Goal: Contribute content: Contribute content

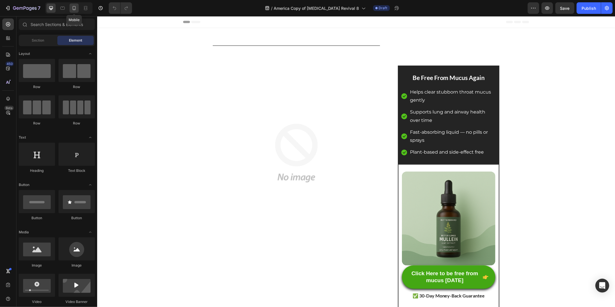
click at [70, 6] on div at bounding box center [74, 7] width 9 height 9
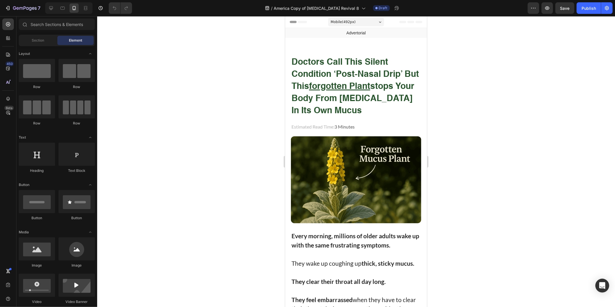
click at [245, 54] on div at bounding box center [356, 161] width 518 height 290
click at [347, 74] on strong "doctors call this silent condition ‘post-nasal drip’ but this forgotten plant s…" at bounding box center [354, 86] width 127 height 57
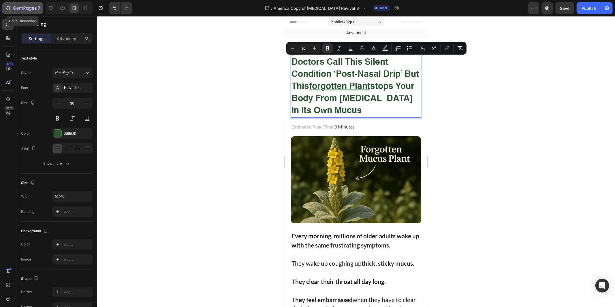
click at [6, 6] on icon "button" at bounding box center [8, 8] width 6 height 6
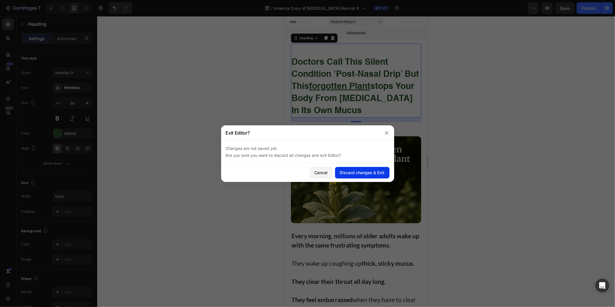
click at [348, 172] on div "Discard changes & Exit" at bounding box center [362, 172] width 45 height 6
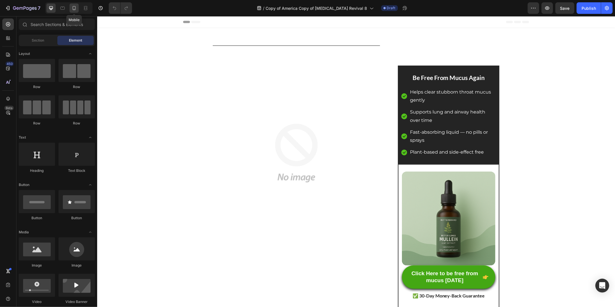
click at [70, 5] on div at bounding box center [74, 7] width 9 height 9
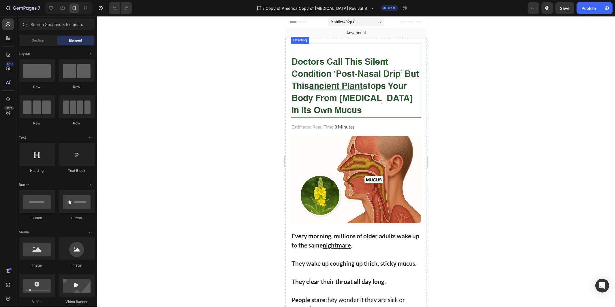
click at [335, 70] on strong "doctors call this silent condition ‘post-nasal drip’ but this ancient plant sto…" at bounding box center [354, 86] width 127 height 57
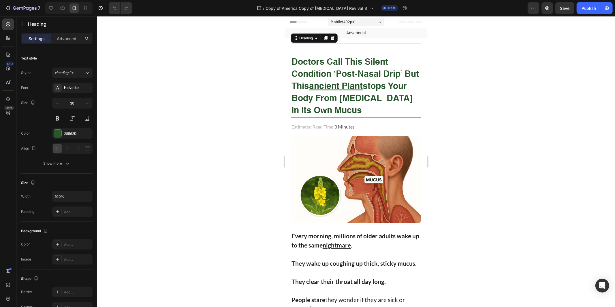
click at [335, 70] on strong "doctors call this silent condition ‘post-nasal drip’ but this ancient plant sto…" at bounding box center [354, 86] width 127 height 57
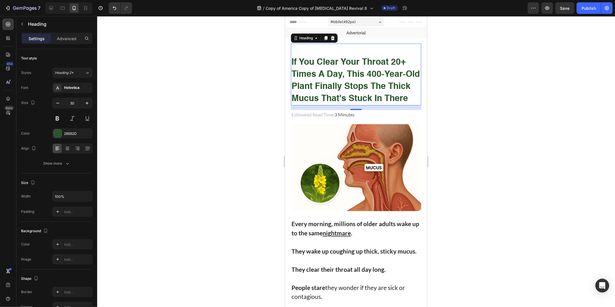
click at [496, 92] on div at bounding box center [356, 161] width 518 height 290
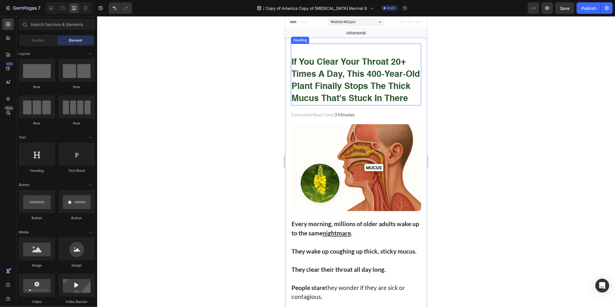
click at [349, 89] on strong "If You Clear Your Throat 20+ Times a Day, This 400-Year-Old Plant Finally Stops…" at bounding box center [355, 80] width 128 height 45
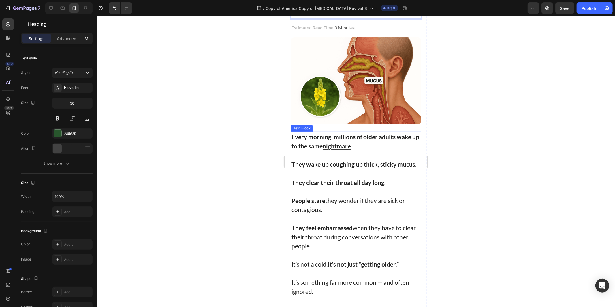
scroll to position [96, 0]
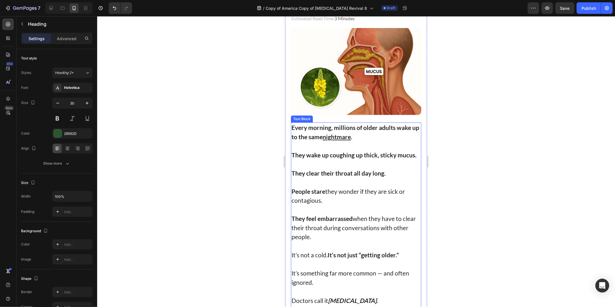
click at [383, 226] on p "They feel embarrassed when they have to clear their throat during conversations…" at bounding box center [355, 226] width 129 height 27
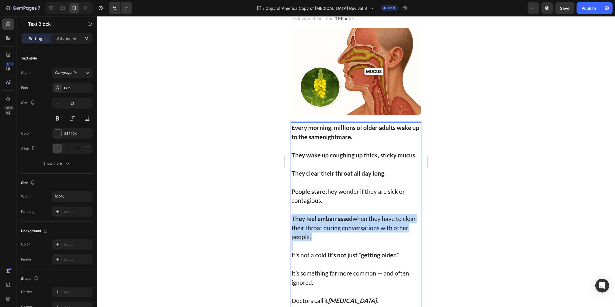
click at [383, 226] on p "They feel embarrassed when they have to clear their throat during conversations…" at bounding box center [355, 226] width 129 height 27
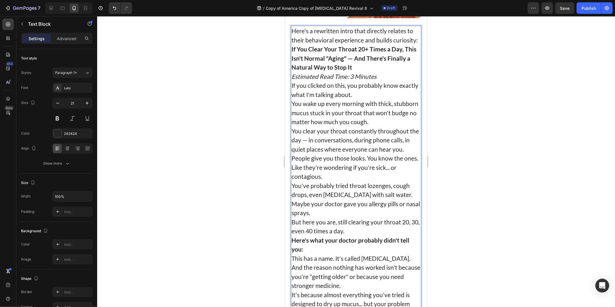
scroll to position [140, 0]
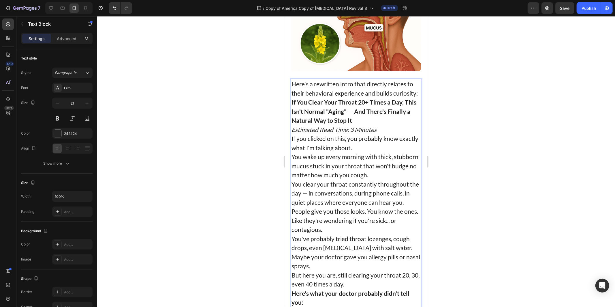
click at [354, 125] on p "If You Clear Your Throat 20+ Times a Day, This Isn't Normal "Aging" — And There…" at bounding box center [355, 110] width 129 height 27
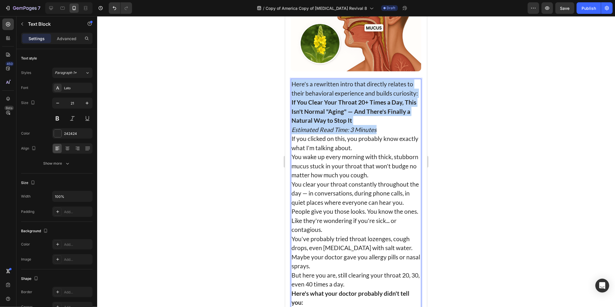
drag, startPoint x: 382, startPoint y: 143, endPoint x: 285, endPoint y: 92, distance: 110.0
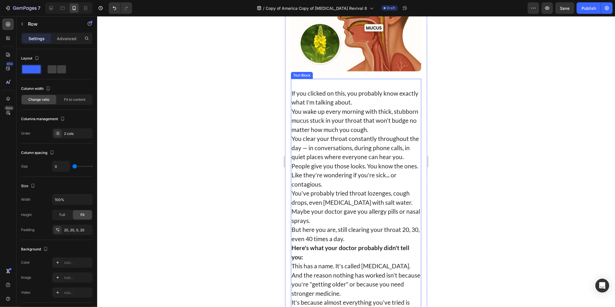
click at [292, 101] on p "If you clicked on this, you probably know exactly what I'm talking about." at bounding box center [355, 97] width 129 height 18
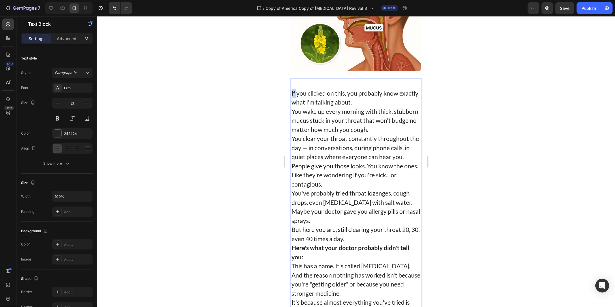
click at [293, 102] on p "If you clicked on this, you probably know exactly what I'm talking about." at bounding box center [355, 97] width 129 height 18
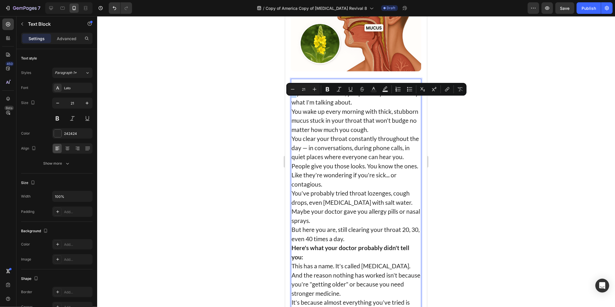
click at [292, 102] on p "If you clicked on this, you probably know exactly what I'm talking about." at bounding box center [355, 97] width 129 height 18
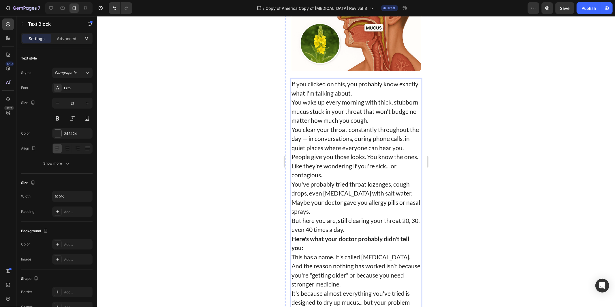
scroll to position [0, 0]
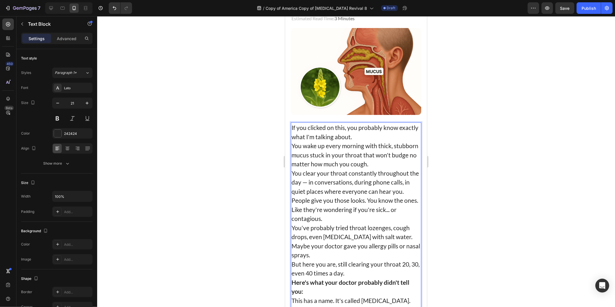
click at [383, 141] on p "If you clicked on this, you probably know exactly what I'm talking about." at bounding box center [355, 132] width 129 height 18
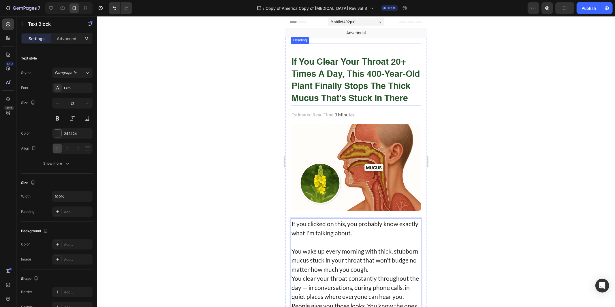
click at [338, 79] on p "⁠⁠⁠⁠⁠⁠⁠ If You Clear Your Throat 20+ Times a Day, This 400-Year-Old Plant Final…" at bounding box center [355, 74] width 129 height 61
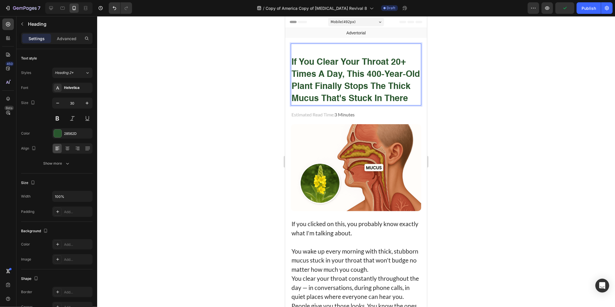
click at [348, 78] on strong "If You Clear Your Throat 20+ Times a Day, This 400-Year-Old Plant Finally Stops…" at bounding box center [355, 80] width 128 height 45
click at [371, 73] on strong "If You Clear Your Throat 20+ Times a Day, This 400-Year-Old Plant Finally Stops…" at bounding box center [355, 80] width 128 height 45
click at [329, 90] on strong "If You Clear Your Throat 20+ Times a Day, This 400-Year-Old Plant Finally Stops…" at bounding box center [355, 80] width 128 height 45
click at [365, 76] on strong "If You Clear Your Throat 20+ Times a Day, This 400-Year-Old Plant Finally Stops…" at bounding box center [355, 80] width 128 height 45
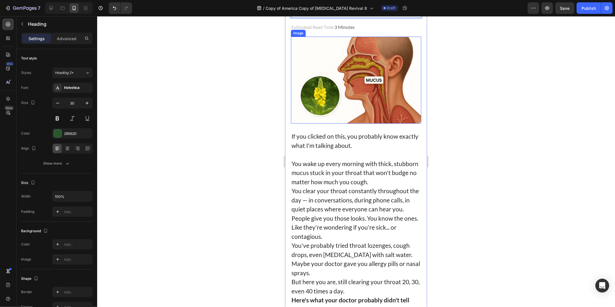
scroll to position [96, 0]
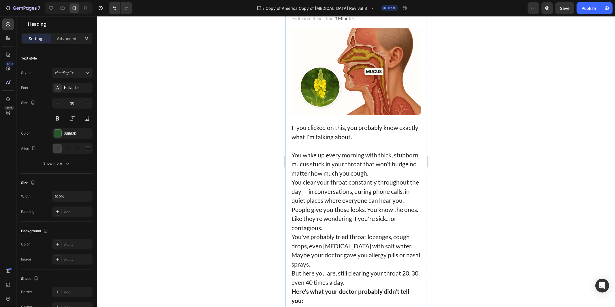
click at [325, 141] on p "If you clicked on this, you probably know exactly what I'm talking about." at bounding box center [355, 132] width 129 height 18
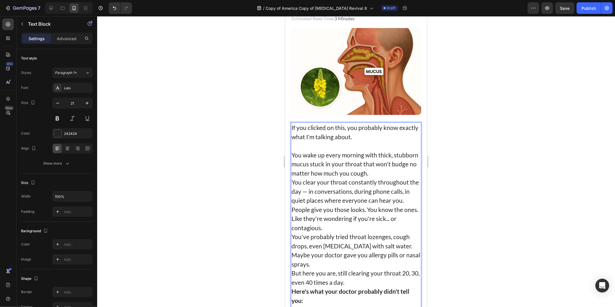
click at [363, 141] on p "If you clicked on this, you probably know exactly what I'm talking about." at bounding box center [355, 132] width 129 height 18
click at [310, 137] on p "If you clicked on this, you probably know exactly what I'm talking about." at bounding box center [355, 132] width 129 height 18
click at [348, 141] on p "If you clicked on this, you probably know exactly what I'm talking about." at bounding box center [355, 132] width 129 height 18
click at [413, 166] on p "You wake up every morning with thick, stubborn mucus stuck in your throat that …" at bounding box center [355, 163] width 129 height 27
click at [403, 177] on p "You wake up every morning with thick, stubborn mucus stuck in your throat that …" at bounding box center [355, 163] width 129 height 27
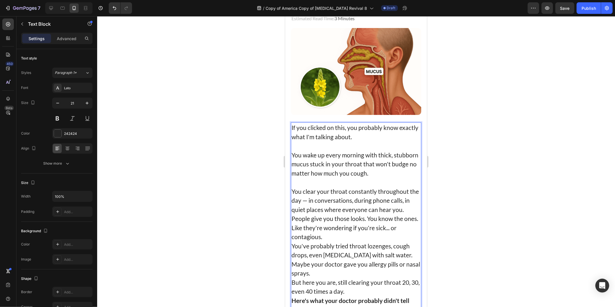
click at [327, 162] on p "You wake up every morning with thick, stubborn mucus stuck in your throat that …" at bounding box center [355, 163] width 129 height 27
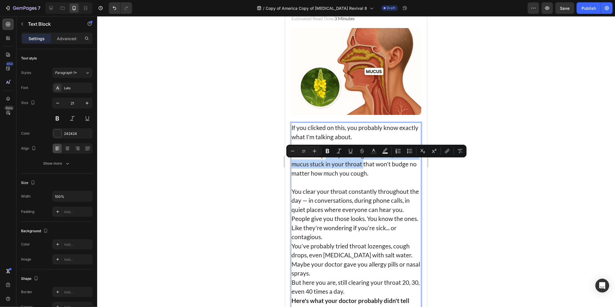
drag, startPoint x: 327, startPoint y: 162, endPoint x: 386, endPoint y: 173, distance: 59.9
click at [386, 173] on p "You wake up every morning with thick, stubborn mucus stuck in your throat that …" at bounding box center [355, 163] width 129 height 27
click at [328, 148] on icon "Editor contextual toolbar" at bounding box center [328, 151] width 6 height 6
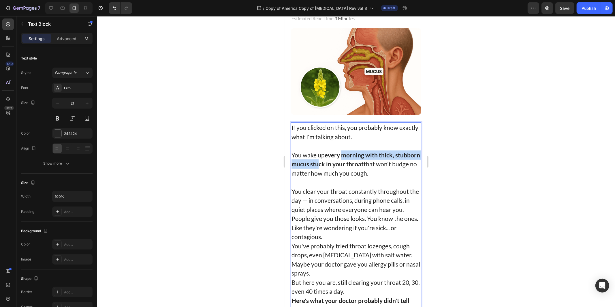
click at [343, 168] on p "You wake up every morning with thick, stubborn mucus stuck in your throat that …" at bounding box center [355, 163] width 129 height 27
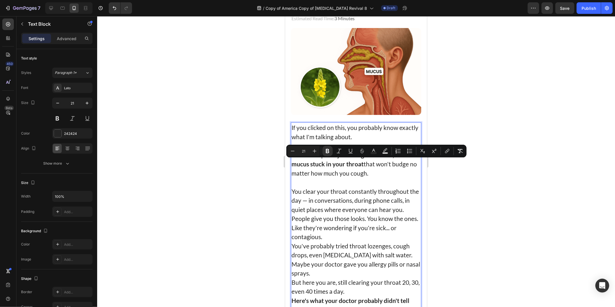
click at [341, 177] on p "You wake up every morning with thick, stubborn mucus stuck in your throat that …" at bounding box center [355, 163] width 129 height 27
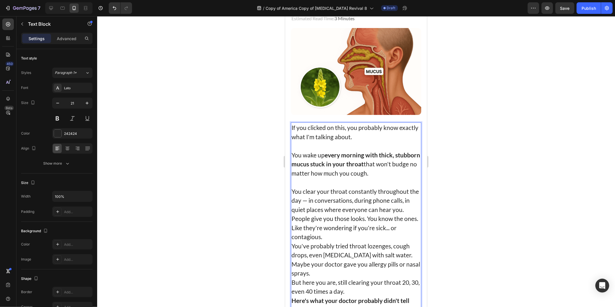
click at [389, 168] on p "You wake up every morning with thick, stubborn mucus stuck in your throat that …" at bounding box center [355, 163] width 129 height 27
click at [337, 165] on strong "every morning with thick, stubborn mucus stuck in your throat" at bounding box center [355, 159] width 129 height 16
click at [335, 164] on strong "every morning with thick, stubborn mucus stuck in your throat" at bounding box center [355, 159] width 129 height 16
drag, startPoint x: 335, startPoint y: 164, endPoint x: 370, endPoint y: 163, distance: 34.9
click at [370, 163] on strong "every morning with thick, stubborn mucus stuck in your throat" at bounding box center [355, 159] width 129 height 16
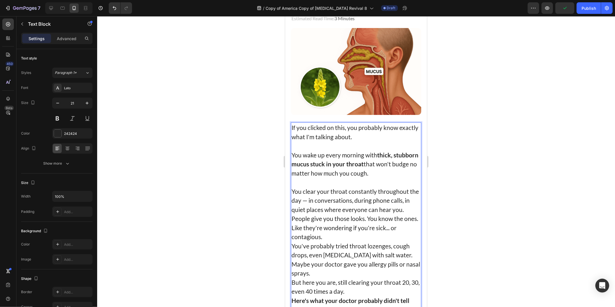
click at [338, 167] on strong "thick, stubborn mucus stuck in your throat" at bounding box center [354, 159] width 127 height 16
click at [352, 176] on p "You wake up every morning with thick, stubborn mucus stuck in your throat that …" at bounding box center [355, 163] width 129 height 27
click at [377, 167] on strong "thick, stubborn mucus stuck in your throat" at bounding box center [354, 159] width 127 height 16
click at [388, 167] on strong "thick, stubborn mucus stuck in your throat" at bounding box center [354, 159] width 127 height 16
click at [392, 172] on p "You wake up every morning with thick, stubborn mucus stuck in your throat that …" at bounding box center [355, 163] width 129 height 27
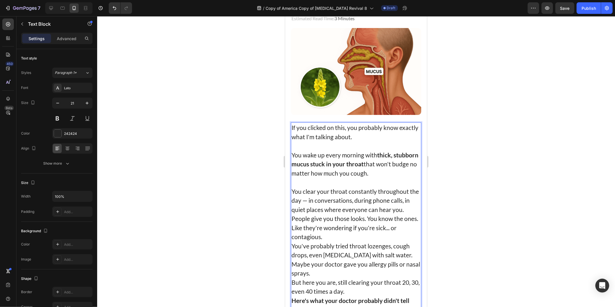
click at [327, 177] on p "You wake up every morning with thick, stubborn mucus stuck in your throat that …" at bounding box center [355, 163] width 129 height 27
drag, startPoint x: 327, startPoint y: 181, endPoint x: 408, endPoint y: 182, distance: 80.5
click at [408, 177] on p "You wake up every morning with thick, stubborn mucus stuck in your throat that …" at bounding box center [355, 163] width 129 height 27
click at [324, 176] on strong "no matter how much you cough." at bounding box center [353, 168] width 124 height 16
click at [322, 177] on p "You wake up every morning with thick, stubborn mucus stuck in your throat that …" at bounding box center [355, 163] width 129 height 27
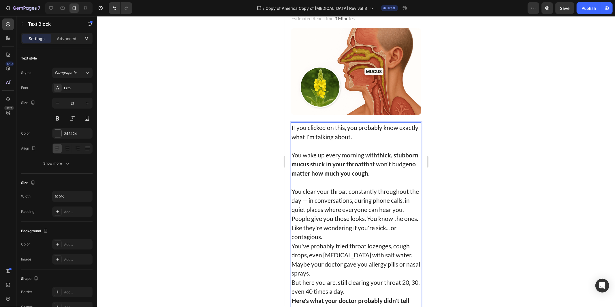
click at [322, 177] on p "You wake up every morning with thick, stubborn mucus stuck in your throat that …" at bounding box center [355, 163] width 129 height 27
click at [114, 8] on icon "Undo/Redo" at bounding box center [114, 8] width 3 height 4
click at [316, 177] on p "You wake up every morning with thick, stubborn mucus stuck in your throat that …" at bounding box center [355, 163] width 129 height 27
click at [408, 201] on p "You clear your throat constantly throughout the day — in conversations, during …" at bounding box center [355, 199] width 129 height 27
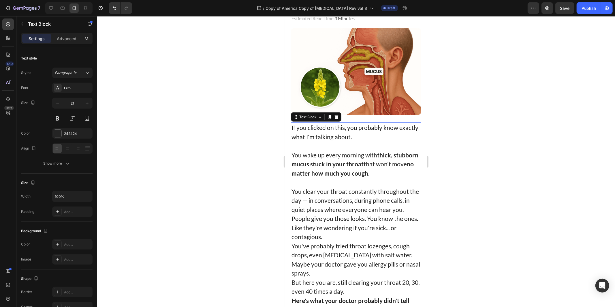
click at [483, 211] on div at bounding box center [356, 161] width 518 height 290
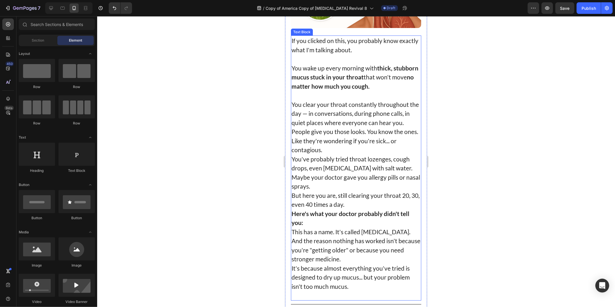
scroll to position [192, 0]
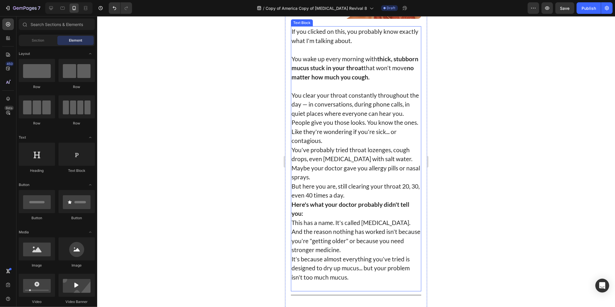
click at [305, 100] on p "You clear your throat constantly throughout the day — in conversations, during …" at bounding box center [355, 103] width 129 height 27
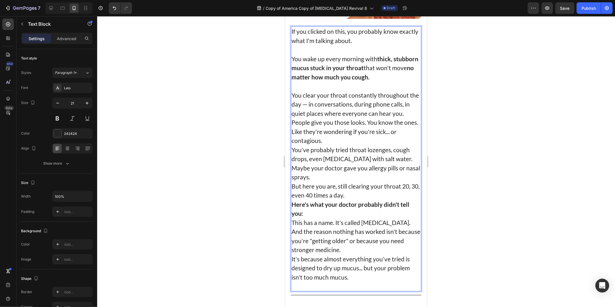
click at [414, 115] on p "You clear your throat constantly throughout the day — in conversations, during …" at bounding box center [355, 103] width 129 height 27
click at [317, 115] on p "You clear your throat constantly throughout the day — in conversations, during …" at bounding box center [355, 103] width 129 height 27
click at [399, 118] on p "You clear your throat constantly throughout the day — in conversations, during …" at bounding box center [355, 103] width 129 height 27
click at [413, 118] on p "You clear your throat constantly throughout the day — in conversations, during …" at bounding box center [355, 103] width 129 height 27
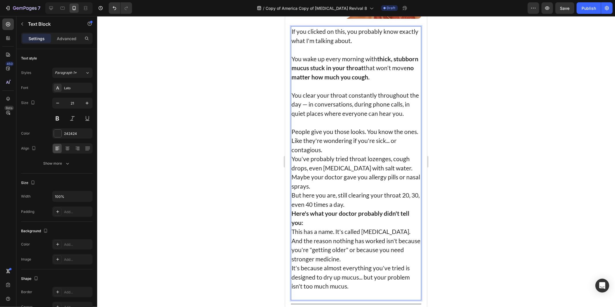
click at [343, 154] on p "People give you those looks. You know the ones. Like they're wondering if you'r…" at bounding box center [355, 140] width 129 height 27
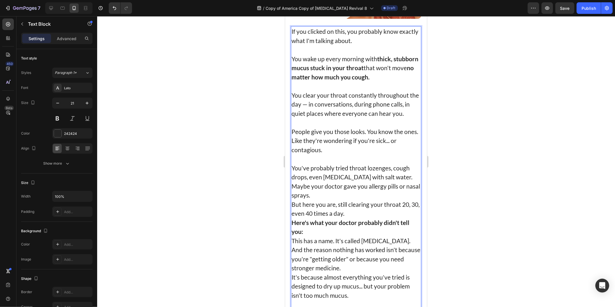
click at [292, 139] on p "People give you those looks. You know the ones. Like they're wondering if you'r…" at bounding box center [355, 140] width 129 height 27
drag, startPoint x: 292, startPoint y: 139, endPoint x: 298, endPoint y: 140, distance: 6.2
click at [298, 140] on p "People give you those looks. You know the ones. Like they're wondering if you'r…" at bounding box center [355, 140] width 129 height 27
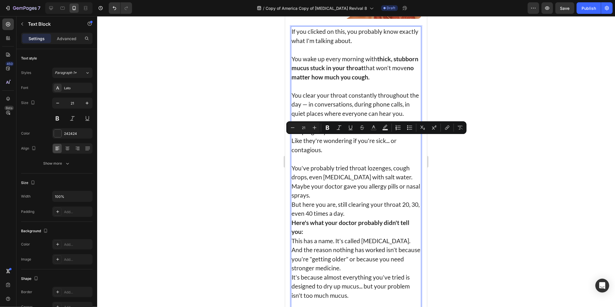
drag, startPoint x: 341, startPoint y: 151, endPoint x: 326, endPoint y: 136, distance: 22.2
click at [342, 151] on p "People give you those looks. You know the ones. Like they're wondering if you'r…" at bounding box center [355, 140] width 129 height 27
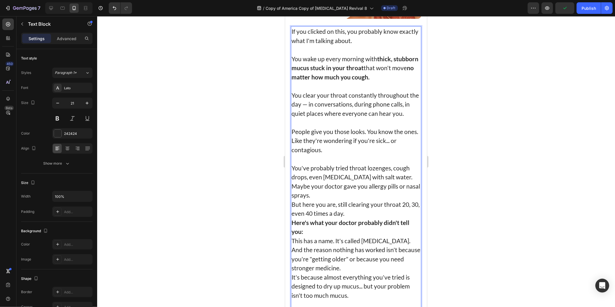
click at [307, 102] on p "You clear your throat constantly throughout the day — in conversations, during …" at bounding box center [355, 103] width 129 height 27
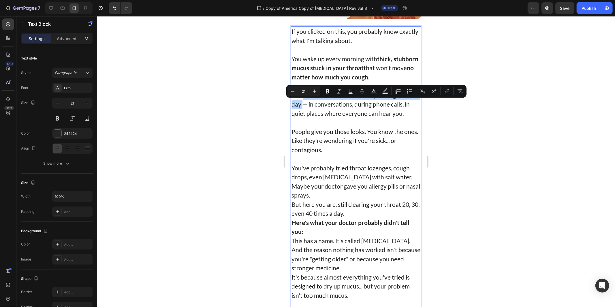
drag, startPoint x: 307, startPoint y: 102, endPoint x: 309, endPoint y: 108, distance: 7.4
click at [309, 108] on p "You clear your throat constantly throughout the day — in conversations, during …" at bounding box center [355, 103] width 129 height 27
click at [321, 88] on div "Minus 21 Plus Bold Italic Underline Strikethrough Text Color Text Background Co…" at bounding box center [377, 91] width 178 height 10
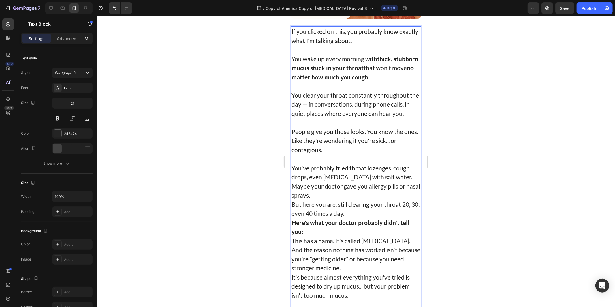
click at [326, 118] on p "You clear your throat constantly throughout the day — in conversations, during …" at bounding box center [355, 103] width 129 height 27
click at [309, 111] on p "You clear your throat constantly throughout the day — in conversations, during …" at bounding box center [355, 103] width 129 height 27
drag, startPoint x: 309, startPoint y: 111, endPoint x: 303, endPoint y: 99, distance: 12.8
click at [303, 99] on p "You clear your throat constantly throughout the day — in conversations, during …" at bounding box center [355, 103] width 129 height 27
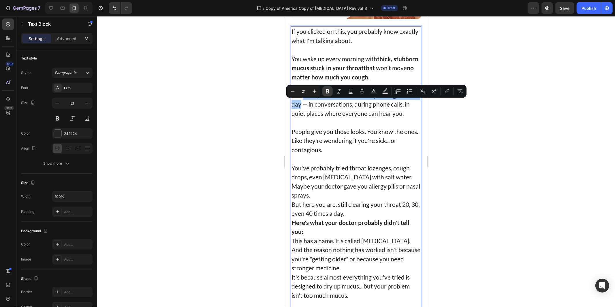
click at [328, 91] on icon "Editor contextual toolbar" at bounding box center [327, 91] width 3 height 4
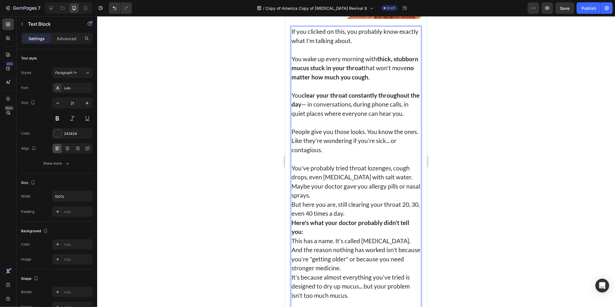
click at [343, 127] on p "Rich Text Editor. Editing area: main" at bounding box center [355, 121] width 129 height 9
click at [331, 118] on p "You clear your throat constantly throughout the day — in conversations, during …" at bounding box center [355, 103] width 129 height 27
click at [352, 118] on p "You clear your throat constantly throughout the day — in conversations, during …" at bounding box center [355, 103] width 129 height 27
drag, startPoint x: 352, startPoint y: 120, endPoint x: 331, endPoint y: 121, distance: 20.5
click at [401, 118] on p "You clear your throat constantly throughout the day — in conversations, during …" at bounding box center [355, 103] width 129 height 27
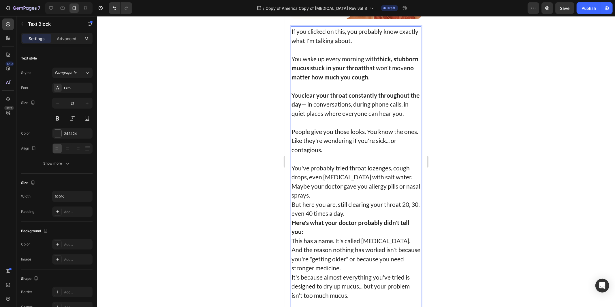
click at [328, 118] on p "You clear your throat constantly throughout the day — in conversations, during …" at bounding box center [355, 103] width 129 height 27
drag, startPoint x: 328, startPoint y: 121, endPoint x: 339, endPoint y: 122, distance: 10.4
click at [339, 118] on p "You clear your throat constantly throughout the day — in conversations, during …" at bounding box center [355, 103] width 129 height 27
drag, startPoint x: 339, startPoint y: 122, endPoint x: 412, endPoint y: 122, distance: 73.3
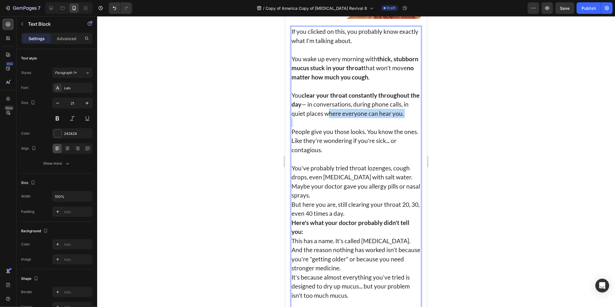
click at [412, 118] on p "You clear your throat constantly throughout the day — in conversations, during …" at bounding box center [355, 103] width 129 height 27
type input "21"
click at [343, 151] on p "People give you those looks. You know the ones. Like they're wondering if you'r…" at bounding box center [355, 140] width 129 height 27
click at [298, 138] on p "People give you those looks. You know the ones. Like they're wondering if you'r…" at bounding box center [355, 140] width 129 height 27
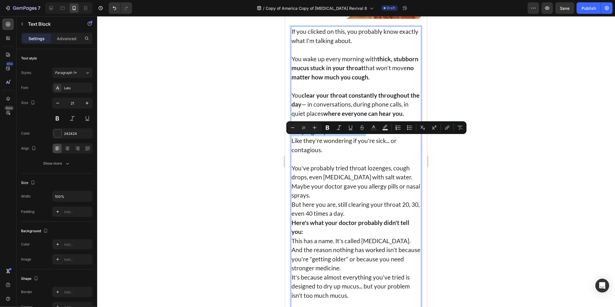
drag, startPoint x: 298, startPoint y: 138, endPoint x: 364, endPoint y: 139, distance: 65.8
click at [364, 139] on p "People give you those looks. You know the ones. Like they're wondering if you'r…" at bounding box center [355, 140] width 129 height 27
click at [395, 163] on p "Rich Text Editor. Editing area: main" at bounding box center [355, 158] width 129 height 9
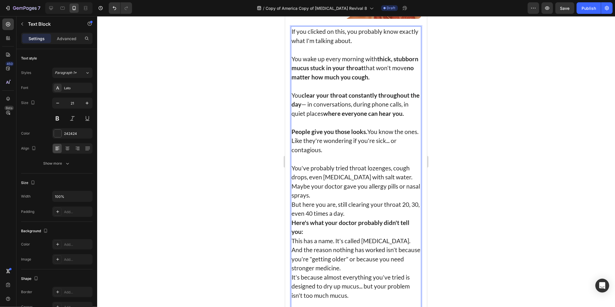
click at [346, 154] on p "People give you those looks. You know the ones. Like they're wondering if you'r…" at bounding box center [355, 140] width 129 height 27
click at [302, 147] on p "People give you those looks. You know the ones. Like they're wondering if you'r…" at bounding box center [355, 140] width 129 height 27
click at [303, 148] on p "People give you those looks. You know the ones. Like they're wondering if you'r…" at bounding box center [355, 140] width 129 height 27
click at [305, 149] on p "People give you those looks. You know the ones. Like they're wondering if you'r…" at bounding box center [355, 140] width 129 height 27
click at [304, 154] on p "People think your sick... or contagious." at bounding box center [355, 149] width 129 height 9
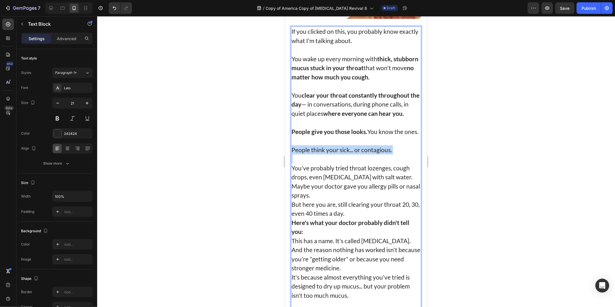
drag, startPoint x: 304, startPoint y: 166, endPoint x: 415, endPoint y: 168, distance: 111.1
click at [415, 154] on p "People think your sick... or contagious." at bounding box center [355, 149] width 129 height 9
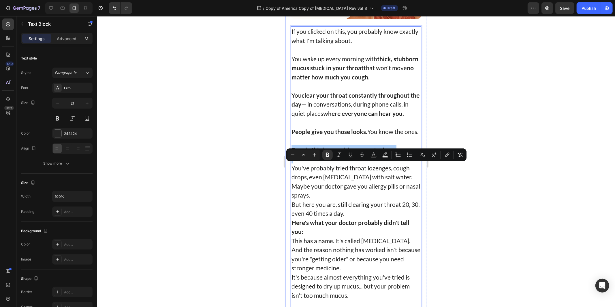
click at [495, 180] on div at bounding box center [356, 161] width 518 height 290
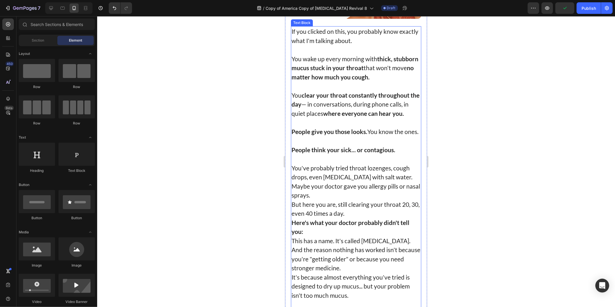
click at [339, 199] on p "You've probably tried throat lozenges, cough drops, even gargling with salt wat…" at bounding box center [355, 181] width 129 height 36
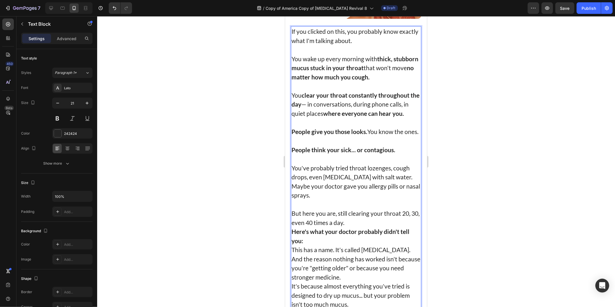
click at [382, 197] on p "You've probably tried throat lozenges, cough drops, even gargling with salt wat…" at bounding box center [355, 181] width 129 height 36
click at [340, 194] on p "You've probably tried throat lozenges, cough drops, even gargling with salt wat…" at bounding box center [355, 181] width 129 height 36
click at [378, 194] on p "You've probably tried throat lozenges, cough drops, even gargling with salt wat…" at bounding box center [355, 181] width 129 height 36
click at [381, 194] on p "You've probably tried throat lozenges, cough drops, even gargling with salt wat…" at bounding box center [355, 181] width 129 height 36
drag, startPoint x: 381, startPoint y: 194, endPoint x: 310, endPoint y: 192, distance: 71.5
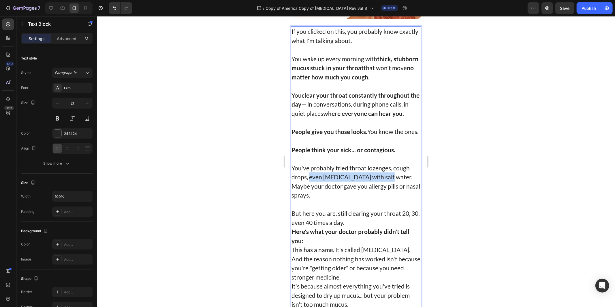
click at [310, 192] on p "You've probably tried throat lozenges, cough drops, even gargling with salt wat…" at bounding box center [355, 181] width 129 height 36
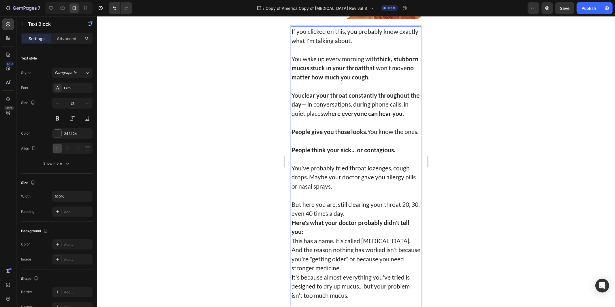
click at [359, 199] on p "Rich Text Editor. Editing area: main" at bounding box center [355, 194] width 129 height 9
click at [320, 190] on p "You've probably tried throat lozenges, cough drops. Maybe your doctor gave you …" at bounding box center [355, 176] width 129 height 27
click at [348, 190] on p "You've probably tried throat lozenges, cough drops. Maybe your doctor gave you …" at bounding box center [355, 176] width 129 height 27
click at [375, 190] on p "You've probably tried throat lozenges, cough drops. Maybe your doctor gave you …" at bounding box center [355, 176] width 129 height 27
click at [358, 190] on p "You've probably tried throat lozenges, cough drops. Maybe your doctor gave you …" at bounding box center [355, 176] width 129 height 27
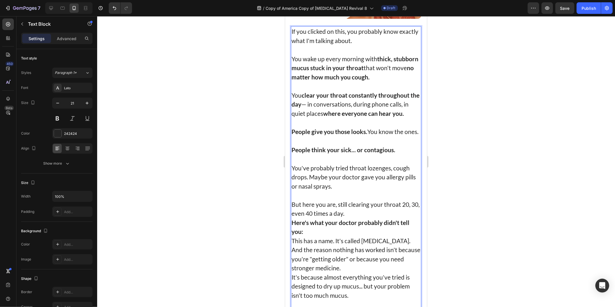
click at [367, 217] on p "But here you are, still clearing your throat 20, 30, even 40 times a day." at bounding box center [355, 208] width 129 height 18
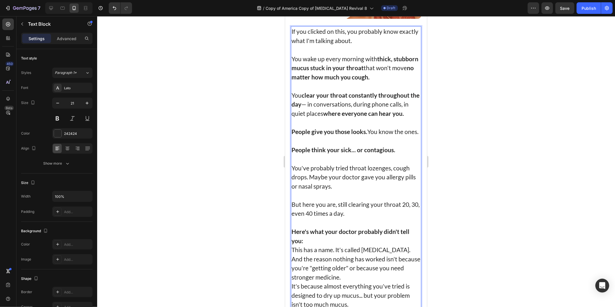
click at [327, 245] on p "Here's what your doctor probably didn't tell you:" at bounding box center [355, 235] width 129 height 18
click at [316, 245] on p "Here's what your doctor probably didn't tell you:" at bounding box center [355, 235] width 129 height 18
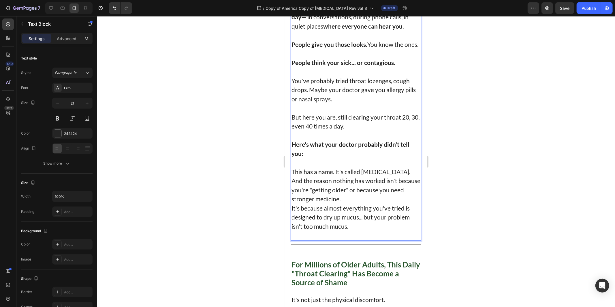
scroll to position [288, 0]
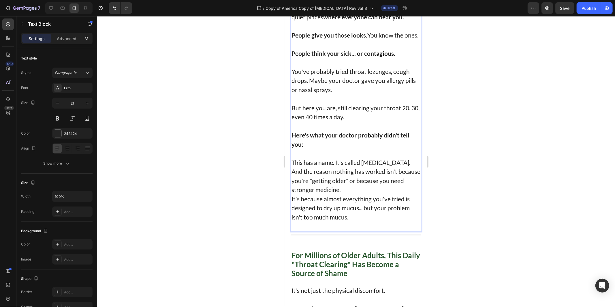
click at [405, 167] on p "This has a name. It's called post-nasal drip." at bounding box center [355, 161] width 129 height 9
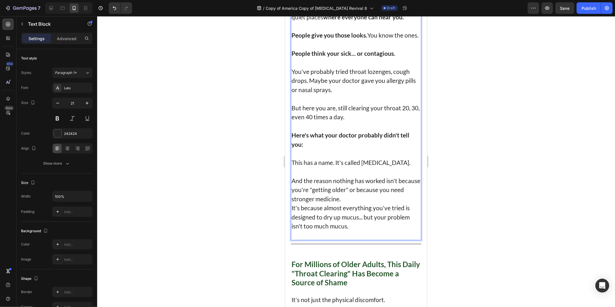
click at [363, 167] on p "This has a name. It's called post-nasal drip." at bounding box center [355, 161] width 129 height 9
drag, startPoint x: 363, startPoint y: 180, endPoint x: 406, endPoint y: 183, distance: 43.4
click at [406, 167] on p "This has a name. It's called post-nasal drip." at bounding box center [355, 161] width 129 height 9
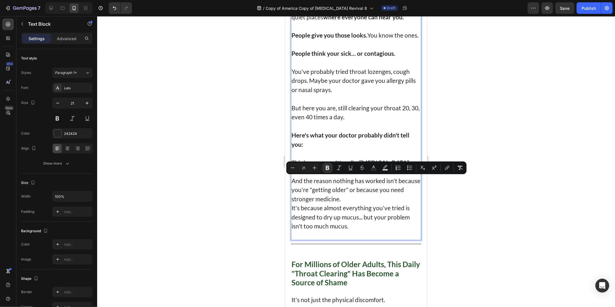
click at [390, 176] on p "Rich Text Editor. Editing area: main" at bounding box center [355, 170] width 129 height 9
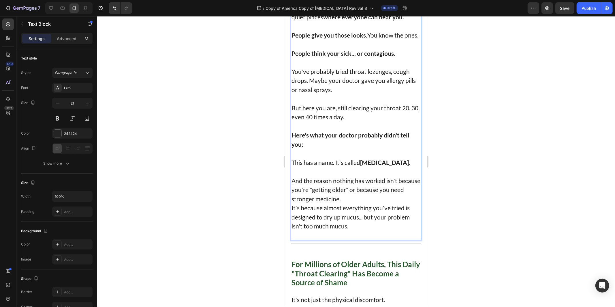
click at [365, 166] on strong "post-nasal drip." at bounding box center [385, 161] width 50 height 7
drag, startPoint x: 365, startPoint y: 183, endPoint x: 405, endPoint y: 183, distance: 39.8
click at [405, 167] on p "This has a name. It's called post-nasal drip." at bounding box center [355, 161] width 129 height 9
click at [349, 198] on p "And the reason nothing has worked isn't because you're "getting older" or becau…" at bounding box center [355, 189] width 129 height 27
click at [372, 203] on p "And the reason nothing has worked isn't because you're "getting older" or becau…" at bounding box center [355, 189] width 129 height 27
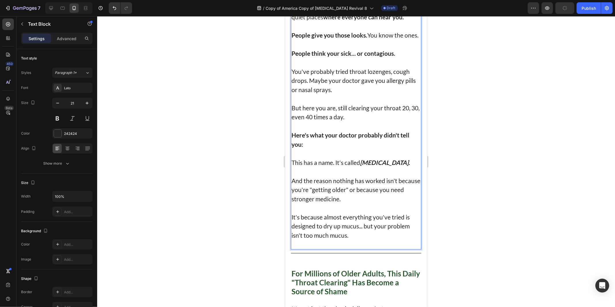
click at [352, 248] on p "Rich Text Editor. Editing area: main" at bounding box center [355, 243] width 129 height 9
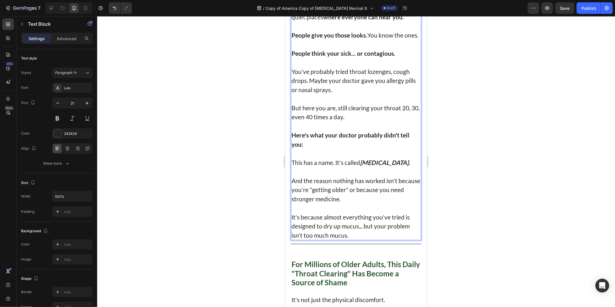
click at [379, 239] on p "It's because almost everything you've tried is designed to dry up mucus... but …" at bounding box center [355, 225] width 129 height 27
drag, startPoint x: 379, startPoint y: 251, endPoint x: 369, endPoint y: 252, distance: 9.3
click at [369, 239] on p "It's because almost everything you've tried is designed to dry up mucus... but …" at bounding box center [355, 225] width 129 height 27
click at [301, 199] on p "And the reason nothing has worked isn't because you're "getting older" or becau…" at bounding box center [355, 189] width 129 height 27
click at [307, 199] on p "And the reason nothing has worked isn't because you're "getting older" or becau…" at bounding box center [355, 189] width 129 height 27
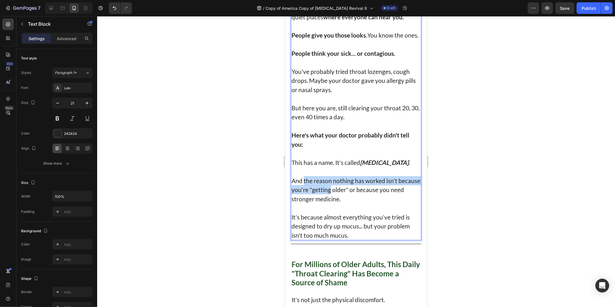
drag, startPoint x: 307, startPoint y: 199, endPoint x: 333, endPoint y: 209, distance: 28.4
click at [333, 203] on p "And the reason nothing has worked isn't because you're "getting older" or becau…" at bounding box center [355, 189] width 129 height 27
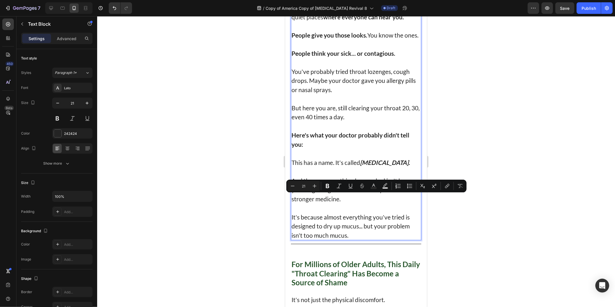
click at [375, 203] on p "And the reason nothing has worked isn't because you're "getting older" or becau…" at bounding box center [355, 189] width 129 height 27
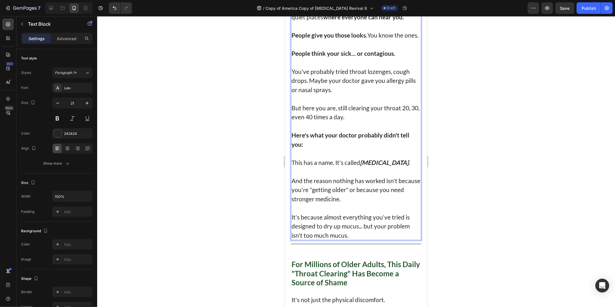
click at [385, 196] on p "And the reason nothing has worked isn't because you're "getting older" or becau…" at bounding box center [355, 189] width 129 height 27
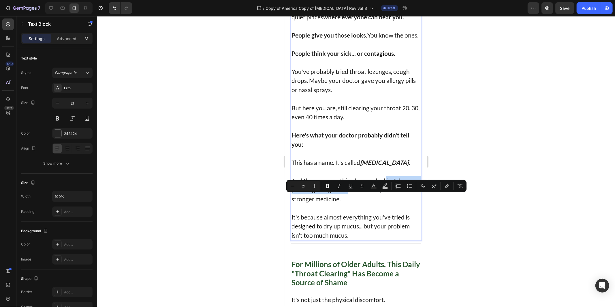
drag, startPoint x: 385, startPoint y: 196, endPoint x: 367, endPoint y: 207, distance: 20.9
click at [367, 203] on p "And the reason nothing has worked isn't because you're "getting older" or becau…" at bounding box center [355, 189] width 129 height 27
click at [326, 184] on icon "Editor contextual toolbar" at bounding box center [328, 186] width 6 height 6
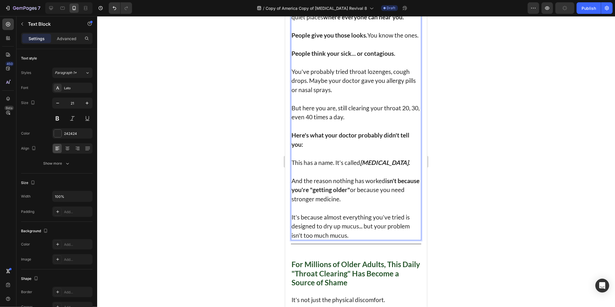
click at [304, 232] on p "It's because almost everything you've tried is designed to dry up mucus... but …" at bounding box center [355, 225] width 129 height 27
click at [364, 239] on p "It's because almost everything you've tried is designed to dry up mucus... but …" at bounding box center [355, 225] width 129 height 27
drag, startPoint x: 364, startPoint y: 245, endPoint x: 370, endPoint y: 252, distance: 9.2
click at [369, 239] on p "It's because almost everything you've tried is designed to dry up mucus... but …" at bounding box center [355, 225] width 129 height 27
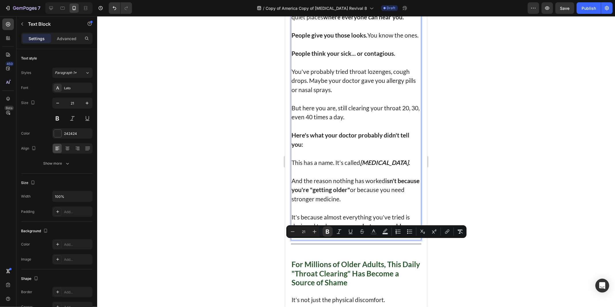
click at [358, 239] on p "It's because almost everything you've tried is designed to dry up mucus... but …" at bounding box center [355, 225] width 129 height 27
click at [495, 262] on div at bounding box center [356, 161] width 518 height 290
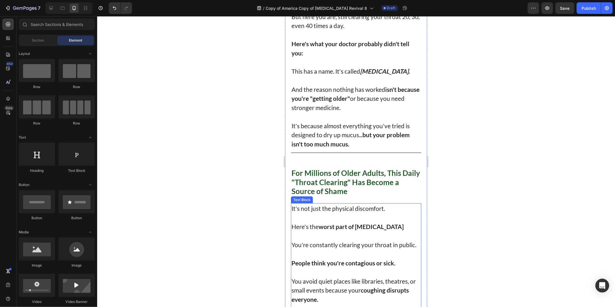
scroll to position [384, 0]
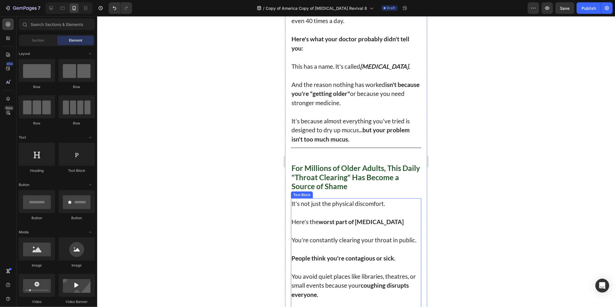
click at [370, 208] on p "It's not just the physical discomfort." at bounding box center [355, 202] width 129 height 9
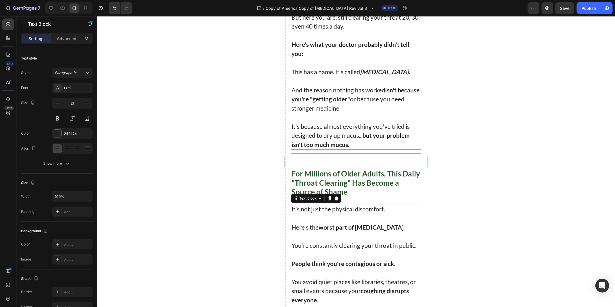
scroll to position [480, 0]
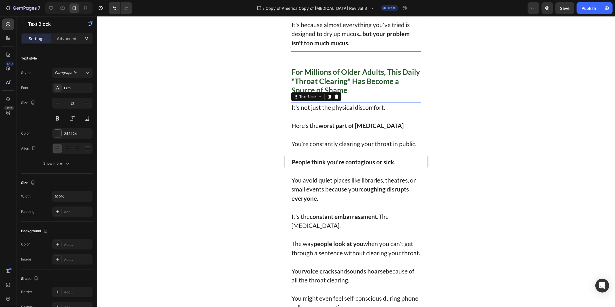
click at [354, 148] on p "Here's the worst part of post-nasal drip You're constantly clearing your throat…" at bounding box center [355, 134] width 129 height 27
click at [352, 157] on p "Rich Text Editor. Editing area: main" at bounding box center [355, 152] width 129 height 9
click at [354, 202] on p "You avoid quiet places like libraries, theatres, or small events because your c…" at bounding box center [355, 188] width 129 height 27
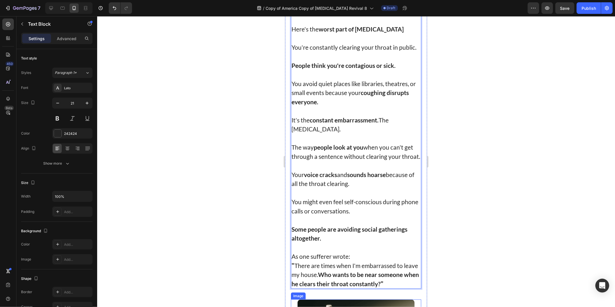
scroll to position [384, 0]
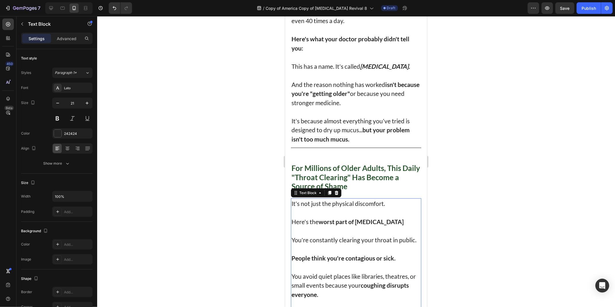
drag, startPoint x: 471, startPoint y: 196, endPoint x: 434, endPoint y: 180, distance: 40.0
click at [470, 196] on div at bounding box center [356, 161] width 518 height 290
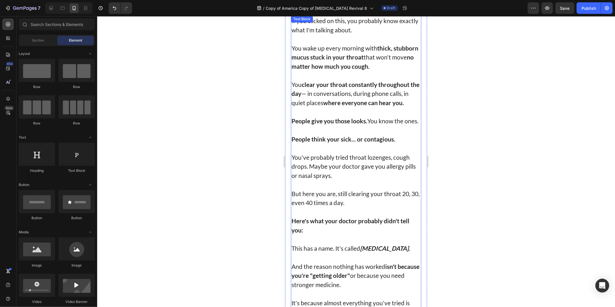
scroll to position [96, 0]
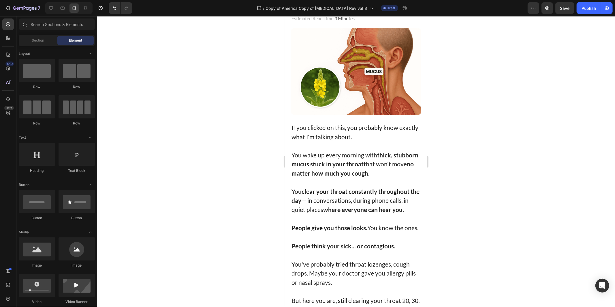
click at [474, 144] on div at bounding box center [356, 161] width 518 height 290
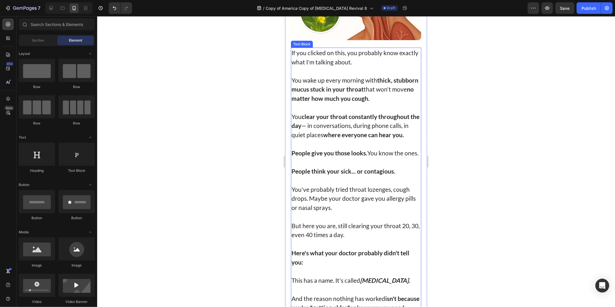
scroll to position [192, 0]
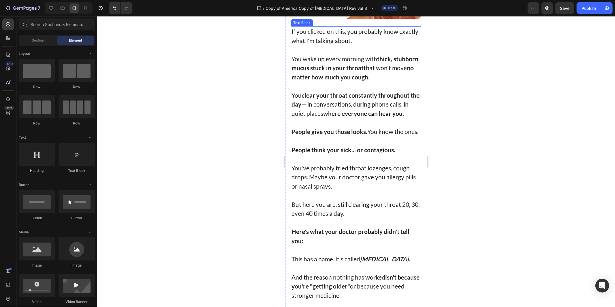
click at [331, 127] on p "Rich Text Editor. Editing area: main" at bounding box center [355, 121] width 129 height 9
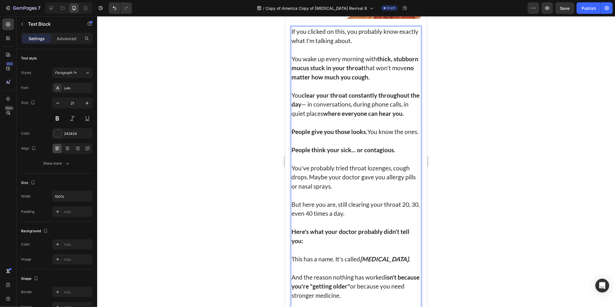
click at [358, 127] on p "Rich Text Editor. Editing area: main" at bounding box center [355, 121] width 129 height 9
click at [349, 136] on p "People give you those looks. You know the ones." at bounding box center [355, 131] width 129 height 9
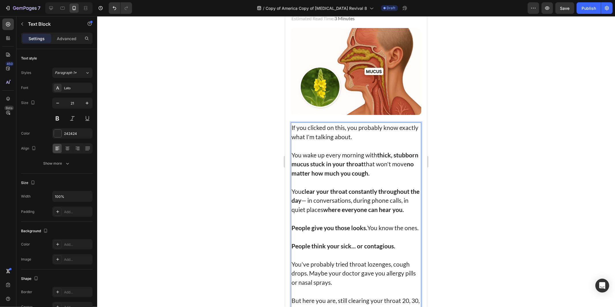
click at [325, 202] on strong "clear your throat constantly throughout the day" at bounding box center [355, 195] width 128 height 16
click at [318, 202] on strong "clear your throat constantly throughout the day" at bounding box center [355, 195] width 128 height 16
click at [320, 209] on p "You clear your throat constantly throughout the day — in conversations, during …" at bounding box center [355, 199] width 129 height 27
drag, startPoint x: 309, startPoint y: 209, endPoint x: 318, endPoint y: 213, distance: 9.9
click at [309, 204] on strong "clear your throat constantly throughout the day" at bounding box center [355, 195] width 128 height 16
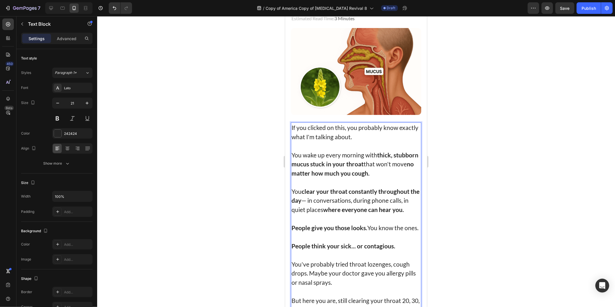
click at [341, 213] on strong "where everyone can hear you." at bounding box center [363, 208] width 81 height 7
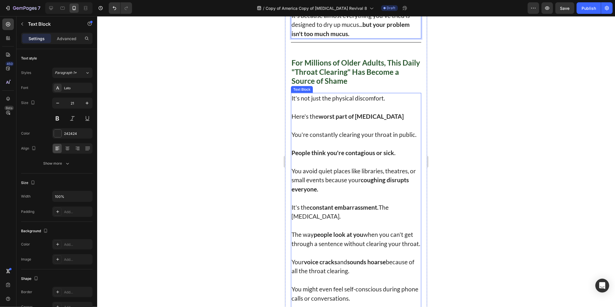
scroll to position [480, 0]
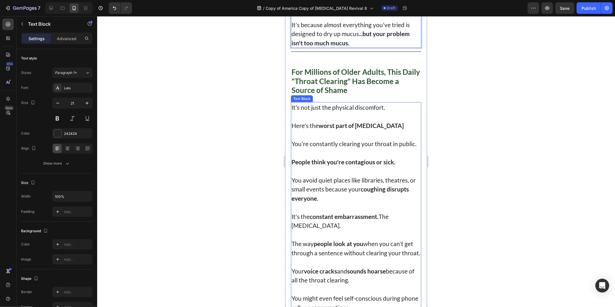
click at [345, 148] on p "Here's the worst part of post-nasal drip You're constantly clearing your throat…" at bounding box center [355, 134] width 129 height 27
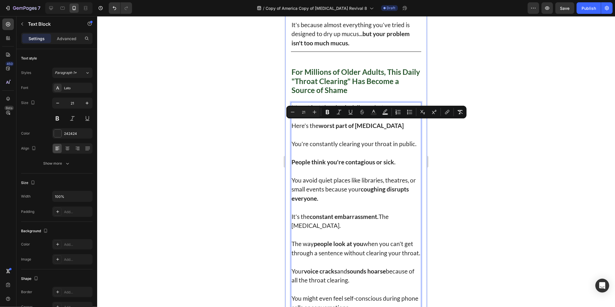
drag, startPoint x: 396, startPoint y: 144, endPoint x: 290, endPoint y: 125, distance: 107.8
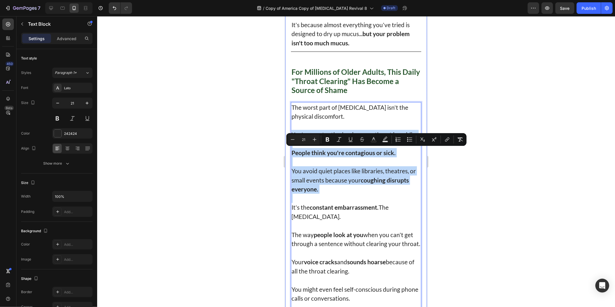
drag, startPoint x: 347, startPoint y: 218, endPoint x: 287, endPoint y: 148, distance: 92.0
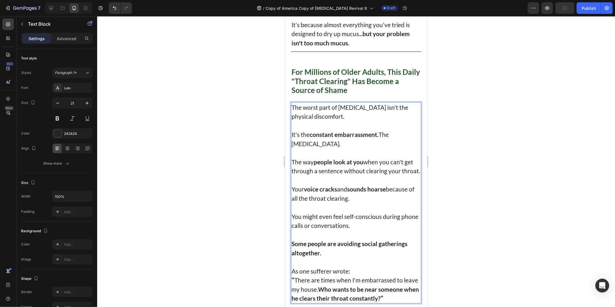
click at [317, 148] on p "It's the constant embarrassment. The social anxiety." at bounding box center [355, 138] width 129 height 18
click at [384, 148] on p "It's the constant embarrassment. The social anxiety." at bounding box center [355, 138] width 129 height 18
click at [380, 148] on p "It's the constant embarrassment. The social anxiety." at bounding box center [355, 138] width 129 height 18
click at [361, 148] on p "It's the constant embarrassment. The social anxiety." at bounding box center [355, 138] width 129 height 18
click at [374, 148] on p "It's the constant embarrassment. The social anxiety." at bounding box center [355, 138] width 129 height 18
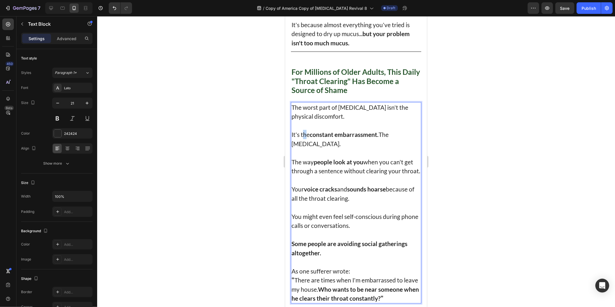
click at [303, 148] on p "It's the constant embarrassment. The social anxiety." at bounding box center [355, 138] width 129 height 18
click at [300, 148] on p "It's the constant embarrassment. The social anxiety." at bounding box center [355, 138] width 129 height 18
click at [363, 138] on strong "constant embarrassment." at bounding box center [366, 133] width 69 height 7
click at [295, 148] on p "It's actually the constant embarrassment. The social anxiety." at bounding box center [355, 138] width 129 height 18
drag, startPoint x: 295, startPoint y: 160, endPoint x: 332, endPoint y: 165, distance: 37.6
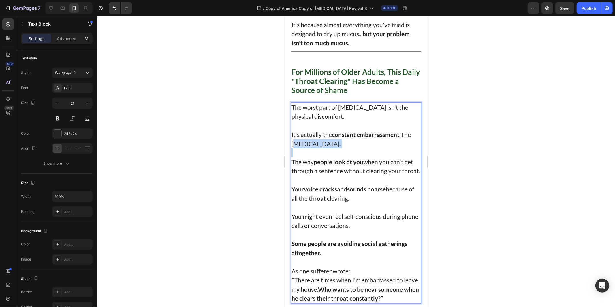
click at [332, 165] on div "The worst part of post-nasal drip isn't the physical discomfort. It's actually …" at bounding box center [356, 202] width 130 height 201
click at [332, 157] on p "Rich Text Editor. Editing area: main" at bounding box center [355, 152] width 129 height 9
click at [357, 184] on p "Rich Text Editor. Editing area: main" at bounding box center [355, 179] width 129 height 9
click at [322, 175] on p "The way people look at you when you can't get through a sentence without cleari…" at bounding box center [355, 166] width 129 height 18
click at [357, 202] on p "Your voice cracks and sounds hoarse because of all the throat clearing." at bounding box center [355, 193] width 129 height 18
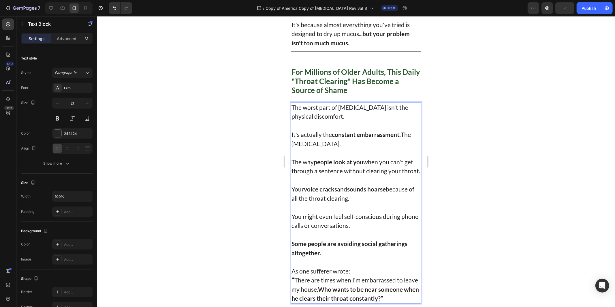
click at [368, 230] on p "You might even feel self-conscious during phone calls or conversations." at bounding box center [355, 220] width 129 height 18
click at [322, 257] on p "Some people are avoiding social gatherings altogether." at bounding box center [355, 248] width 129 height 18
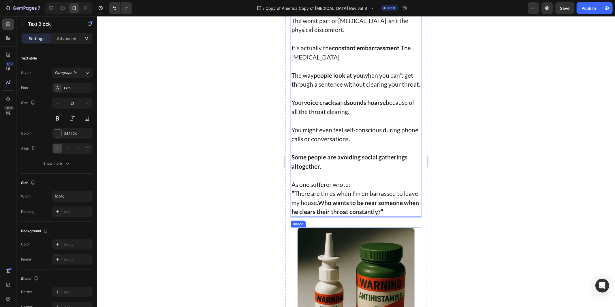
scroll to position [577, 0]
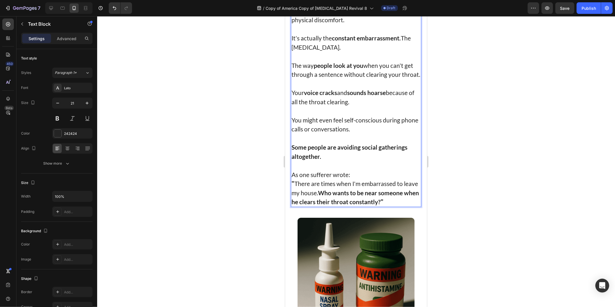
click at [355, 88] on p "Rich Text Editor. Editing area: main" at bounding box center [355, 83] width 129 height 9
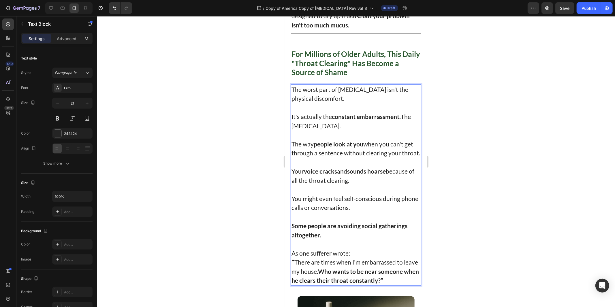
scroll to position [480, 0]
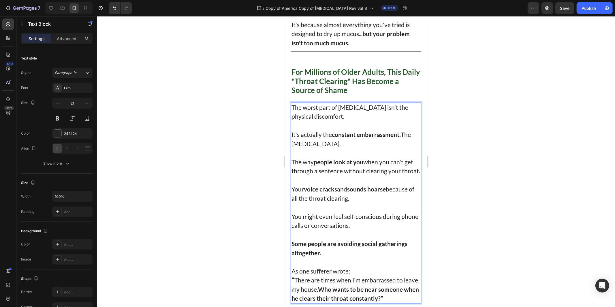
click at [336, 157] on p "Rich Text Editor. Editing area: main" at bounding box center [355, 152] width 129 height 9
click at [327, 184] on p "Rich Text Editor. Editing area: main" at bounding box center [355, 179] width 129 height 9
click at [347, 211] on p "Rich Text Editor. Editing area: main" at bounding box center [355, 206] width 129 height 9
click at [366, 121] on p "The worst part of post-nasal drip isn't the physical discomfort." at bounding box center [355, 111] width 129 height 18
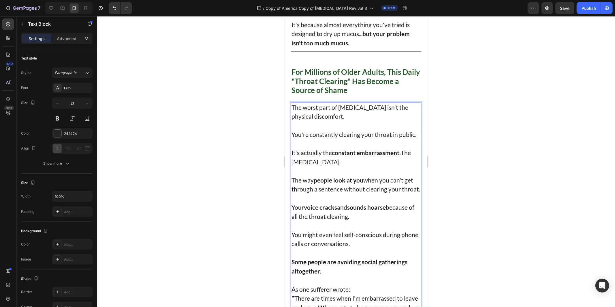
click at [313, 121] on p "The worst part of post-nasal drip isn't the physical discomfort." at bounding box center [355, 111] width 129 height 18
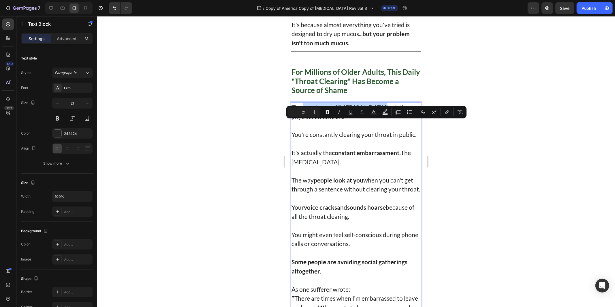
drag, startPoint x: 313, startPoint y: 125, endPoint x: 372, endPoint y: 127, distance: 59.5
click at [372, 121] on p "The worst part of post-nasal drip isn't the physical discomfort." at bounding box center [355, 111] width 129 height 18
drag, startPoint x: 326, startPoint y: 109, endPoint x: 59, endPoint y: 121, distance: 266.8
click at [326, 109] on icon "Editor contextual toolbar" at bounding box center [328, 112] width 6 height 6
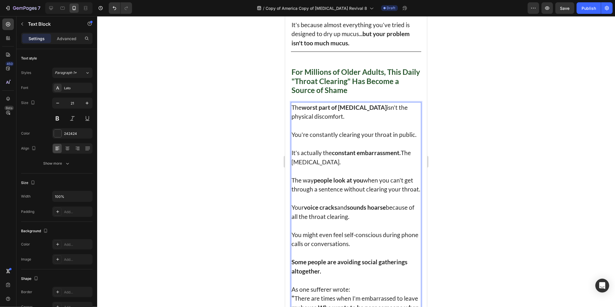
click at [325, 139] on p "You're constantly clearing your throat in public." at bounding box center [355, 133] width 129 height 9
click at [313, 139] on p "You're constantly clearing your throat in public." at bounding box center [355, 133] width 129 height 9
drag, startPoint x: 322, startPoint y: 160, endPoint x: 292, endPoint y: 147, distance: 32.2
click at [292, 139] on p "You're constantly clearing your throat in public." at bounding box center [355, 133] width 129 height 9
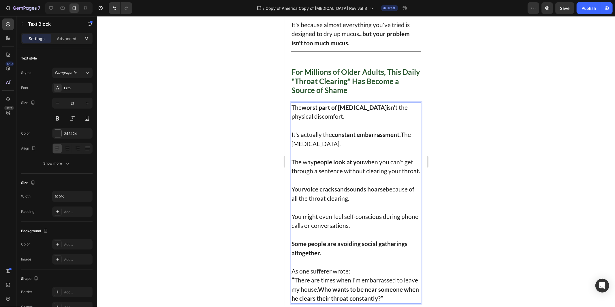
click at [338, 165] on strong "people look at you" at bounding box center [338, 161] width 50 height 7
click at [368, 175] on p "The way people look at you when you can't get through a sentence without cleari…" at bounding box center [355, 166] width 129 height 18
click at [340, 175] on p "The way people look at you when you can't get through a sentence without cleari…" at bounding box center [355, 166] width 129 height 18
click at [332, 192] on strong "voice cracks" at bounding box center [320, 188] width 33 height 7
click at [367, 202] on p "Your voice cracks and sounds hoarse because of all the throat clearing." at bounding box center [355, 193] width 129 height 18
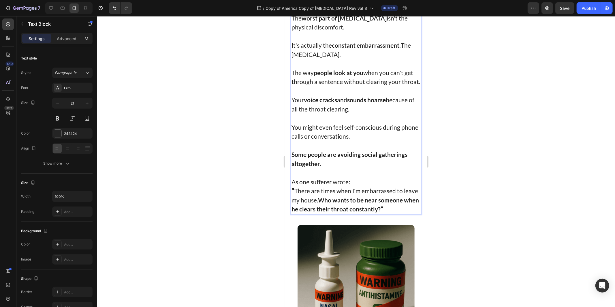
scroll to position [577, 0]
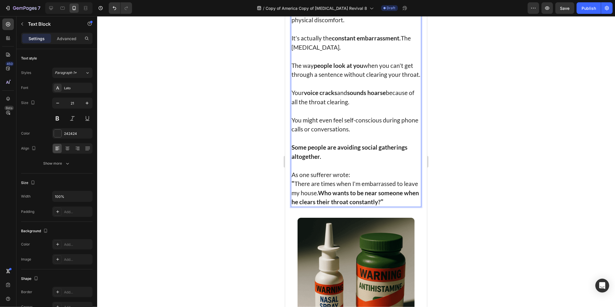
click at [326, 133] on p "You might even feel self-conscious during phone calls or conversations." at bounding box center [355, 124] width 129 height 18
click at [351, 133] on p "You might even feel self-conscious during phone calls or conversations." at bounding box center [355, 124] width 129 height 18
click at [375, 133] on p "You might even feel self-conscious during phone calls or conversations." at bounding box center [355, 124] width 129 height 18
drag, startPoint x: 323, startPoint y: 181, endPoint x: 327, endPoint y: 184, distance: 4.7
click at [323, 160] on p "Some people are avoiding social gatherings altogether." at bounding box center [355, 151] width 129 height 18
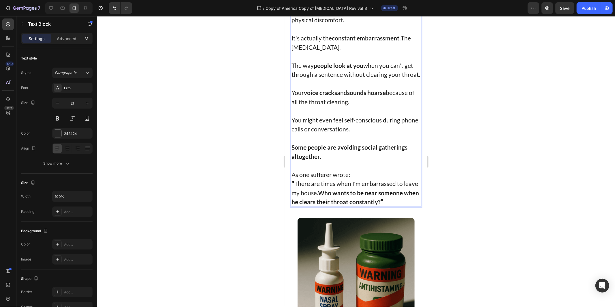
click at [351, 170] on p "Rich Text Editor. Editing area: main" at bounding box center [355, 164] width 129 height 9
click at [372, 206] on p "" There are times when I'm embarrassed to leave my house. Who wants to be near …" at bounding box center [355, 192] width 129 height 27
click at [376, 206] on p "" There are times when I'm embarrassed to leave my house. Who wants to be near …" at bounding box center [355, 192] width 129 height 27
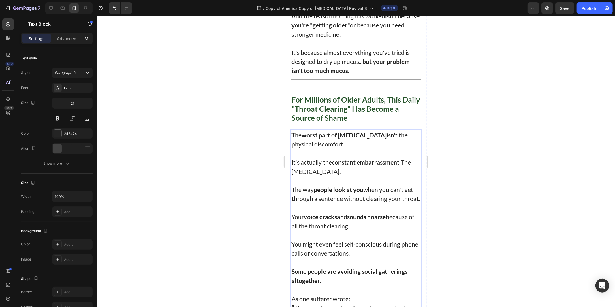
scroll to position [384, 0]
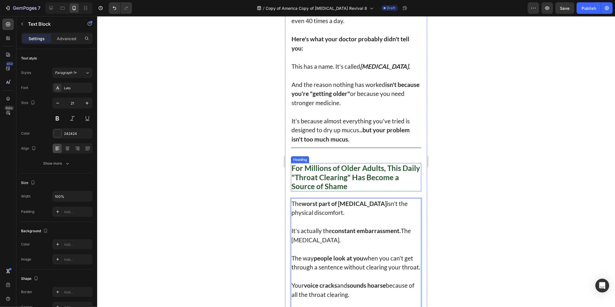
drag, startPoint x: 523, startPoint y: 208, endPoint x: 437, endPoint y: 177, distance: 91.7
click at [521, 206] on div at bounding box center [356, 161] width 518 height 290
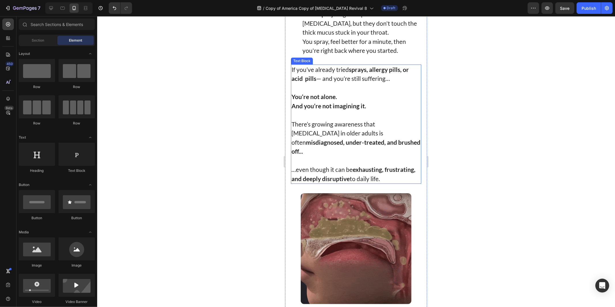
scroll to position [1250, 0]
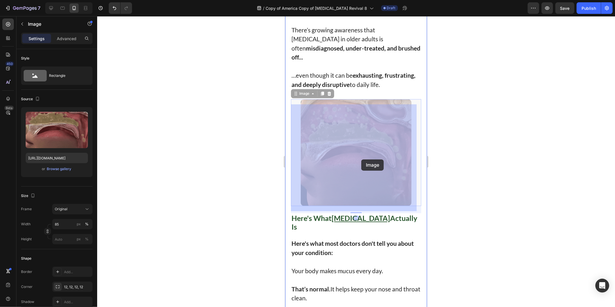
drag, startPoint x: 348, startPoint y: 142, endPoint x: 361, endPoint y: 159, distance: 21.2
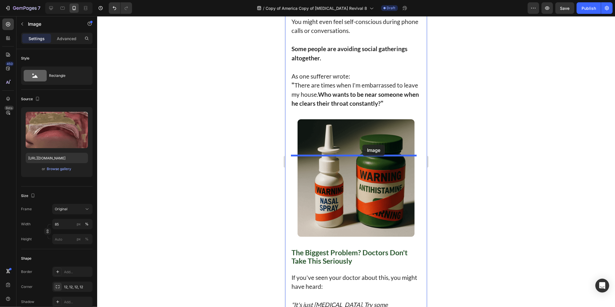
scroll to position [673, 0]
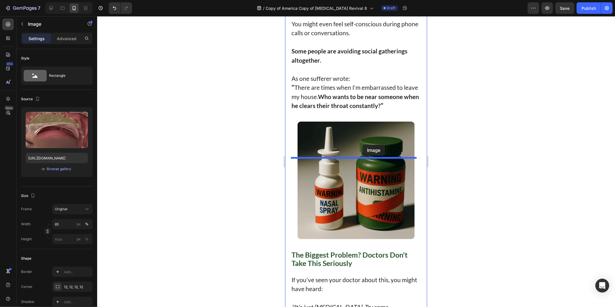
drag, startPoint x: 365, startPoint y: 169, endPoint x: 362, endPoint y: 144, distance: 24.6
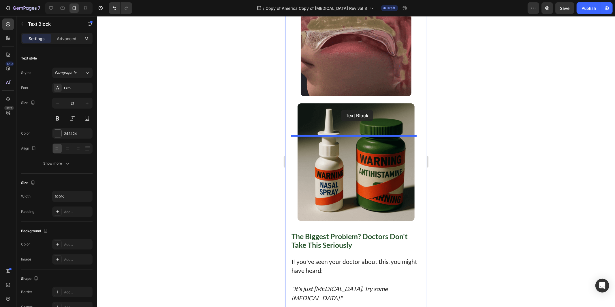
scroll to position [769, 0]
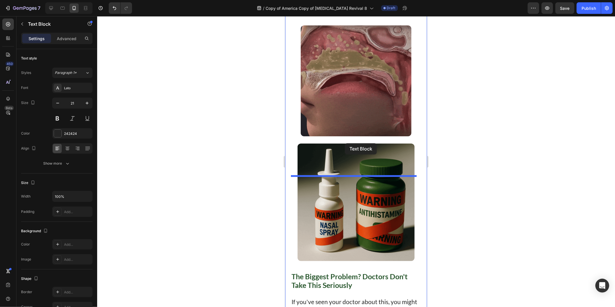
drag, startPoint x: 356, startPoint y: 163, endPoint x: 346, endPoint y: 153, distance: 14.3
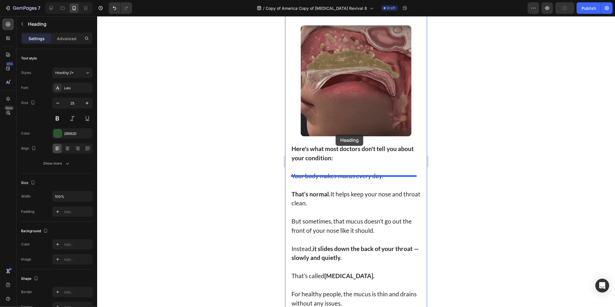
drag, startPoint x: 337, startPoint y: 182, endPoint x: 335, endPoint y: 134, distance: 47.9
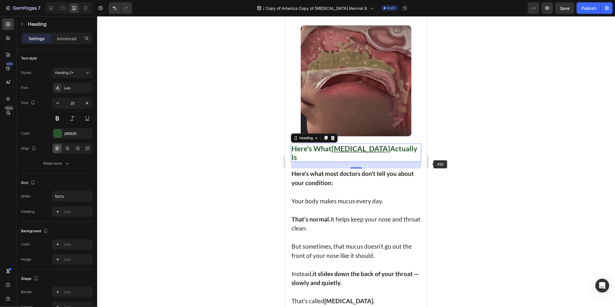
click at [331, 99] on img at bounding box center [356, 80] width 111 height 111
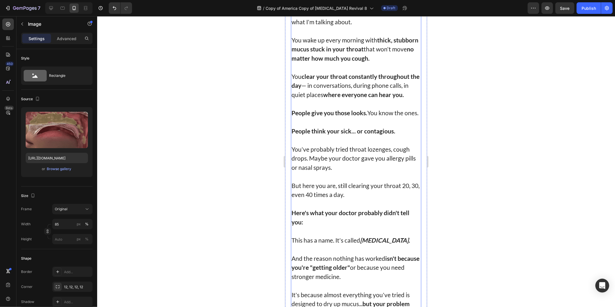
scroll to position [192, 0]
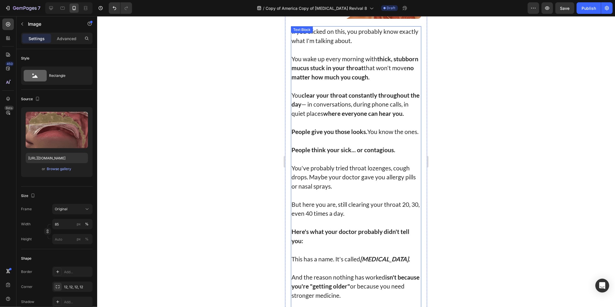
click at [349, 135] on strong "People give you those looks." at bounding box center [329, 130] width 76 height 7
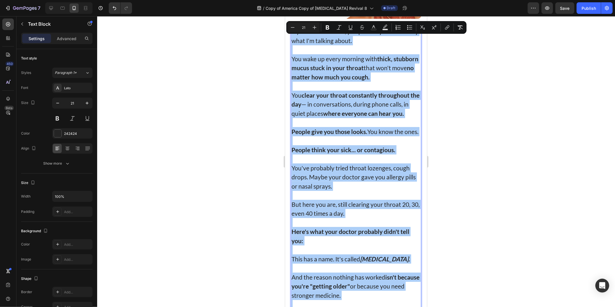
click at [235, 97] on div at bounding box center [356, 161] width 518 height 290
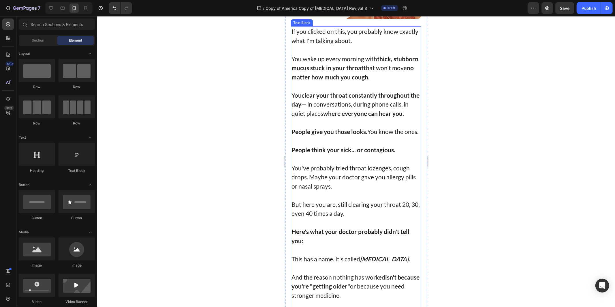
click at [339, 153] on strong "People think your sick... or contagious." at bounding box center [343, 149] width 104 height 7
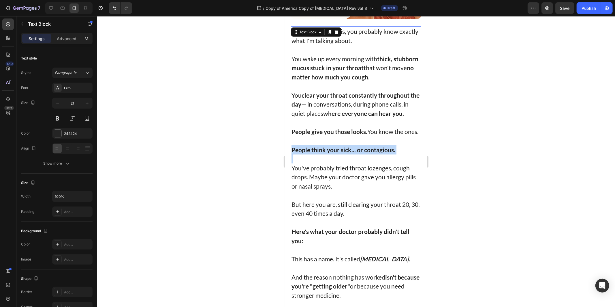
click at [339, 153] on strong "People think your sick... or contagious." at bounding box center [343, 149] width 104 height 7
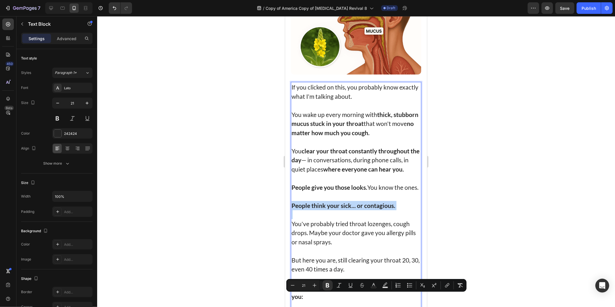
scroll to position [158, 0]
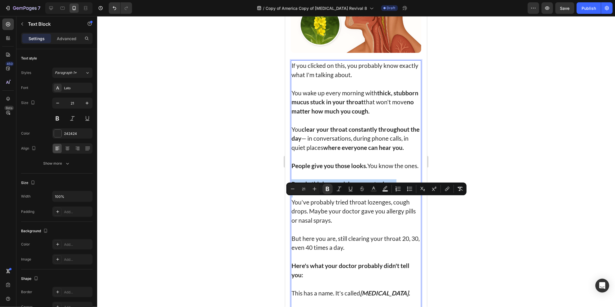
click at [339, 187] on strong "People think your sick... or contagious." at bounding box center [343, 183] width 104 height 7
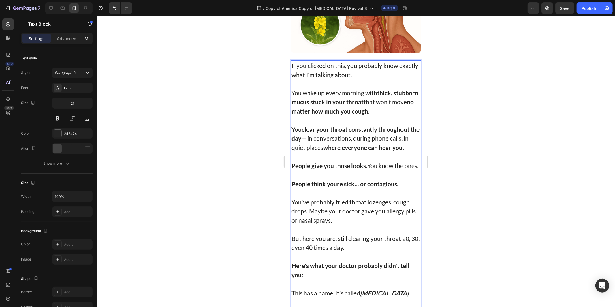
click at [337, 187] on strong "People think youre sick... or contagious." at bounding box center [344, 183] width 107 height 7
click at [251, 184] on div at bounding box center [356, 161] width 518 height 290
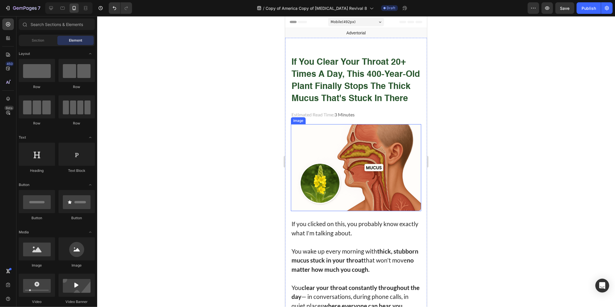
scroll to position [96, 0]
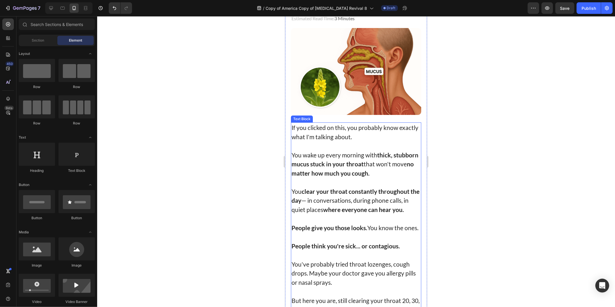
click at [365, 223] on p "Rich Text Editor. Editing area: main" at bounding box center [355, 217] width 129 height 9
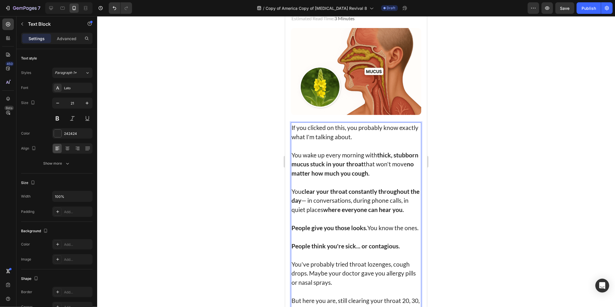
click at [349, 223] on p "Rich Text Editor. Editing area: main" at bounding box center [355, 217] width 129 height 9
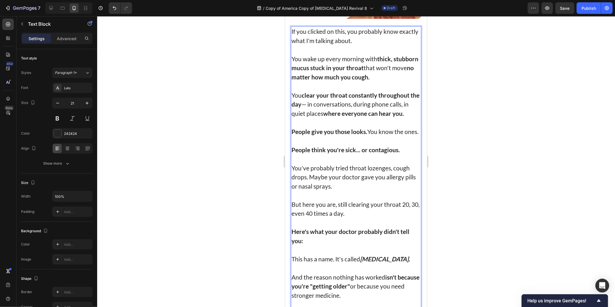
scroll to position [288, 0]
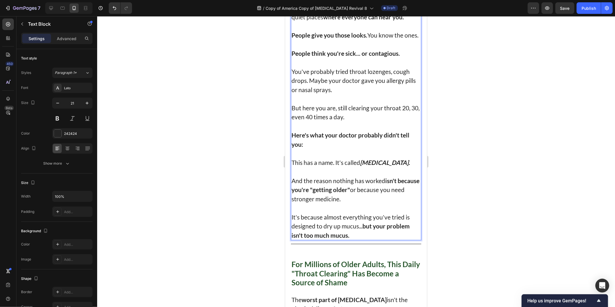
click at [348, 121] on p "But here you are, still clearing your throat 20, 30, even 40 times a day." at bounding box center [355, 112] width 129 height 18
click at [356, 130] on p "Rich Text Editor. Editing area: main" at bounding box center [355, 125] width 129 height 9
click at [358, 147] on strong "Here's what your doctor probably didn't tell you:" at bounding box center [350, 139] width 118 height 16
click at [363, 148] on p "Here's what your doctor probably didn't tell you:" at bounding box center [355, 139] width 129 height 18
click at [347, 238] on strong "but your problem isn't too much mucus." at bounding box center [350, 230] width 118 height 16
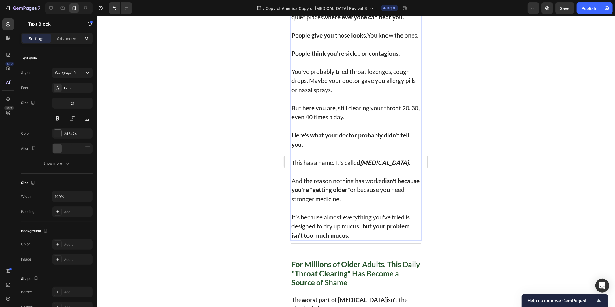
click at [352, 239] on p "It's because almost everything you've tried is designed to dry up mucus... but …" at bounding box center [355, 225] width 129 height 27
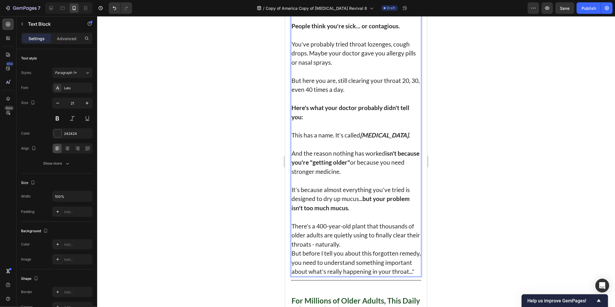
scroll to position [316, 0]
click at [352, 248] on p "There's a 400-year-old plant that thousands of older adults are quietly using t…" at bounding box center [355, 233] width 129 height 27
click at [366, 266] on p "But before I tell you about this forgotten remedy, you need to understand somet…" at bounding box center [355, 260] width 129 height 27
click at [358, 248] on p "There's a 400-year-old plant that thousands of older adults are quietly using t…" at bounding box center [355, 233] width 129 height 27
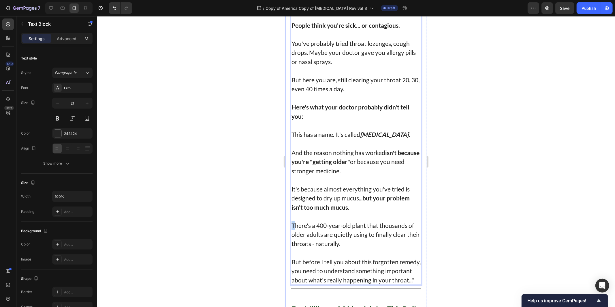
drag, startPoint x: 296, startPoint y: 240, endPoint x: 285, endPoint y: 242, distance: 10.8
click at [323, 241] on p "And there's a 400-year-old plant that thousands of older adults are quietly usi…" at bounding box center [355, 233] width 129 height 27
click at [327, 240] on p "And there's a 400-year-old plant that thousands of older adults are quietly usi…" at bounding box center [355, 233] width 129 height 27
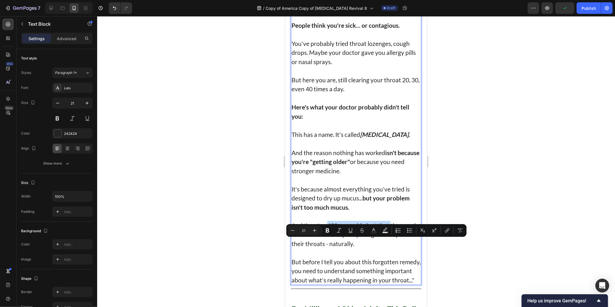
drag, startPoint x: 327, startPoint y: 240, endPoint x: 391, endPoint y: 239, distance: 64.3
click at [391, 239] on p "And there's a 400-year-old plant that thousands of older adults are quietly usi…" at bounding box center [355, 233] width 129 height 27
click at [373, 243] on p "And there's a 400-year-old plant that thousands of older adults are quietly usi…" at bounding box center [355, 233] width 129 height 27
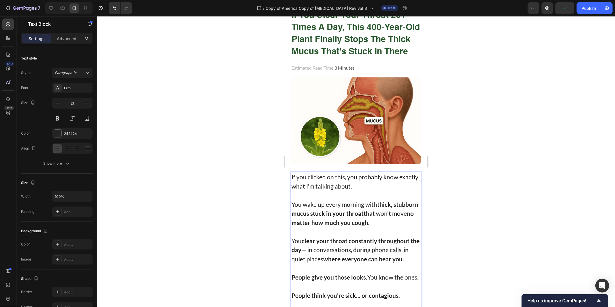
scroll to position [0, 0]
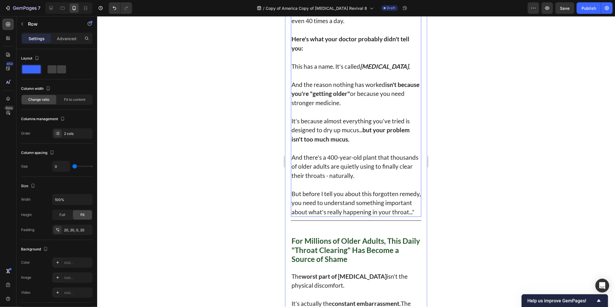
click at [333, 177] on p "And there's a 400-year-old plant that thousands of older adults are quietly usi…" at bounding box center [355, 165] width 129 height 27
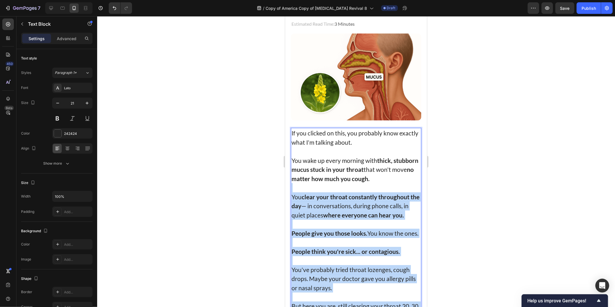
drag, startPoint x: 332, startPoint y: 173, endPoint x: 356, endPoint y: 186, distance: 27.5
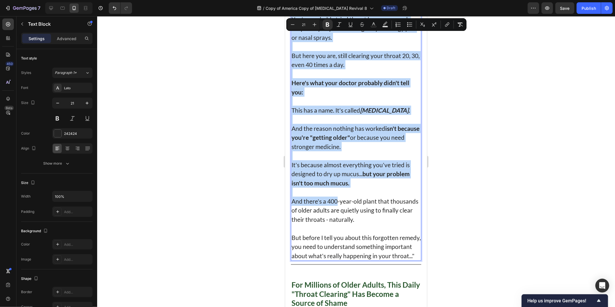
scroll to position [359, 0]
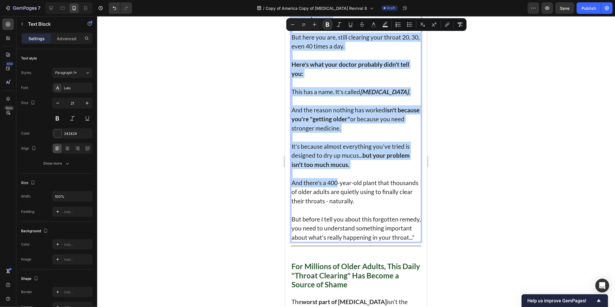
click at [324, 178] on p "Rich Text Editor. Editing area: main" at bounding box center [355, 172] width 129 height 9
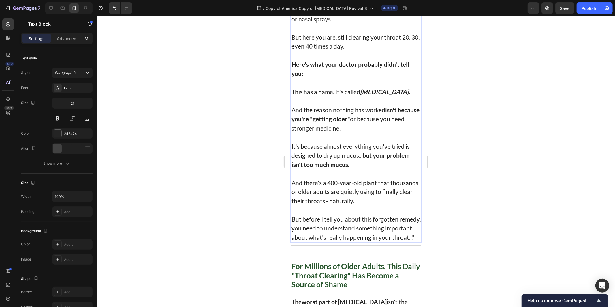
click at [327, 199] on p "And there's a 400-year-old plant that thousands of older adults are quietly usi…" at bounding box center [355, 191] width 129 height 27
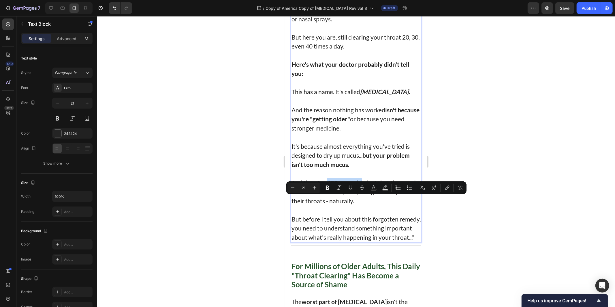
drag, startPoint x: 327, startPoint y: 199, endPoint x: 359, endPoint y: 200, distance: 31.5
click at [359, 200] on p "And there's a 400-year-old plant that thousands of older adults are quietly usi…" at bounding box center [355, 191] width 129 height 27
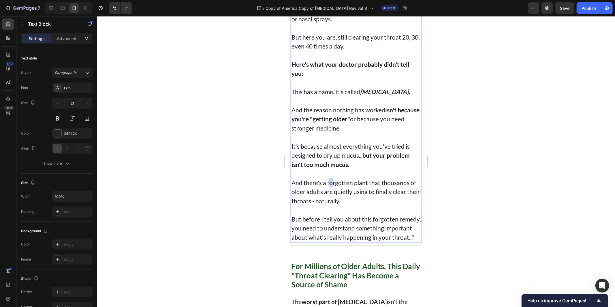
click at [333, 203] on p "And there's a forgotten plant that thousands of older adults are quietly using …" at bounding box center [355, 191] width 129 height 27
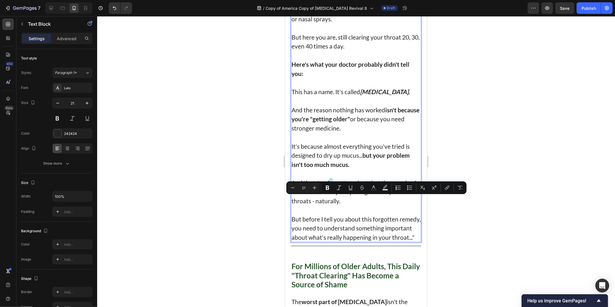
click at [331, 200] on p "And there's a forgotten plant that thousands of older adults are quietly using …" at bounding box center [355, 191] width 129 height 27
drag, startPoint x: 331, startPoint y: 200, endPoint x: 364, endPoint y: 197, distance: 32.8
click at [364, 197] on p "And there's a forgotten plant that thousands of older adults are quietly using …" at bounding box center [355, 191] width 129 height 27
click at [373, 205] on p "And there's a forgotten plant that thousands of older adults are quietly using …" at bounding box center [355, 191] width 129 height 27
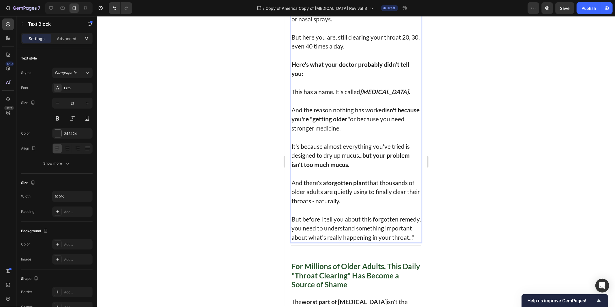
click at [317, 205] on p "And there's a forgotten plant that thousands of older adults are quietly using …" at bounding box center [355, 191] width 129 height 27
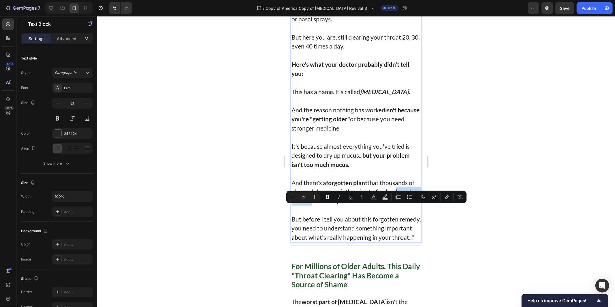
drag, startPoint x: 317, startPoint y: 216, endPoint x: 394, endPoint y: 209, distance: 77.3
click at [394, 205] on p "And there's a forgotten plant that thousands of older adults are quietly using …" at bounding box center [355, 191] width 129 height 27
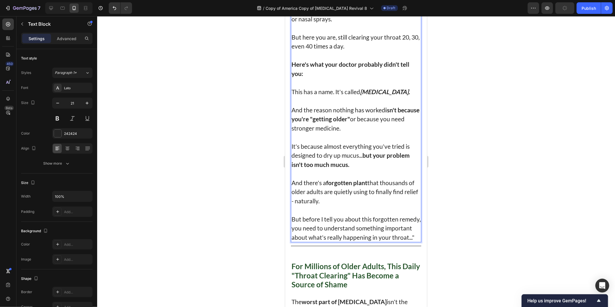
click at [390, 205] on p "And there's a forgotten plant that thousands of older adults are quietly using …" at bounding box center [355, 191] width 129 height 27
click at [351, 205] on p "And there's a forgotten plant that thousands of older adults are quietly using …" at bounding box center [355, 191] width 129 height 27
click at [376, 205] on p "And there's a forgotten plant that thousands of older adults are quietly using …" at bounding box center [355, 191] width 129 height 27
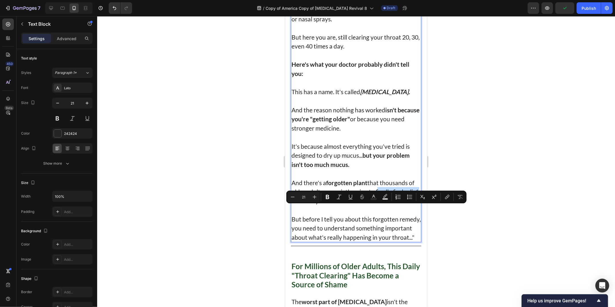
drag, startPoint x: 376, startPoint y: 209, endPoint x: 304, endPoint y: 219, distance: 72.6
click at [304, 205] on p "And there's a forgotten plant that thousands of older adults are quietly using …" at bounding box center [355, 191] width 129 height 27
click at [406, 205] on p "And there's a forgotten plant that thousands of older adults are quietly using …" at bounding box center [355, 191] width 129 height 27
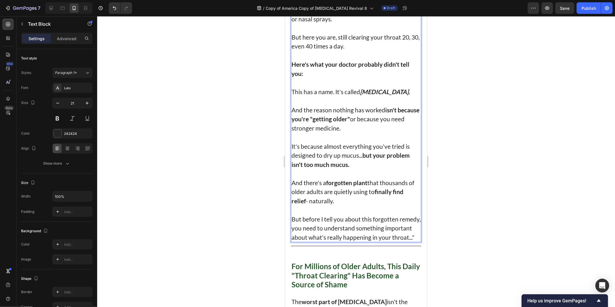
click at [343, 241] on p "But before I tell you about this forgotten remedy, you need to understand somet…" at bounding box center [355, 227] width 129 height 27
click at [366, 241] on p "But before I tell you about this forgotten remedy, you need to understand somet…" at bounding box center [355, 227] width 129 height 27
click at [315, 241] on p "But before I tell you about this forgotten remedy, you need to understand somet…" at bounding box center [355, 227] width 129 height 27
click at [338, 241] on p "But before I tell you about this forgotten remedy, you need to understand somet…" at bounding box center [355, 227] width 129 height 27
click at [360, 241] on p "But before I tell you about this forgotten remedy, you need to understand somet…" at bounding box center [355, 227] width 129 height 27
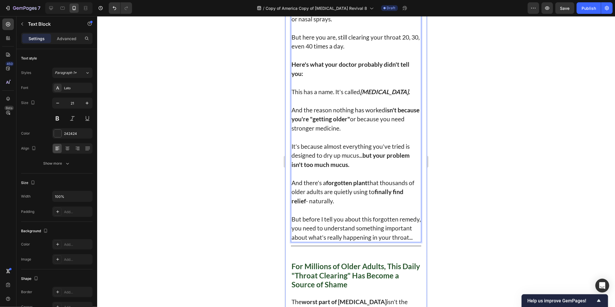
drag, startPoint x: 288, startPoint y: 235, endPoint x: 292, endPoint y: 235, distance: 4.1
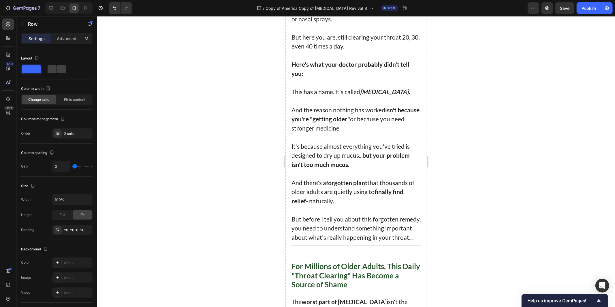
click at [294, 236] on p "But before I tell you about this forgotten remedy, you need to understand somet…" at bounding box center [355, 227] width 129 height 27
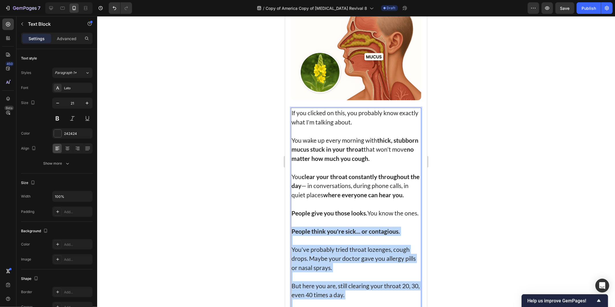
drag, startPoint x: 296, startPoint y: 238, endPoint x: 304, endPoint y: 240, distance: 8.5
click at [303, 240] on div "If you clicked on this, you probably know exactly what I'm talking about. You w…" at bounding box center [356, 298] width 130 height 383
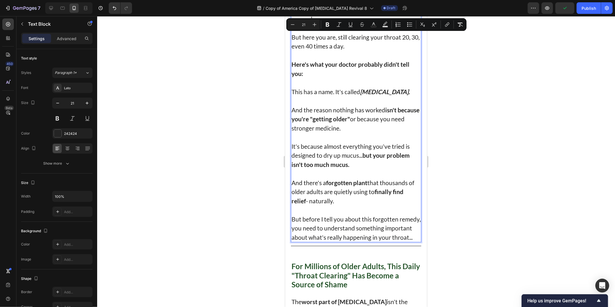
click at [306, 239] on p "But before I tell you about this forgotten remedy, you need to understand somet…" at bounding box center [355, 227] width 129 height 27
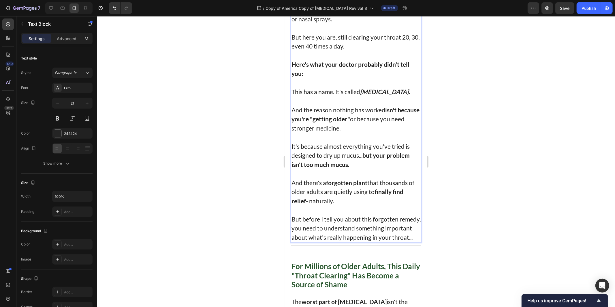
click at [318, 241] on p "But before I tell you about this forgotten remedy, you need to understand somet…" at bounding box center [355, 227] width 129 height 27
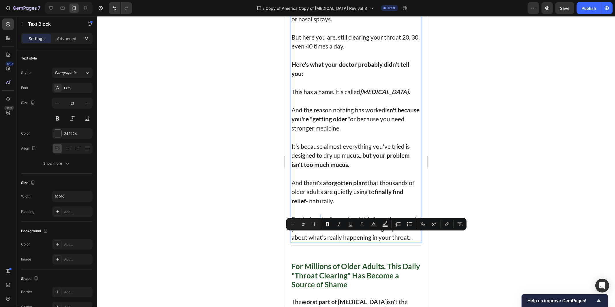
drag, startPoint x: 318, startPoint y: 234, endPoint x: 321, endPoint y: 235, distance: 2.9
click at [321, 235] on p "But before I tell you about this forgotten remedy, you need to understand somet…" at bounding box center [355, 227] width 129 height 27
click at [320, 241] on p "But before I tell you about this forgotten remedy, you need to understand somet…" at bounding box center [355, 227] width 129 height 27
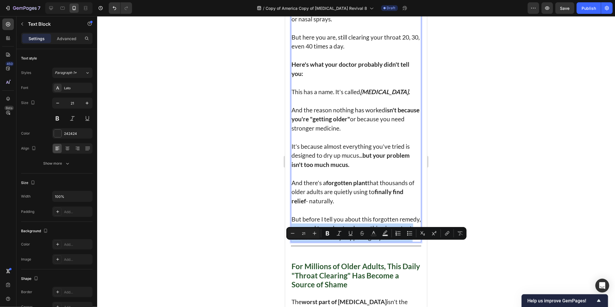
drag, startPoint x: 320, startPoint y: 247, endPoint x: 373, endPoint y: 264, distance: 56.2
click at [373, 241] on p "But before I tell you about this forgotten remedy, you need to understand somet…" at bounding box center [355, 227] width 129 height 27
click at [337, 241] on p "But before I tell you about this forgotten remedy, you need to understand somet…" at bounding box center [355, 227] width 129 height 27
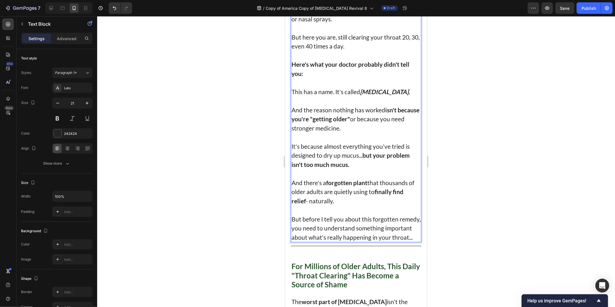
scroll to position [455, 0]
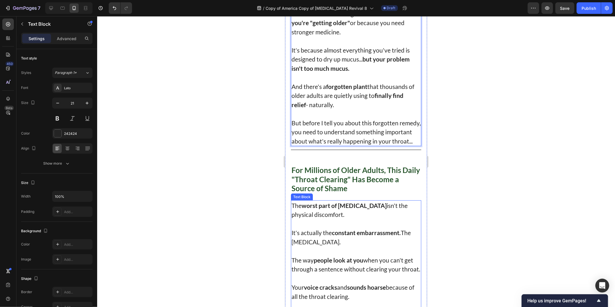
click at [237, 201] on div at bounding box center [356, 161] width 518 height 290
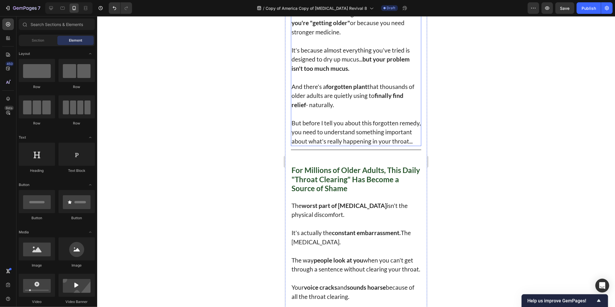
click at [334, 145] on p "But before I tell you about this forgotten remedy, you need to understand somet…" at bounding box center [355, 131] width 129 height 27
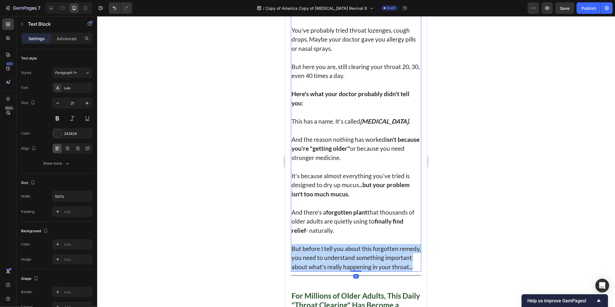
click at [334, 161] on div "If you clicked on this, you probably know exactly what I'm talking about. You w…" at bounding box center [356, 79] width 130 height 383
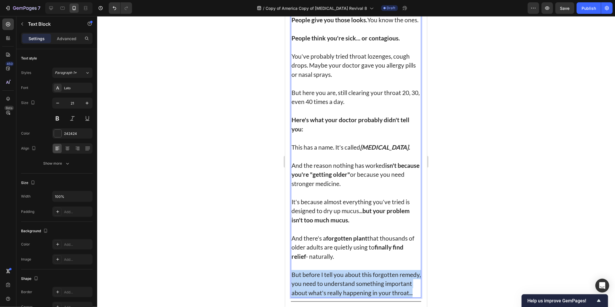
scroll to position [365, 0]
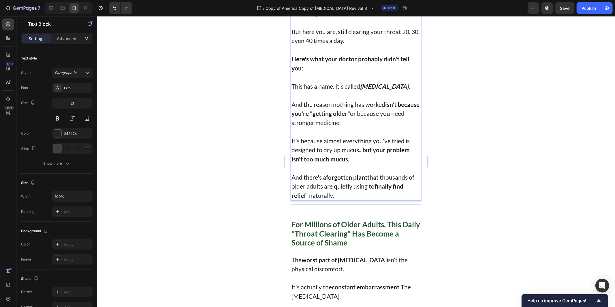
click at [334, 163] on p "It's because almost everything you've tried is designed to dry up mucus... but …" at bounding box center [355, 149] width 129 height 27
click at [362, 163] on p "It's because almost everything you've tried is designed to dry up mucus... but …" at bounding box center [355, 149] width 129 height 27
click at [375, 162] on strong "but your problem isn't too much mucus." at bounding box center [350, 154] width 118 height 16
click at [359, 172] on p "Rich Text Editor. Editing area: main" at bounding box center [355, 167] width 129 height 9
click at [309, 194] on p "And there's a forgotten plant that thousands of older adults are quietly using …" at bounding box center [355, 185] width 129 height 27
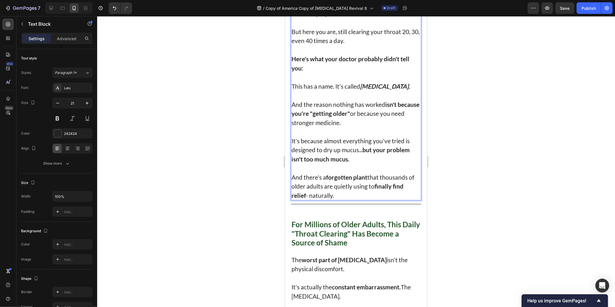
click at [302, 197] on p "And there's a forgotten plant that thousands of older adults are quietly using …" at bounding box center [355, 185] width 129 height 27
click at [344, 200] on p "And there's a forgotten plant that thousands of older adults are quietly using …" at bounding box center [355, 185] width 129 height 27
click at [367, 180] on strong "forgotten plant" at bounding box center [346, 176] width 41 height 7
click at [395, 196] on p "And there's a forgotten plant that thousands of older adults are quietly using …" at bounding box center [355, 185] width 129 height 27
click at [300, 200] on p "And there's a forgotten plant that thousands of older adults are quietly using …" at bounding box center [355, 185] width 129 height 27
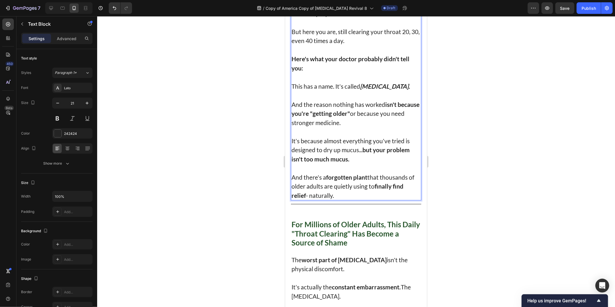
click at [322, 200] on p "And there's a forgotten plant that thousands of older adults are quietly using …" at bounding box center [355, 185] width 129 height 27
click at [339, 200] on p "And there's a forgotten plant that thousands of older adults are quietly using …" at bounding box center [355, 185] width 129 height 27
drag, startPoint x: 367, startPoint y: 207, endPoint x: 384, endPoint y: 206, distance: 17.0
click at [369, 200] on p "And there's a forgotten plant that thousands of older adults are quietly using …" at bounding box center [355, 185] width 129 height 27
click at [387, 198] on strong "finally find relief" at bounding box center [347, 190] width 112 height 16
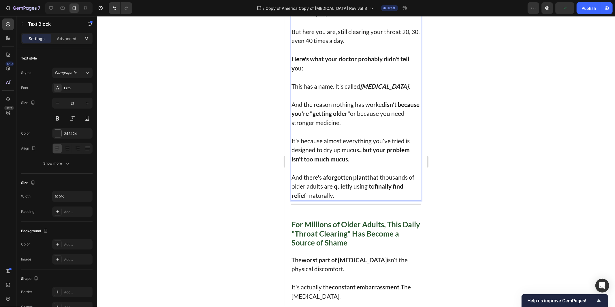
click at [389, 200] on p "And there's a forgotten plant that thousands of older adults are quietly using …" at bounding box center [355, 185] width 129 height 27
click at [369, 192] on p "And there's a forgotten plant that thousands of older adults are quietly using …" at bounding box center [355, 185] width 129 height 27
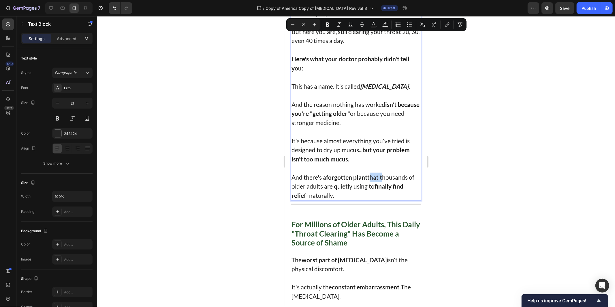
copy div "If you clicked on this, you probably know exactly what I'm talking about. You w…"
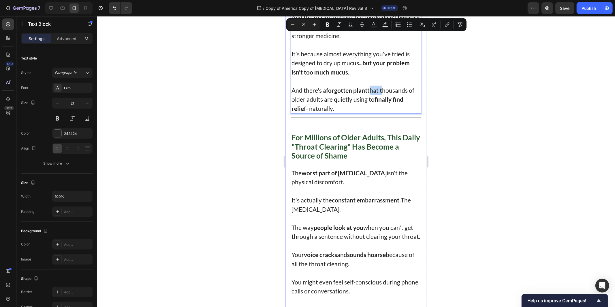
scroll to position [461, 0]
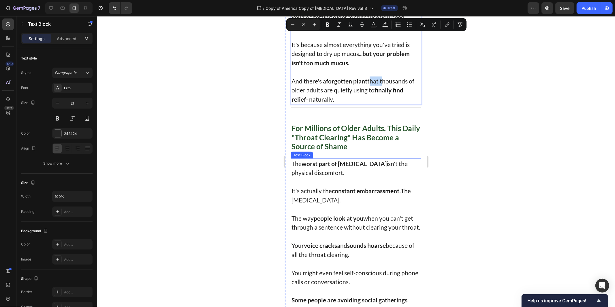
click at [345, 186] on p "Rich Text Editor. Editing area: main" at bounding box center [355, 181] width 129 height 9
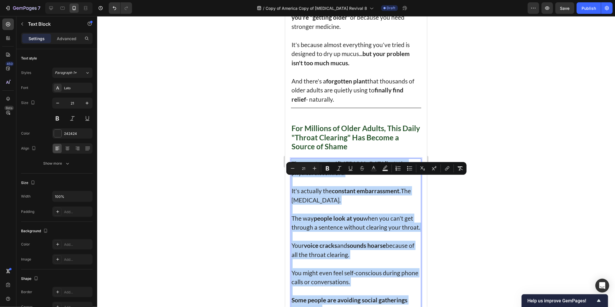
copy div "The worst part of post-nasal drip isn't the physical discomfort. It's actually …"
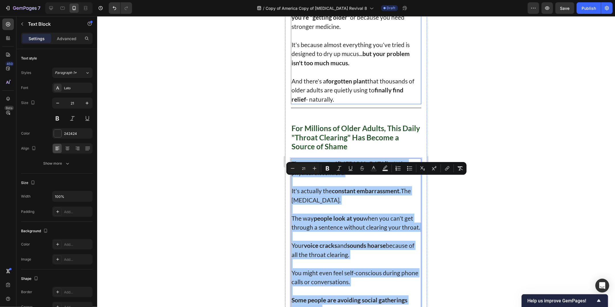
click at [521, 78] on div at bounding box center [356, 161] width 518 height 290
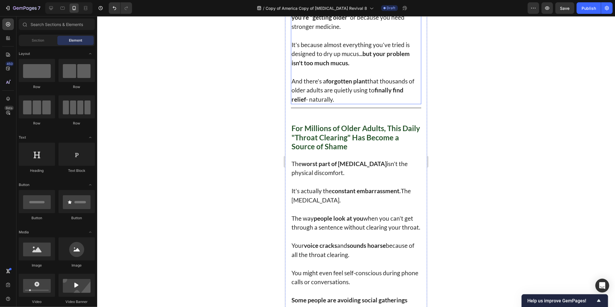
scroll to position [76, 0]
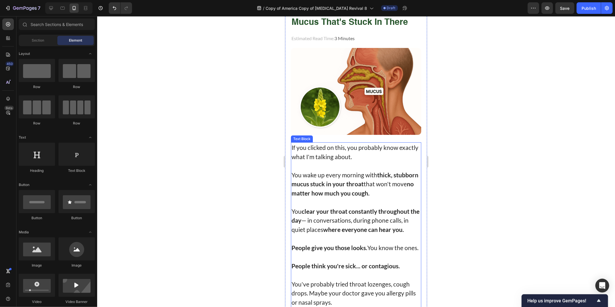
click at [333, 196] on strong "no matter how much you cough." at bounding box center [352, 188] width 122 height 16
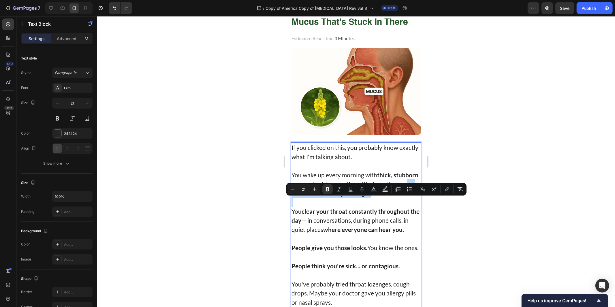
drag, startPoint x: 325, startPoint y: 202, endPoint x: 408, endPoint y: 206, distance: 83.1
click at [331, 188] on button "Bold" at bounding box center [327, 189] width 10 height 10
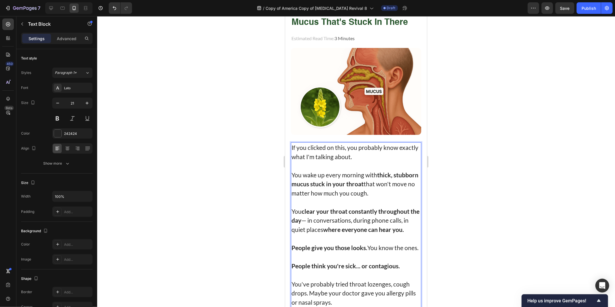
click at [362, 187] on strong "thick, stubborn mucus stuck in your throat" at bounding box center [354, 179] width 127 height 16
click at [398, 185] on p "You wake up every morning with thick, stubborn mucus stuck in your throat that …" at bounding box center [355, 183] width 129 height 27
click at [392, 193] on p "You wake up every morning with thick, stubborn mucus stuck in your throat that …" at bounding box center [355, 183] width 129 height 27
click at [355, 161] on p "If you clicked on this, you probably know exactly what I'm talking about." at bounding box center [355, 151] width 129 height 18
click at [358, 196] on p "You wake up every morning with thick, stubborn mucus stuck in your throat that …" at bounding box center [355, 183] width 129 height 27
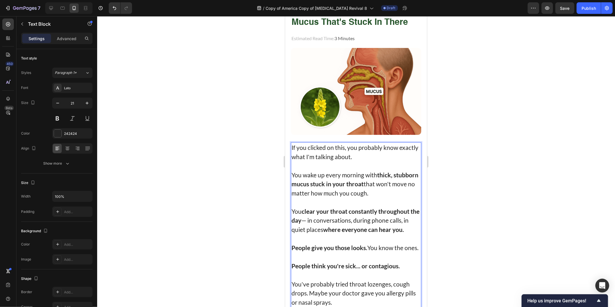
click at [380, 187] on strong "thick, stubborn mucus stuck in your throat" at bounding box center [354, 179] width 127 height 16
click at [320, 187] on strong "thick, stubborn mucus stuck in your throat" at bounding box center [354, 179] width 127 height 16
click at [368, 187] on strong "thick, stubborn mucus stuck in your throat" at bounding box center [354, 179] width 127 height 16
click at [381, 187] on strong "thick, stubborn mucus stuck in your throat" at bounding box center [354, 179] width 127 height 16
click at [389, 187] on strong "thick, stubborn mucus stuck in your throat" at bounding box center [354, 179] width 127 height 16
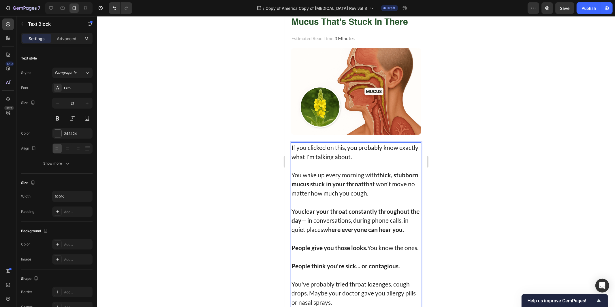
click at [329, 222] on strong "clear your throat constantly throughout the day" at bounding box center [355, 215] width 128 height 16
click at [307, 219] on strong "clear your throat constantly throughout the day" at bounding box center [355, 215] width 128 height 16
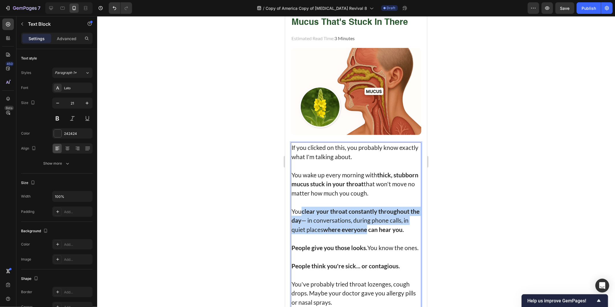
drag, startPoint x: 307, startPoint y: 219, endPoint x: 361, endPoint y: 234, distance: 55.7
click at [361, 234] on p "You clear your throat constantly throughout the day — in conversations, during …" at bounding box center [355, 219] width 129 height 27
click at [361, 232] on strong "where everyone can hear you." at bounding box center [363, 228] width 81 height 7
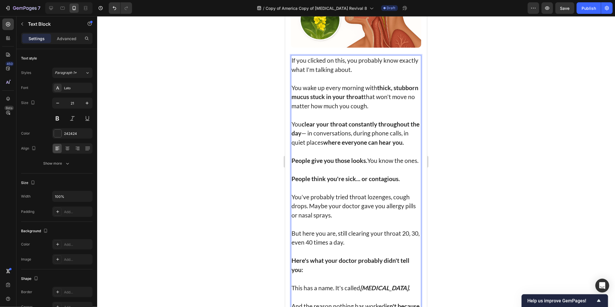
scroll to position [172, 0]
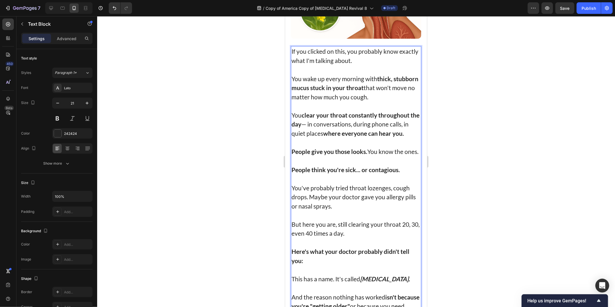
click at [322, 156] on p "People give you those looks. You know the ones." at bounding box center [355, 151] width 129 height 9
click at [337, 173] on strong "People think you're sick... or contagious." at bounding box center [345, 169] width 108 height 7
click at [368, 174] on p "People think you're sick... or contagious." at bounding box center [355, 169] width 129 height 9
click at [388, 174] on p "People think you're sick... or contagious." at bounding box center [355, 169] width 129 height 9
click at [315, 210] on p "You've probably tried throat lozenges, cough drops. Maybe your doctor gave you …" at bounding box center [355, 196] width 129 height 27
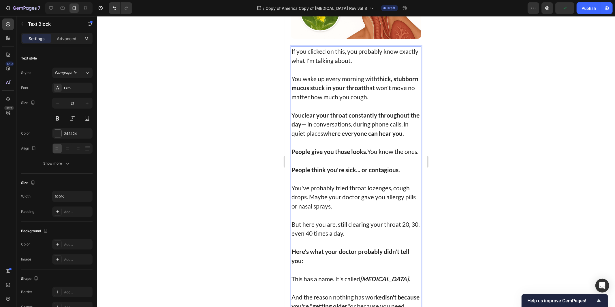
click at [298, 203] on p "You've probably tried throat lozenges, cough drops. Maybe your doctor gave you …" at bounding box center [355, 196] width 129 height 27
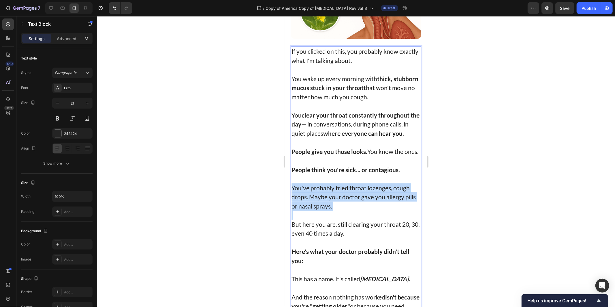
drag, startPoint x: 298, startPoint y: 203, endPoint x: 355, endPoint y: 224, distance: 60.5
click at [355, 210] on p "You've probably tried throat lozenges, cough drops. Maybe your doctor gave you …" at bounding box center [355, 196] width 129 height 27
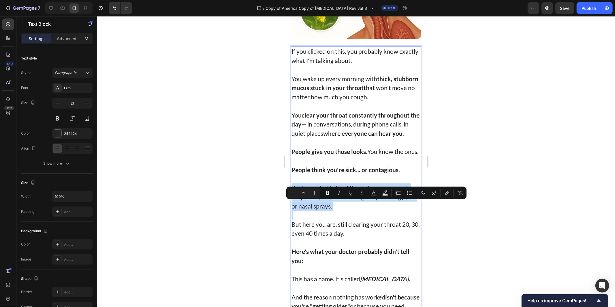
click at [355, 210] on p "You've probably tried throat lozenges, cough drops. Maybe your doctor gave you …" at bounding box center [355, 196] width 129 height 27
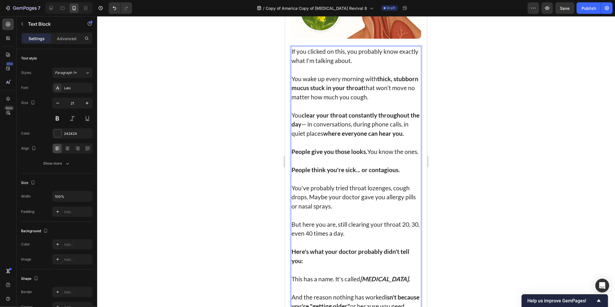
click at [352, 237] on p "But here you are, still clearing your throat 20, 30, even 40 times a day." at bounding box center [355, 228] width 129 height 18
click at [355, 237] on p "But here you are, still clearing your throat 20, 30, even 40 times a day." at bounding box center [355, 228] width 129 height 18
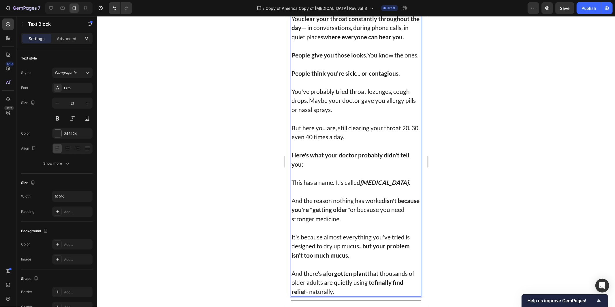
click at [326, 187] on p "This has a name. It's called post-nasal drip." at bounding box center [355, 181] width 129 height 9
click at [364, 196] on p "Rich Text Editor. Editing area: main" at bounding box center [355, 190] width 129 height 9
click at [334, 217] on p "And the reason nothing has worked isn't because you're "getting older" or becau…" at bounding box center [355, 209] width 129 height 27
click at [382, 222] on p "And the reason nothing has worked isn't because you're "getting older" or becau…" at bounding box center [355, 209] width 129 height 27
click at [364, 213] on strong "isn't because you're "getting older"" at bounding box center [355, 204] width 128 height 16
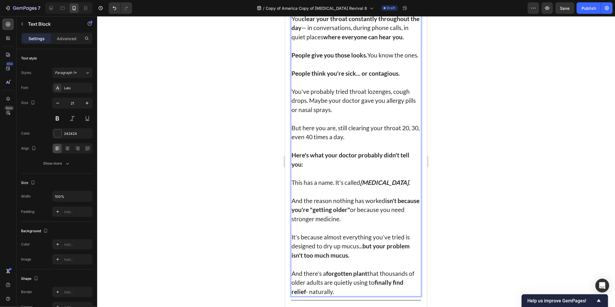
click at [367, 223] on p "And the reason nothing has worked isn't because you're "getting older" or becau…" at bounding box center [355, 209] width 129 height 27
click at [384, 223] on p "And the reason nothing has worked isn't because you're "getting older" or becau…" at bounding box center [355, 209] width 129 height 27
click at [388, 213] on strong "isn't because you're "getting older"" at bounding box center [355, 204] width 128 height 16
click at [354, 223] on p "And the reason nothing has worked isn't because you're "getting older" or becau…" at bounding box center [355, 209] width 129 height 27
click at [370, 223] on p "And the reason nothing has worked isn't because you're "getting older" or becau…" at bounding box center [355, 209] width 129 height 27
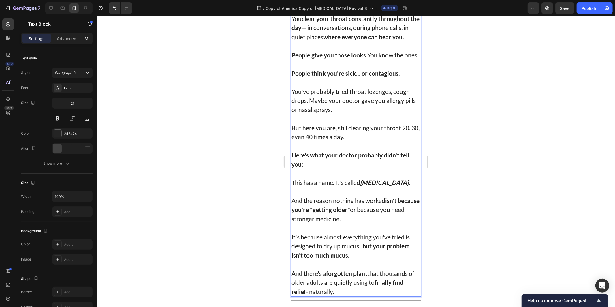
click at [380, 223] on p "And the reason nothing has worked isn't because you're "getting older" or becau…" at bounding box center [355, 209] width 129 height 27
click at [363, 223] on p "And the reason nothing has worked isn't because you're "getting older" or becau…" at bounding box center [355, 209] width 129 height 27
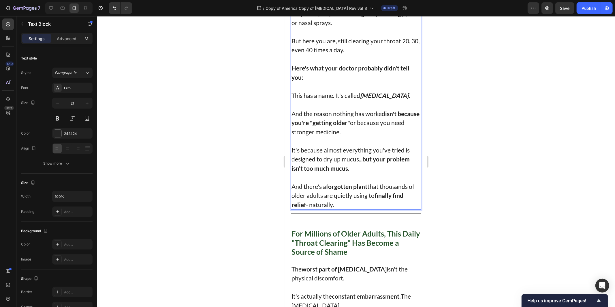
scroll to position [365, 0]
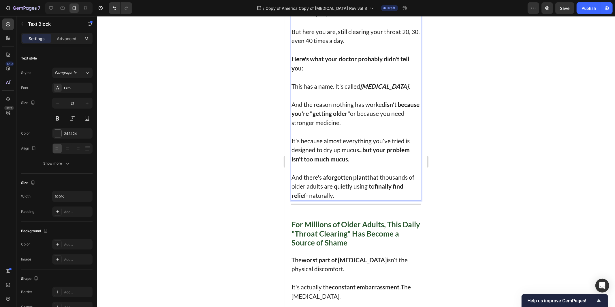
click at [367, 172] on p "Rich Text Editor. Editing area: main" at bounding box center [355, 167] width 129 height 9
drag, startPoint x: 357, startPoint y: 181, endPoint x: 360, endPoint y: 191, distance: 9.8
click at [358, 172] on p "Rich Text Editor. Editing area: main" at bounding box center [355, 167] width 129 height 9
drag, startPoint x: 384, startPoint y: 148, endPoint x: 422, endPoint y: 162, distance: 39.9
click at [385, 136] on p "Rich Text Editor. Editing area: main" at bounding box center [355, 131] width 129 height 9
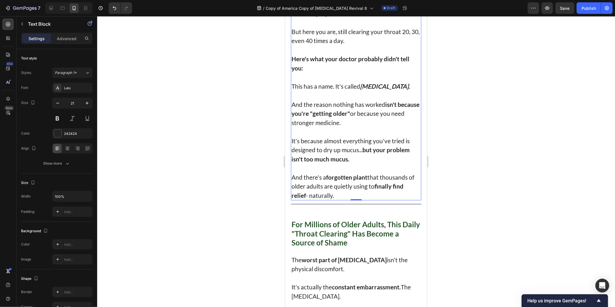
click at [476, 168] on div at bounding box center [356, 161] width 518 height 290
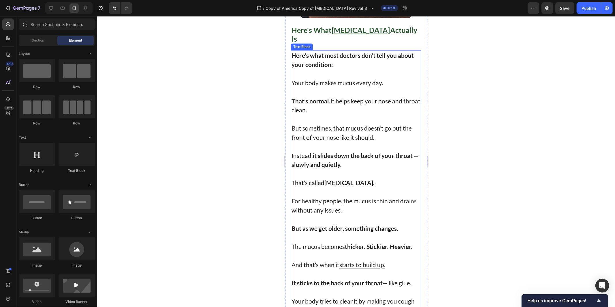
scroll to position [941, 0]
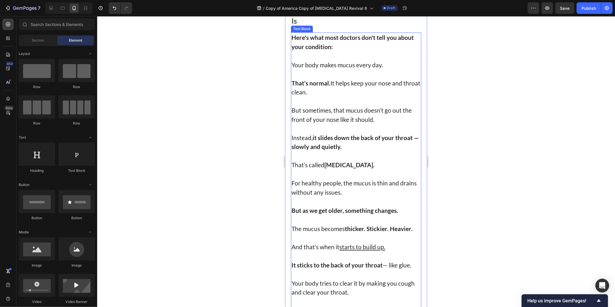
click at [324, 106] on p at bounding box center [355, 100] width 129 height 9
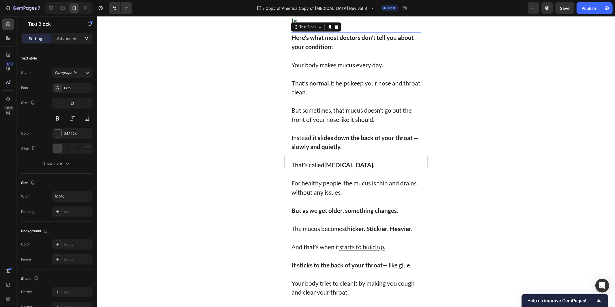
click at [355, 123] on p "But sometimes, that mucus doesn’t go out the front of your nose like it should." at bounding box center [355, 114] width 129 height 18
click at [377, 123] on p "But sometimes, that mucus doesn’t go out the front of your nose like it should." at bounding box center [355, 114] width 129 height 18
click at [368, 151] on p "Instead, it slides down the back of your throat — slowly and quietly." at bounding box center [355, 142] width 129 height 18
drag, startPoint x: 373, startPoint y: 186, endPoint x: 371, endPoint y: 194, distance: 8.0
click at [373, 160] on p "Rich Text Editor. Editing area: main" at bounding box center [355, 155] width 129 height 9
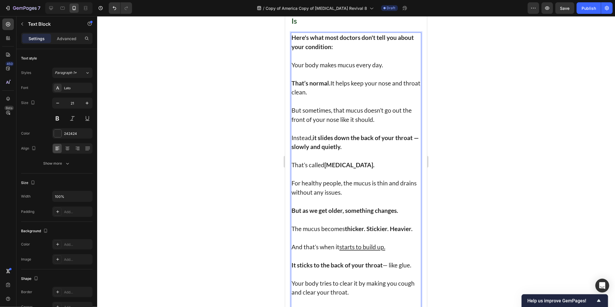
click at [369, 169] on p "That’s called post-nasal drip." at bounding box center [355, 164] width 129 height 9
click at [346, 205] on p "Rich Text Editor. Editing area: main" at bounding box center [355, 200] width 129 height 9
click at [365, 205] on p "Rich Text Editor. Editing area: main" at bounding box center [355, 200] width 129 height 9
click at [379, 215] on p "But as we get older, something changes." at bounding box center [355, 209] width 129 height 9
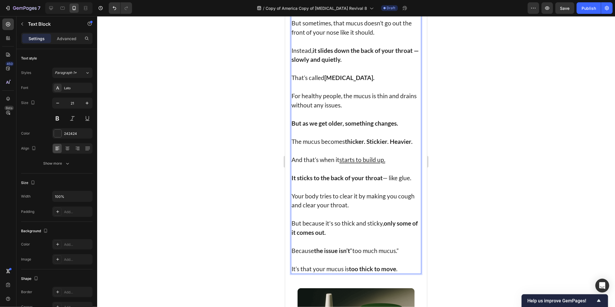
scroll to position [1037, 0]
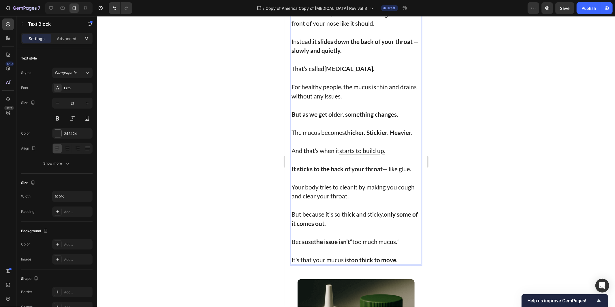
click at [336, 164] on p "Rich Text Editor. Editing area: main" at bounding box center [355, 159] width 129 height 9
drag, startPoint x: 373, startPoint y: 182, endPoint x: 376, endPoint y: 186, distance: 4.9
click at [373, 154] on u "starts to build up." at bounding box center [362, 150] width 46 height 7
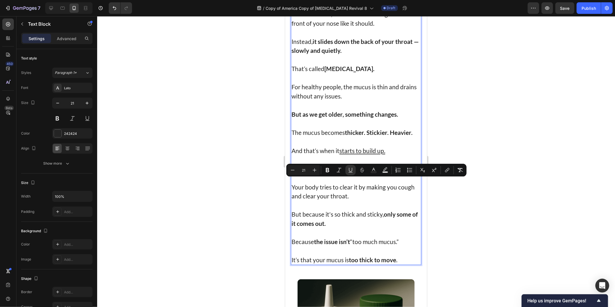
click at [387, 164] on p "Rich Text Editor. Editing area: main" at bounding box center [355, 159] width 129 height 9
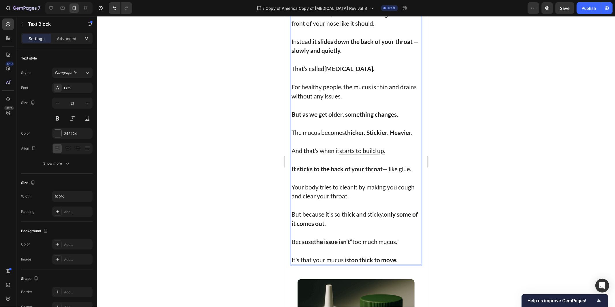
click at [359, 182] on p "Rich Text Editor. Editing area: main" at bounding box center [355, 177] width 129 height 9
click at [365, 200] on p "Your body tries to clear it by making you cough and clear your throat." at bounding box center [355, 191] width 129 height 18
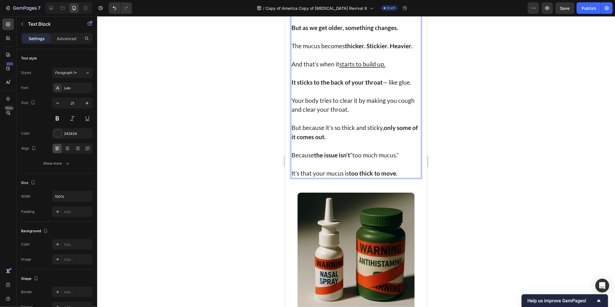
scroll to position [1134, 0]
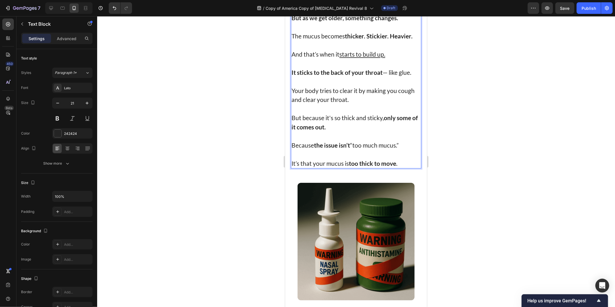
click at [320, 130] on strong "only some of it comes out." at bounding box center [354, 122] width 126 height 16
click at [336, 131] on p "But because it's so thick and sticky, only some of it comes out." at bounding box center [355, 122] width 129 height 18
click at [347, 168] on div "Here's what most doctors don't tell you about your condition: Your body makes m…" at bounding box center [356, 4] width 130 height 328
drag, startPoint x: 370, startPoint y: 183, endPoint x: 382, endPoint y: 184, distance: 11.6
click at [371, 158] on p "Rich Text Editor. Editing area: main" at bounding box center [355, 153] width 129 height 9
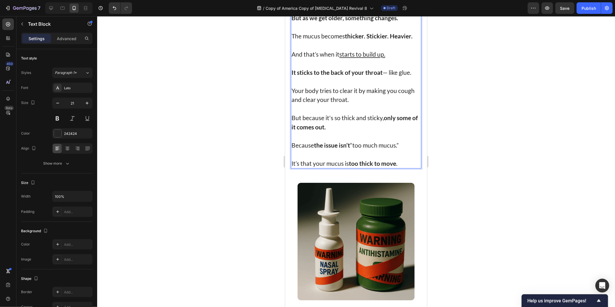
click at [400, 158] on p "Rich Text Editor. Editing area: main" at bounding box center [355, 153] width 129 height 9
click at [397, 168] on p "It’s that your mucus is too thick to move ." at bounding box center [355, 162] width 129 height 9
click at [477, 206] on div at bounding box center [356, 161] width 518 height 290
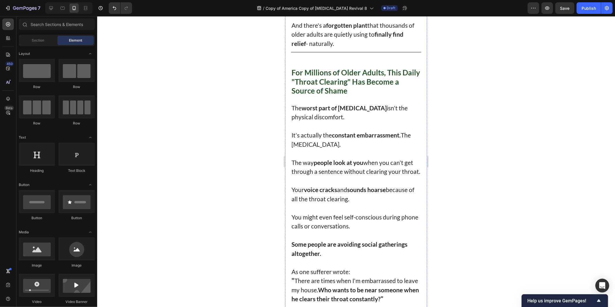
scroll to position [506, 0]
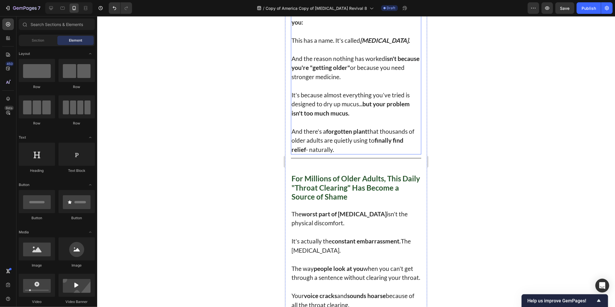
click at [362, 117] on p "It's because almost everything you've tried is designed to dry up mucus... but …" at bounding box center [355, 103] width 129 height 27
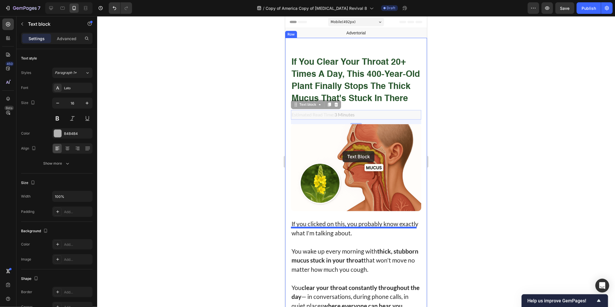
scroll to position [384, 0]
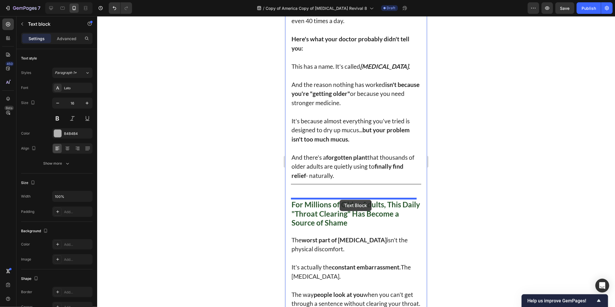
drag, startPoint x: 338, startPoint y: 102, endPoint x: 342, endPoint y: 199, distance: 96.4
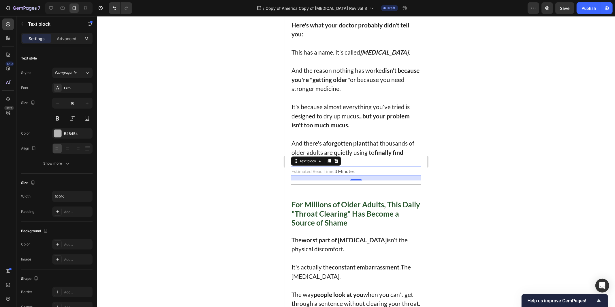
scroll to position [371, 0]
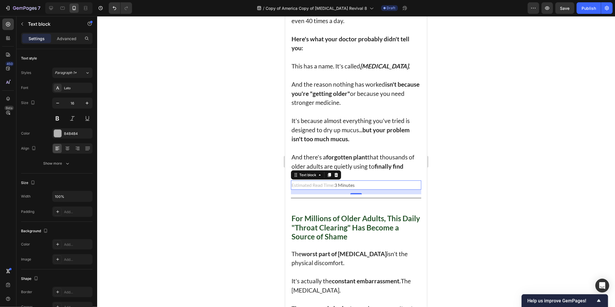
click at [492, 213] on div at bounding box center [356, 161] width 518 height 290
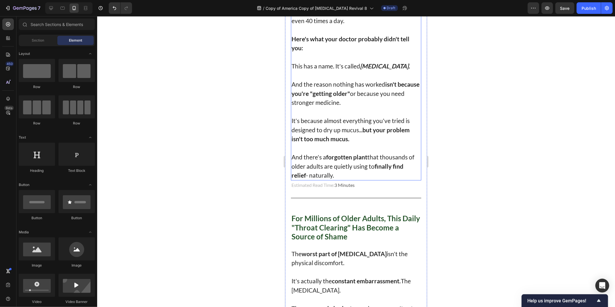
click at [354, 179] on p "And there's a forgotten plant that thousands of older adults are quietly using …" at bounding box center [355, 165] width 129 height 27
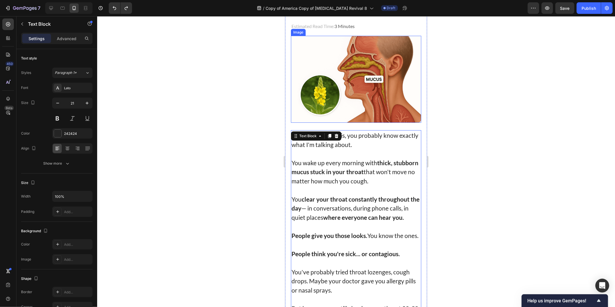
scroll to position [96, 0]
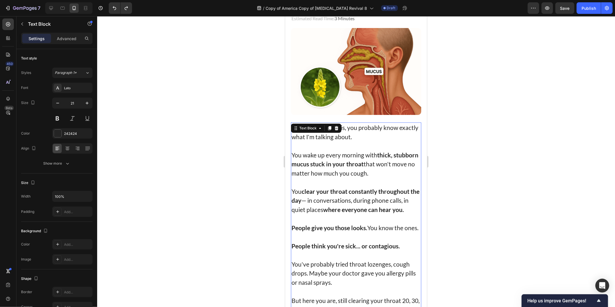
drag, startPoint x: 483, startPoint y: 184, endPoint x: 477, endPoint y: 177, distance: 9.4
click at [483, 184] on div at bounding box center [356, 161] width 518 height 290
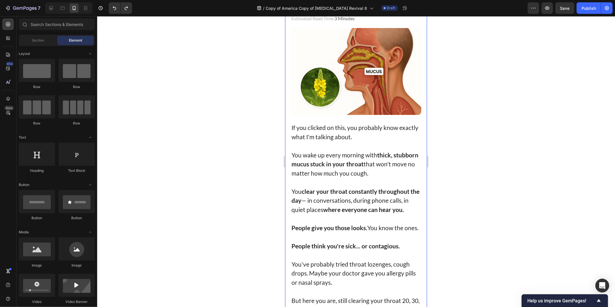
click at [366, 150] on p "Rich Text Editor. Editing area: main" at bounding box center [355, 145] width 129 height 9
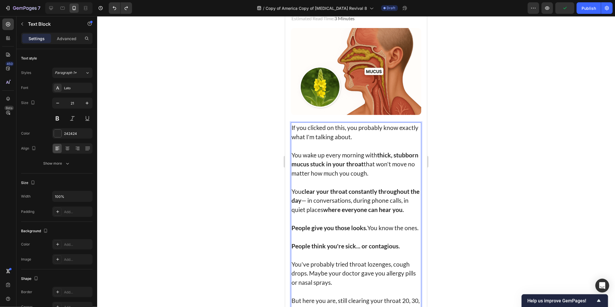
click at [360, 139] on p "If you clicked on this, you probably know exactly what I'm talking about." at bounding box center [355, 132] width 129 height 18
click at [344, 22] on p "Estimated Read Time: 3 Minutes" at bounding box center [355, 18] width 129 height 8
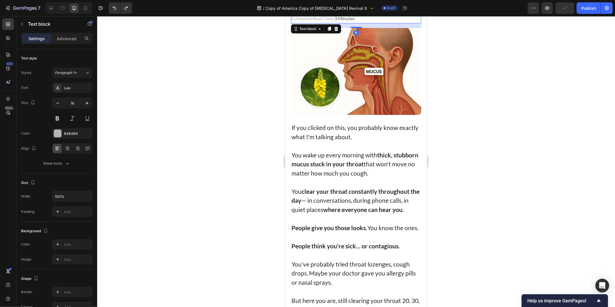
click at [345, 22] on p "Estimated Read Time: 3 Minutes" at bounding box center [355, 18] width 129 height 8
click at [171, 26] on div at bounding box center [356, 161] width 518 height 290
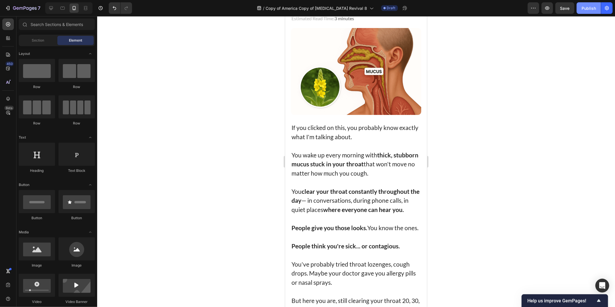
click at [589, 6] on div "Publish" at bounding box center [589, 8] width 14 height 6
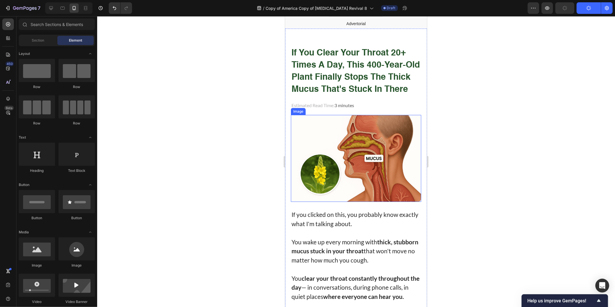
scroll to position [0, 0]
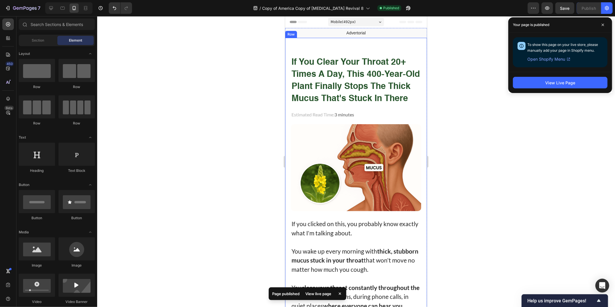
click at [343, 104] on p "⁠⁠⁠⁠⁠⁠⁠ If You Clear Your Throat 20+ Times a Day, This 400-Year-Old Plant Final…" at bounding box center [355, 74] width 129 height 61
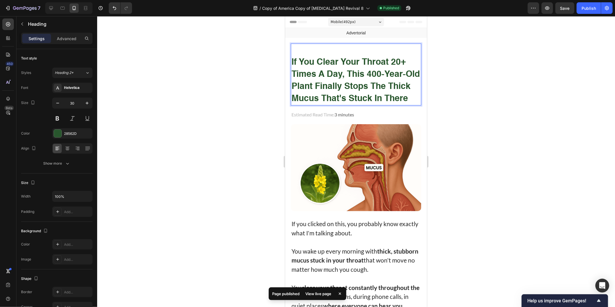
click at [333, 104] on p "⁠⁠⁠⁠⁠⁠⁠ If You Clear Your Throat 20+ Times a Day, This 400-Year-Old Plant Final…" at bounding box center [355, 74] width 129 height 61
click at [352, 74] on strong "If You Clear Your Throat 20+ Times a Day, This 400-Year-Old Plant Finally Stops…" at bounding box center [355, 80] width 128 height 45
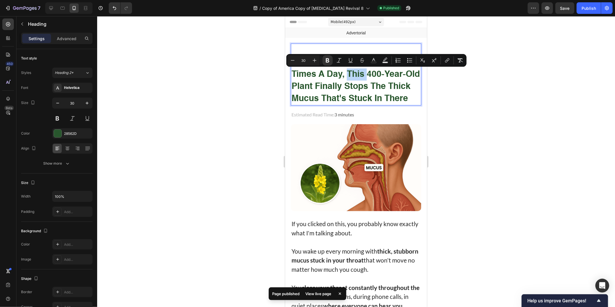
click at [352, 74] on strong "If You Clear Your Throat 20+ Times a Day, This 400-Year-Old Plant Finally Stops…" at bounding box center [355, 80] width 128 height 45
click at [369, 72] on strong "If You Clear Your Throat 20+ Times a Day, This 400-Year-Old Plant Finally Stops…" at bounding box center [355, 80] width 128 height 45
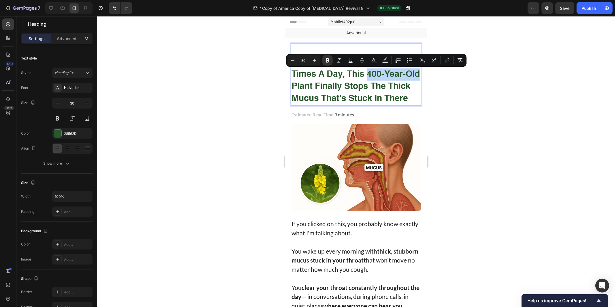
drag, startPoint x: 369, startPoint y: 72, endPoint x: 302, endPoint y: 84, distance: 68.8
click at [302, 84] on strong "If You Clear Your Throat 20+ Times a Day, This 400-Year-Old Plant Finally Stops…" at bounding box center [355, 80] width 128 height 45
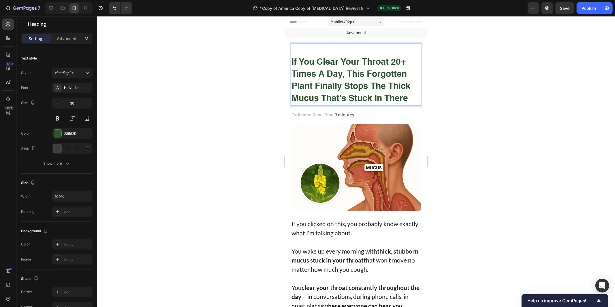
click at [452, 67] on div at bounding box center [356, 161] width 518 height 290
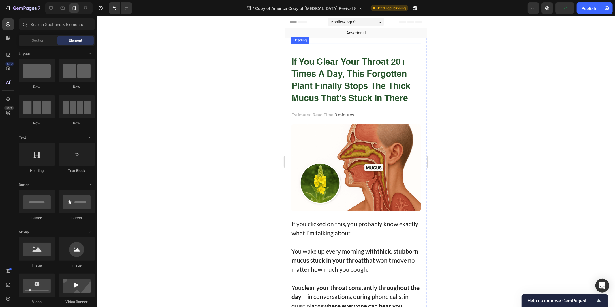
click at [389, 87] on strong "If You Clear Your Throat 20+ Times a Day, This Forgotten Plant Finally Stops th…" at bounding box center [350, 80] width 119 height 45
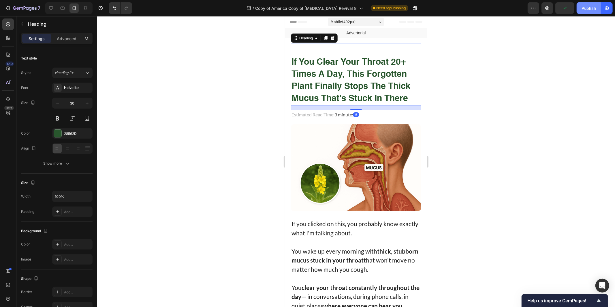
click at [578, 12] on button "Publish" at bounding box center [589, 8] width 24 height 12
click at [514, 146] on div at bounding box center [356, 161] width 518 height 290
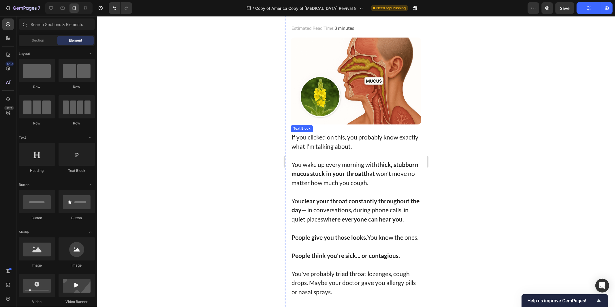
scroll to position [96, 0]
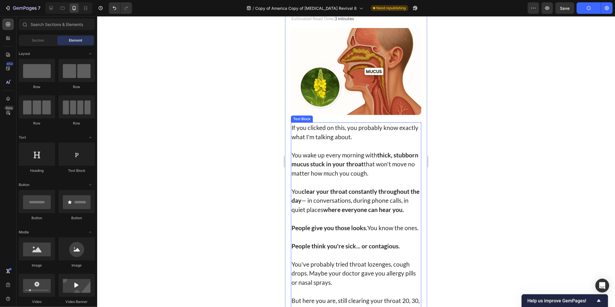
click at [353, 151] on p "You wake up every morning with thick, stubborn mucus stuck in your throat that …" at bounding box center [355, 163] width 129 height 27
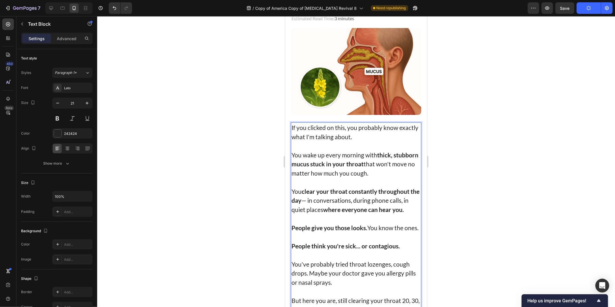
click at [337, 162] on strong "thick, stubborn mucus stuck in your throat" at bounding box center [354, 159] width 127 height 16
click at [306, 191] on strong "clear your throat constantly throughout the day" at bounding box center [355, 195] width 128 height 16
click at [311, 189] on strong "clear your throat constantly throughout the day" at bounding box center [355, 195] width 128 height 16
click at [301, 188] on p "You clear your throat constantly throughout the day — in conversations, during …" at bounding box center [355, 199] width 129 height 27
click at [299, 198] on strong "clear your throat constantly throughout the day" at bounding box center [355, 195] width 128 height 16
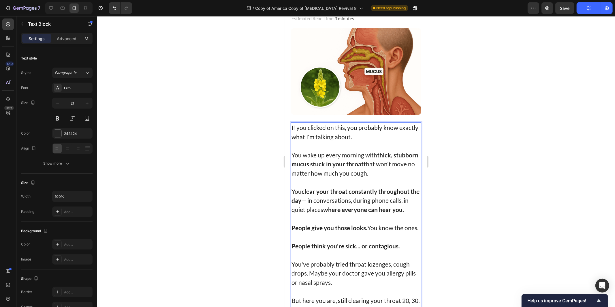
click at [323, 203] on p "You clear your throat constantly throughout the day — in conversations, during …" at bounding box center [355, 199] width 129 height 27
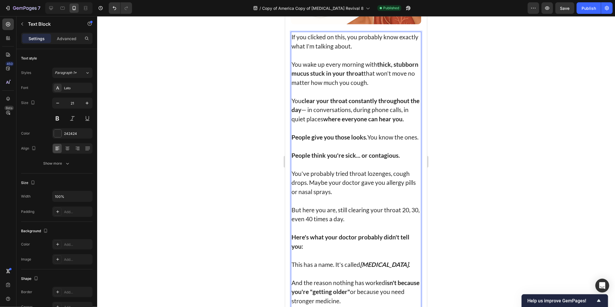
scroll to position [192, 0]
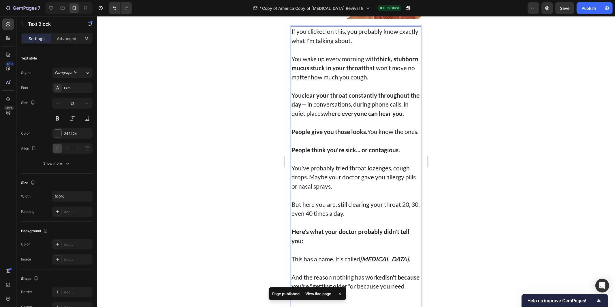
click at [343, 184] on p "You've probably tried throat lozenges, cough drops. Maybe your doctor gave you …" at bounding box center [355, 176] width 129 height 27
click at [488, 180] on div at bounding box center [356, 161] width 518 height 290
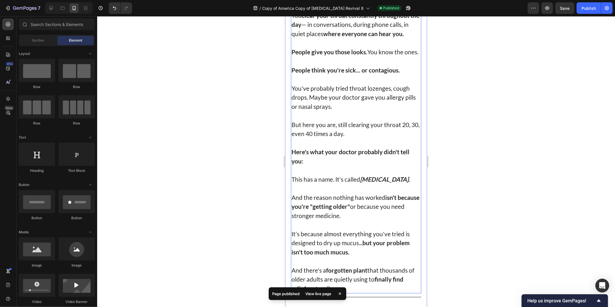
scroll to position [288, 0]
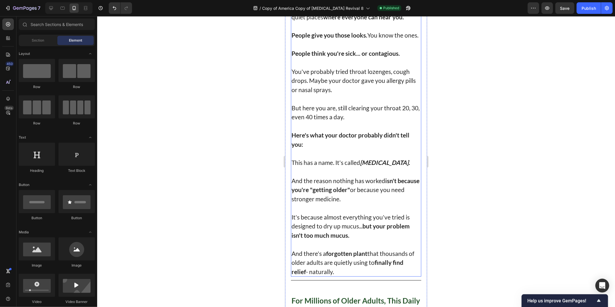
click at [327, 167] on p "This has a name. It's called post-nasal drip." at bounding box center [355, 161] width 129 height 9
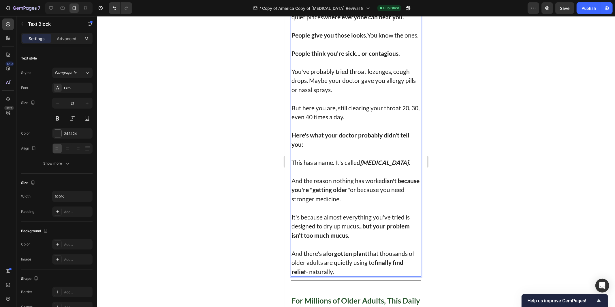
click at [390, 167] on p "This has a name. It's called post-nasal drip." at bounding box center [355, 161] width 129 height 9
click at [400, 167] on p "This has a name. It's called post-nasal drip." at bounding box center [355, 161] width 129 height 9
click at [365, 191] on strong "isn't because you're "getting older"" at bounding box center [355, 184] width 128 height 16
click at [398, 190] on p "And the reason nothing has worked isn't because you're "getting older" or becau…" at bounding box center [355, 189] width 129 height 27
click at [350, 193] on strong "isn't because you're "getting older"" at bounding box center [355, 184] width 128 height 16
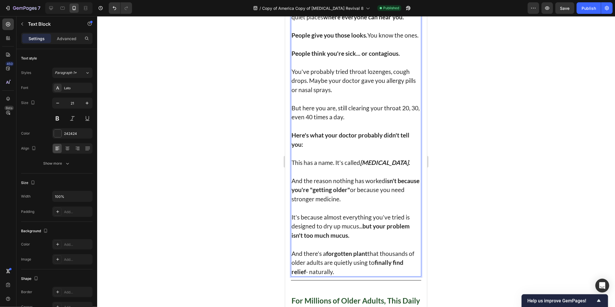
click at [353, 193] on strong "isn't because you're "getting older"" at bounding box center [355, 184] width 128 height 16
click at [367, 203] on p "And the reason nothing has worked isn't because you're "getting older" or becau…" at bounding box center [355, 189] width 129 height 27
click at [345, 225] on p "It's because almost everything you've tried is designed to dry up mucus... but …" at bounding box center [355, 225] width 129 height 27
click at [402, 220] on p "It's because almost everything you've tried is designed to dry up mucus... but …" at bounding box center [355, 225] width 129 height 27
click at [307, 261] on p "And there's a forgotten plant that thousands of older adults are quietly using …" at bounding box center [355, 261] width 129 height 27
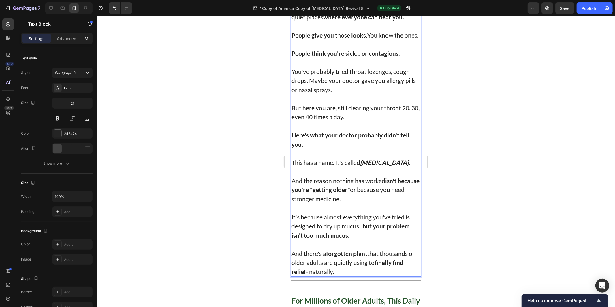
click at [303, 258] on p "And there's a forgotten plant that thousands of older adults are quietly using …" at bounding box center [355, 261] width 129 height 27
click at [295, 257] on p "And there's a forgotten plant that thousands of older adults are quietly using …" at bounding box center [355, 261] width 129 height 27
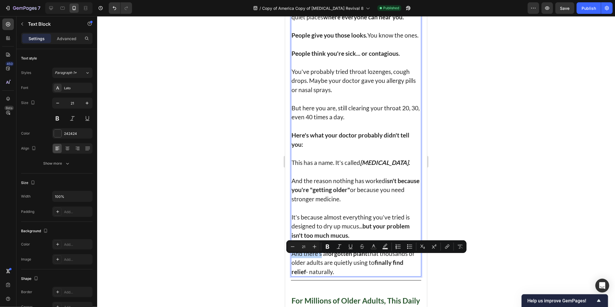
drag, startPoint x: 295, startPoint y: 257, endPoint x: 307, endPoint y: 260, distance: 12.7
click at [307, 260] on p "And there's a forgotten plant that thousands of older adults are quietly using …" at bounding box center [355, 261] width 129 height 27
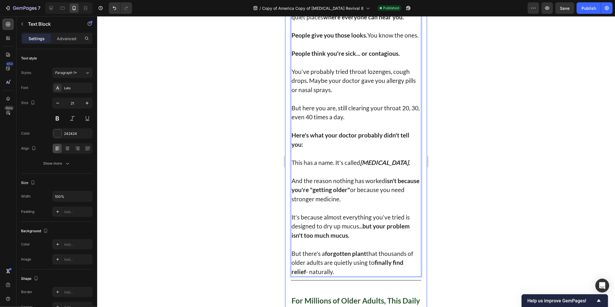
click at [477, 169] on div at bounding box center [356, 161] width 518 height 290
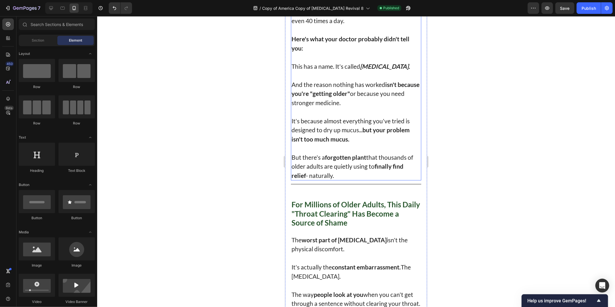
scroll to position [480, 0]
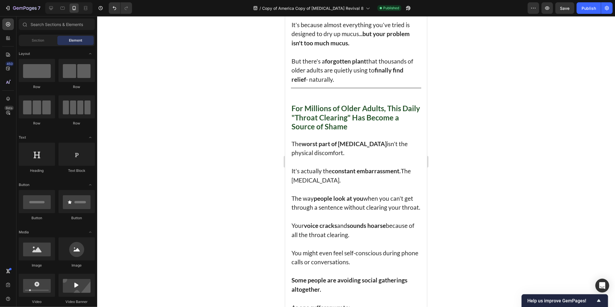
click at [583, 15] on div "7 Version history / Copy of America Copy of Post Nasal Drip Revival 8 Published…" at bounding box center [307, 8] width 615 height 16
click at [585, 10] on div "Publish" at bounding box center [589, 8] width 14 height 6
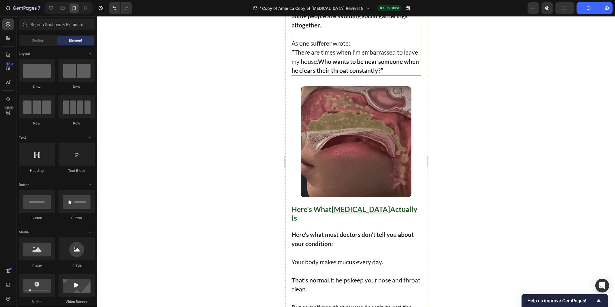
scroll to position [769, 0]
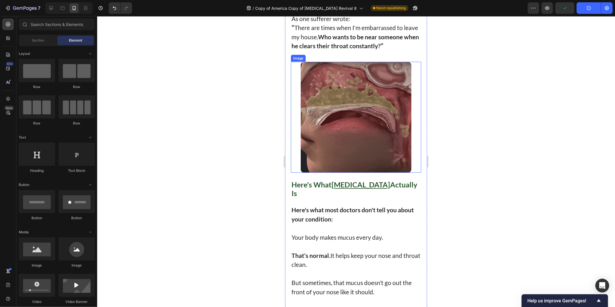
click at [464, 148] on div at bounding box center [356, 161] width 518 height 290
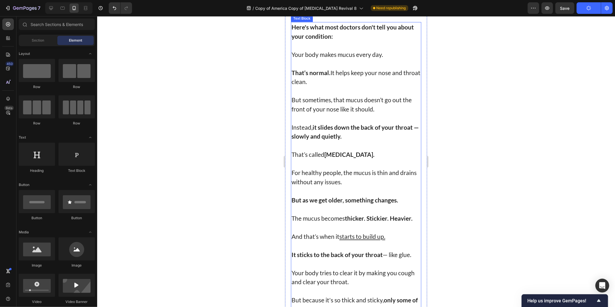
scroll to position [961, 0]
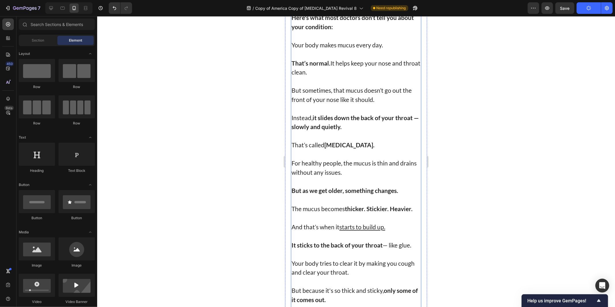
click at [346, 176] on p "For healthy people, the mucus is thin and drains without any issues." at bounding box center [355, 167] width 129 height 18
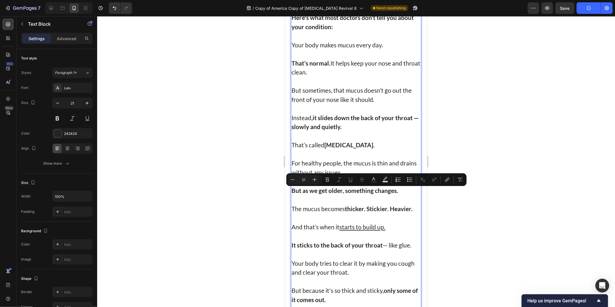
click at [348, 194] on strong "But as we get older, something changes." at bounding box center [344, 189] width 107 height 7
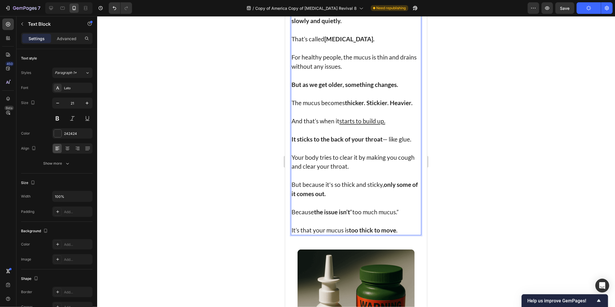
scroll to position [1057, 0]
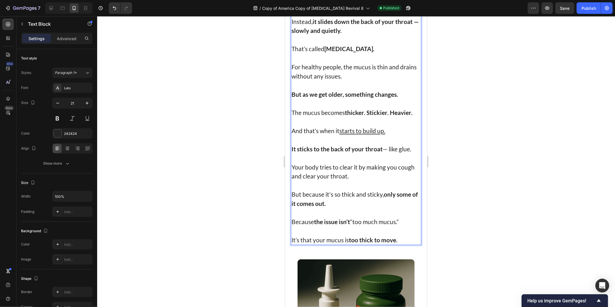
click at [346, 134] on u "starts to build up." at bounding box center [362, 130] width 46 height 7
click at [401, 126] on p "Rich Text Editor. Editing area: main" at bounding box center [355, 121] width 129 height 9
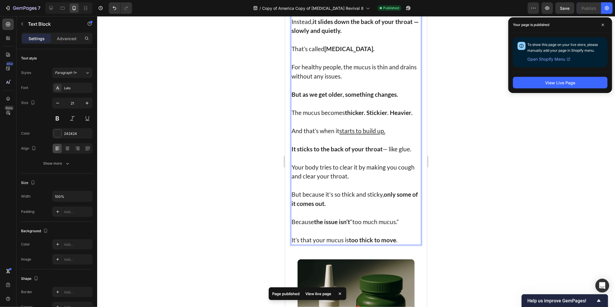
click at [385, 144] on p "Rich Text Editor. Editing area: main" at bounding box center [355, 139] width 129 height 9
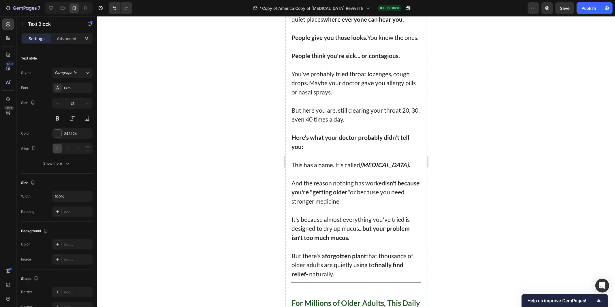
scroll to position [192, 0]
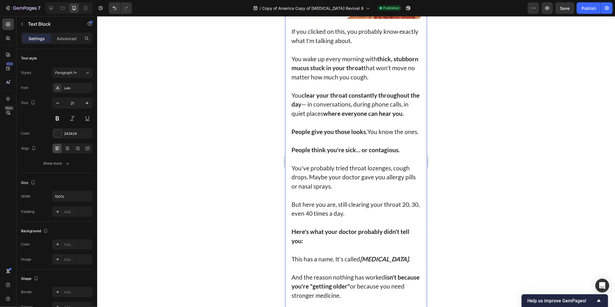
click at [478, 203] on div at bounding box center [356, 161] width 518 height 290
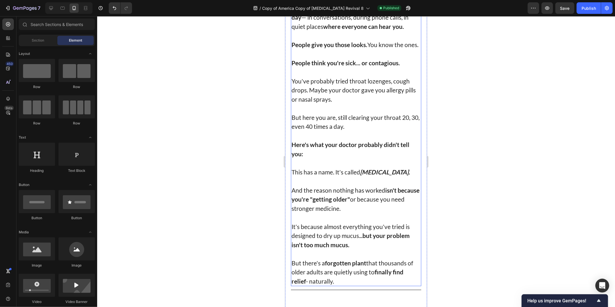
scroll to position [288, 0]
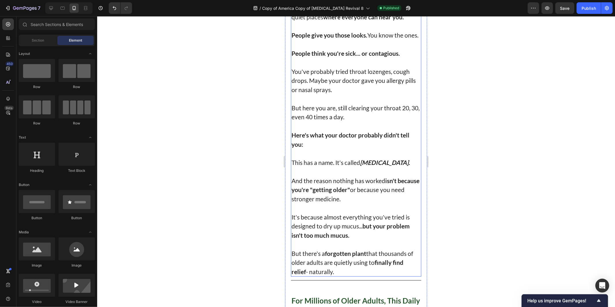
click at [357, 246] on p "Rich Text Editor. Editing area: main" at bounding box center [355, 243] width 129 height 9
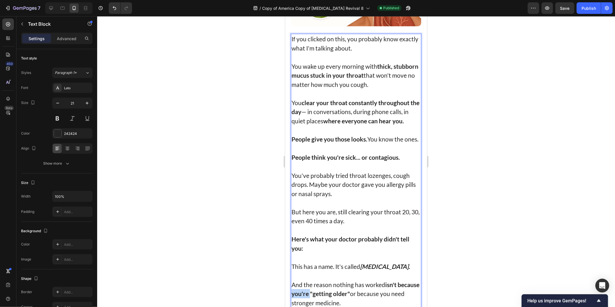
click at [317, 261] on div "If you clicked on this, you probably know exactly what I'm talking about. You w…" at bounding box center [356, 206] width 130 height 346
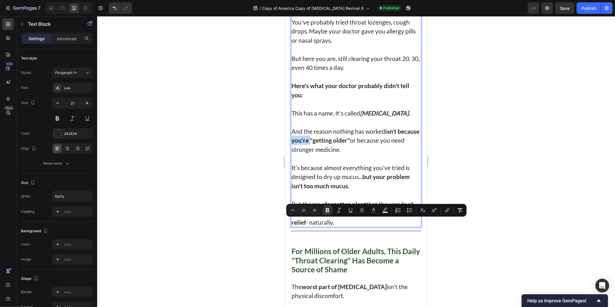
scroll to position [347, 0]
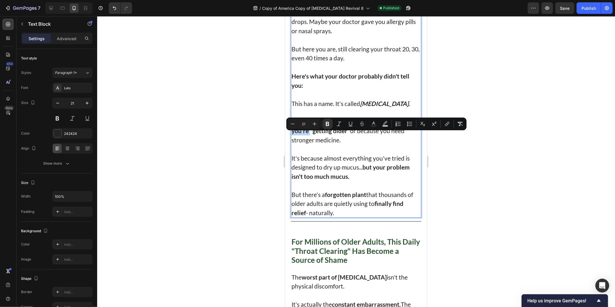
click at [316, 225] on div "Title Line" at bounding box center [356, 220] width 130 height 7
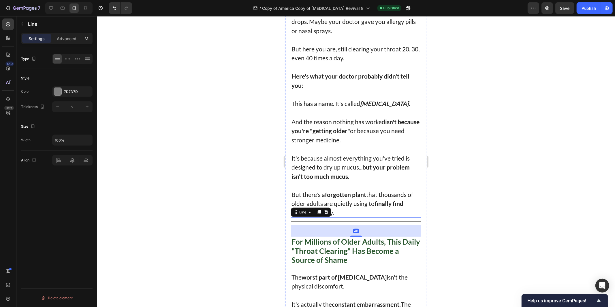
click at [317, 211] on p "But there's a forgotten plant that thousands of older adults are quietly using …" at bounding box center [355, 202] width 129 height 27
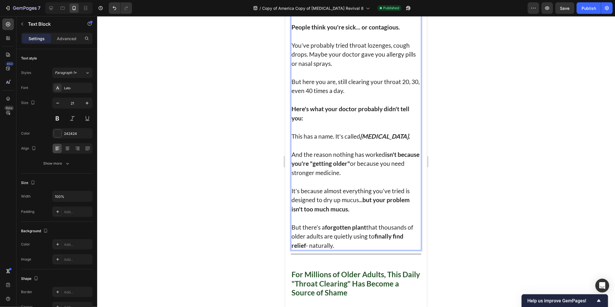
click at [317, 209] on div "If you clicked on this, you probably know exactly what I'm talking about. You w…" at bounding box center [356, 76] width 130 height 346
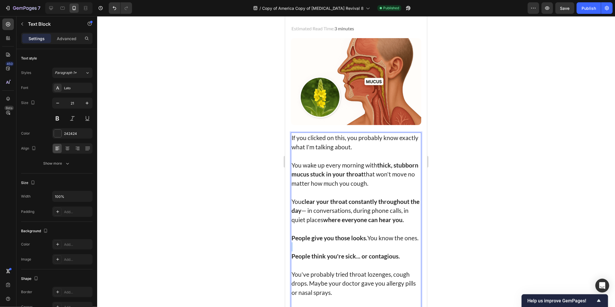
click at [317, 209] on div "If you clicked on this, you probably know exactly what I'm talking about. You w…" at bounding box center [356, 305] width 130 height 346
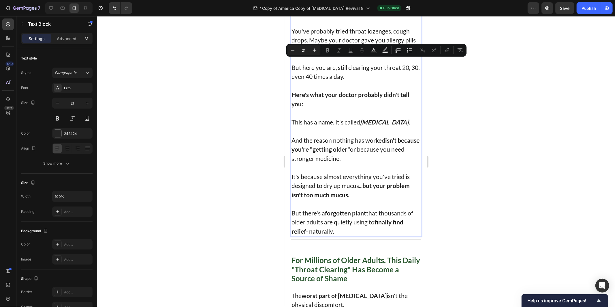
scroll to position [348, 0]
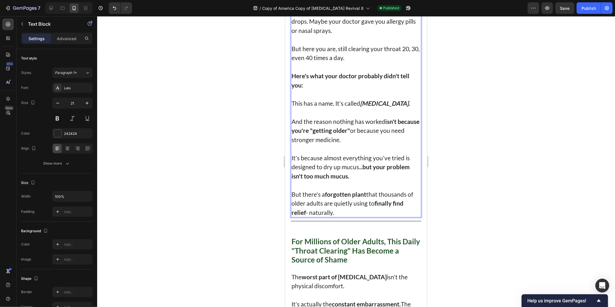
click at [317, 208] on p "But there's a forgotten plant that thousands of older adults are quietly using …" at bounding box center [355, 202] width 129 height 27
click at [317, 204] on p "But there's a forgotten plant that thousands of older adults are quietly using …" at bounding box center [355, 202] width 129 height 27
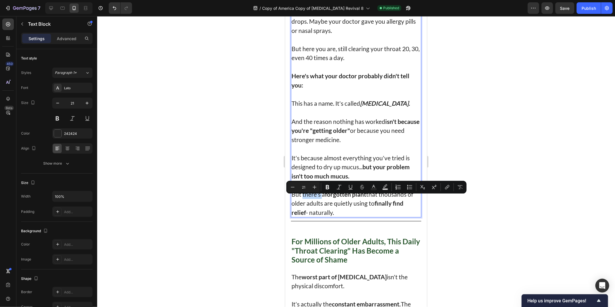
click at [317, 204] on p "But there's a forgotten plant that thousands of older adults are quietly using …" at bounding box center [355, 202] width 129 height 27
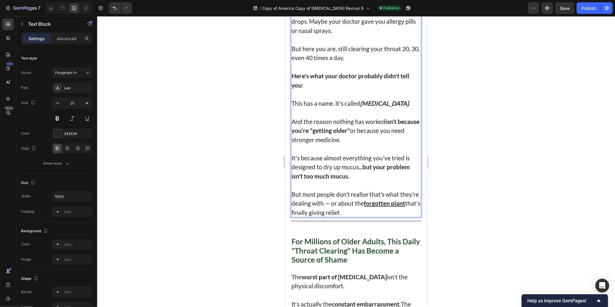
click at [483, 201] on div at bounding box center [356, 161] width 518 height 290
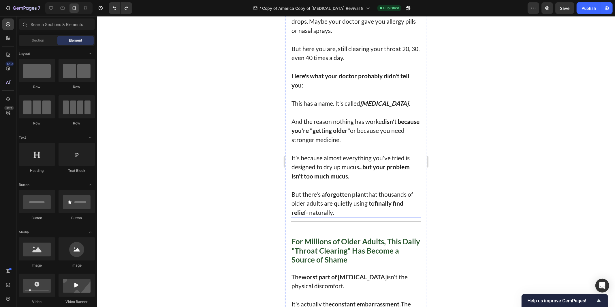
click at [367, 206] on p "But there's a forgotten plant that thousands of older adults are quietly using …" at bounding box center [355, 202] width 129 height 27
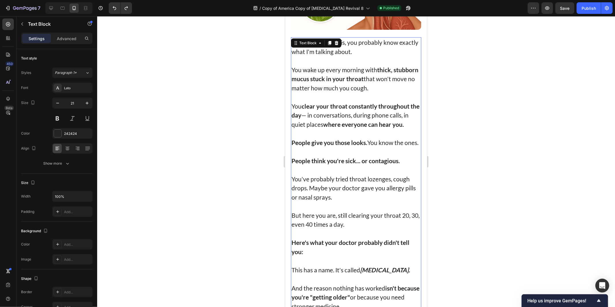
click at [367, 206] on div "If you clicked on this, you probably know exactly what I'm talking about. You w…" at bounding box center [356, 210] width 130 height 346
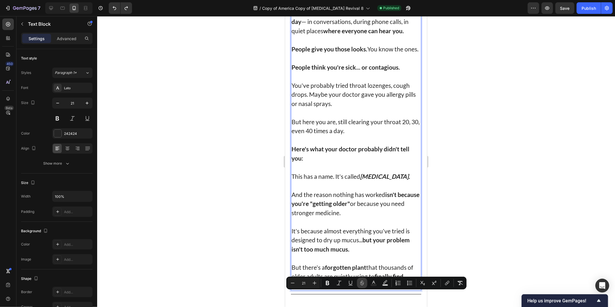
scroll to position [348, 0]
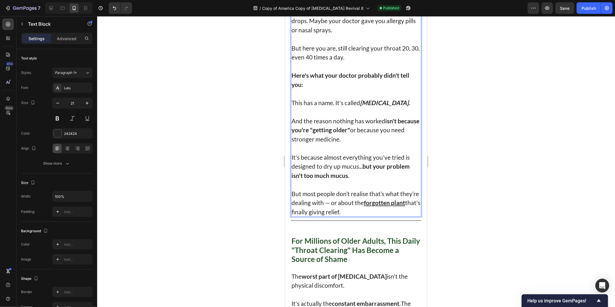
click at [296, 197] on p "But most people don’t realise that’s what they’re dealing with — or about the f…" at bounding box center [355, 202] width 129 height 27
drag, startPoint x: 301, startPoint y: 202, endPoint x: 339, endPoint y: 207, distance: 38.4
click at [339, 207] on p "But most people don’t realise that’s what they’re dealing with — or about the f…" at bounding box center [355, 202] width 129 height 27
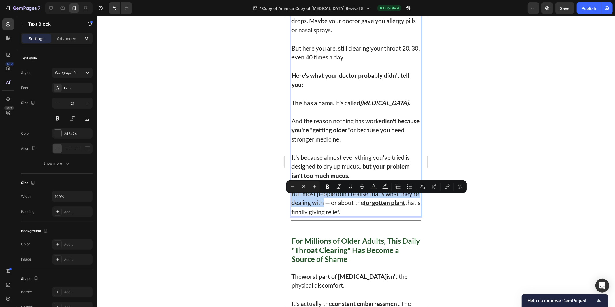
copy p "But most people don’t realise that’s what they’re dealing with"
drag, startPoint x: 320, startPoint y: 197, endPoint x: 308, endPoint y: 197, distance: 12.4
click at [320, 197] on p "But there's a forgotten plant that thousands of older adults are quietly using …" at bounding box center [355, 202] width 129 height 27
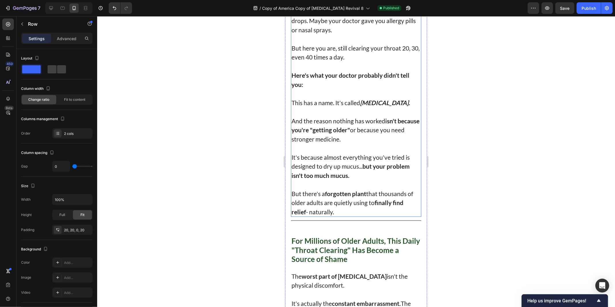
click at [293, 198] on p "But there's a forgotten plant that thousands of older adults are quietly using …" at bounding box center [355, 202] width 129 height 27
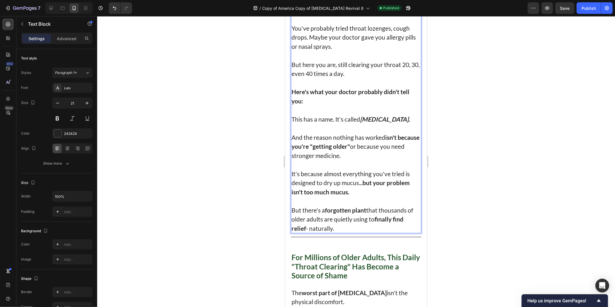
scroll to position [347, 0]
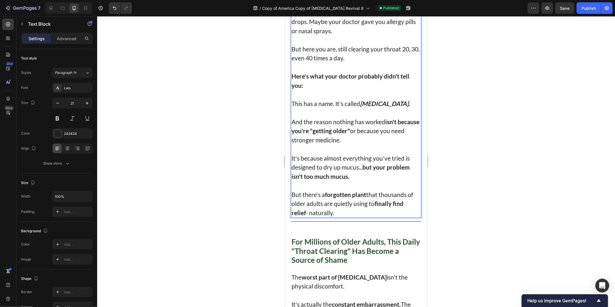
click at [294, 199] on p "But there's a forgotten plant that thousands of older adults are quietly using …" at bounding box center [355, 202] width 129 height 27
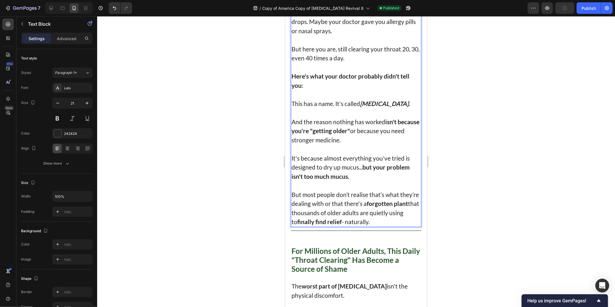
click at [500, 196] on div at bounding box center [356, 161] width 518 height 290
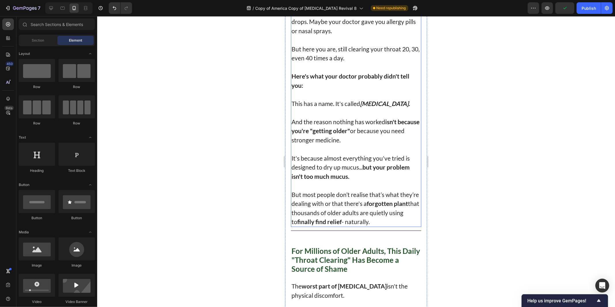
click at [312, 219] on p "But most people don’t realise that’s what they’re dealing with or that there's …" at bounding box center [355, 207] width 129 height 36
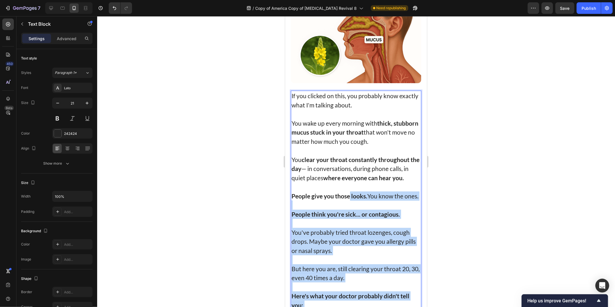
drag, startPoint x: 308, startPoint y: 217, endPoint x: 377, endPoint y: 219, distance: 69.2
click at [368, 219] on div "If you clicked on this, you probably know exactly what I'm talking about. You w…" at bounding box center [356, 268] width 130 height 356
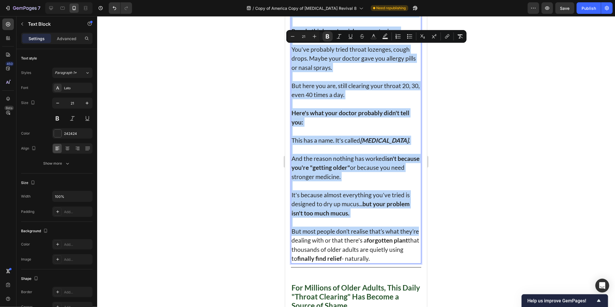
scroll to position [349, 0]
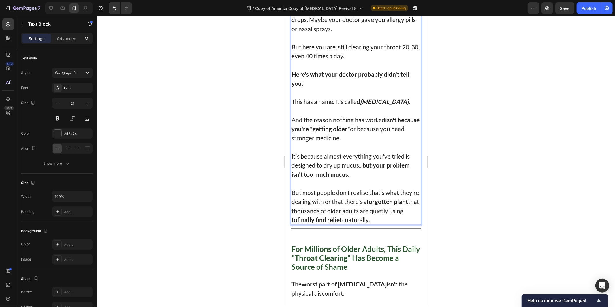
click at [313, 215] on p "But most people don’t realise that’s what they’re dealing with or that there's …" at bounding box center [355, 205] width 129 height 36
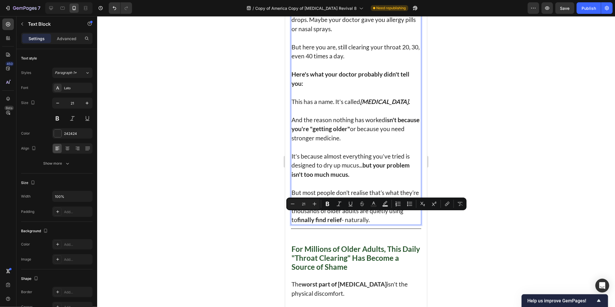
drag, startPoint x: 313, startPoint y: 215, endPoint x: 306, endPoint y: 224, distance: 10.7
click at [306, 224] on p "But most people don’t realise that’s what they’re dealing with or that there's …" at bounding box center [355, 205] width 129 height 36
click at [324, 198] on button "Bold" at bounding box center [327, 203] width 10 height 10
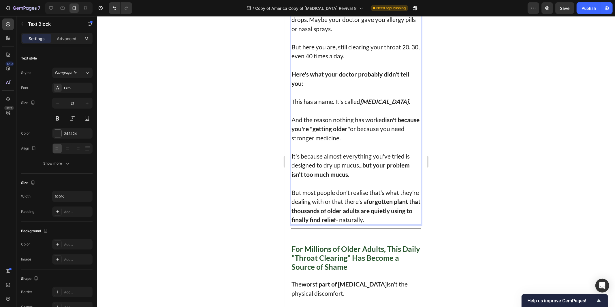
click at [245, 214] on div at bounding box center [356, 161] width 518 height 290
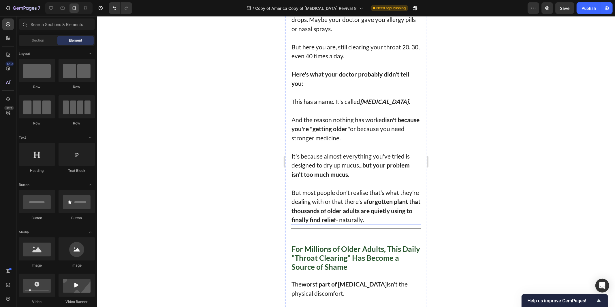
click at [386, 224] on p "But most people don’t realise that’s what they’re dealing with or that there's …" at bounding box center [355, 205] width 129 height 36
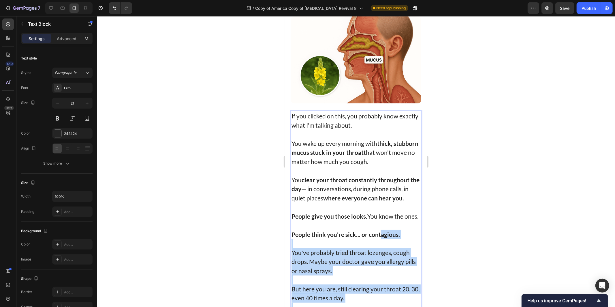
drag, startPoint x: 392, startPoint y: 225, endPoint x: 381, endPoint y: 226, distance: 10.4
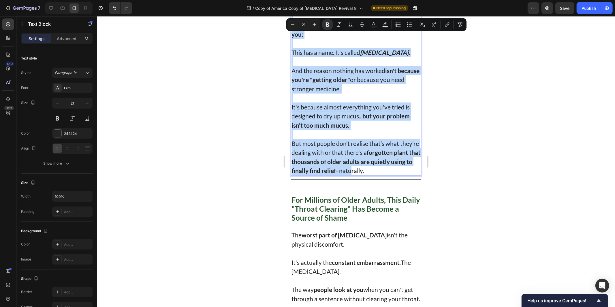
scroll to position [448, 0]
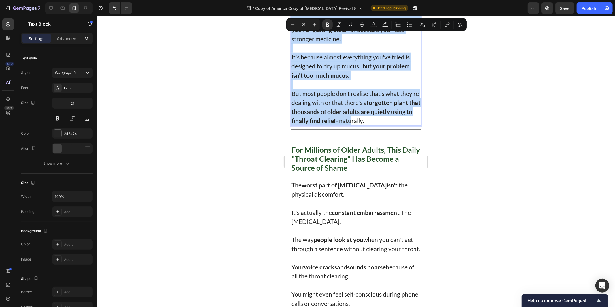
click at [390, 125] on p "But most people don’t realise that’s what they’re dealing with or that there's …" at bounding box center [355, 107] width 129 height 36
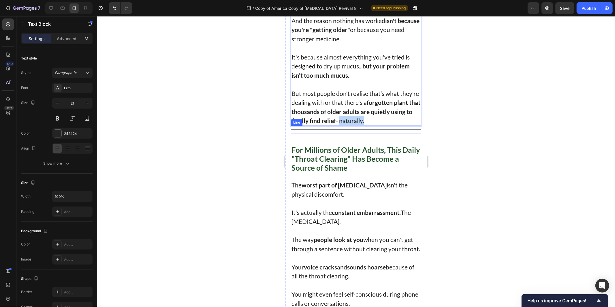
drag, startPoint x: 390, startPoint y: 130, endPoint x: 381, endPoint y: 131, distance: 9.6
click at [538, 73] on div at bounding box center [356, 161] width 518 height 290
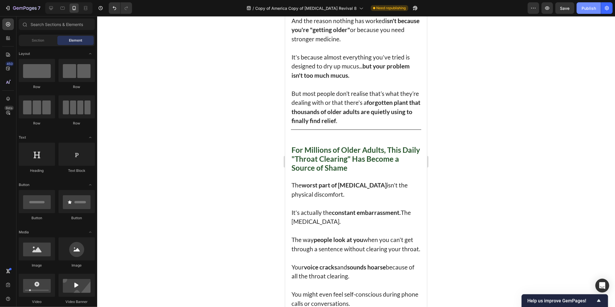
click at [586, 7] on div "Publish" at bounding box center [589, 8] width 14 height 6
click at [527, 128] on div at bounding box center [356, 161] width 518 height 290
click at [468, 134] on div at bounding box center [356, 161] width 518 height 290
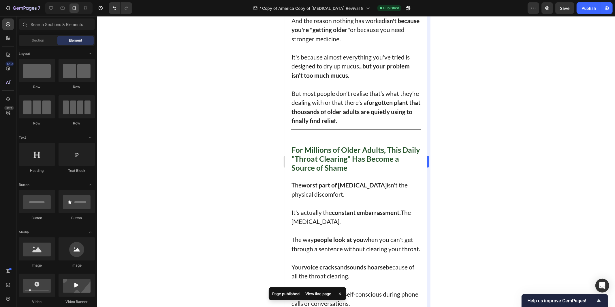
drag, startPoint x: 498, startPoint y: 157, endPoint x: 428, endPoint y: 144, distance: 71.3
click at [498, 157] on div at bounding box center [356, 161] width 518 height 290
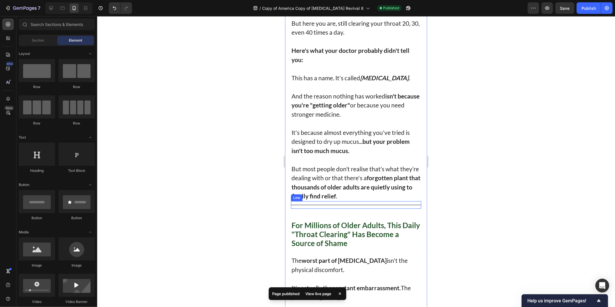
scroll to position [352, 0]
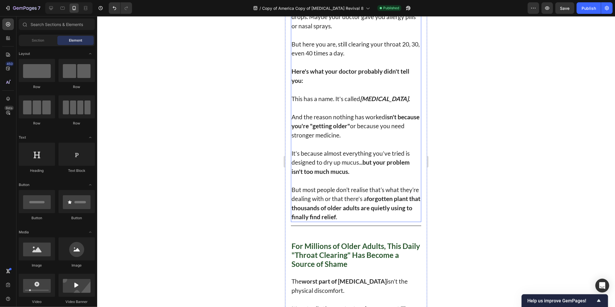
click at [362, 128] on strong "isn't because you're "getting older"" at bounding box center [355, 121] width 128 height 16
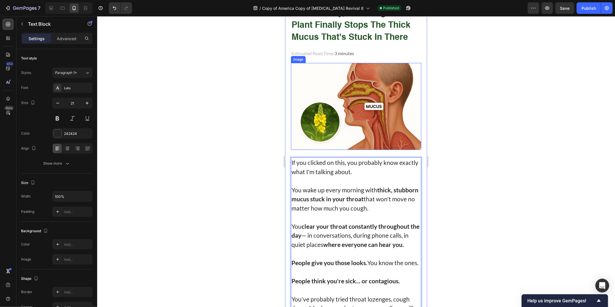
scroll to position [288, 0]
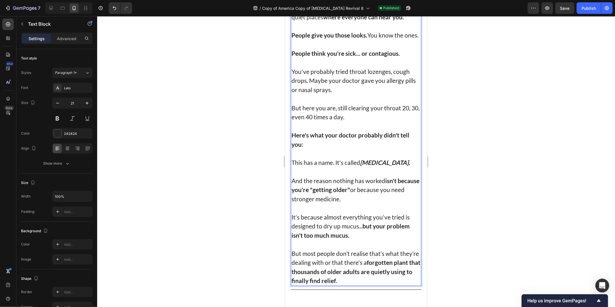
click at [385, 187] on strong "isn't because you're "getting older"" at bounding box center [355, 184] width 128 height 16
click at [392, 186] on strong "isn't because you're "getting older"" at bounding box center [355, 184] width 128 height 16
click at [484, 166] on div at bounding box center [356, 161] width 518 height 290
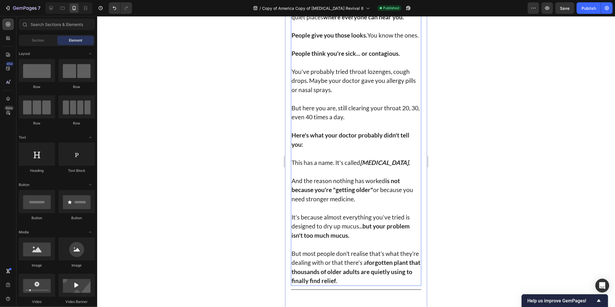
click at [389, 186] on strong "is not because you're "getting older"" at bounding box center [345, 184] width 108 height 16
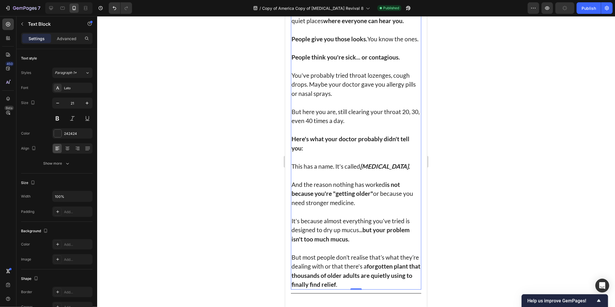
click at [372, 227] on div "If you clicked on this, you probably know exactly what I'm talking about. You w…" at bounding box center [356, 111] width 130 height 356
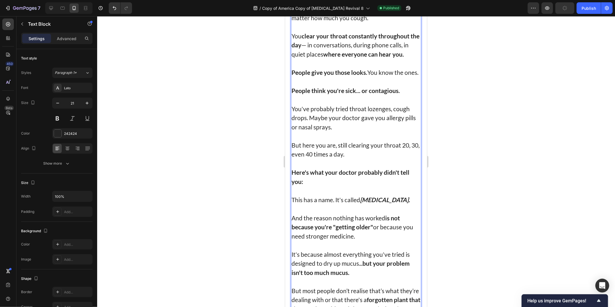
click at [370, 213] on p "Rich Text Editor. Editing area: main" at bounding box center [355, 208] width 129 height 9
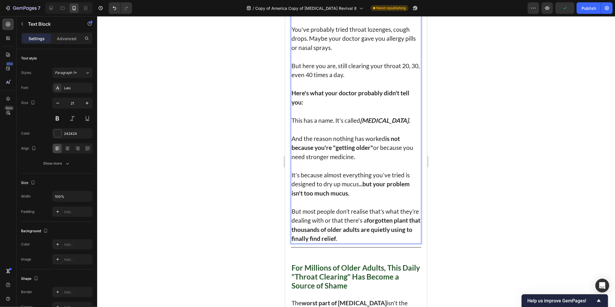
scroll to position [347, 0]
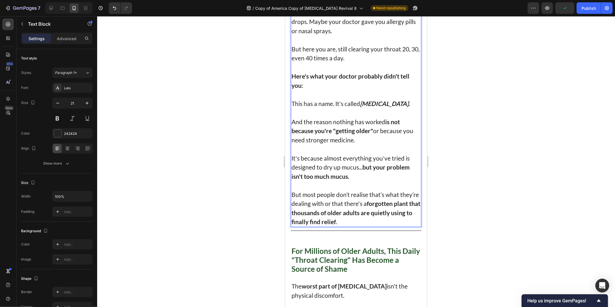
click at [343, 176] on p "It's because almost everything you've tried is designed to dry up mucus... but …" at bounding box center [355, 166] width 129 height 27
click at [360, 172] on p "It's because almost everything you've tried is designed to dry up mucus... but …" at bounding box center [355, 166] width 129 height 27
click at [367, 174] on strong "but your problem isn't too much mucus." at bounding box center [350, 171] width 118 height 16
click at [359, 173] on p "It's because almost everything you've tried is designed to dry up mucus... but …" at bounding box center [355, 166] width 129 height 27
click at [356, 186] on p "Rich Text Editor. Editing area: main" at bounding box center [355, 184] width 129 height 9
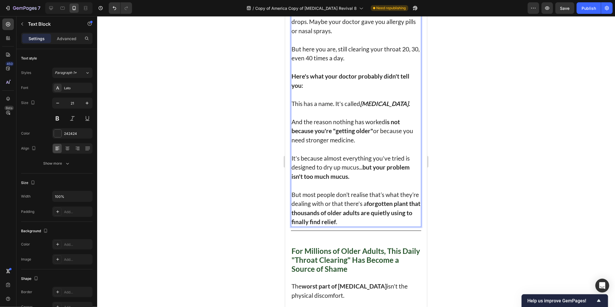
click at [327, 202] on p "But most people don’t realise that’s what they’re dealing with or that there's …" at bounding box center [355, 207] width 129 height 36
click at [307, 204] on p "But most people don’t realise that’s what they’re dealing with or that there's …" at bounding box center [355, 207] width 129 height 36
click at [302, 204] on p "But most people don’t realise that’s what they’re dealing with or that there's …" at bounding box center [355, 207] width 129 height 36
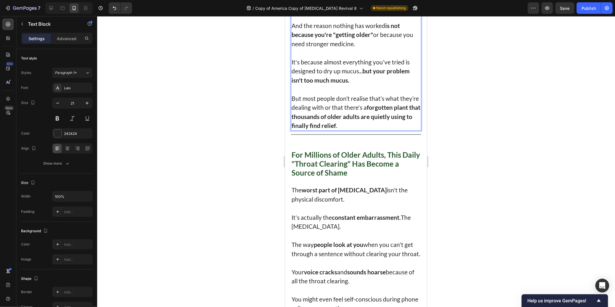
drag, startPoint x: 505, startPoint y: 174, endPoint x: 482, endPoint y: 168, distance: 23.3
click at [505, 174] on div at bounding box center [356, 161] width 518 height 290
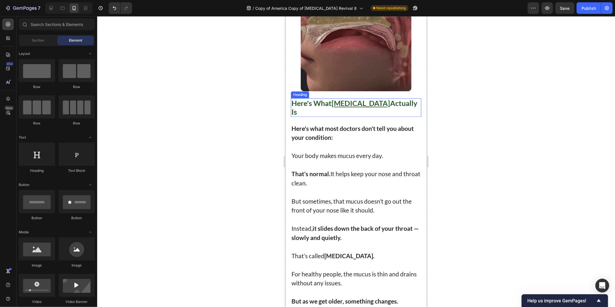
scroll to position [828, 0]
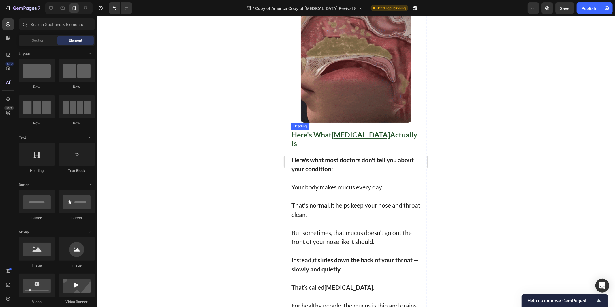
click at [348, 219] on p "That’s normal. It helps keep your nose and throat clean." at bounding box center [355, 209] width 129 height 18
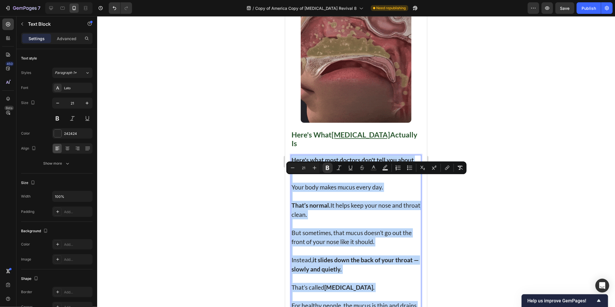
copy div "Here's what most doctors don't tell you about your condition: Your body makes m…"
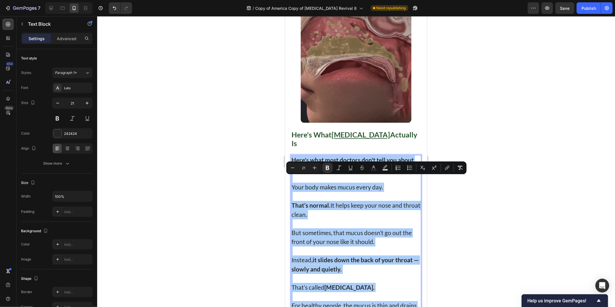
drag, startPoint x: 553, startPoint y: 128, endPoint x: 495, endPoint y: 124, distance: 57.8
click at [547, 126] on div at bounding box center [356, 161] width 518 height 290
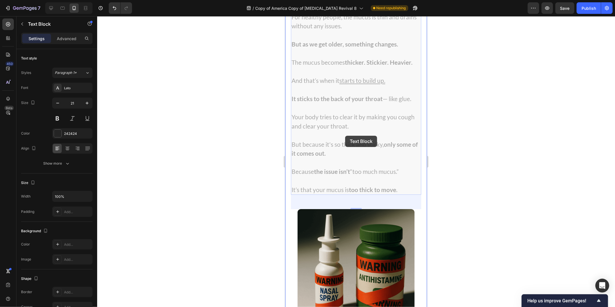
scroll to position [1693, 0]
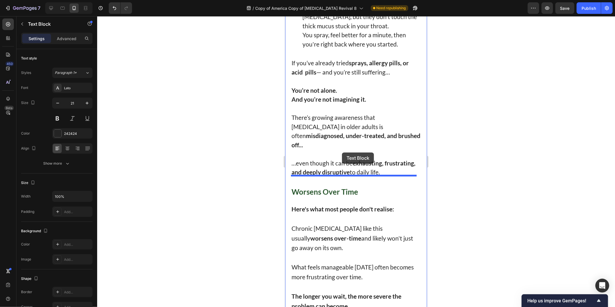
drag, startPoint x: 348, startPoint y: 128, endPoint x: 345, endPoint y: 147, distance: 19.5
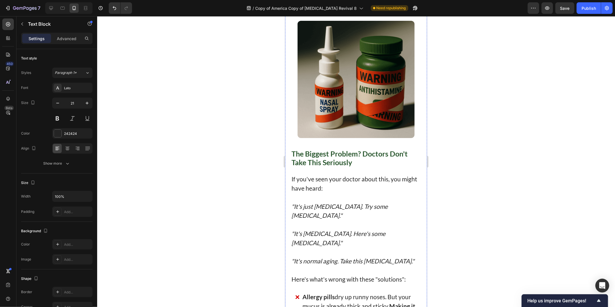
scroll to position [870, 0]
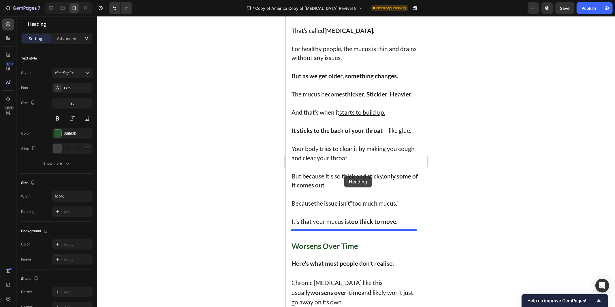
drag, startPoint x: 350, startPoint y: 120, endPoint x: 343, endPoint y: 176, distance: 56.4
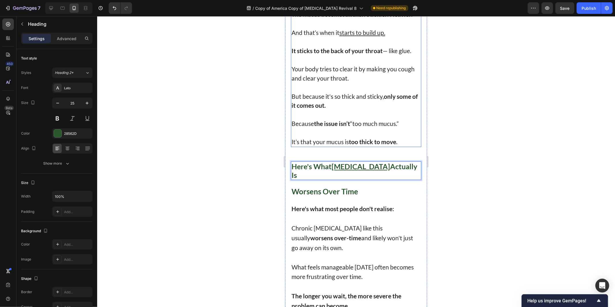
drag, startPoint x: 343, startPoint y: 235, endPoint x: 288, endPoint y: 157, distance: 95.0
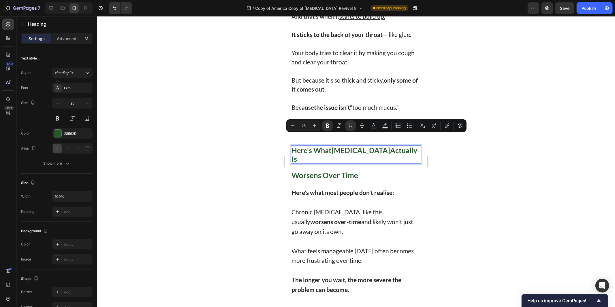
drag, startPoint x: 243, startPoint y: 164, endPoint x: 279, endPoint y: 165, distance: 35.8
click at [244, 164] on div at bounding box center [356, 161] width 518 height 290
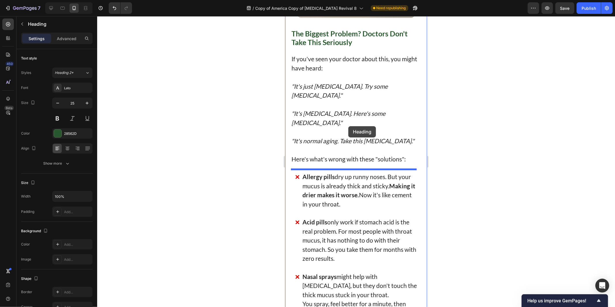
scroll to position [1037, 0]
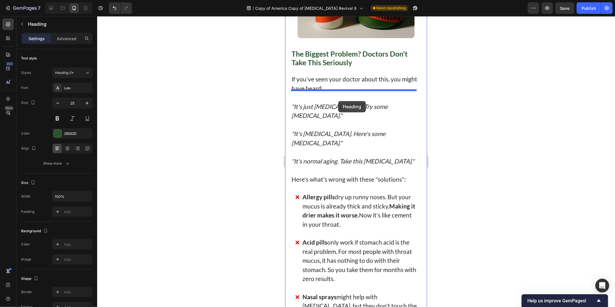
drag, startPoint x: 342, startPoint y: 141, endPoint x: 338, endPoint y: 101, distance: 40.9
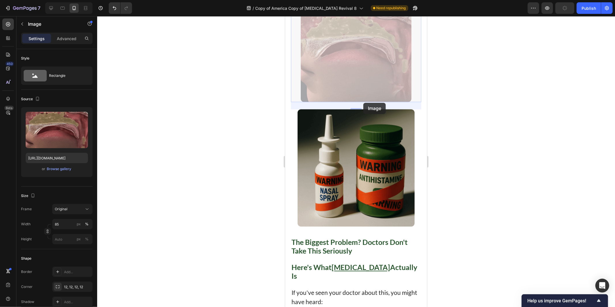
scroll to position [941, 0]
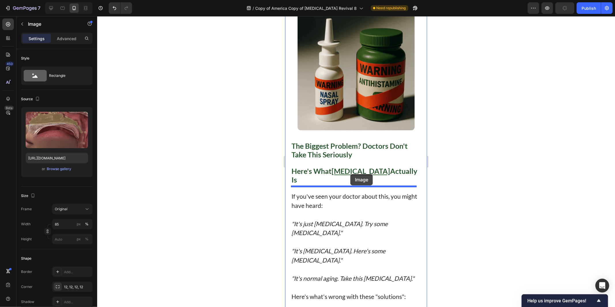
drag, startPoint x: 362, startPoint y: 88, endPoint x: 350, endPoint y: 174, distance: 87.6
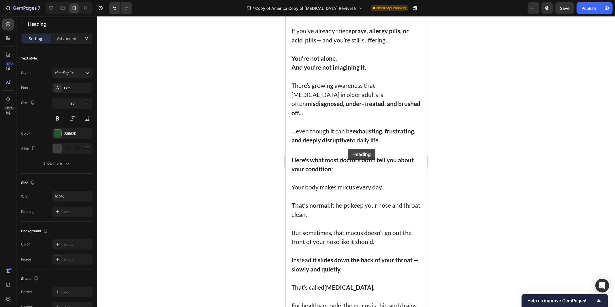
scroll to position [1403, 0]
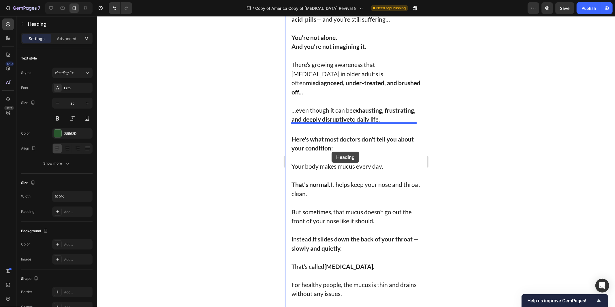
drag, startPoint x: 339, startPoint y: 114, endPoint x: 333, endPoint y: 146, distance: 33.1
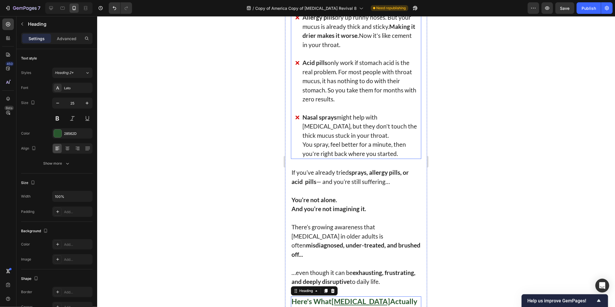
scroll to position [1090, 0]
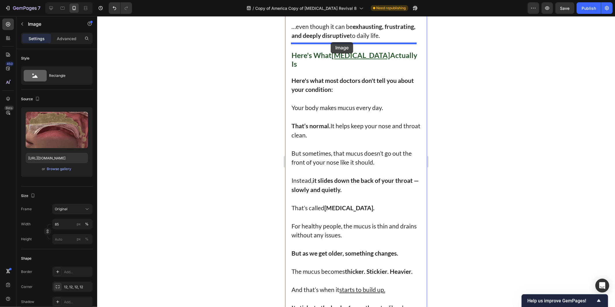
drag, startPoint x: 338, startPoint y: 26, endPoint x: 356, endPoint y: 76, distance: 53.1
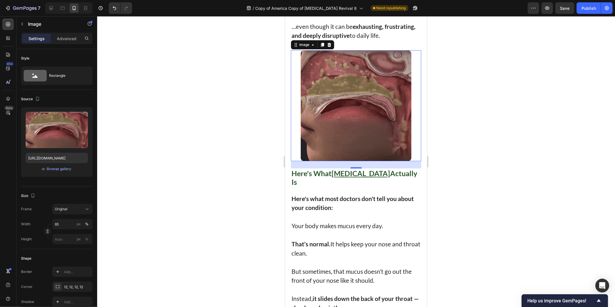
click at [500, 132] on div at bounding box center [356, 161] width 518 height 290
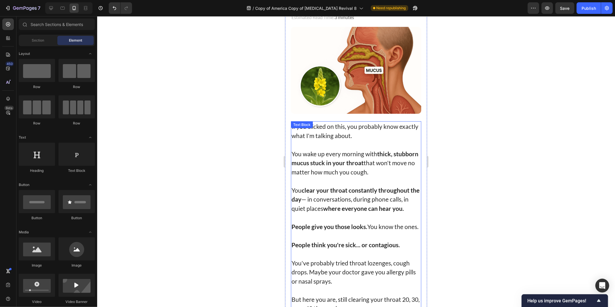
scroll to position [0, 0]
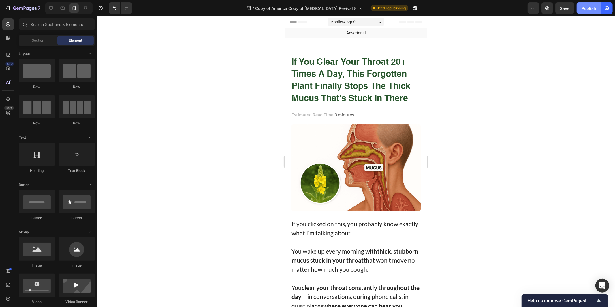
click at [587, 2] on button "Publish" at bounding box center [589, 8] width 24 height 12
drag, startPoint x: 527, startPoint y: 212, endPoint x: 521, endPoint y: 206, distance: 8.6
click at [526, 211] on div at bounding box center [356, 161] width 518 height 290
click at [499, 193] on div at bounding box center [356, 161] width 518 height 290
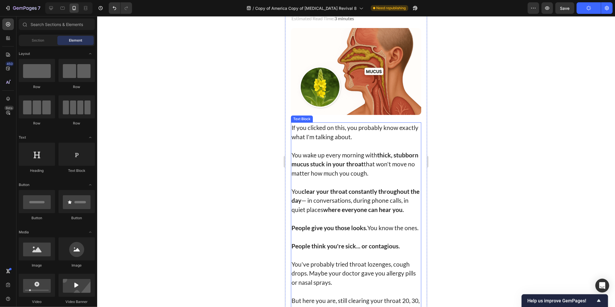
click at [371, 151] on p "You wake up every morning with thick, stubborn mucus stuck in your throat that …" at bounding box center [355, 163] width 129 height 27
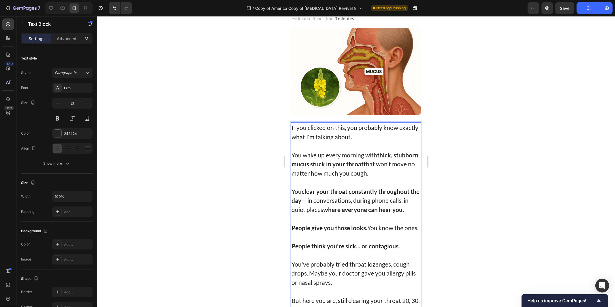
click at [318, 182] on p "Rich Text Editor. Editing area: main" at bounding box center [355, 181] width 129 height 9
click at [306, 191] on strong "clear your throat constantly throughout the day" at bounding box center [355, 195] width 128 height 16
click at [308, 200] on strong "clear your throat constantly throughout the day" at bounding box center [355, 195] width 128 height 16
click at [345, 205] on strong "where everyone can hear you." at bounding box center [363, 208] width 81 height 7
click at [401, 210] on p "You clear your throat constantly throughout the day — in conversations, during …" at bounding box center [355, 199] width 129 height 27
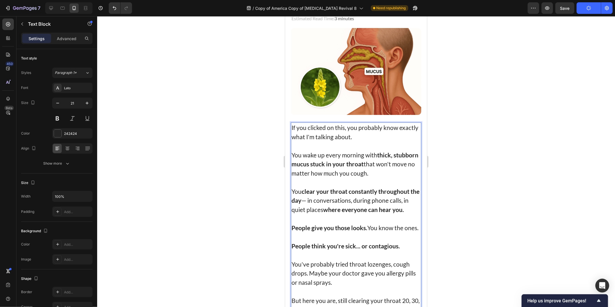
click at [302, 229] on p "People give you those looks. You know the ones." at bounding box center [355, 227] width 129 height 9
click at [361, 230] on p "People give you those looks. You know the ones." at bounding box center [355, 227] width 129 height 9
click at [308, 257] on p "Rich Text Editor. Editing area: main" at bounding box center [355, 254] width 129 height 9
drag, startPoint x: 372, startPoint y: 251, endPoint x: 405, endPoint y: 254, distance: 32.7
click at [375, 249] on strong "People think you're sick... or contagious." at bounding box center [345, 245] width 108 height 7
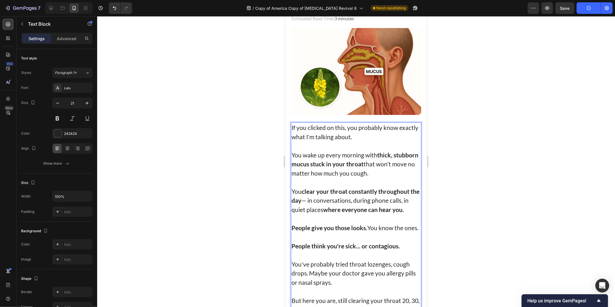
click at [405, 250] on p "People think you're sick... or contagious." at bounding box center [355, 245] width 129 height 9
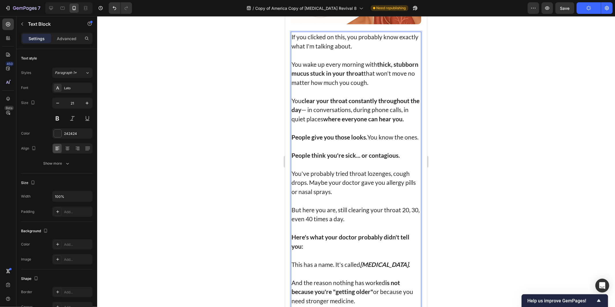
scroll to position [192, 0]
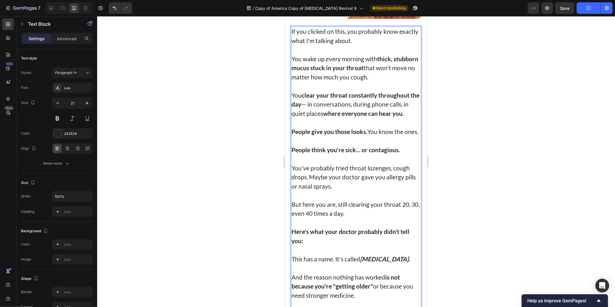
click at [314, 174] on p "You've probably tried throat lozenges, cough drops. Maybe your doctor gave you …" at bounding box center [355, 176] width 129 height 27
click at [328, 190] on p "You've probably tried throat lozenges, cough drops. Maybe your doctor gave you …" at bounding box center [355, 176] width 129 height 27
click at [354, 190] on p "You've probably tried throat lozenges, cough drops. Maybe your doctor gave you …" at bounding box center [355, 176] width 129 height 27
click at [351, 217] on p "But here you are, still clearing your throat 20, 30, even 40 times a day." at bounding box center [355, 208] width 129 height 18
click at [348, 235] on strong "Here's what your doctor probably didn't tell you:" at bounding box center [350, 235] width 118 height 16
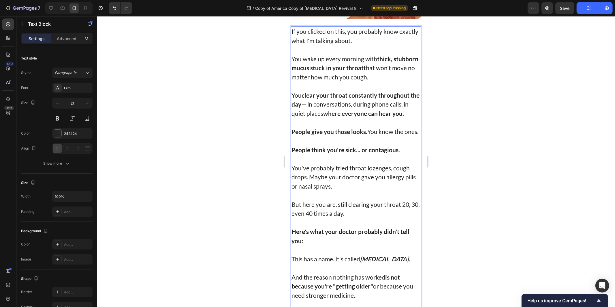
click at [345, 243] on p "Here's what your doctor probably didn't tell you:" at bounding box center [355, 235] width 129 height 18
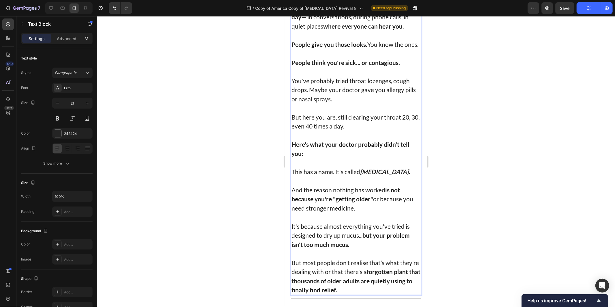
scroll to position [288, 0]
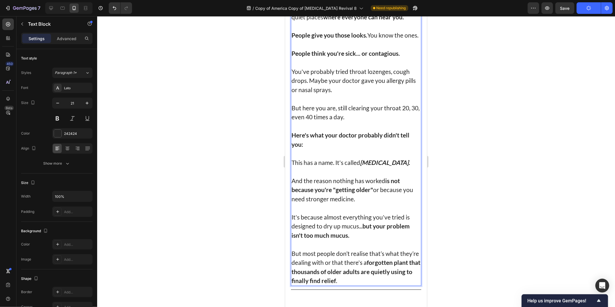
click at [333, 157] on p "Rich Text Editor. Editing area: main" at bounding box center [355, 152] width 129 height 9
click at [345, 174] on p "Rich Text Editor. Editing area: main" at bounding box center [355, 170] width 129 height 9
click at [404, 167] on p "This has a name. It's called post-nasal drip." at bounding box center [355, 161] width 129 height 9
click at [318, 167] on p "This has a name. It's called post-nasal drip." at bounding box center [355, 161] width 129 height 9
click at [332, 167] on p "This has a name. It's called post-nasal drip." at bounding box center [355, 161] width 129 height 9
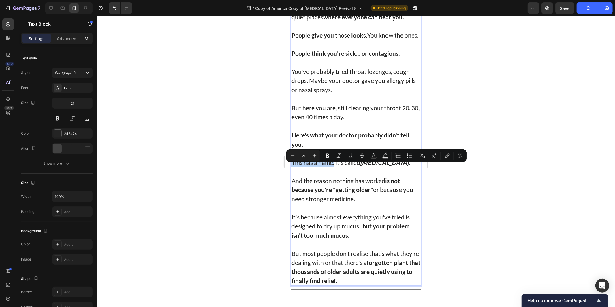
drag, startPoint x: 332, startPoint y: 168, endPoint x: 295, endPoint y: 169, distance: 36.9
click at [295, 167] on p "This has a name. It's called post-nasal drip." at bounding box center [355, 161] width 129 height 9
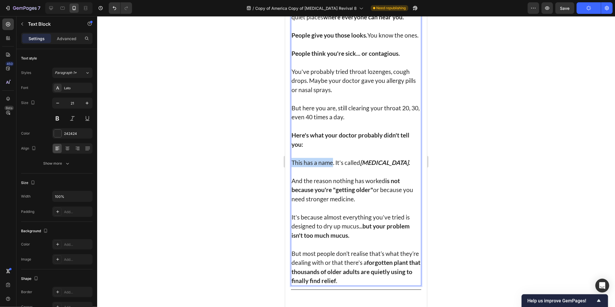
drag, startPoint x: 295, startPoint y: 169, endPoint x: 322, endPoint y: 169, distance: 26.5
click at [322, 167] on p "This has a name. It's called post-nasal drip." at bounding box center [355, 161] width 129 height 9
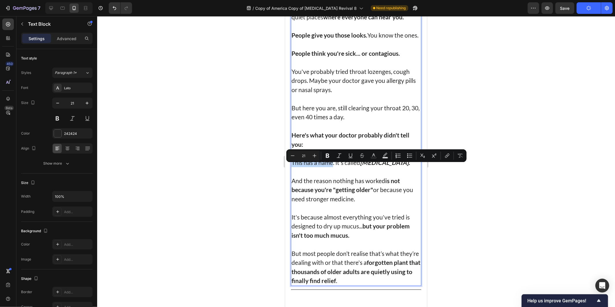
click at [323, 167] on p "This has a name. It's called post-nasal drip." at bounding box center [355, 161] width 129 height 9
click at [322, 167] on p "This has a name. It's called post-nasal drip." at bounding box center [355, 161] width 129 height 9
drag, startPoint x: 326, startPoint y: 169, endPoint x: 328, endPoint y: 173, distance: 5.2
click at [326, 167] on p "This has a name. It's called post-nasal drip." at bounding box center [355, 161] width 129 height 9
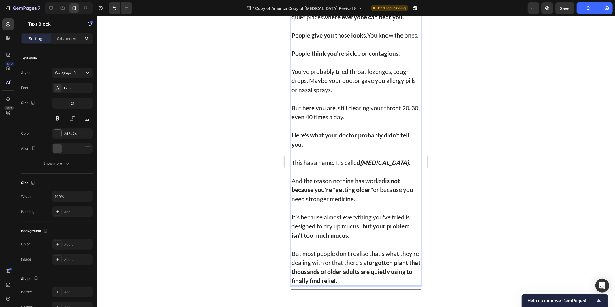
drag, startPoint x: 332, startPoint y: 180, endPoint x: 335, endPoint y: 187, distance: 7.6
click at [333, 183] on div "If you clicked on this, you probably know exactly what I'm talking about. You w…" at bounding box center [356, 108] width 130 height 356
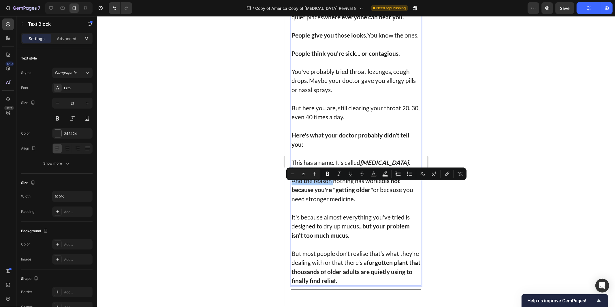
drag, startPoint x: 612, startPoint y: 185, endPoint x: 322, endPoint y: 146, distance: 292.5
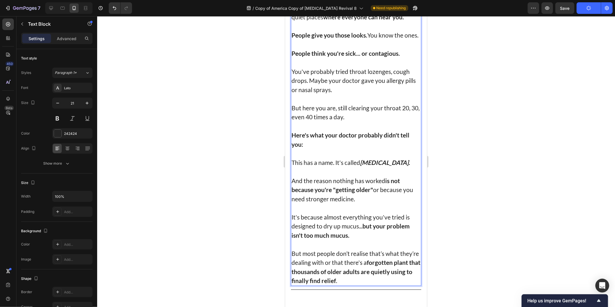
click at [322, 146] on p "Here's what your doctor probably didn't tell you:" at bounding box center [355, 139] width 129 height 18
click at [327, 167] on p "This has a name. It's called post-nasal drip." at bounding box center [355, 161] width 129 height 9
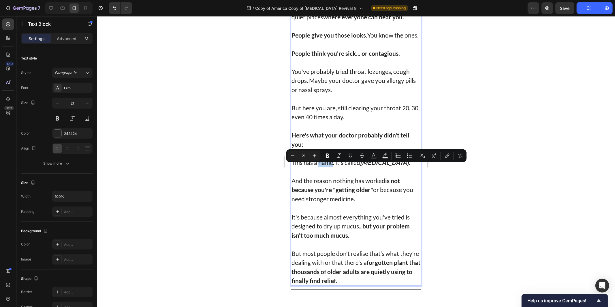
click at [325, 167] on p "This has a name. It's called post-nasal drip." at bounding box center [355, 161] width 129 height 9
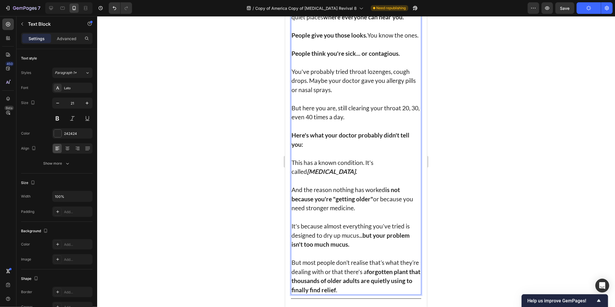
click at [549, 154] on div at bounding box center [356, 161] width 518 height 290
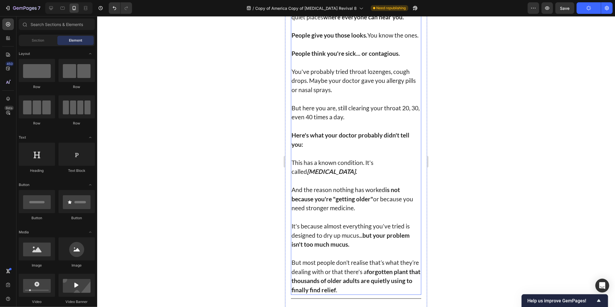
click at [310, 167] on p "This has a known condition. It's called post-nasal drip." at bounding box center [355, 166] width 129 height 18
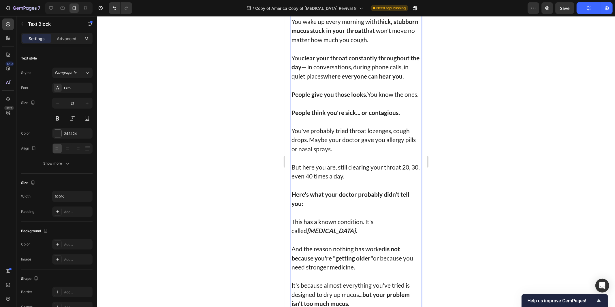
scroll to position [251, 0]
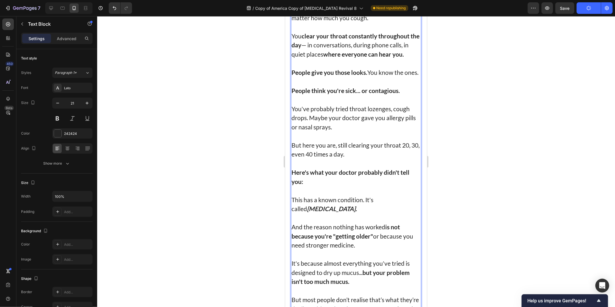
click at [307, 203] on p "This has a known condition. It's called post-nasal drip." at bounding box center [355, 204] width 129 height 18
click at [458, 177] on div at bounding box center [356, 161] width 518 height 290
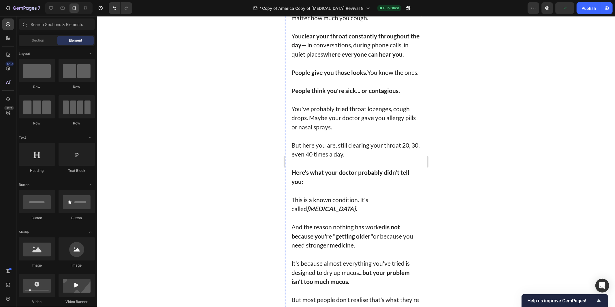
click at [312, 232] on p "And the reason nothing has worked is not because you're "getting older" or beca…" at bounding box center [355, 235] width 129 height 27
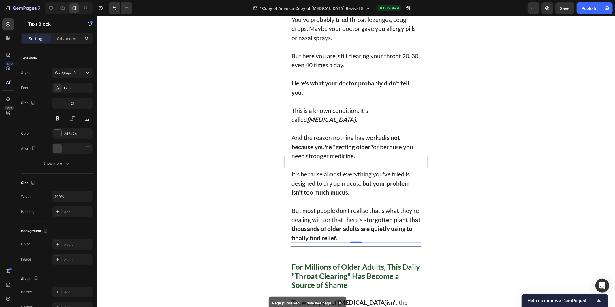
scroll to position [347, 0]
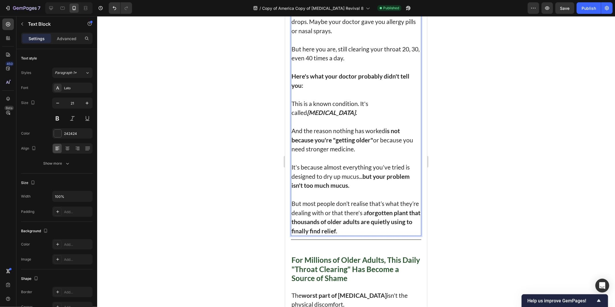
click at [360, 183] on p "It's because almost everything you've tried is designed to dry up mucus... but …" at bounding box center [355, 175] width 129 height 27
click at [364, 187] on p "It's because almost everything you've tried is designed to dry up mucus... but …" at bounding box center [355, 175] width 129 height 27
click at [352, 189] on p "It's because almost everything you've tried is designed to dry up mucus... but …" at bounding box center [355, 175] width 129 height 27
click at [342, 209] on p "But most people don’t realise that’s what they’re dealing with or that there's …" at bounding box center [355, 216] width 129 height 36
click at [384, 209] on p "But most people don’t realise that’s what they’re dealing with or that there's …" at bounding box center [355, 216] width 129 height 36
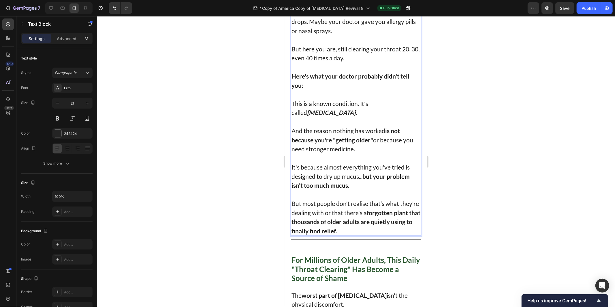
click at [328, 219] on p "But most people don’t realise that’s what they’re dealing with or that there's …" at bounding box center [355, 216] width 129 height 36
click at [375, 215] on p "But most people don’t realise that’s what they’re dealing with or that there's …" at bounding box center [355, 216] width 129 height 36
click at [393, 216] on strong "forgotten plant" at bounding box center [387, 212] width 41 height 7
click at [329, 221] on p "But most people don’t realise that’s what they’re dealing with or that there's …" at bounding box center [355, 216] width 129 height 36
click at [360, 231] on p "But most people don’t realise that’s what they’re dealing with or that there's …" at bounding box center [355, 216] width 129 height 36
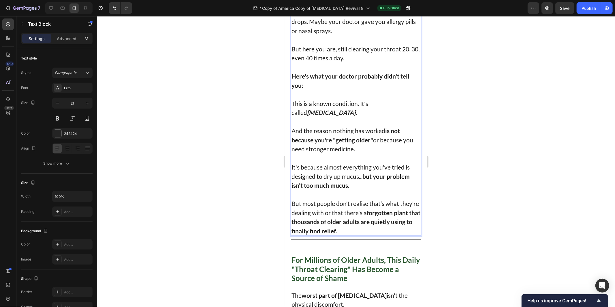
click at [396, 225] on strong "that thousands of older adults are quietly using to" at bounding box center [355, 217] width 129 height 16
click at [383, 235] on p "But most people don’t realise that’s what they’re dealing with or that there's …" at bounding box center [355, 216] width 129 height 36
click at [466, 253] on div at bounding box center [356, 161] width 518 height 290
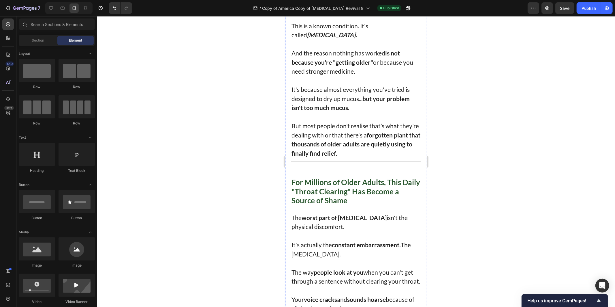
scroll to position [443, 0]
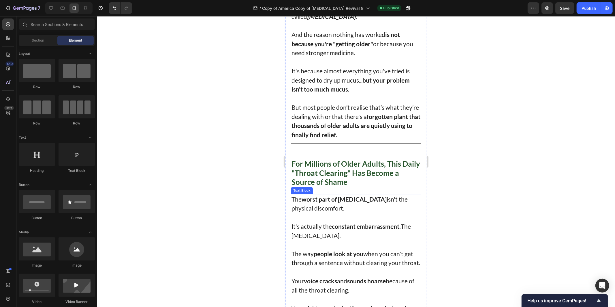
click at [387, 205] on p "The worst part of post-nasal drip isn't the physical discomfort." at bounding box center [355, 203] width 129 height 18
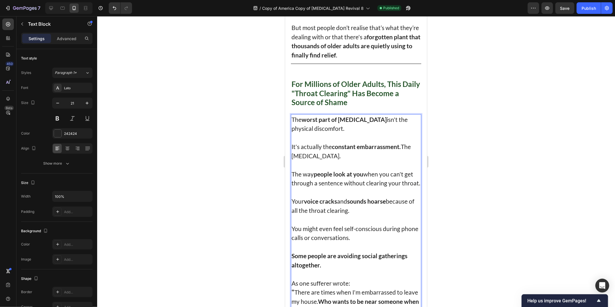
scroll to position [540, 0]
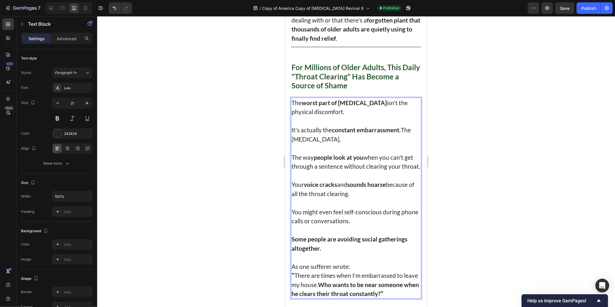
click at [327, 151] on p "Rich Text Editor. Editing area: main" at bounding box center [355, 147] width 129 height 9
click at [345, 142] on p "It's actually the constant embarrassment. The social anxiety." at bounding box center [355, 134] width 129 height 18
click at [353, 168] on p "The way people look at you when you can't get through a sentence without cleari…" at bounding box center [355, 161] width 129 height 18
click at [353, 170] on p "The way people look at you when you can't get through a sentence without cleari…" at bounding box center [355, 161] width 129 height 18
click at [360, 198] on p "Your voice cracks and sounds hoarse because of all the throat clearing." at bounding box center [355, 188] width 129 height 18
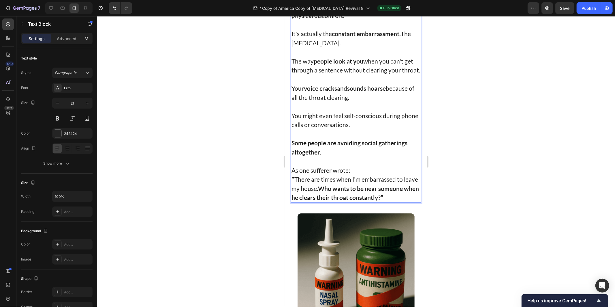
click at [344, 174] on p "As one sufferer wrote:" at bounding box center [355, 169] width 129 height 9
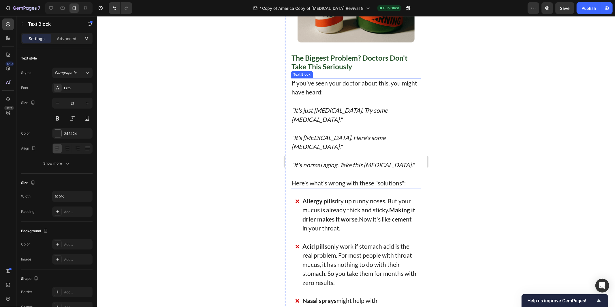
scroll to position [924, 0]
click at [365, 96] on p "If you've seen your doctor about this, you might have heard:" at bounding box center [355, 87] width 129 height 18
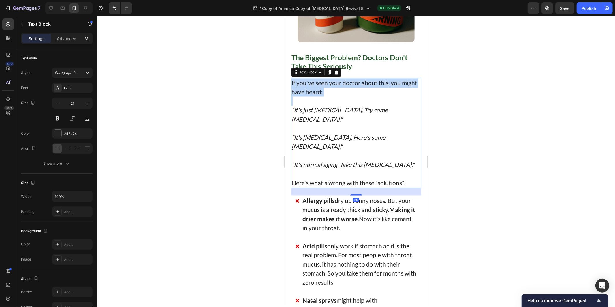
click at [365, 96] on p "If you've seen your doctor about this, you might have heard:" at bounding box center [355, 87] width 129 height 18
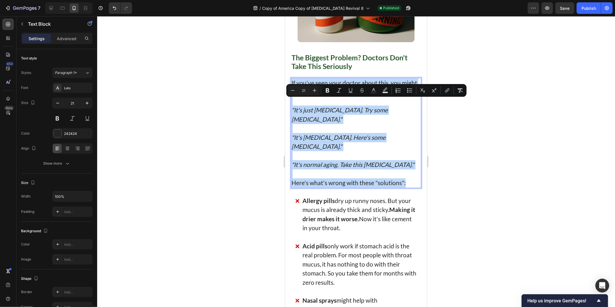
copy div "If you've seen your doctor about this, you might have heard: "It's just allergi…"
click at [341, 221] on strong "Making it drier makes it worse." at bounding box center [358, 214] width 113 height 16
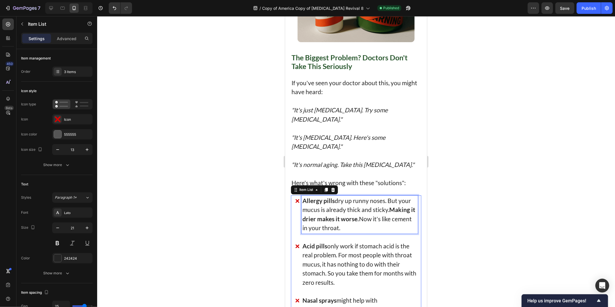
copy div "If you've seen your doctor about this, you might have heard: "It's just allergi…"
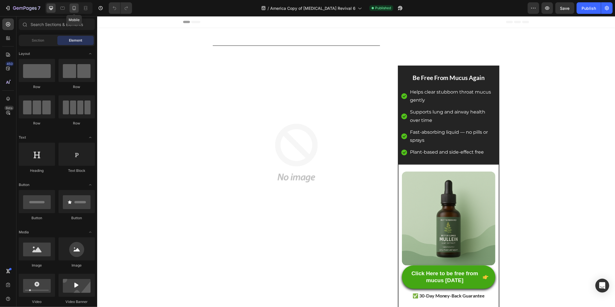
click at [71, 9] on icon at bounding box center [74, 8] width 6 height 6
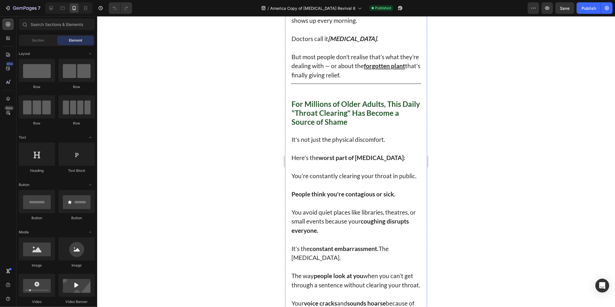
scroll to position [480, 0]
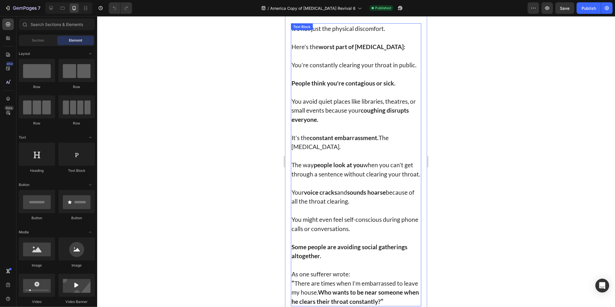
click at [371, 160] on p at bounding box center [355, 155] width 129 height 9
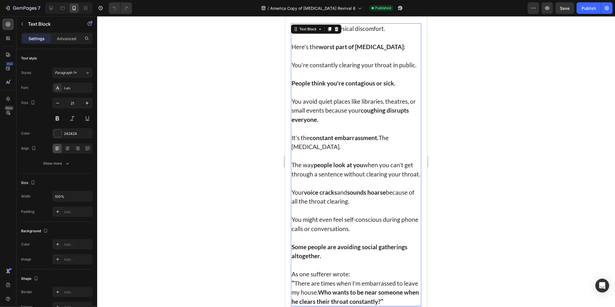
click at [357, 133] on p at bounding box center [355, 127] width 129 height 9
click at [358, 158] on p "Rich Text Editor. Editing area: main" at bounding box center [355, 155] width 129 height 9
click at [339, 69] on p "Here's the worst part of post-nasal drip: You're constantly clearing your throa…" at bounding box center [355, 55] width 129 height 27
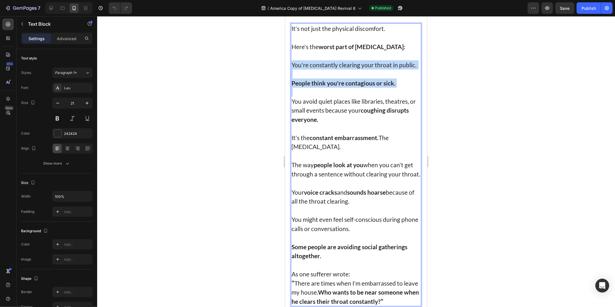
drag, startPoint x: 339, startPoint y: 73, endPoint x: 339, endPoint y: 97, distance: 23.9
click at [339, 97] on div "It's not just the physical discomfort. Here's the worst part of post-nasal drip…" at bounding box center [356, 164] width 130 height 283
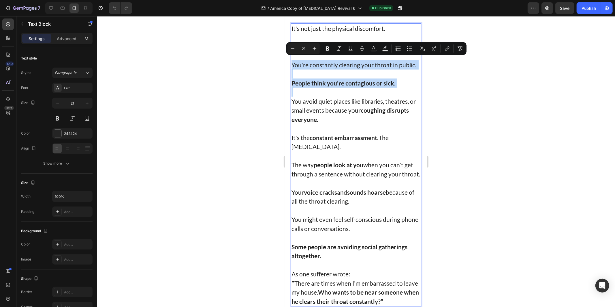
click at [339, 96] on p "Rich Text Editor. Editing area: main" at bounding box center [355, 91] width 129 height 9
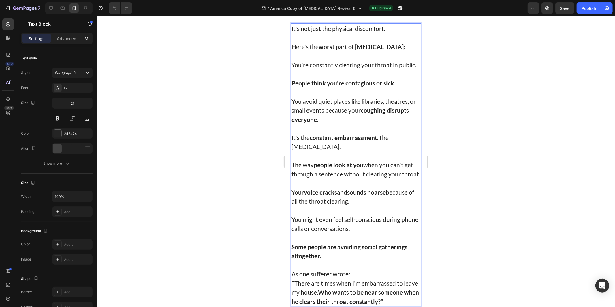
click at [342, 116] on p "You avoid quiet places like libraries, theatres, or small events because your c…" at bounding box center [355, 109] width 129 height 27
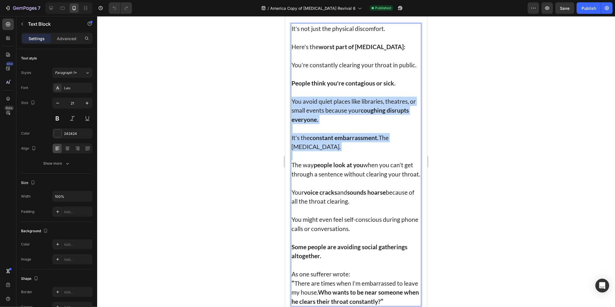
drag, startPoint x: 342, startPoint y: 116, endPoint x: 341, endPoint y: 149, distance: 32.9
click at [341, 149] on div "It's not just the physical discomfort. Here's the worst part of post-nasal drip…" at bounding box center [356, 164] width 130 height 283
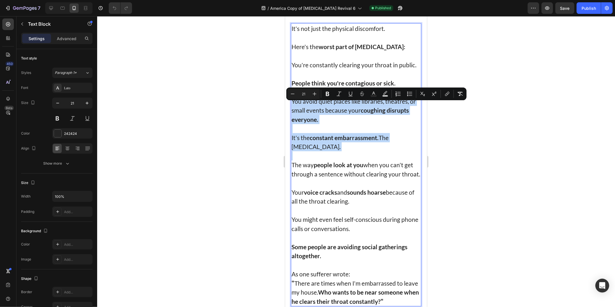
click at [341, 149] on p "It's the constant embarrassment. The social anxiety." at bounding box center [355, 142] width 129 height 18
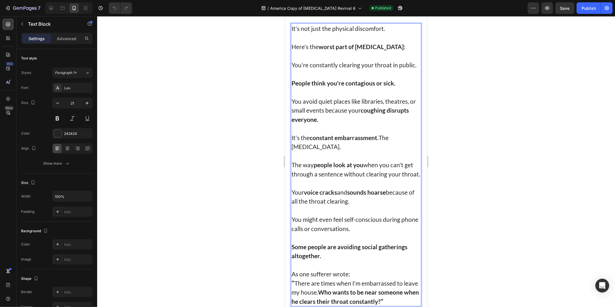
click at [338, 168] on strong "people look at you" at bounding box center [338, 164] width 50 height 7
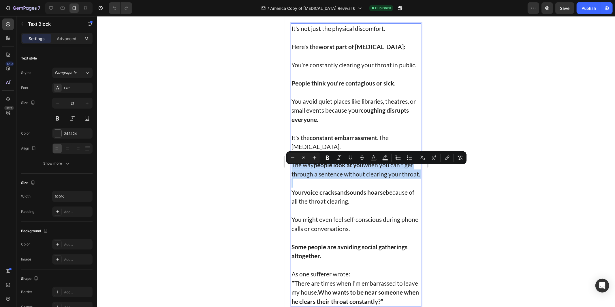
drag, startPoint x: 338, startPoint y: 168, endPoint x: 336, endPoint y: 187, distance: 19.7
click at [336, 178] on p "The way people look at you when you can't get through a sentence without cleari…" at bounding box center [355, 169] width 129 height 18
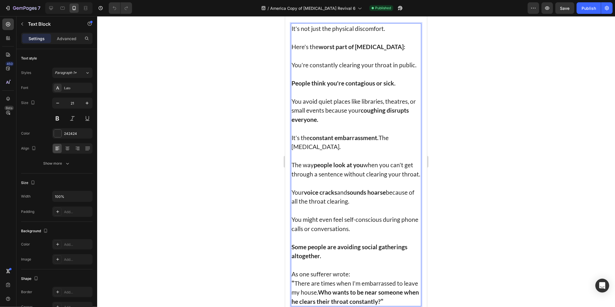
click at [322, 87] on p "People think you're contagious or sick." at bounding box center [355, 82] width 129 height 9
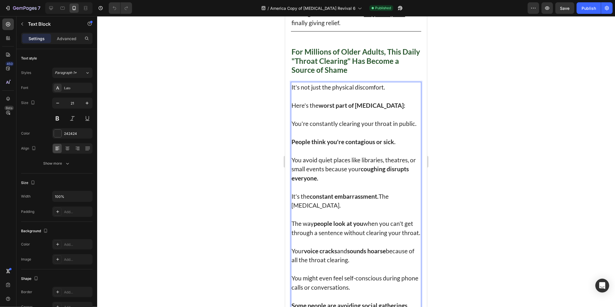
scroll to position [384, 0]
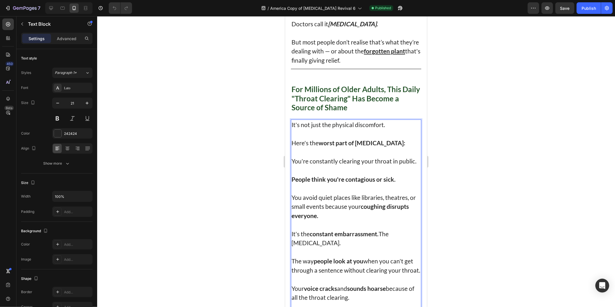
click at [325, 161] on p "Here's the worst part of post-nasal drip: You're constantly clearing your throa…" at bounding box center [355, 151] width 129 height 27
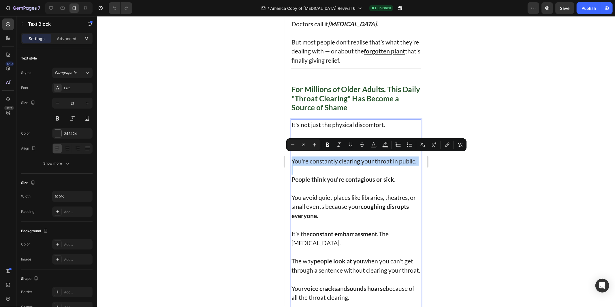
copy p "You're constantly clearing your throat in public."
click at [404, 92] on strong "For Millions of Older Adults, This Daily "Throat Clearing" Has Become a Source …" at bounding box center [355, 97] width 129 height 27
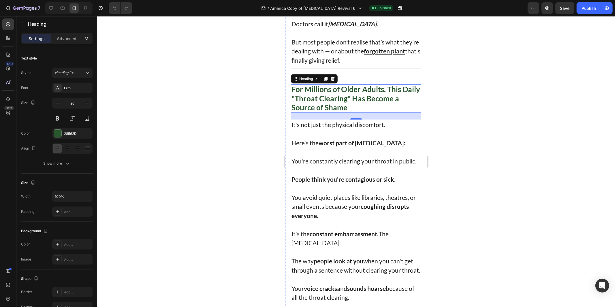
scroll to position [192, 0]
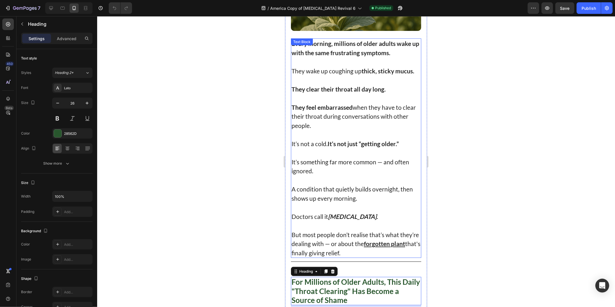
click at [377, 244] on p "But most people don’t realise that’s what they’re dealing with — or about the f…" at bounding box center [355, 238] width 129 height 36
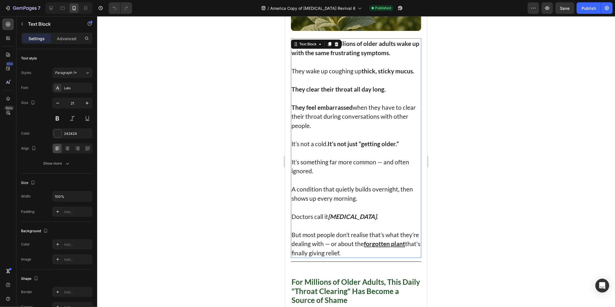
click at [376, 248] on p "But most people don’t realise that’s what they’re dealing with — or about the f…" at bounding box center [355, 238] width 129 height 36
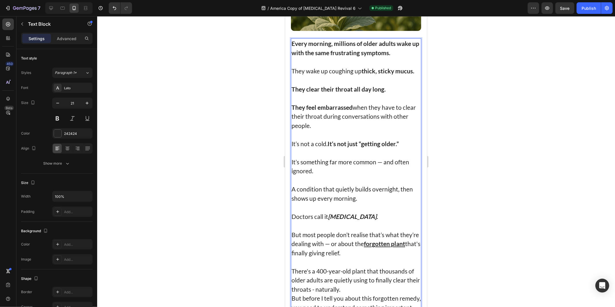
scroll to position [217, 0]
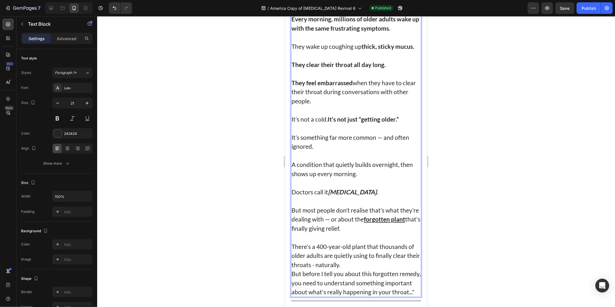
click at [373, 261] on p "There's a 400-year-old plant that thousands of older adults are quietly using t…" at bounding box center [355, 254] width 129 height 27
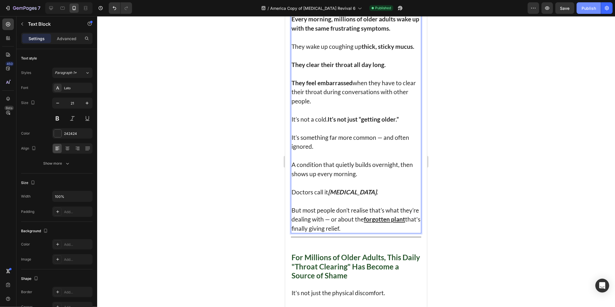
click at [585, 4] on button "Publish" at bounding box center [589, 8] width 24 height 12
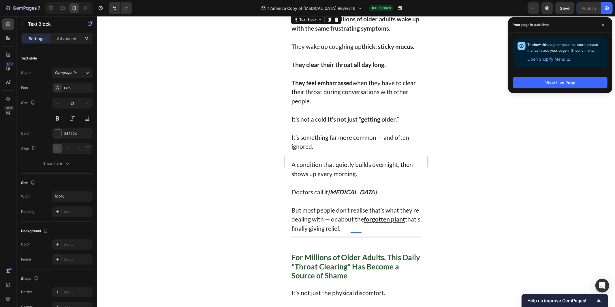
click at [464, 140] on div at bounding box center [356, 161] width 518 height 290
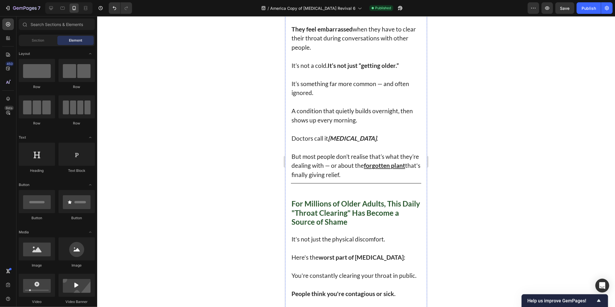
scroll to position [313, 0]
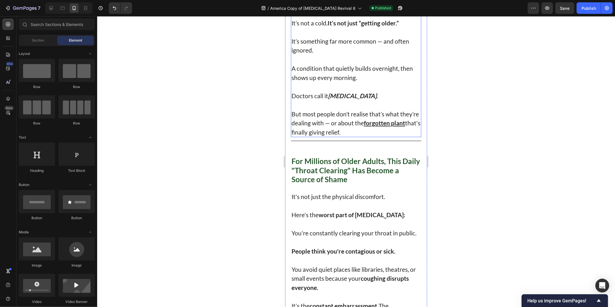
click at [346, 118] on p "But most people don’t realise that’s what they’re dealing with — or about the f…" at bounding box center [355, 118] width 129 height 36
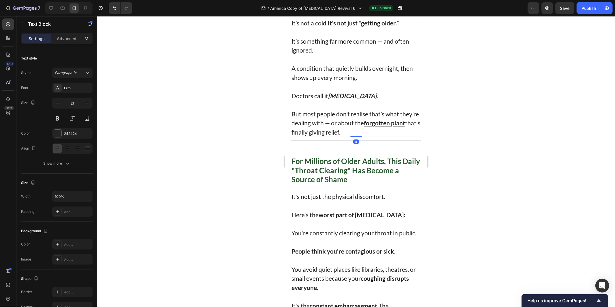
click at [346, 118] on p "But most people don’t realise that’s what they’re dealing with — or about the f…" at bounding box center [355, 118] width 129 height 36
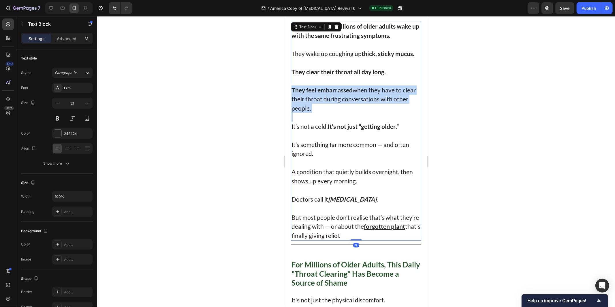
click at [346, 118] on div "Every morning, millions of older adults wake up with the same frustrating sympt…" at bounding box center [356, 130] width 130 height 219
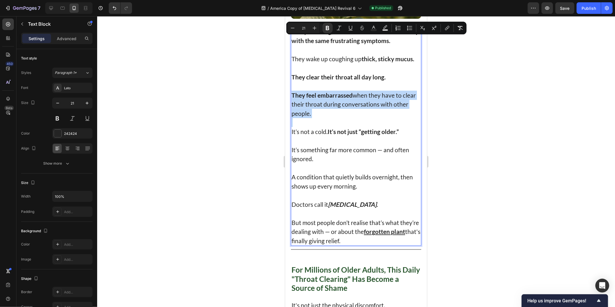
scroll to position [263, 0]
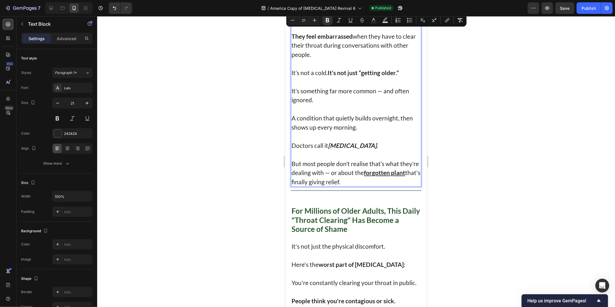
click at [341, 172] on p "But most people don’t realise that’s what they’re dealing with — or about the f…" at bounding box center [355, 167] width 129 height 36
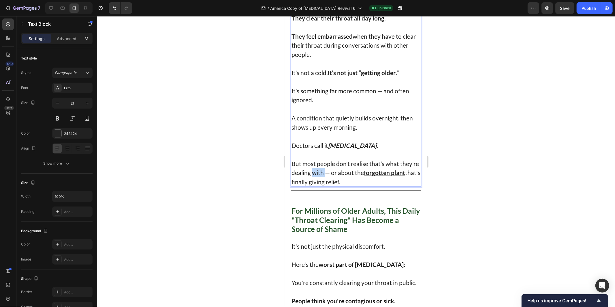
click at [341, 172] on p "But most people don’t realise that’s what they’re dealing with — or about the f…" at bounding box center [355, 167] width 129 height 36
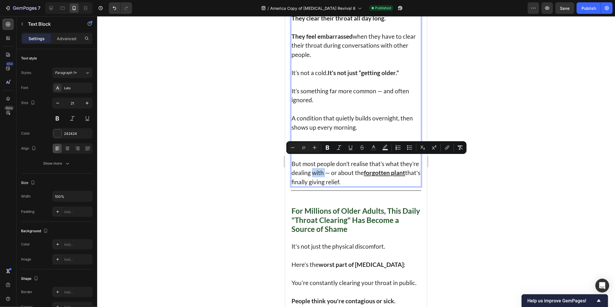
copy p "But most people don’t realise that’s what they’re dealing with — or about the f…"
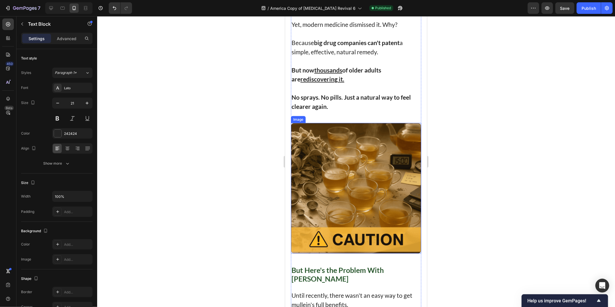
scroll to position [2307, 0]
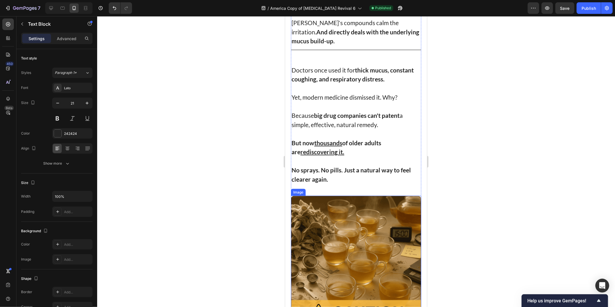
click at [343, 102] on p "Yet, modern medicine dismissed it. Why?" at bounding box center [355, 96] width 129 height 9
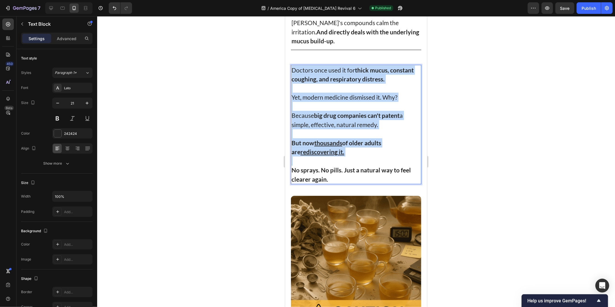
copy div "Doctors once used it for thick mucus, constant coughing, and respiratory distre…"
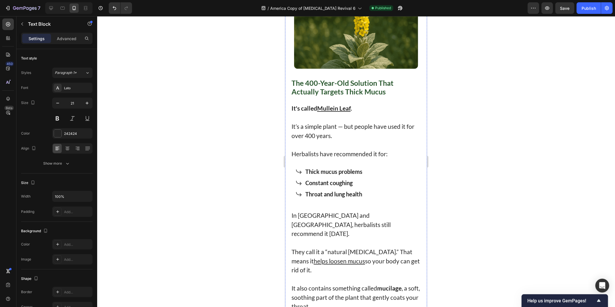
scroll to position [1922, 0]
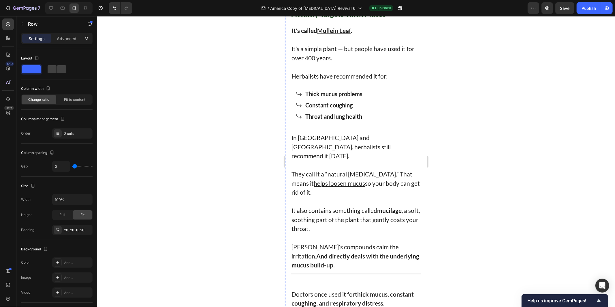
scroll to position [2115, 0]
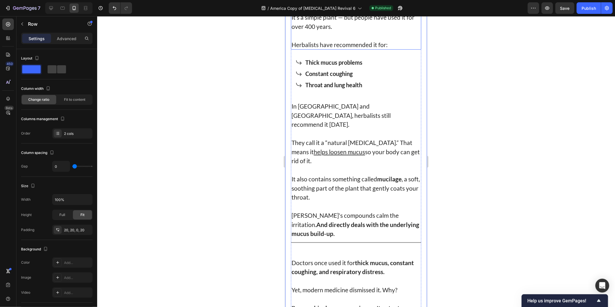
click at [360, 40] on p at bounding box center [355, 35] width 129 height 9
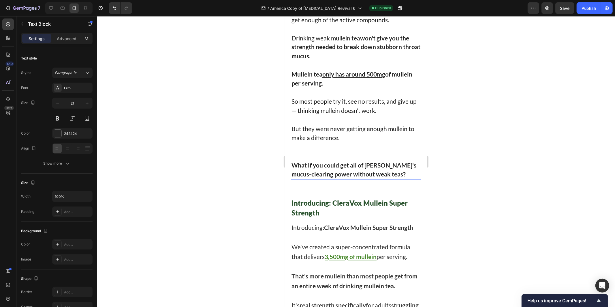
scroll to position [2788, 0]
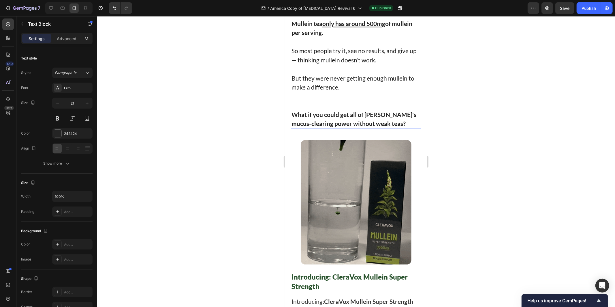
click at [359, 37] on p "Mullein tea only has around 500mg of mullein per serving." at bounding box center [355, 28] width 129 height 18
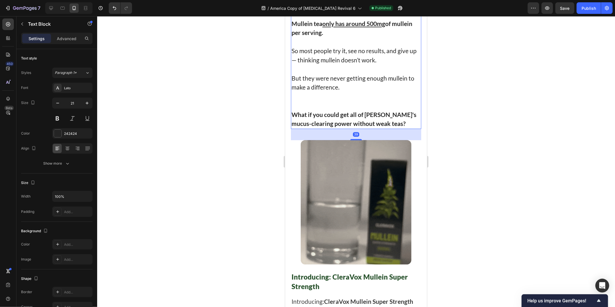
click at [359, 37] on p "Mullein tea only has around 500mg of mullein per serving." at bounding box center [355, 28] width 129 height 18
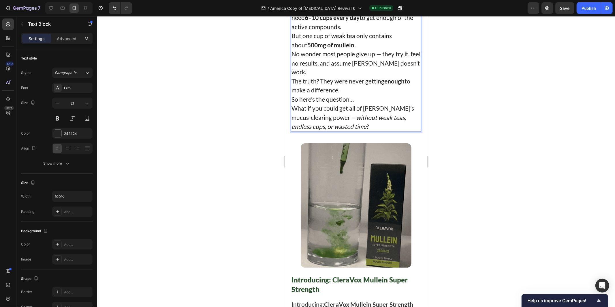
scroll to position [2692, 0]
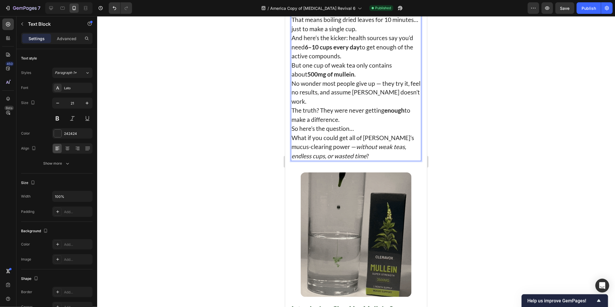
click at [394, 33] on p "That means boiling dried leaves for 10 minutes… just to make a single cup." at bounding box center [355, 24] width 129 height 18
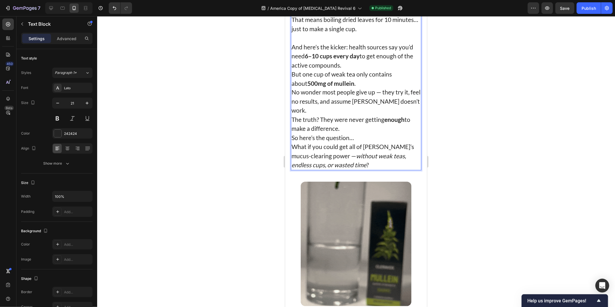
click at [353, 70] on p "And here’s the kicker: health sources say you’d need 6–10 cups every day to get…" at bounding box center [355, 55] width 129 height 27
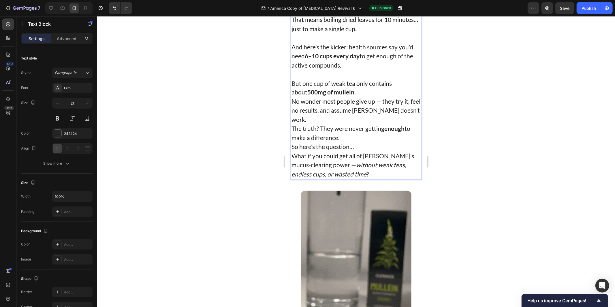
click at [351, 97] on p "But one cup of weak tea only contains about 500mg of mullein ." at bounding box center [355, 87] width 129 height 18
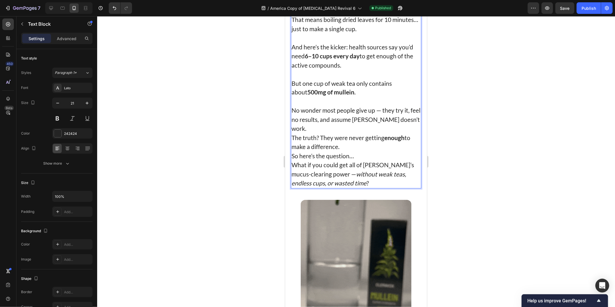
click at [347, 133] on p "No wonder most people give up — they try it, feel no results, and assume mullei…" at bounding box center [355, 119] width 129 height 27
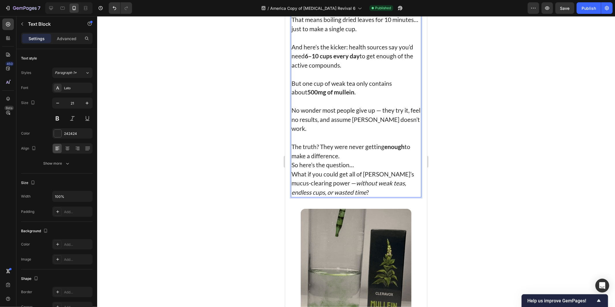
click at [353, 160] on p "The truth? They were never getting enough to make a difference." at bounding box center [355, 151] width 129 height 18
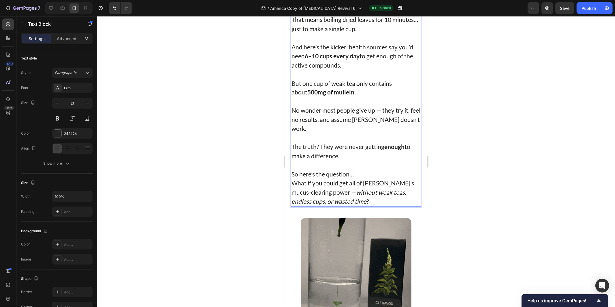
click at [363, 206] on p "So here’s the question… What if you could get all of mullein’s mucus-clearing p…" at bounding box center [355, 187] width 129 height 36
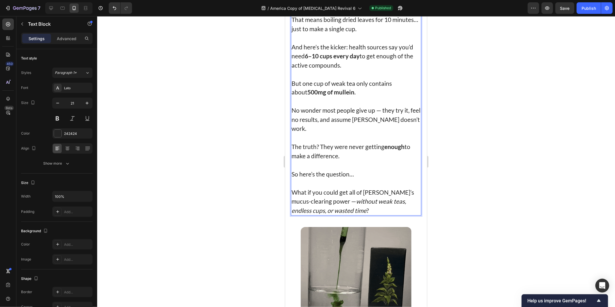
drag, startPoint x: 374, startPoint y: 75, endPoint x: 331, endPoint y: 76, distance: 42.4
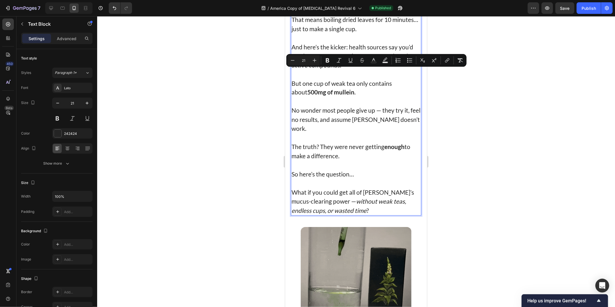
drag, startPoint x: 325, startPoint y: 73, endPoint x: 313, endPoint y: 73, distance: 11.2
drag, startPoint x: 337, startPoint y: 78, endPoint x: 334, endPoint y: 72, distance: 7.2
click at [337, 6] on p "Rich Text Editor. Editing area: main" at bounding box center [355, 1] width 129 height 9
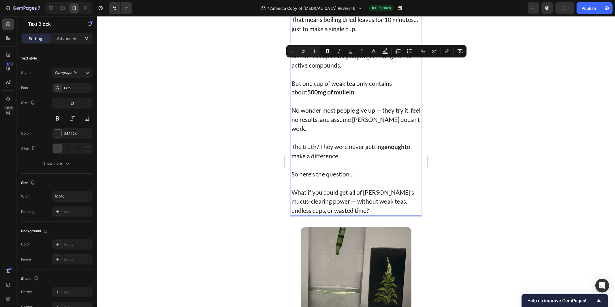
click at [390, 33] on p "That means boiling dried leaves for 10 minutes… just to make a single cup." at bounding box center [355, 24] width 129 height 18
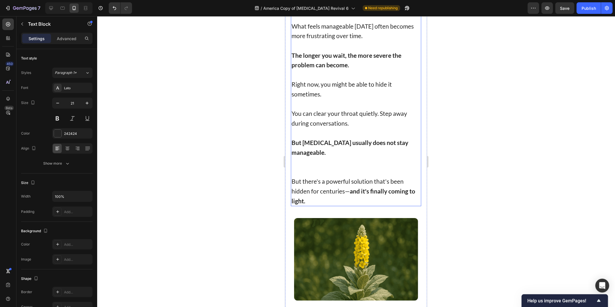
scroll to position [2019, 0]
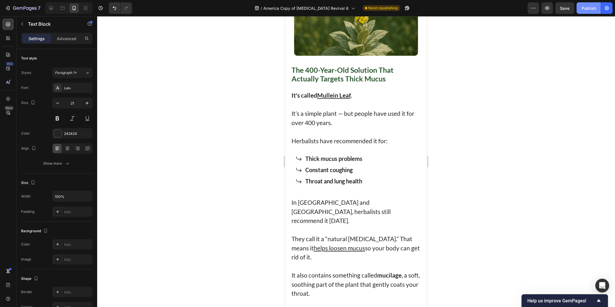
click at [582, 7] on div "Publish" at bounding box center [589, 8] width 14 height 6
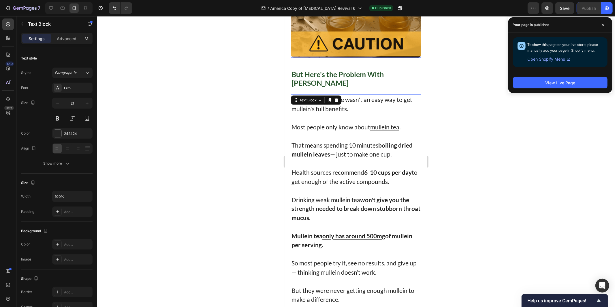
scroll to position [2596, 0]
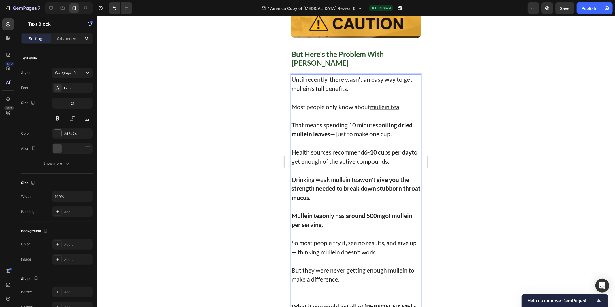
click at [347, 93] on p "Until recently, there wasn't an easy way to get mullein's full benefits." at bounding box center [355, 83] width 129 height 18
copy p "Until recently, there wasn't an easy way to get mullein's full benefits."
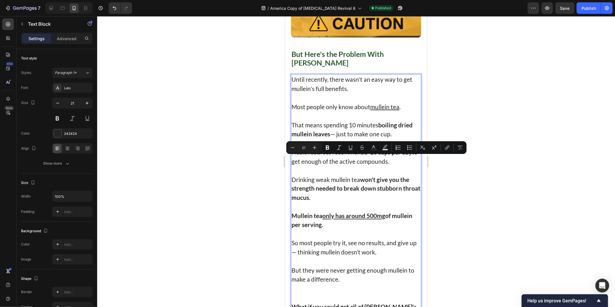
click at [383, 110] on u "mullein tea" at bounding box center [384, 106] width 29 height 7
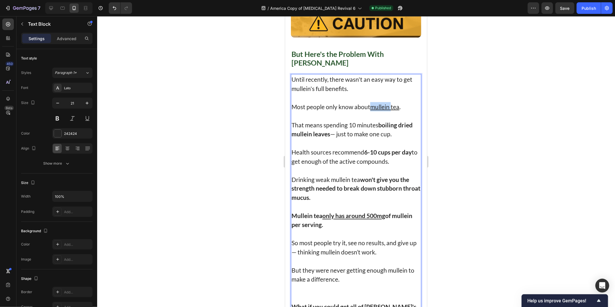
click at [383, 110] on u "mullein tea" at bounding box center [384, 106] width 29 height 7
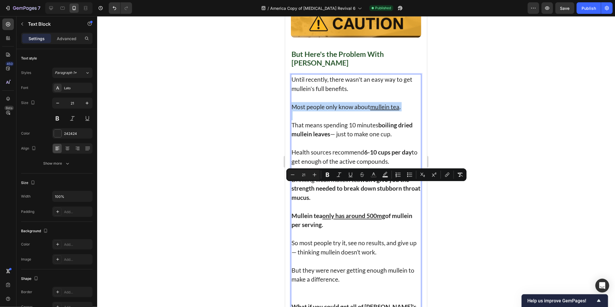
copy p "Most people only know about mullein tea ."
click at [368, 138] on p "That means spending 10 minutes boiling dried mullein leaves — just to make one …" at bounding box center [355, 124] width 129 height 27
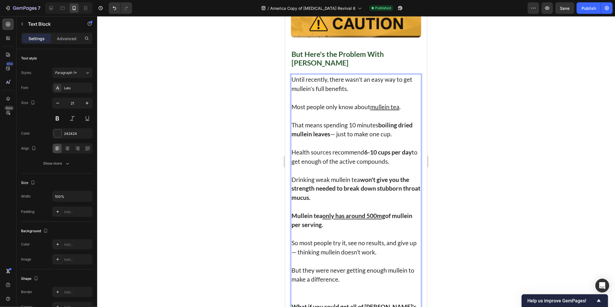
click at [377, 165] on p "Health sources recommend 6-10 cups per day to get enough of the active compound…" at bounding box center [355, 156] width 129 height 18
click at [340, 165] on p "Health sources recommend 6-10 cups per day to get enough of the active compound…" at bounding box center [355, 156] width 129 height 18
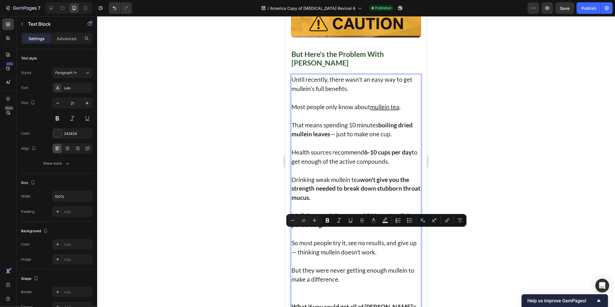
click at [340, 165] on p "Health sources recommend 6-10 cups per day to get enough of the active compound…" at bounding box center [355, 156] width 129 height 18
copy p "recommend"
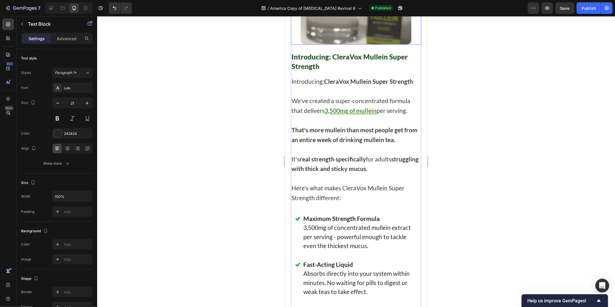
scroll to position [3076, 0]
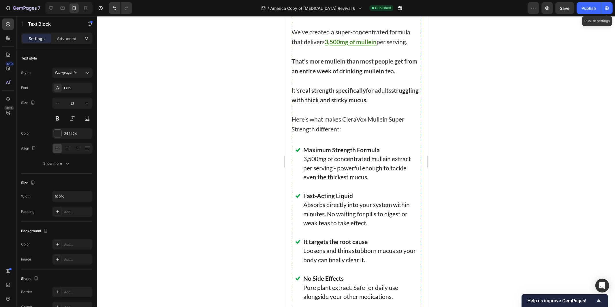
drag, startPoint x: 605, startPoint y: 10, endPoint x: 584, endPoint y: 16, distance: 22.0
click at [606, 10] on icon "button" at bounding box center [607, 8] width 6 height 6
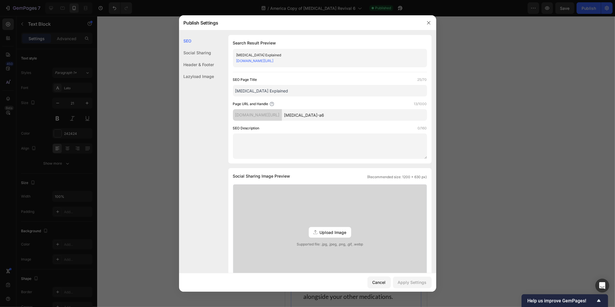
click at [274, 61] on link "y0jh2u-nc.myshopify.com/pages/nasal-drip-a6" at bounding box center [254, 61] width 37 height 4
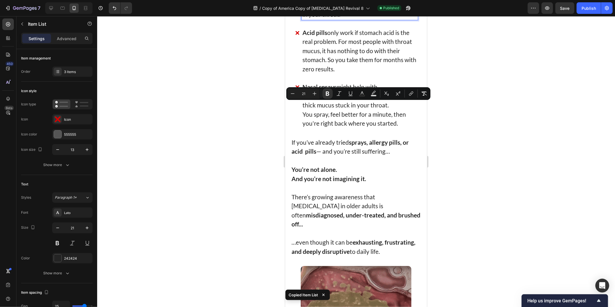
click at [345, 73] on p "Acid pills only work if stomach acid is the real problem. For most people with …" at bounding box center [359, 51] width 114 height 46
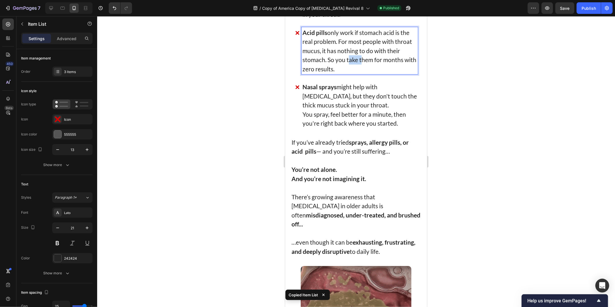
click at [345, 73] on p "Acid pills only work if stomach acid is the real problem. For most people with …" at bounding box center [359, 51] width 114 height 46
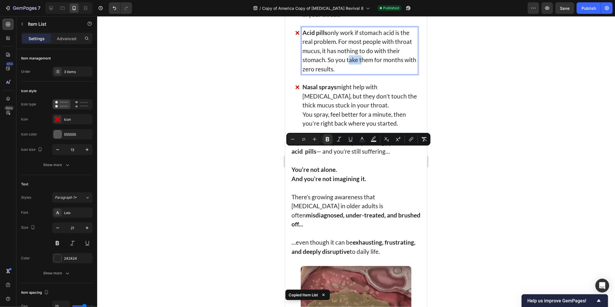
copy p "Acid pills only work if stomach acid is the real problem. For most people with …"
click at [347, 127] on p "You spray, feel better for a minute, then you're right back where you started." at bounding box center [359, 118] width 114 height 18
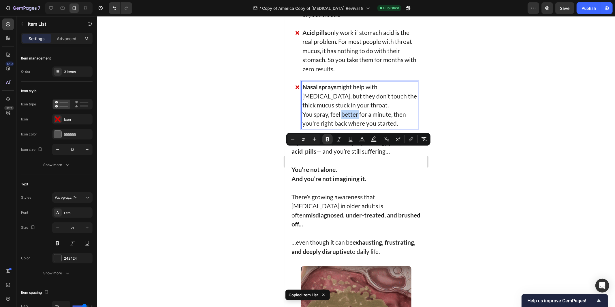
click at [347, 127] on p "You spray, feel better for a minute, then you're right back where you started." at bounding box center [359, 118] width 114 height 18
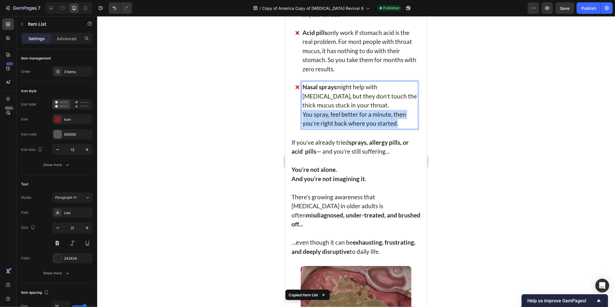
click at [347, 127] on p "You spray, feel better for a minute, then you're right back where you started." at bounding box center [359, 118] width 114 height 18
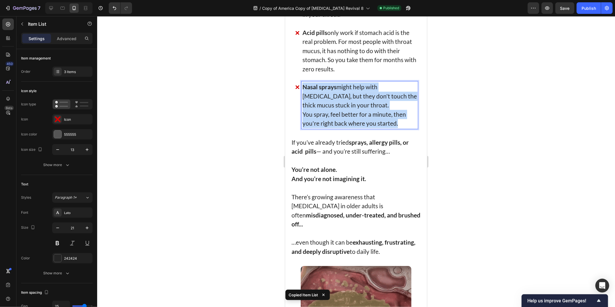
copy div "Nasal sprays might help with nasal congestion, but they don't touch the thick m…"
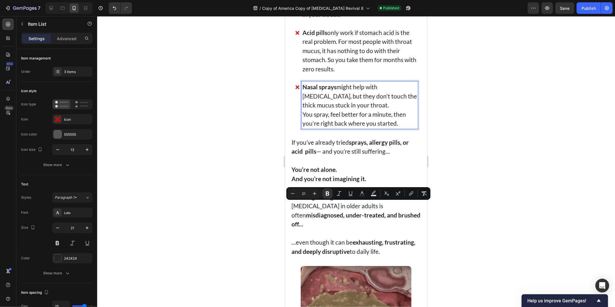
click at [345, 9] on strong "Making it drier makes it worse." at bounding box center [358, 0] width 113 height 16
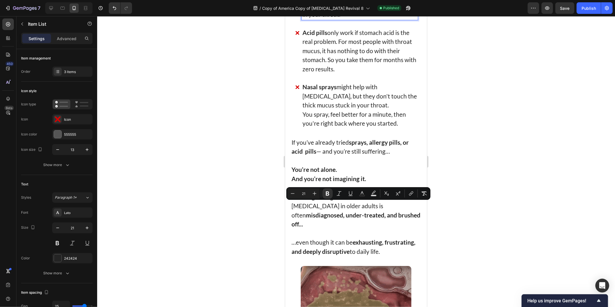
click at [345, 9] on strong "Making it drier makes it worse." at bounding box center [358, 0] width 113 height 16
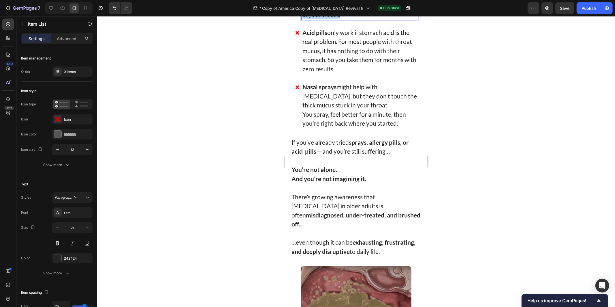
click at [345, 9] on strong "Making it drier makes it worse." at bounding box center [358, 0] width 113 height 16
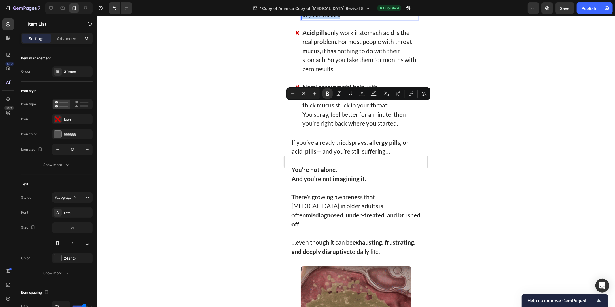
copy p "Allergy pills dry up runny noses. But your mucus is already thick and sticky. M…"
click at [342, 155] on p "If you’ve already tried sprays, allergy pills, or acid pills — and you’re still…" at bounding box center [355, 146] width 129 height 18
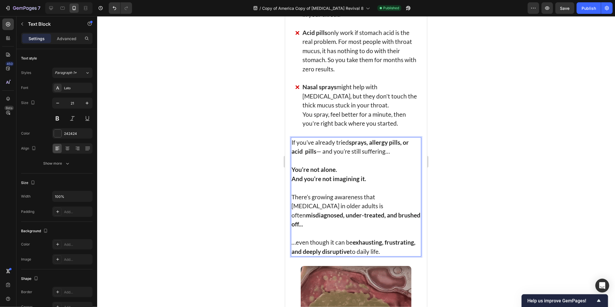
copy div "If you’ve already tried sprays, allergy pills, or acid pills — and you’re still…"
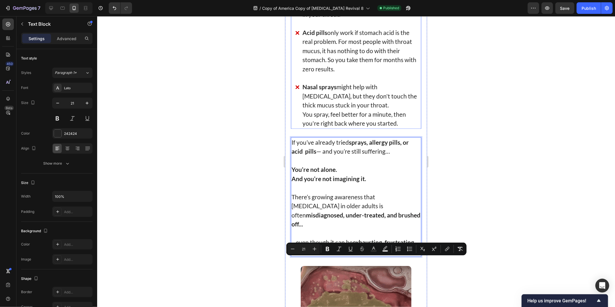
click at [373, 73] on p "Acid pills only work if stomach acid is the real problem. For most people with …" at bounding box center [359, 51] width 114 height 46
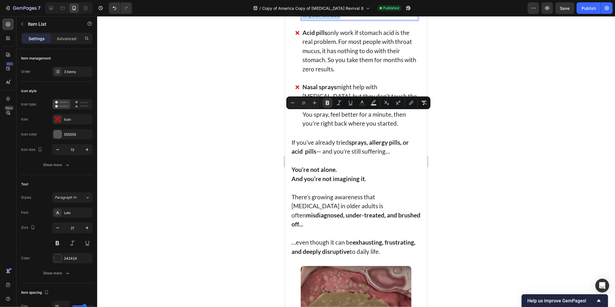
drag, startPoint x: 365, startPoint y: 131, endPoint x: 391, endPoint y: 117, distance: 30.3
click at [391, 19] on p "Allergy pills dry up runny noses. But your mucus is already thick and sticky. M…" at bounding box center [359, 0] width 114 height 36
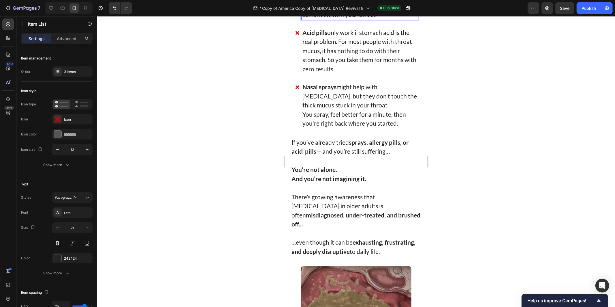
click at [391, 19] on p "Allergy pills dry up runny noses. But your mucus is already thick and sticky. M…" at bounding box center [359, 0] width 114 height 36
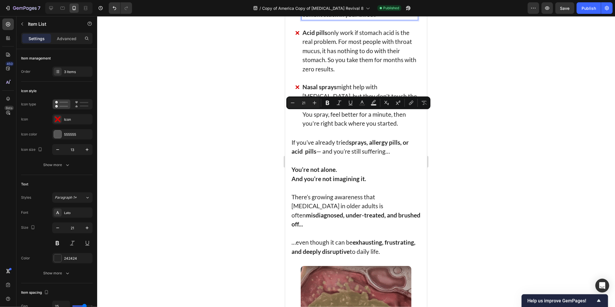
drag, startPoint x: 391, startPoint y: 113, endPoint x: 360, endPoint y: 125, distance: 33.3
click at [360, 19] on p "Allergy pills dry up runny noses. But your mucus is already thick and sticky. M…" at bounding box center [359, 0] width 114 height 36
click at [327, 100] on icon "Editor contextual toolbar" at bounding box center [328, 103] width 6 height 6
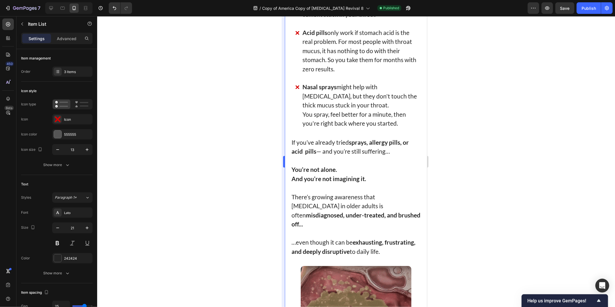
click at [280, 133] on div at bounding box center [356, 161] width 518 height 290
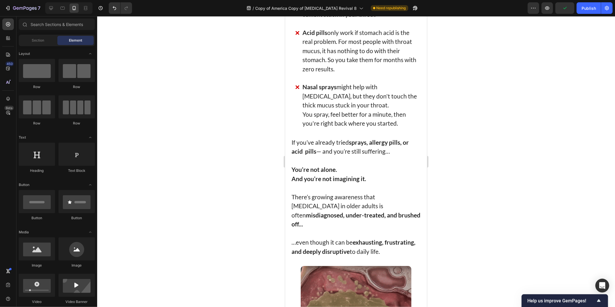
click at [451, 170] on div at bounding box center [356, 161] width 518 height 290
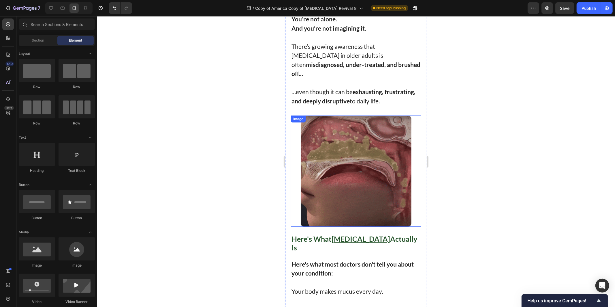
scroll to position [1116, 0]
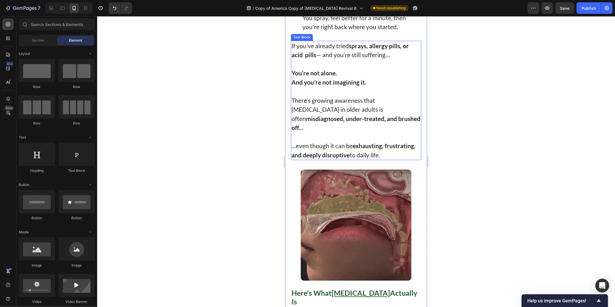
click at [360, 68] on p "Rich Text Editor. Editing area: main" at bounding box center [355, 63] width 129 height 9
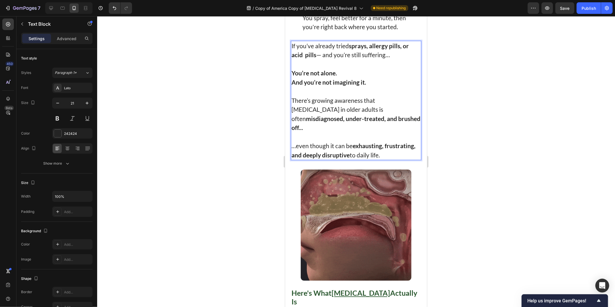
click at [296, 76] on strong "You’re not alone." at bounding box center [314, 72] width 46 height 7
drag, startPoint x: 296, startPoint y: 191, endPoint x: 378, endPoint y: 202, distance: 83.2
click at [378, 86] on p "You’re not alone. And you’re not imagining it." at bounding box center [355, 77] width 129 height 18
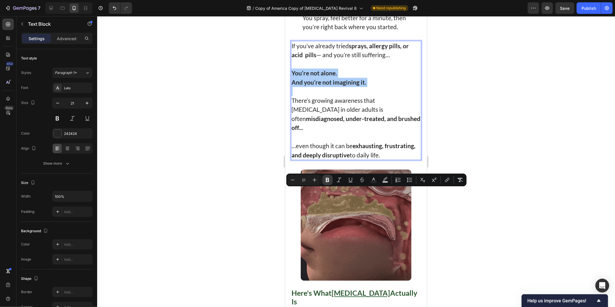
click at [325, 183] on button "Bold" at bounding box center [327, 179] width 10 height 10
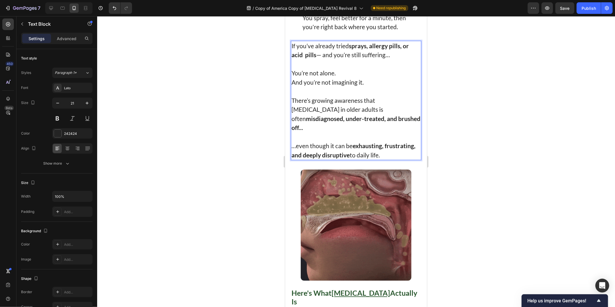
click at [353, 131] on strong "misdiagnosed, under-treated, and brushed off..." at bounding box center [355, 122] width 129 height 16
click at [373, 141] on p "There’s growing awareness that post-nasal drip in older adults is often misdiag…" at bounding box center [355, 118] width 129 height 46
click at [370, 141] on p "There’s growing awareness that post-nasal drip in older adults is often misdiag…" at bounding box center [355, 118] width 129 height 46
click at [363, 158] on strong "exhausting, frustrating, and deeply disruptive" at bounding box center [353, 150] width 124 height 16
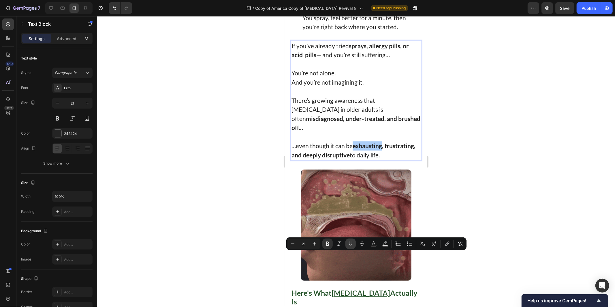
click at [348, 244] on icon "Editor contextual toolbar" at bounding box center [351, 244] width 6 height 6
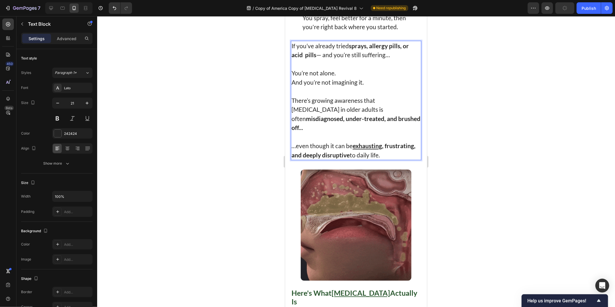
click at [388, 158] on strong "exhausting , frustrating, and deeply disruptive" at bounding box center [353, 150] width 124 height 16
click at [402, 158] on strong "exhausting , frustrating, and deeply disruptive" at bounding box center [353, 150] width 124 height 16
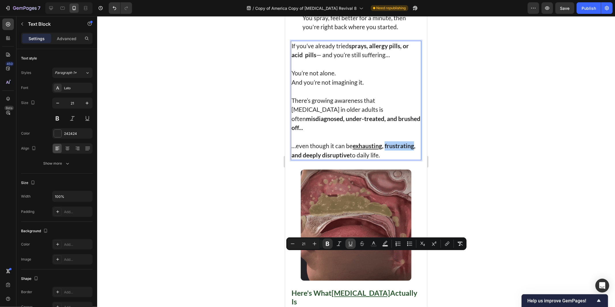
click at [347, 241] on button "Underline" at bounding box center [351, 243] width 10 height 10
click at [310, 158] on strong "exhausting , frustrating , and deeply disruptive" at bounding box center [352, 150] width 123 height 16
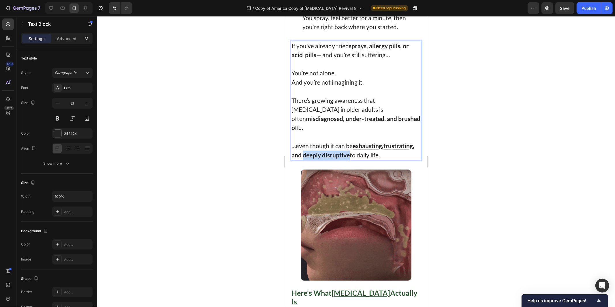
drag, startPoint x: 310, startPoint y: 266, endPoint x: 331, endPoint y: 264, distance: 21.4
click at [331, 158] on strong "exhausting , frustrating , and deeply disruptive" at bounding box center [352, 150] width 123 height 16
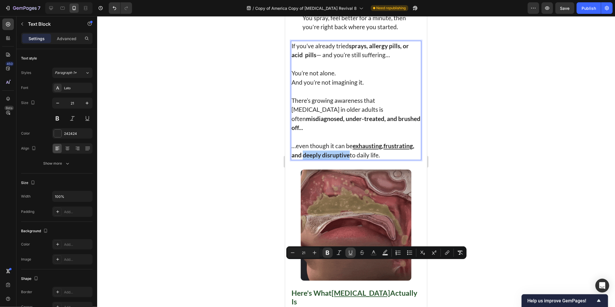
click at [347, 252] on button "Underline" at bounding box center [351, 252] width 10 height 10
click at [442, 191] on div at bounding box center [356, 161] width 518 height 290
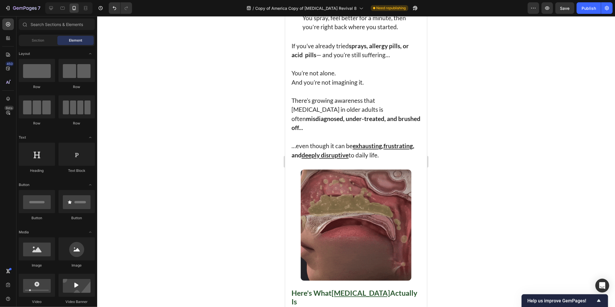
drag, startPoint x: 586, startPoint y: 4, endPoint x: 565, endPoint y: 16, distance: 24.0
click at [586, 4] on button "Publish" at bounding box center [589, 8] width 24 height 12
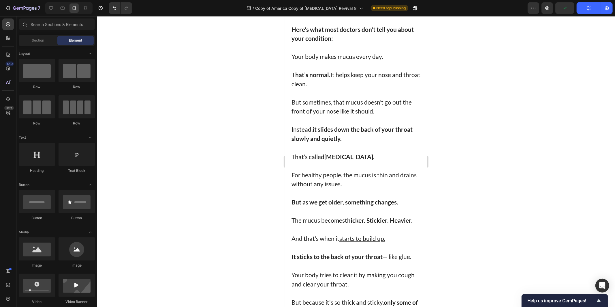
scroll to position [1501, 0]
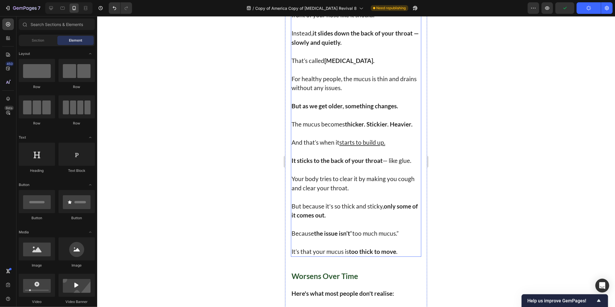
click at [369, 74] on p "Rich Text Editor. Editing area: main" at bounding box center [355, 69] width 129 height 9
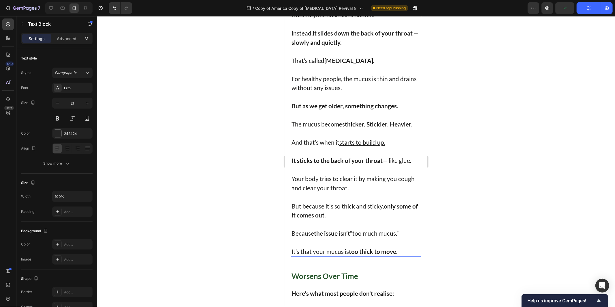
click at [350, 56] on p "Rich Text Editor. Editing area: main" at bounding box center [355, 50] width 129 height 9
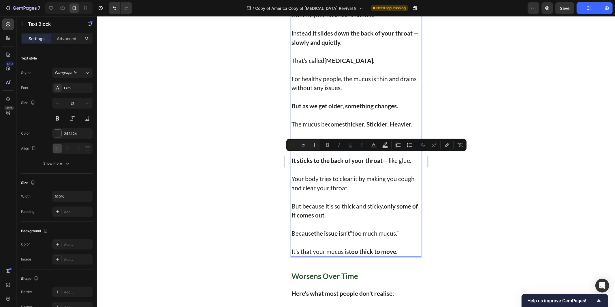
click at [347, 74] on p "Rich Text Editor. Editing area: main" at bounding box center [355, 69] width 129 height 9
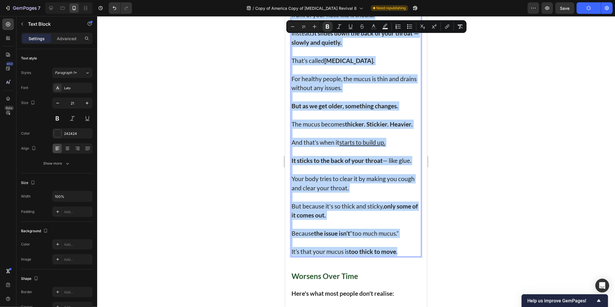
copy div "Here's what most doctors don't tell you about your condition: Your body makes m…"
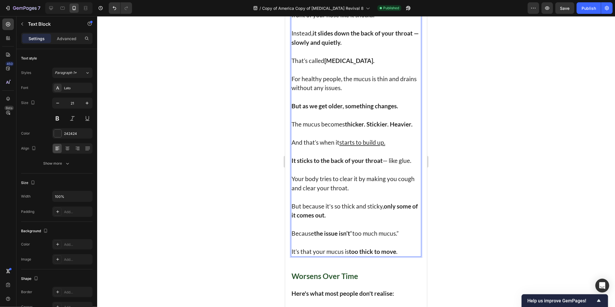
drag, startPoint x: 340, startPoint y: 49, endPoint x: 289, endPoint y: 41, distance: 51.7
click at [460, 58] on div at bounding box center [356, 161] width 518 height 290
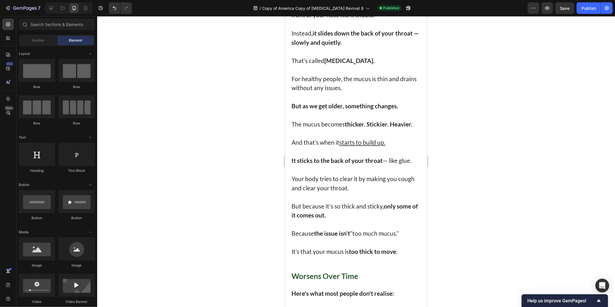
click at [511, 83] on div at bounding box center [356, 161] width 518 height 290
click at [359, 19] on p "But sometimes, that mucus doesn’t go out the front of your nose like it should." at bounding box center [355, 10] width 129 height 18
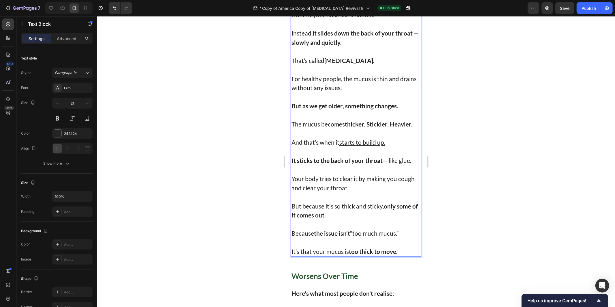
click at [367, 46] on p "Instead, it slides down the back of your throat — slowly and quietly." at bounding box center [355, 37] width 129 height 18
click at [347, 74] on p "Rich Text Editor. Editing area: main" at bounding box center [355, 69] width 129 height 9
click at [350, 101] on p "Rich Text Editor. Editing area: main" at bounding box center [355, 96] width 129 height 9
click at [364, 119] on p "Rich Text Editor. Editing area: main" at bounding box center [355, 114] width 129 height 9
click at [390, 109] on strong "But as we get older, something changes." at bounding box center [344, 105] width 107 height 7
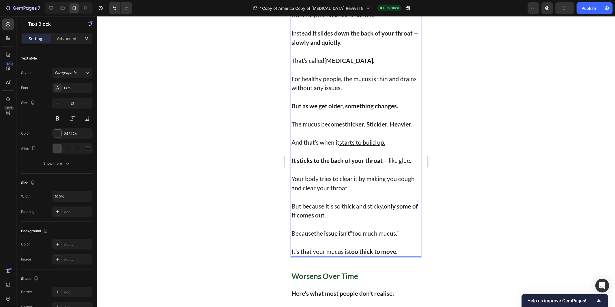
click at [370, 138] on p "Rich Text Editor. Editing area: main" at bounding box center [355, 132] width 129 height 9
click at [377, 156] on p "Rich Text Editor. Editing area: main" at bounding box center [355, 151] width 129 height 9
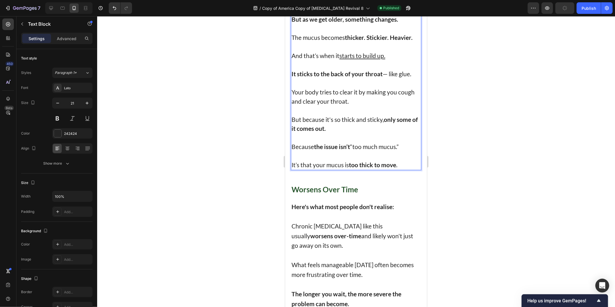
scroll to position [1597, 0]
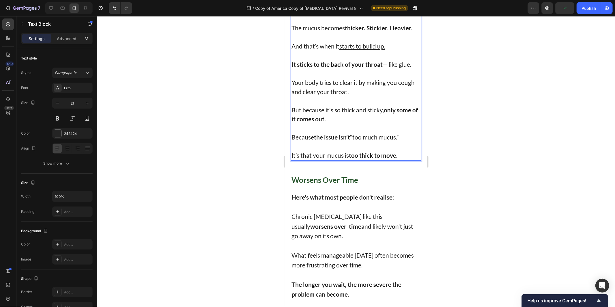
click at [361, 78] on p "Rich Text Editor. Editing area: main" at bounding box center [355, 73] width 129 height 9
click at [366, 96] on p "Your body tries to clear it by making you cough and clear your throat." at bounding box center [355, 87] width 129 height 18
click at [367, 105] on p "Rich Text Editor. Editing area: main" at bounding box center [355, 100] width 129 height 9
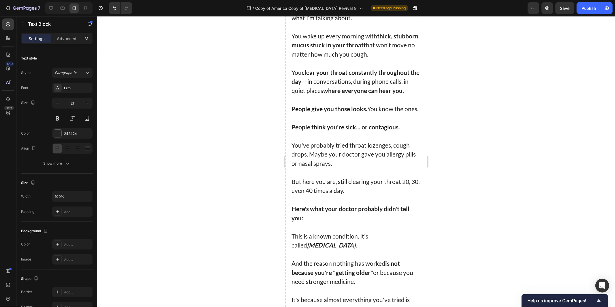
scroll to position [288, 0]
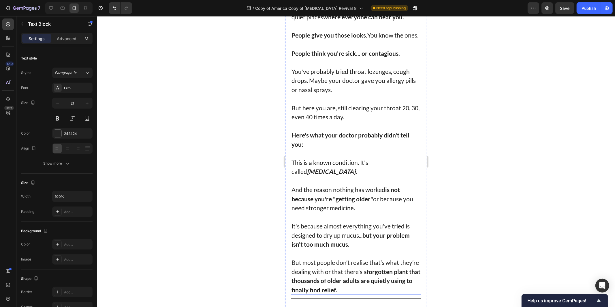
click at [332, 174] on p "This is a known condition. It's called post-nasal drip." at bounding box center [355, 166] width 129 height 18
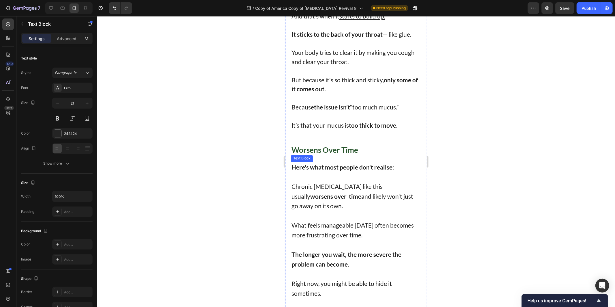
scroll to position [1695, 0]
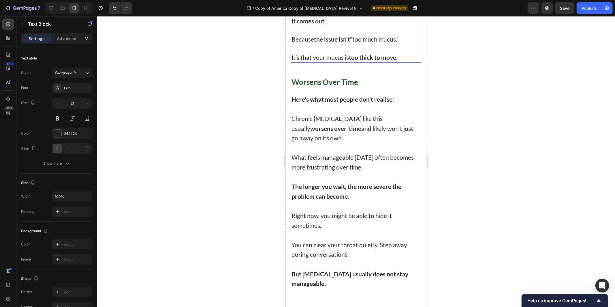
click at [313, 44] on p "Because the issue isn’t “too much mucus.”" at bounding box center [355, 38] width 129 height 9
click at [353, 76] on div at bounding box center [356, 76] width 12 height 2
click at [247, 157] on div at bounding box center [356, 161] width 518 height 290
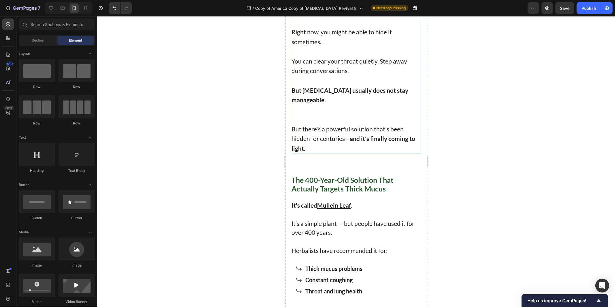
scroll to position [1887, 0]
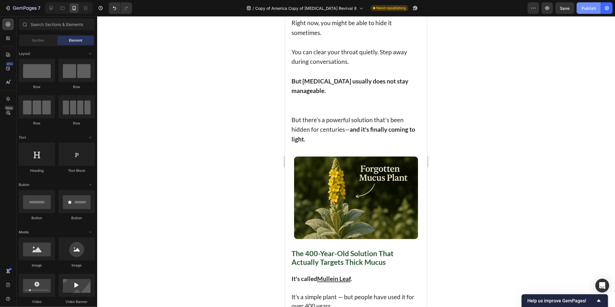
click at [587, 10] on div "Publish" at bounding box center [589, 8] width 14 height 6
click at [332, 66] on p "You can clear your throat quietly. Step away during conversations." at bounding box center [355, 56] width 129 height 19
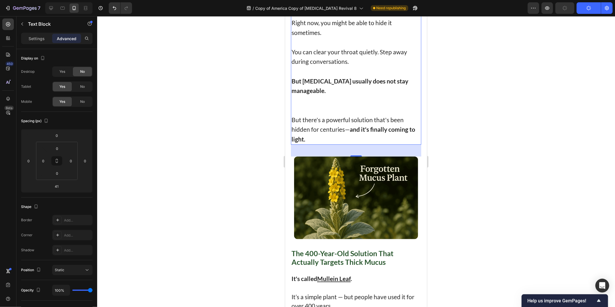
click at [345, 95] on p "But [MEDICAL_DATA] usually does not stay manageable." at bounding box center [355, 80] width 129 height 29
click at [333, 47] on p "Rich Text Editor. Editing area: main" at bounding box center [355, 42] width 129 height 10
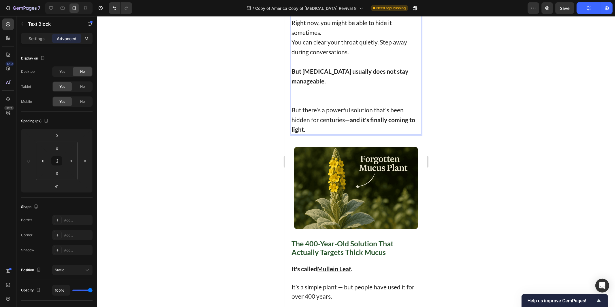
click at [511, 159] on div at bounding box center [356, 161] width 518 height 290
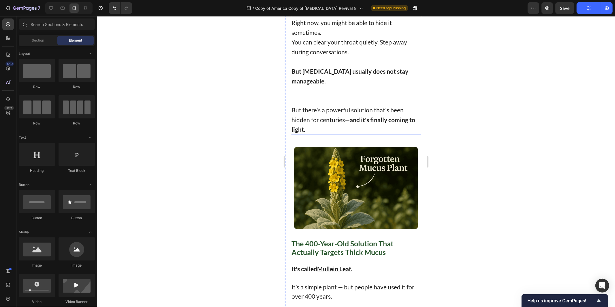
click at [341, 85] on p "But [MEDICAL_DATA] usually does not stay manageable." at bounding box center [355, 70] width 129 height 29
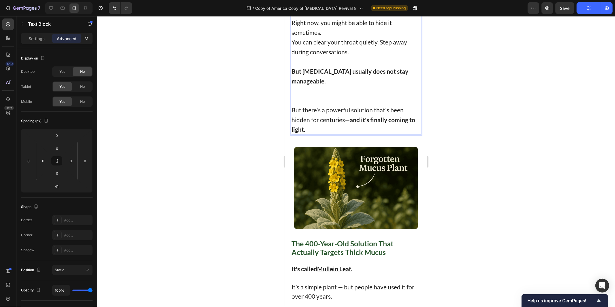
click at [300, 134] on p "But there's a powerful solution that's been hidden for centuries— and it's fina…" at bounding box center [355, 119] width 129 height 29
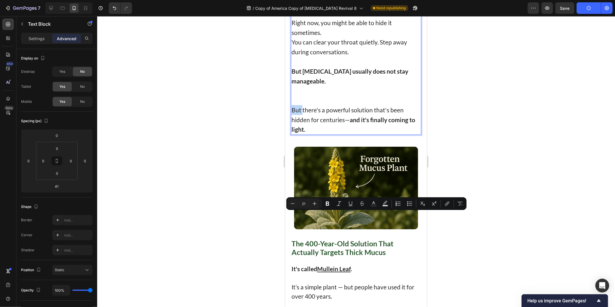
drag, startPoint x: 300, startPoint y: 215, endPoint x: 296, endPoint y: 215, distance: 3.6
click at [296, 134] on p "But there's a powerful solution that's been hidden for centuries— and it's fina…" at bounding box center [355, 119] width 129 height 29
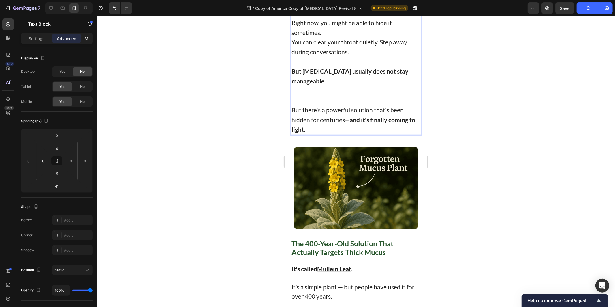
click at [304, 134] on p "But there's a powerful solution that's been hidden for centuries— and it's fina…" at bounding box center [355, 119] width 129 height 29
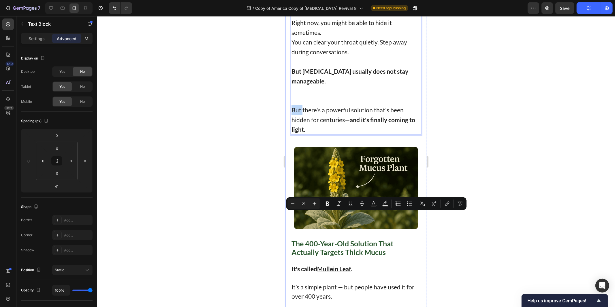
drag, startPoint x: 302, startPoint y: 217, endPoint x: 285, endPoint y: 215, distance: 16.8
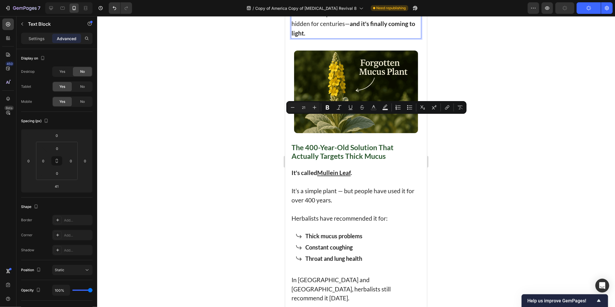
click at [305, 38] on p "But there's a powerful solution that's been hidden for centuries— and it's fina…" at bounding box center [355, 23] width 129 height 29
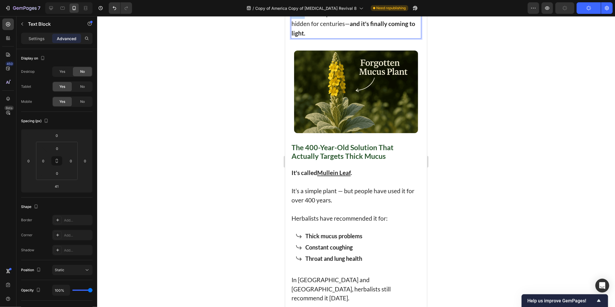
drag, startPoint x: 303, startPoint y: 121, endPoint x: 568, endPoint y: 139, distance: 264.8
click at [285, 119] on html "Mobile ( 492 px) iPhone 13 Mini iPhone 13 Pro iPhone 11 Pro Max iPhone 15 Pro M…" at bounding box center [356, 285] width 142 height 4504
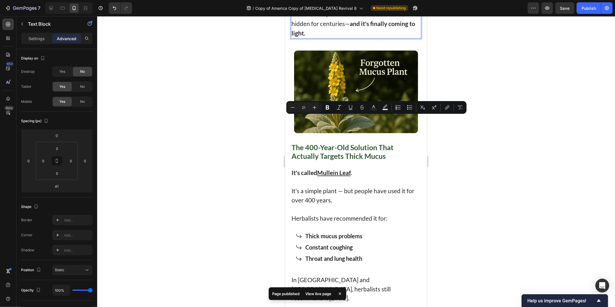
drag, startPoint x: 254, startPoint y: 90, endPoint x: 11, endPoint y: 73, distance: 244.0
click at [254, 90] on div at bounding box center [356, 161] width 518 height 290
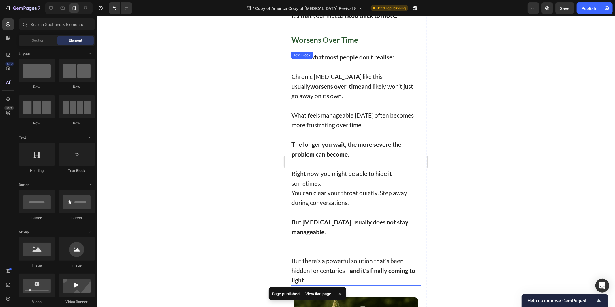
scroll to position [1695, 0]
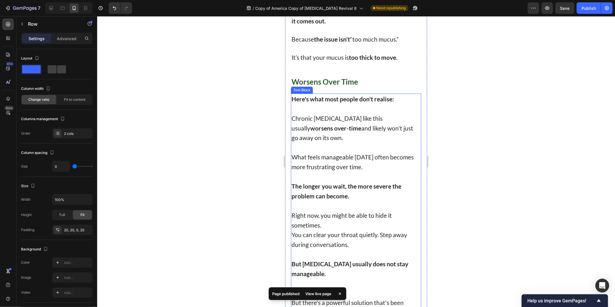
click at [357, 142] on p "Chronic post-nasal drip like this usually worsens over-time and likely won't ju…" at bounding box center [355, 122] width 129 height 39
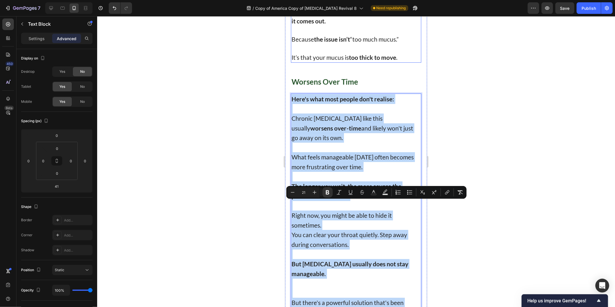
click at [354, 7] on p "Rich Text Editor. Editing area: main" at bounding box center [355, 2] width 129 height 9
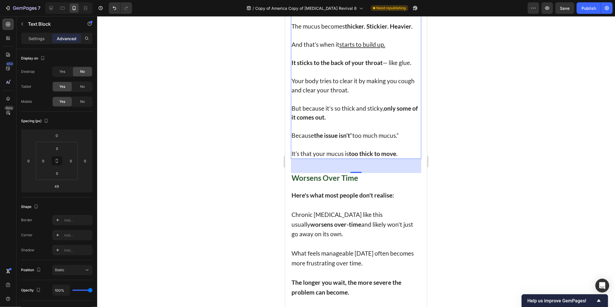
scroll to position [1503, 0]
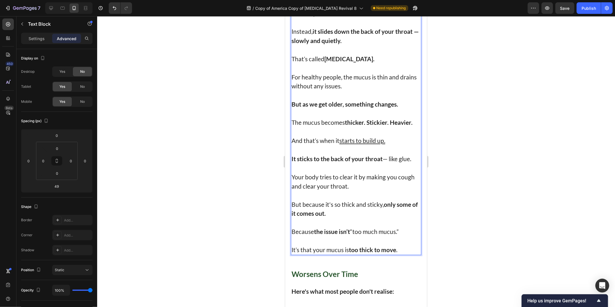
click at [359, 90] on p "For healthy people, the mucus is thin and drains without any issues." at bounding box center [355, 81] width 129 height 18
click at [386, 163] on p "It sticks to the back of your throat — like glue." at bounding box center [355, 158] width 129 height 9
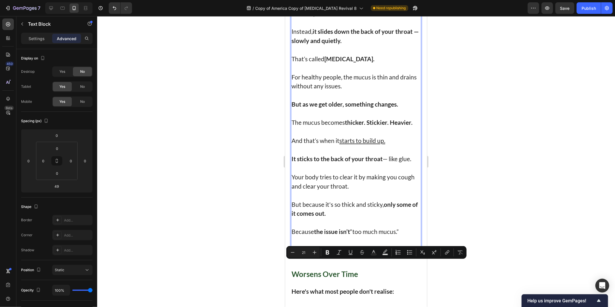
click at [391, 163] on p "It sticks to the back of your throat — like glue." at bounding box center [355, 158] width 129 height 9
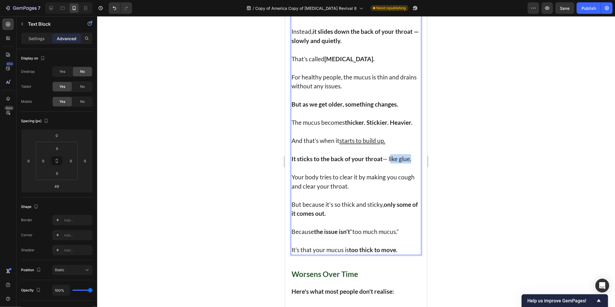
drag, startPoint x: 396, startPoint y: 268, endPoint x: 411, endPoint y: 268, distance: 14.7
click at [411, 163] on p "It sticks to the back of your throat — like glue." at bounding box center [355, 158] width 129 height 9
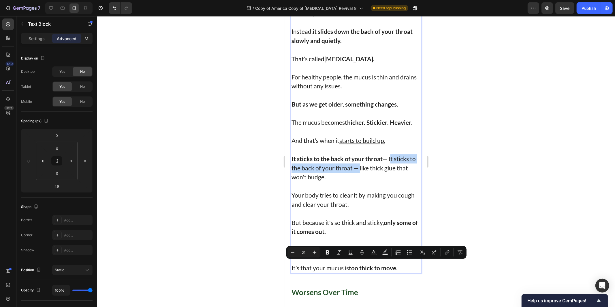
drag, startPoint x: 365, startPoint y: 273, endPoint x: 389, endPoint y: 266, distance: 25.0
click at [389, 181] on p "It sticks to the back of your throat — It sticks to the back of your throat — l…" at bounding box center [355, 167] width 129 height 27
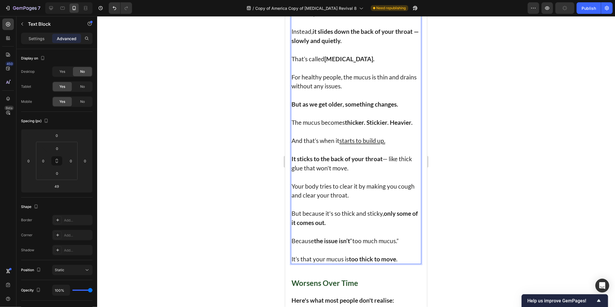
click at [515, 185] on div at bounding box center [356, 161] width 518 height 290
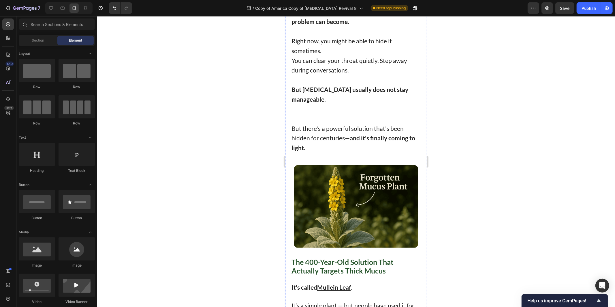
scroll to position [1887, 0]
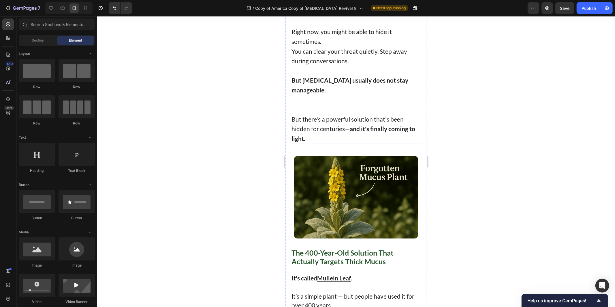
click at [337, 65] on p "You can clear your throat quietly. Step away during conversations." at bounding box center [355, 55] width 129 height 19
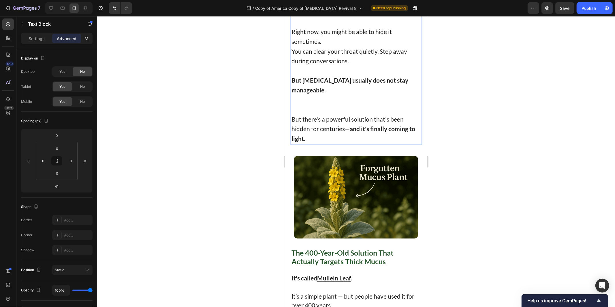
click at [363, 95] on p "⁠⁠⁠⁠⁠⁠⁠ But post-nasal drip usually does not stay manageable." at bounding box center [355, 79] width 129 height 29
click at [363, 95] on p "But [MEDICAL_DATA] usually does not stay manageable." at bounding box center [355, 79] width 129 height 29
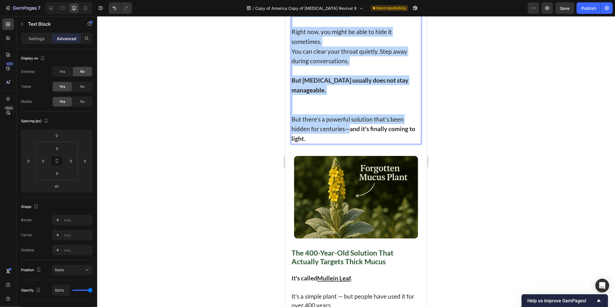
copy div "Here's what most people don't realise: Chronic post-nasal drip like this usuall…"
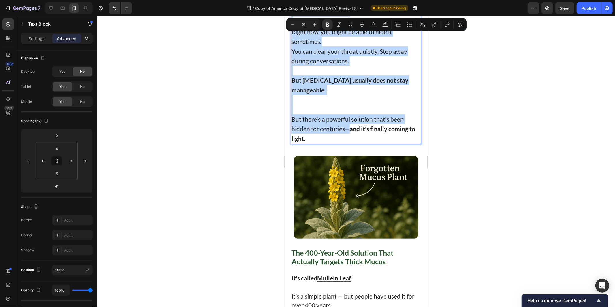
click at [341, 143] on p "But there's a powerful solution that's been hidden for centuries— and it's fina…" at bounding box center [355, 128] width 129 height 29
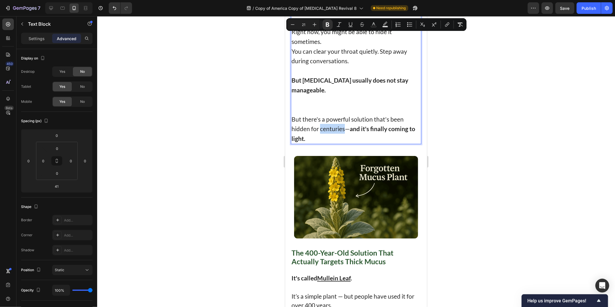
click at [341, 143] on p "But there's a powerful solution that's been hidden for centuries— and it's fina…" at bounding box center [355, 128] width 129 height 29
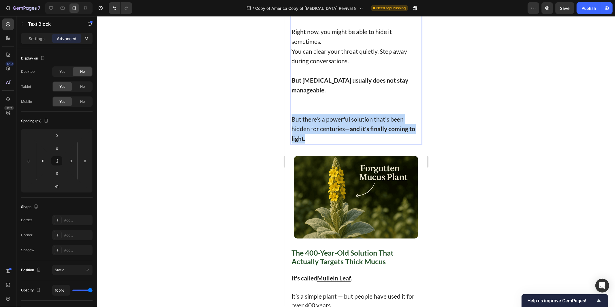
click at [341, 143] on p "But there's a powerful solution that's been hidden for centuries— and it's fina…" at bounding box center [355, 128] width 129 height 29
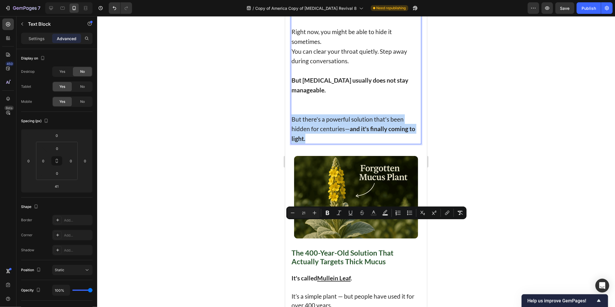
copy p "But there's a powerful solution that's been hidden for centuries— and it's fina…"
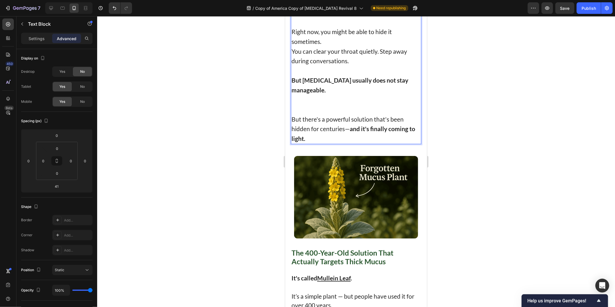
drag, startPoint x: 331, startPoint y: 145, endPoint x: 333, endPoint y: 149, distance: 4.3
click at [331, 46] on p "Right now, you might be able to hide it sometimes." at bounding box center [355, 31] width 129 height 29
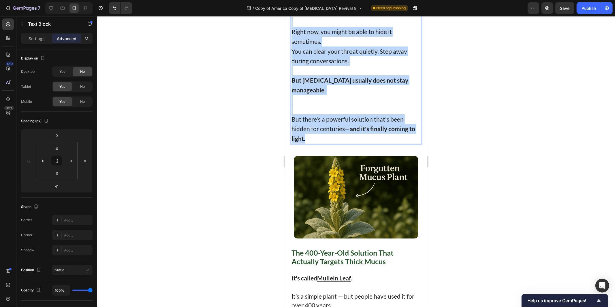
scroll to position [1695, 0]
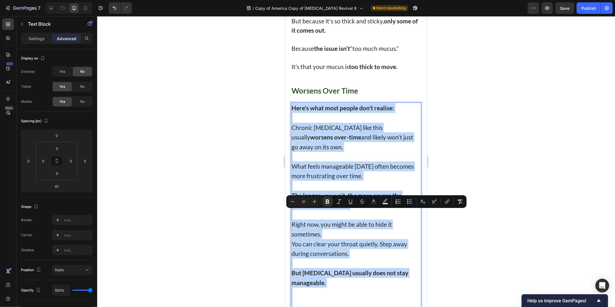
drag, startPoint x: 343, startPoint y: 242, endPoint x: 563, endPoint y: 184, distance: 227.6
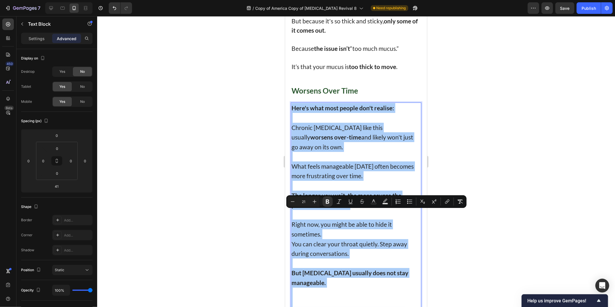
drag, startPoint x: 202, startPoint y: 183, endPoint x: 219, endPoint y: 172, distance: 20.5
click at [201, 183] on div at bounding box center [356, 161] width 518 height 290
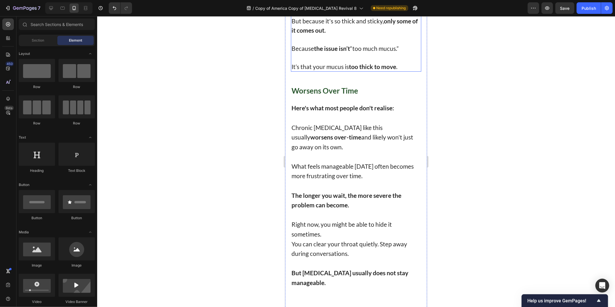
click at [403, 71] on p "It’s that your mucus is too thick to move ." at bounding box center [355, 66] width 129 height 9
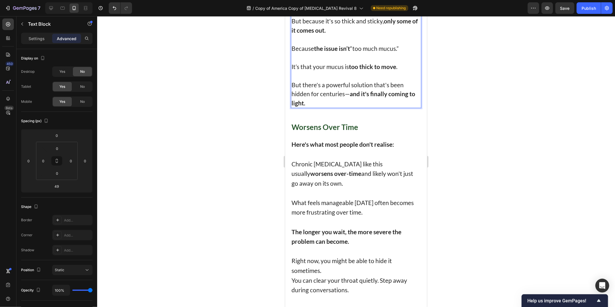
click at [518, 147] on div at bounding box center [356, 161] width 518 height 290
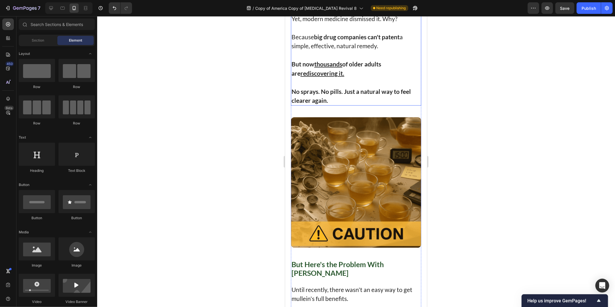
scroll to position [2464, 0]
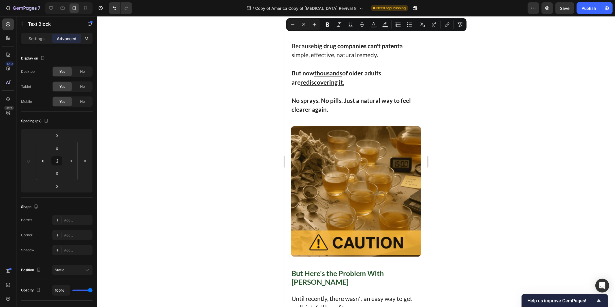
copy div "In Europe and Australia, herbalists still recommend it today. They call it a “n…"
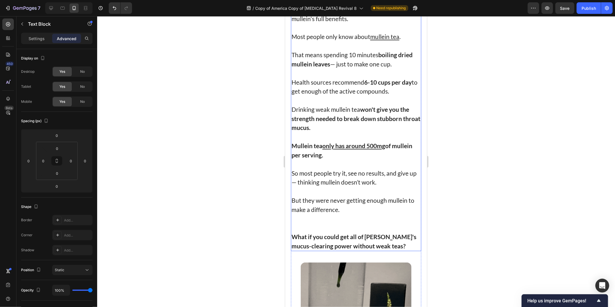
click at [358, 96] on p "Health sources recommend 6-10 cups per day to get enough of the active compound…" at bounding box center [355, 87] width 129 height 18
copy div "In Europe and Australia, herbalists still recommend it today. They call it a “n…"
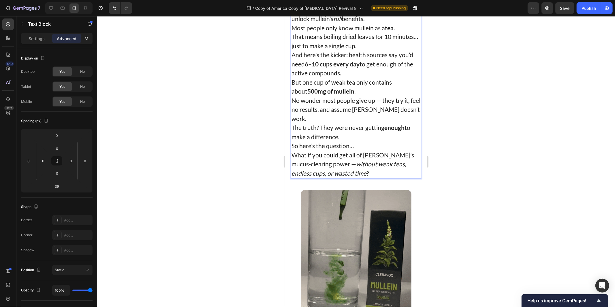
click at [378, 23] on p "Until recently, there wasn’t an easy way to unlock mullein’s full benefits." at bounding box center [355, 14] width 129 height 18
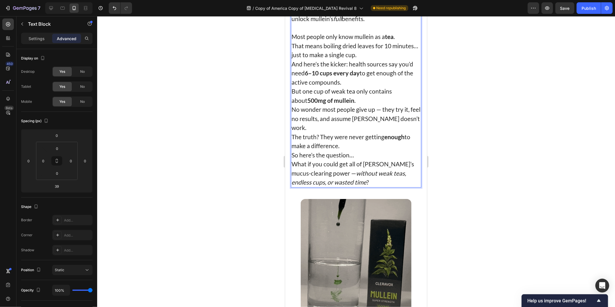
click at [399, 41] on p "Most people only know mullein as a tea ." at bounding box center [355, 36] width 129 height 9
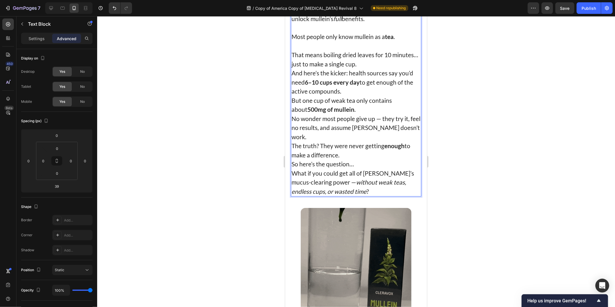
click at [382, 96] on p "And here’s the kicker: health sources say you’d need 6–10 cups every day to get…" at bounding box center [355, 81] width 129 height 27
click at [388, 68] on p "That means boiling dried leaves for 10 minutes… just to make a single cup." at bounding box center [355, 59] width 129 height 18
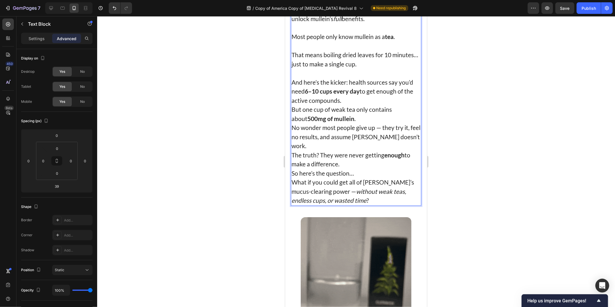
click at [356, 105] on p "And here’s the kicker: health sources say you’d need 6–10 cups every day to get…" at bounding box center [355, 91] width 129 height 27
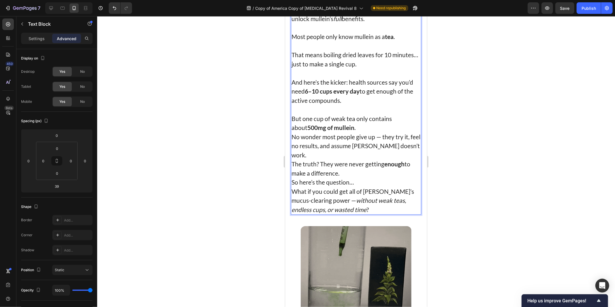
click at [355, 132] on p "But one cup of weak tea only contains about 500mg of mullein ." at bounding box center [355, 123] width 129 height 18
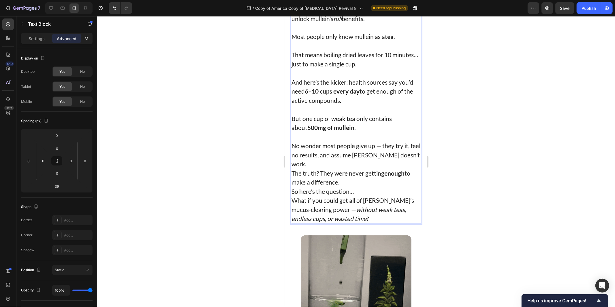
click at [346, 168] on p "No wonder most people give up — they try it, feel no results, and assume mullei…" at bounding box center [355, 154] width 129 height 27
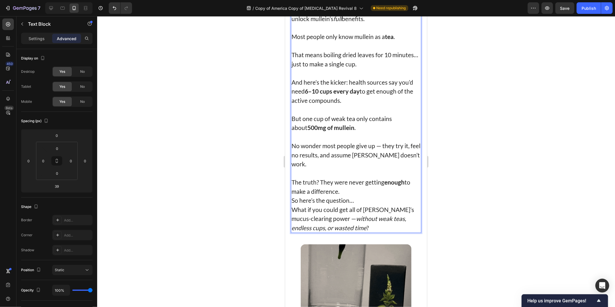
click at [350, 196] on p "The truth? They were never getting enough to make a difference." at bounding box center [355, 186] width 129 height 18
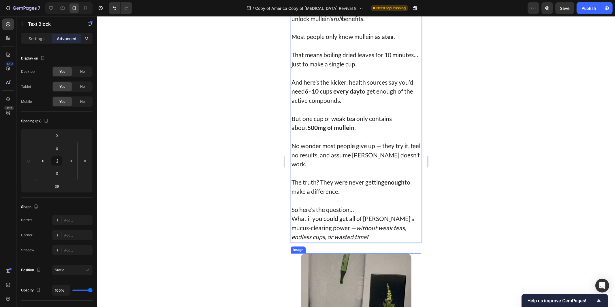
scroll to position [2848, 0]
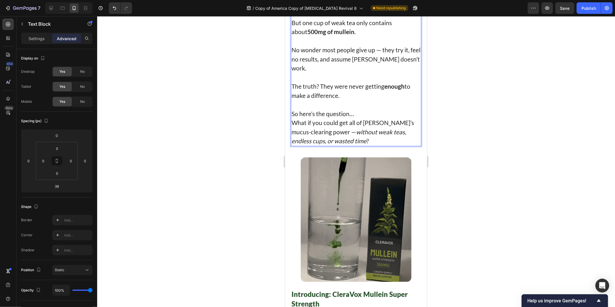
click at [364, 145] on p "So here’s the question… What if you could get all of mullein’s mucus-clearing p…" at bounding box center [355, 127] width 129 height 36
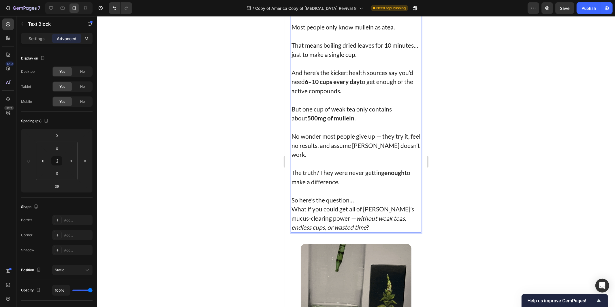
scroll to position [2752, 0]
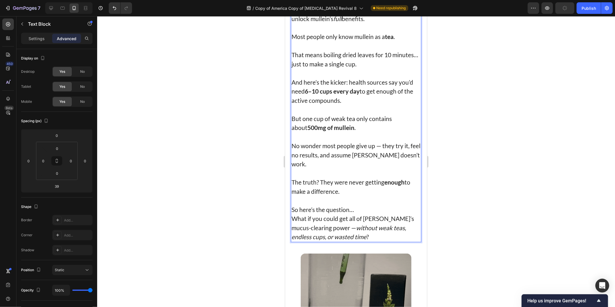
click at [340, 22] on icon "full" at bounding box center [337, 18] width 8 height 7
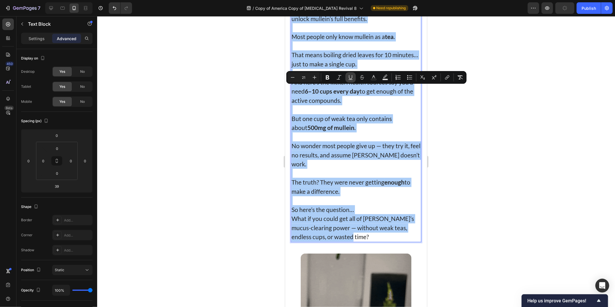
click at [356, 77] on button "Underline" at bounding box center [351, 77] width 10 height 10
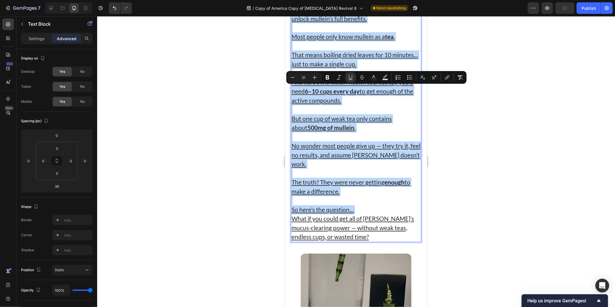
click at [356, 23] on p "Until recently, there wasn’t an easy way to unlock mullein’s full benefits." at bounding box center [355, 14] width 129 height 18
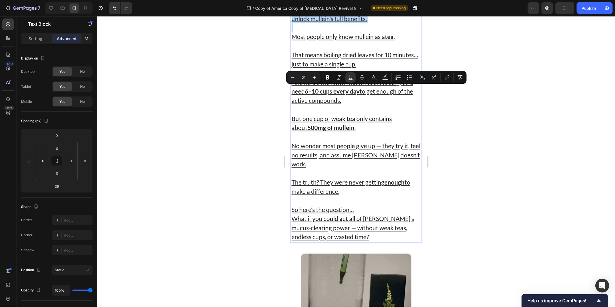
click at [356, 23] on p "Until recently, there wasn’t an easy way to unlock mullein’s full benefits." at bounding box center [355, 14] width 129 height 18
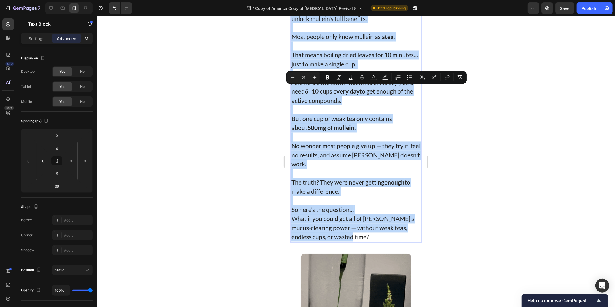
click at [339, 23] on p "Until recently, there wasn’t an easy way to unlock mullein’s full benefits." at bounding box center [355, 14] width 129 height 18
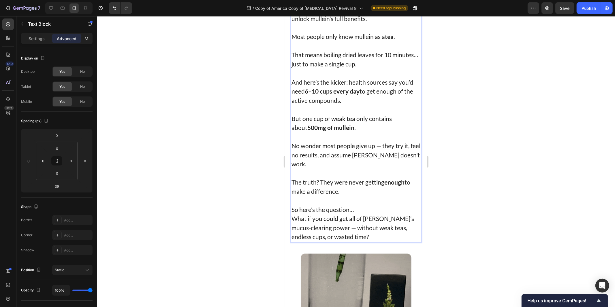
click at [339, 23] on p "Until recently, there wasn’t an easy way to unlock mullein’s full benefits." at bounding box center [355, 14] width 129 height 18
click at [348, 41] on p "Most people only know mullein as a tea ." at bounding box center [355, 36] width 129 height 9
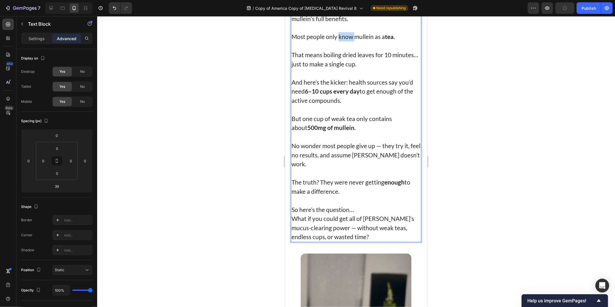
click at [348, 41] on p "Most people only know mullein as a tea ." at bounding box center [355, 36] width 129 height 9
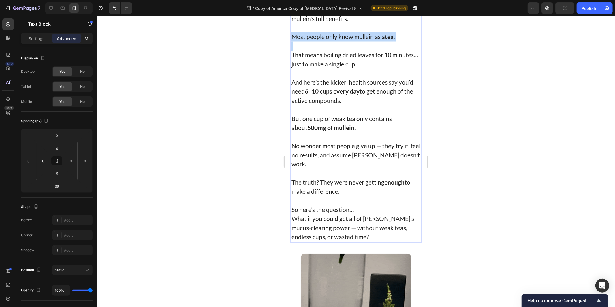
click at [348, 41] on p "Most people only know mullein as a tea ." at bounding box center [355, 36] width 129 height 9
click at [334, 68] on p "That means boiling dried leaves for 10 minutes… just to make a single cup." at bounding box center [355, 59] width 129 height 18
click at [328, 68] on p "That means boiling dried leaves for 10 minutes… just to make a single cup." at bounding box center [355, 59] width 129 height 18
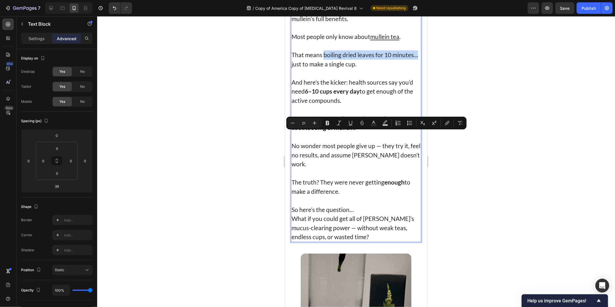
drag, startPoint x: 328, startPoint y: 136, endPoint x: 314, endPoint y: 146, distance: 16.7
click at [314, 68] on p "That means boiling dried leaves for 10 minutes… just to make a single cup." at bounding box center [355, 59] width 129 height 18
click at [325, 120] on icon "Editor contextual toolbar" at bounding box center [328, 123] width 6 height 6
click at [337, 68] on p "That means boiling dried leaves for 10 minutes… just to make a single cup." at bounding box center [355, 59] width 129 height 18
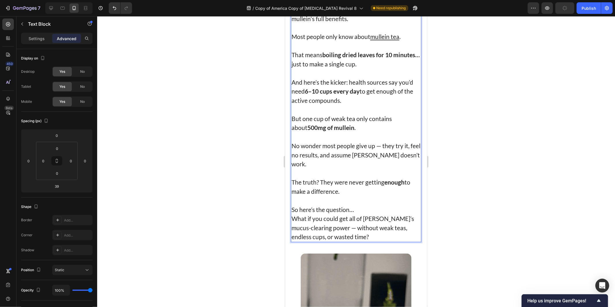
click at [348, 105] on p "And here’s the kicker: health sources say you’d need 6–10 cups every day to get…" at bounding box center [355, 91] width 129 height 27
click at [317, 105] on p "And here’s the kicker: health sources say you’d need 6–10 cups every day to get…" at bounding box center [355, 91] width 129 height 27
click at [381, 105] on p "And here’s the kicker: health sources say you’d need 6–10 cups every day to get…" at bounding box center [355, 91] width 129 height 27
click at [336, 105] on p "And here’s the kicker: health sources say you’d need 6–10 cups every day to get…" at bounding box center [355, 91] width 129 height 27
click at [360, 105] on p "And here’s the kicker: health sources say you’d need 6–10 cups every day to get…" at bounding box center [355, 91] width 129 height 27
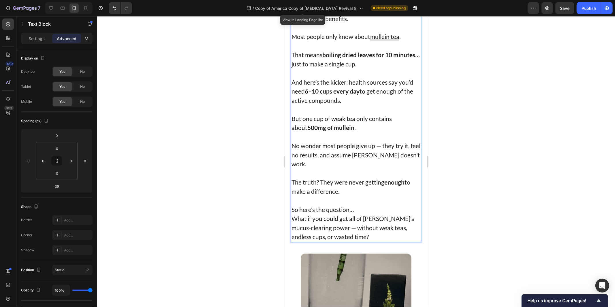
click at [335, 105] on p "And here’s the kicker: health sources say you’d need 6–10 cups every day to get…" at bounding box center [355, 91] width 129 height 27
click at [308, 95] on strong "6–10 cups every day" at bounding box center [332, 90] width 55 height 7
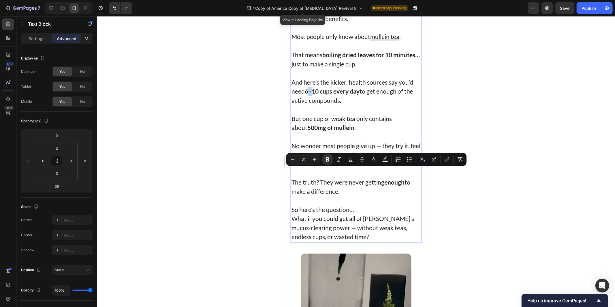
drag, startPoint x: 307, startPoint y: 171, endPoint x: 313, endPoint y: 171, distance: 5.5
click at [313, 95] on strong "6–10 cups every day" at bounding box center [332, 90] width 55 height 7
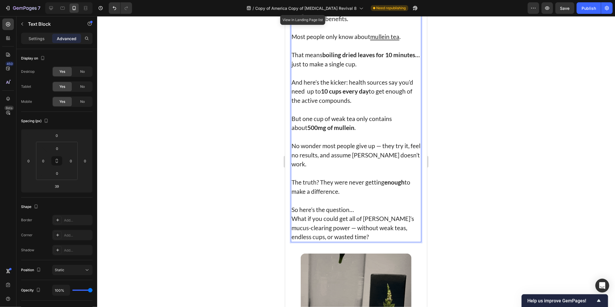
click at [296, 132] on p "But one cup of weak tea only contains about 500mg of mullein ." at bounding box center [355, 123] width 129 height 18
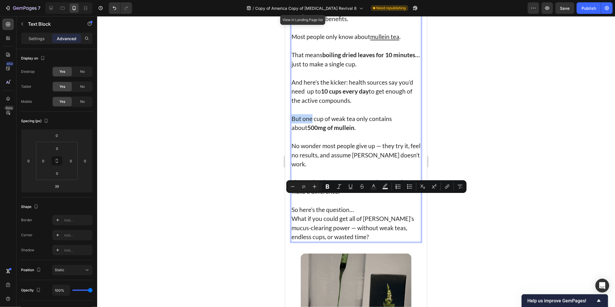
drag, startPoint x: 296, startPoint y: 201, endPoint x: 302, endPoint y: 200, distance: 5.8
click at [302, 132] on p "But one cup of weak tea only contains about 500mg of mullein ." at bounding box center [355, 123] width 129 height 18
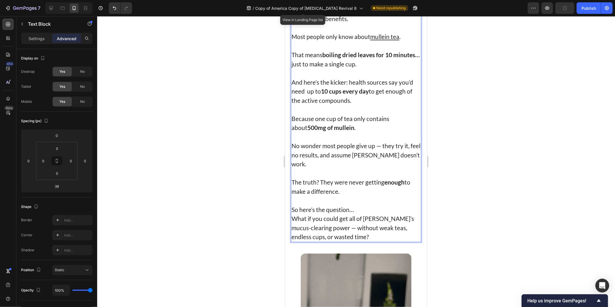
click at [307, 131] on strong "500mg of mullein" at bounding box center [330, 127] width 47 height 7
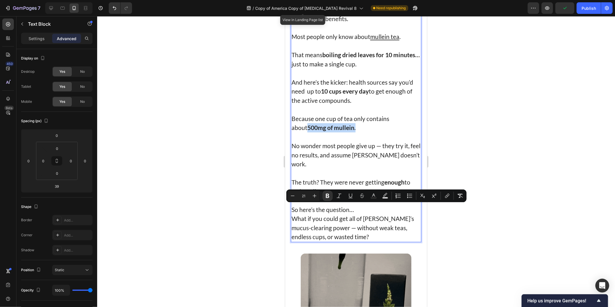
drag, startPoint x: 295, startPoint y: 206, endPoint x: 337, endPoint y: 209, distance: 42.2
click at [337, 131] on strong "500mg of mullein" at bounding box center [330, 127] width 47 height 7
click at [340, 132] on p "Because one cup of tea only contains about 500mg of mullein ." at bounding box center [355, 123] width 129 height 18
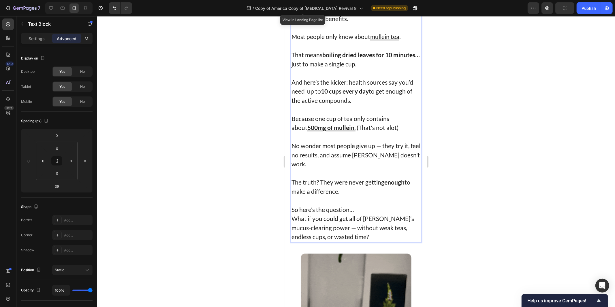
drag, startPoint x: 504, startPoint y: 189, endPoint x: 538, endPoint y: 207, distance: 38.7
click at [504, 189] on div at bounding box center [356, 161] width 518 height 290
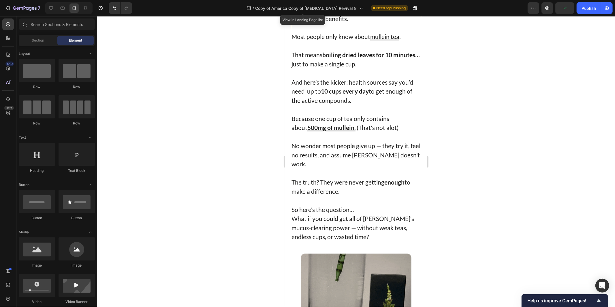
click at [342, 132] on p "Because one cup of tea only contains about 500mg of mullein . ⁠⁠⁠⁠⁠⁠⁠ (That's n…" at bounding box center [355, 123] width 129 height 18
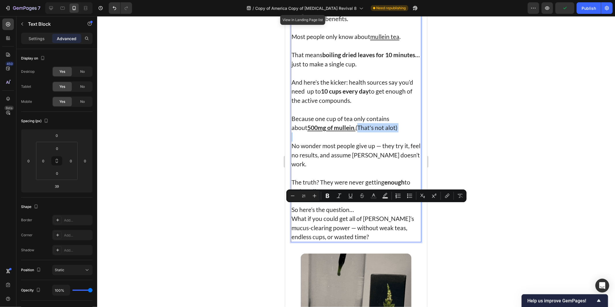
drag, startPoint x: 341, startPoint y: 208, endPoint x: 383, endPoint y: 211, distance: 42.5
click at [383, 132] on p "Because one cup of tea only contains about 500mg of mullein . (That's not alot)" at bounding box center [355, 123] width 129 height 18
click at [341, 195] on icon "Editor contextual toolbar" at bounding box center [339, 196] width 6 height 6
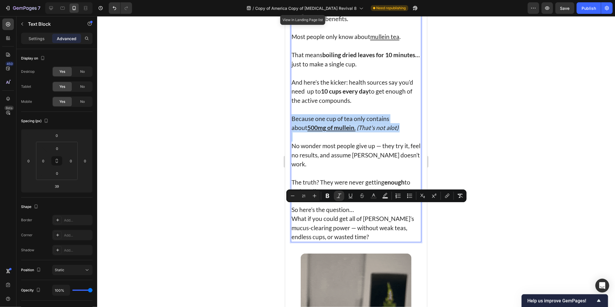
click at [335, 141] on p "Rich Text Editor. Editing area: main" at bounding box center [355, 136] width 129 height 9
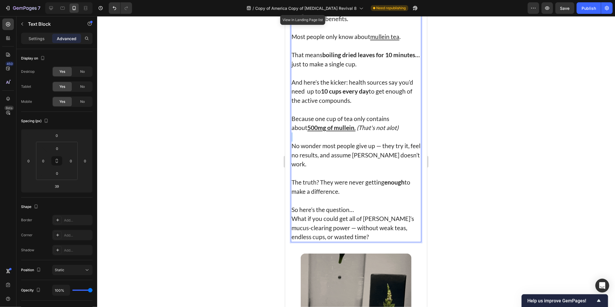
drag, startPoint x: 397, startPoint y: 206, endPoint x: 341, endPoint y: 213, distance: 56.3
click at [341, 213] on div "Until recently, there wasn't an easy way to get mullein's full benefits. Most p…" at bounding box center [356, 122] width 130 height 237
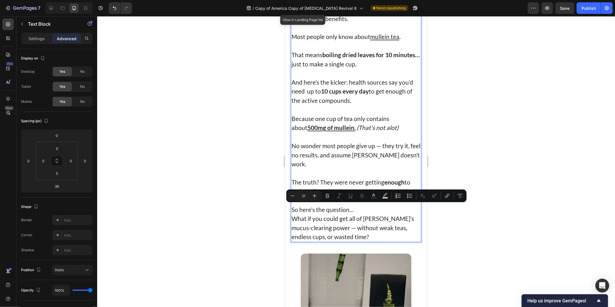
click at [356, 131] on icon "(That's not alot)" at bounding box center [377, 127] width 42 height 7
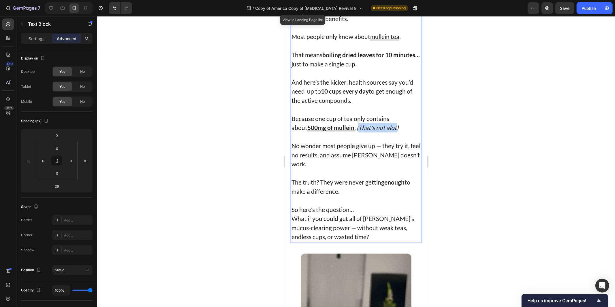
drag, startPoint x: 342, startPoint y: 209, endPoint x: 378, endPoint y: 211, distance: 36.4
click at [377, 131] on icon "(That's not alot)" at bounding box center [377, 127] width 42 height 7
click at [379, 132] on p "Because one cup of tea only contains about 500mg of mullein . ()" at bounding box center [355, 123] width 129 height 18
click at [359, 168] on p "No wonder most people give up — they try it, feel no results, and assume mullei…" at bounding box center [355, 154] width 129 height 27
click at [351, 132] on p "Because one cup of tea only contains about 500mg of mullein ." at bounding box center [355, 123] width 129 height 18
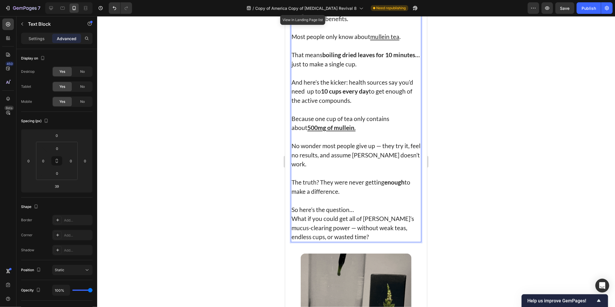
click at [354, 132] on p "Because one cup of tea only contains about 500mg of mullein ." at bounding box center [355, 123] width 129 height 18
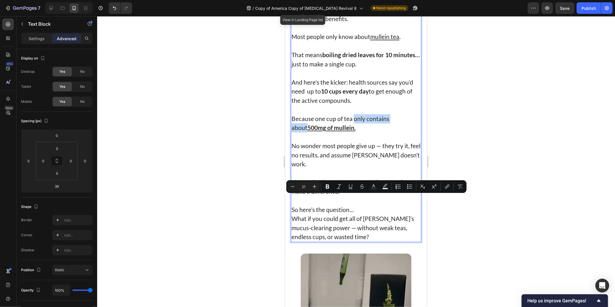
drag, startPoint x: 354, startPoint y: 200, endPoint x: 401, endPoint y: 199, distance: 46.7
click at [401, 132] on p "Because one cup of tea only contains about 500mg of mullein ." at bounding box center [355, 123] width 129 height 18
click at [326, 187] on icon "Editor contextual toolbar" at bounding box center [327, 186] width 3 height 4
click at [355, 141] on p "Rich Text Editor. Editing area: main" at bounding box center [355, 136] width 129 height 9
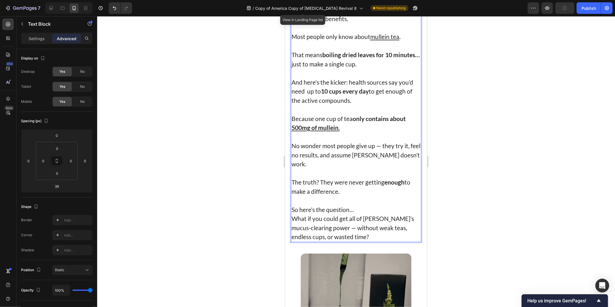
scroll to position [2848, 0]
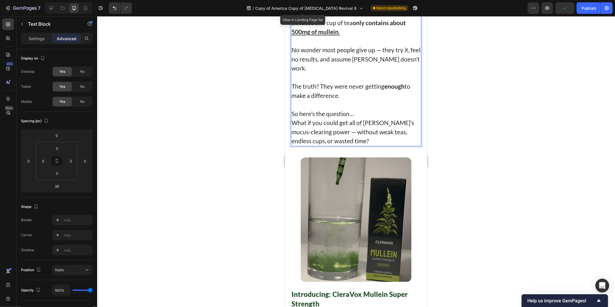
click at [305, 72] on p "No wonder most people give up — they try it, feel no results, and assume mullei…" at bounding box center [355, 58] width 129 height 27
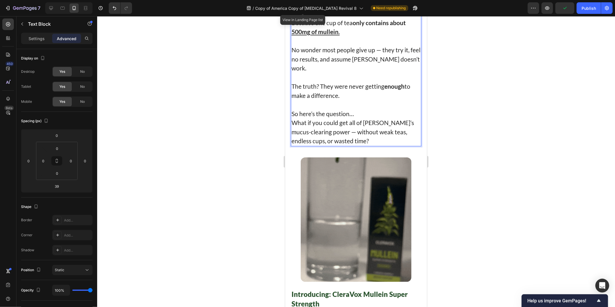
click at [341, 72] on p "No wonder most people give up — they try it, feel no results, and assume mullei…" at bounding box center [355, 58] width 129 height 27
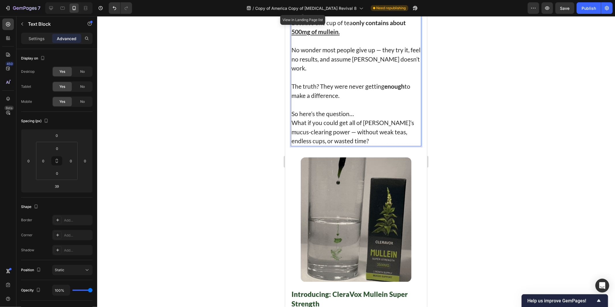
click at [321, 72] on p "No wonder most people give up — they try it, feel no results, and assume mullei…" at bounding box center [355, 58] width 129 height 27
click at [338, 72] on p "No wonder most people give up — they try it, feel no results, and assume mullei…" at bounding box center [355, 58] width 129 height 27
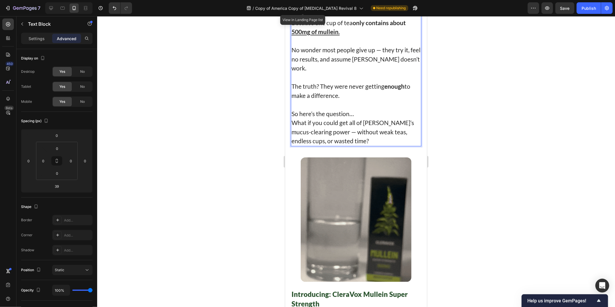
click at [346, 99] on p "The truth? They were never getting enough to make a difference." at bounding box center [355, 90] width 129 height 18
click at [322, 99] on p "The truth? They were never getting enough to make a difference." at bounding box center [355, 90] width 129 height 18
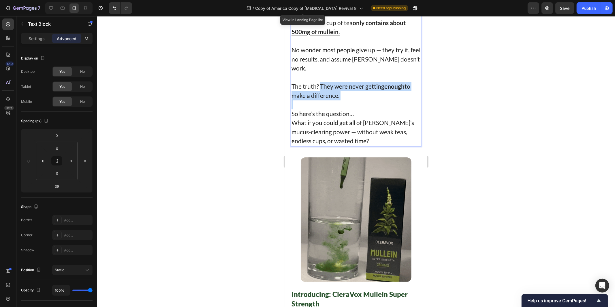
drag, startPoint x: 322, startPoint y: 166, endPoint x: 349, endPoint y: 180, distance: 29.8
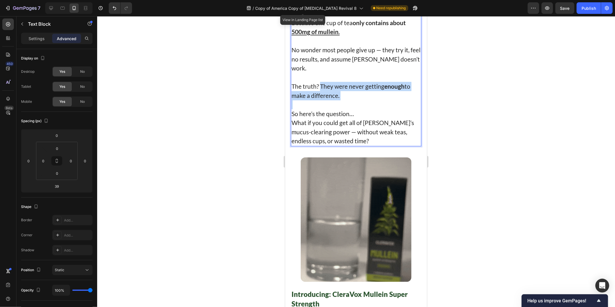
click at [349, 146] on div "Until recently, there wasn't an easy way to get mullein's full benefits. Most p…" at bounding box center [356, 26] width 130 height 237
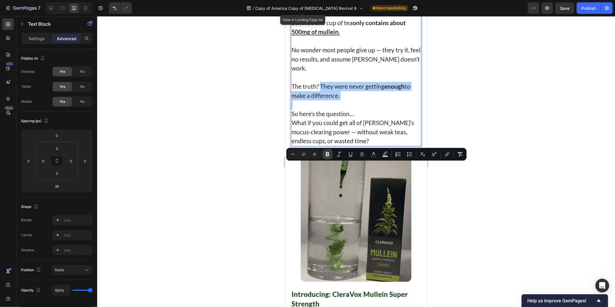
click at [324, 153] on button "Bold" at bounding box center [327, 154] width 10 height 10
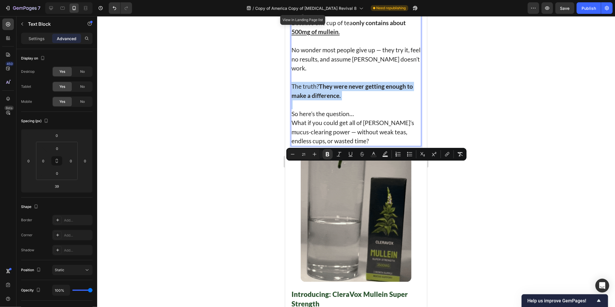
click at [358, 99] on p "The truth? They were never getting enough to make a difference." at bounding box center [355, 90] width 129 height 18
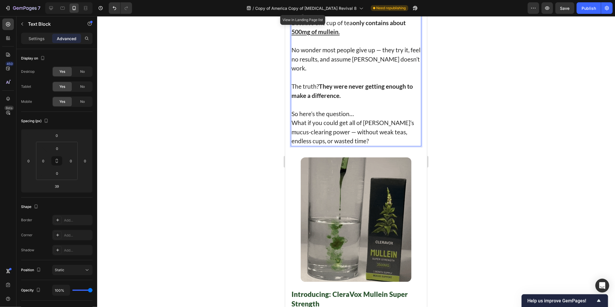
click at [354, 145] on p "So here’s the question… What if you could get all of mullein’s mucus-clearing p…" at bounding box center [355, 127] width 129 height 36
click at [367, 145] on p "So here’s the question… What if you could get all of mullein’s mucus-clearing p…" at bounding box center [355, 127] width 129 height 36
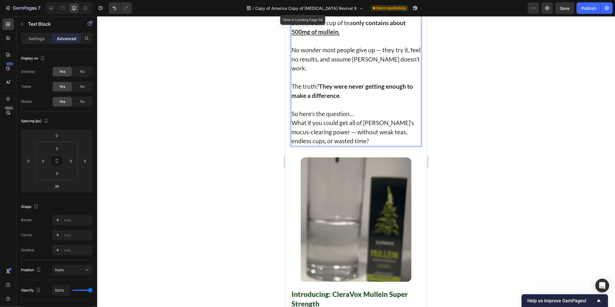
click at [304, 145] on p "So here’s the question… What if you could get all of mullein’s mucus-clearing p…" at bounding box center [355, 127] width 129 height 36
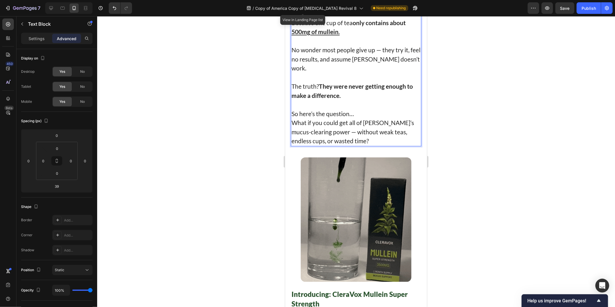
click at [295, 145] on p "So here’s the question… What if you could get all of mullein’s mucus-clearing p…" at bounding box center [355, 127] width 129 height 36
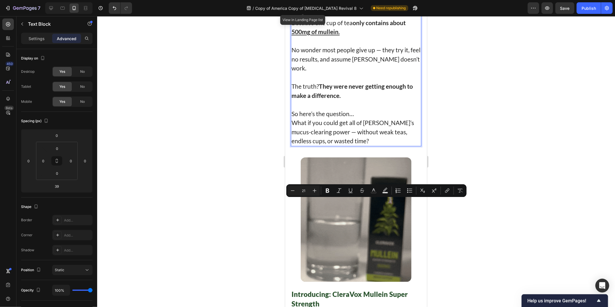
click at [350, 145] on p "So here’s the question… What if you could get all of mullein’s mucus-clearing p…" at bounding box center [355, 127] width 129 height 36
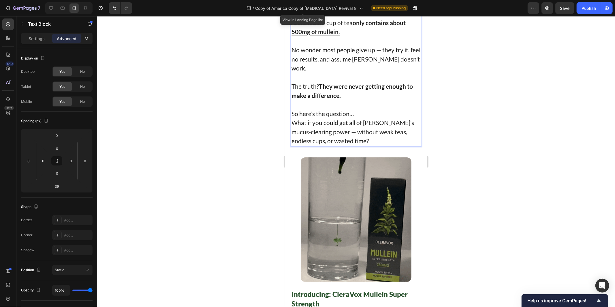
click at [350, 145] on p "So here’s the question… What if you could get all of mullein’s mucus-clearing p…" at bounding box center [355, 127] width 129 height 36
click at [356, 145] on p "So here’s the question… What if you could get all of mullein’s mucus-clearing p…" at bounding box center [355, 127] width 129 height 36
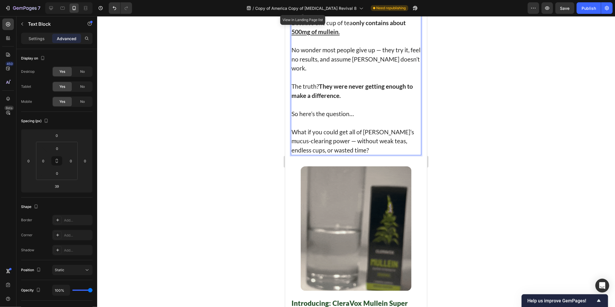
click at [297, 154] on p "⁠⁠⁠⁠⁠⁠⁠ What if you could get all of mullein’s mucus-clearing power — without w…" at bounding box center [355, 136] width 129 height 36
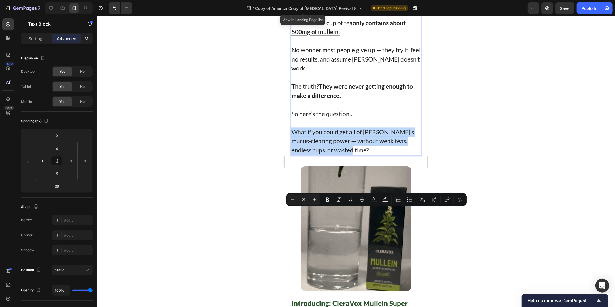
drag, startPoint x: 297, startPoint y: 211, endPoint x: 392, endPoint y: 229, distance: 96.0
click at [392, 154] on p "What if you could get all of mullein’s mucus-clearing power — without weak teas…" at bounding box center [355, 136] width 129 height 36
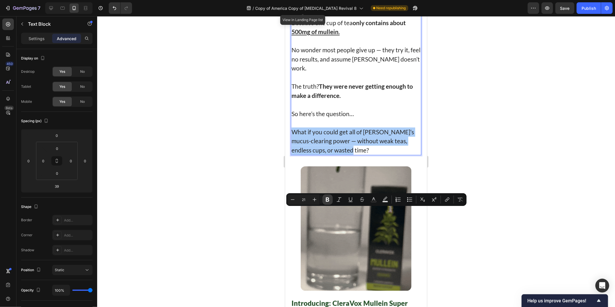
click at [324, 200] on button "Bold" at bounding box center [327, 199] width 10 height 10
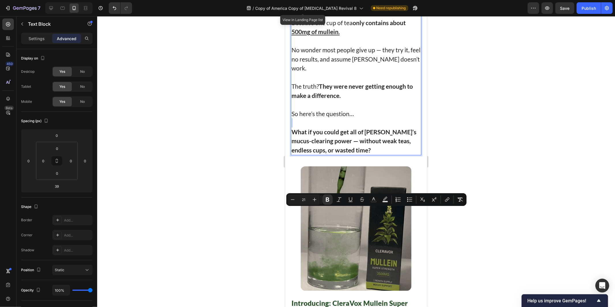
click at [365, 154] on p "What if you could get all of mullein’s mucus-clearing power — without weak teas…" at bounding box center [355, 136] width 129 height 36
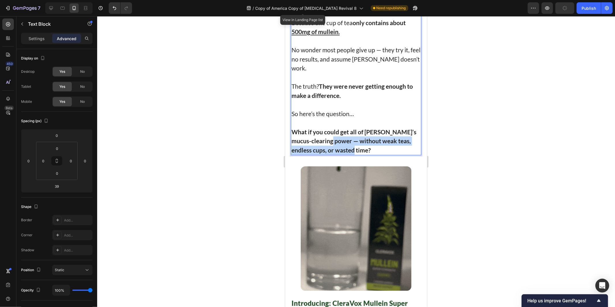
drag, startPoint x: 361, startPoint y: 230, endPoint x: 332, endPoint y: 222, distance: 29.8
click at [332, 154] on p "What if you could get all of mullein’s mucus-clearing power — without weak teas…" at bounding box center [355, 136] width 129 height 36
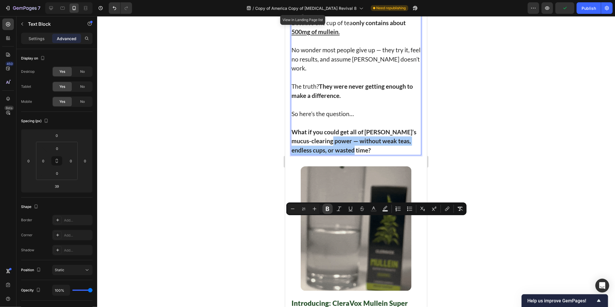
click at [325, 207] on icon "Editor contextual toolbar" at bounding box center [328, 209] width 6 height 6
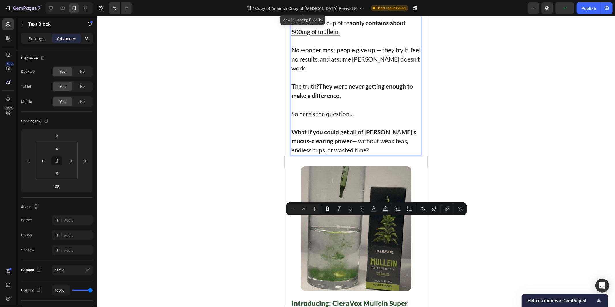
click at [339, 154] on p "What if you could get all of mullein’s mucus-clearing power — without weak teas…" at bounding box center [355, 136] width 129 height 36
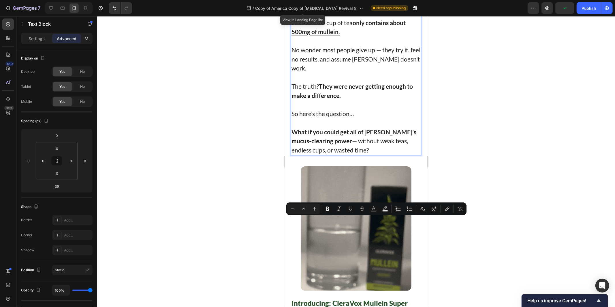
click at [361, 154] on p "What if you could get all of mullein’s mucus-clearing power — without weak teas…" at bounding box center [355, 136] width 129 height 36
click at [366, 154] on p "What if you could get all of mullein’s mucus-clearing power — without weak teas…" at bounding box center [355, 136] width 129 height 36
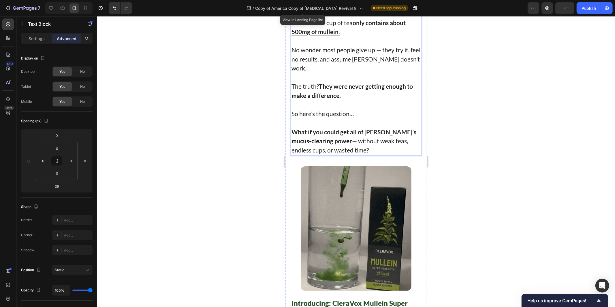
click at [460, 246] on div at bounding box center [356, 161] width 518 height 290
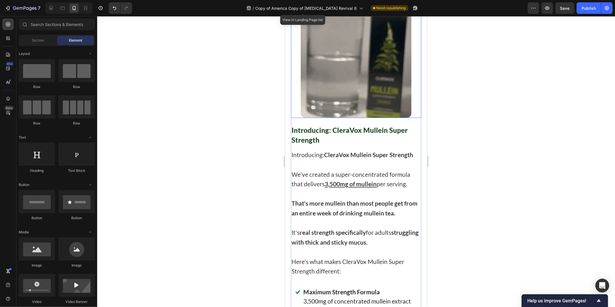
scroll to position [3041, 0]
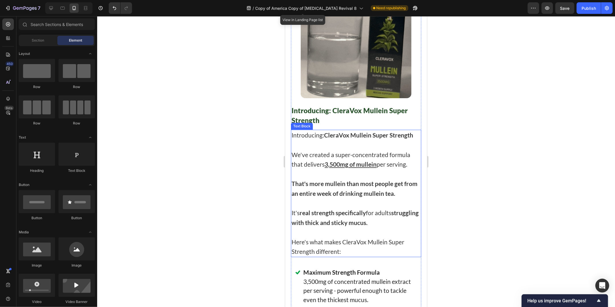
click at [328, 167] on u "3,500mg of mullein" at bounding box center [350, 163] width 52 height 7
click at [324, 169] on p "We've created a super-concentrated formula that delivers 3,500mg of mullein per…" at bounding box center [355, 158] width 129 height 19
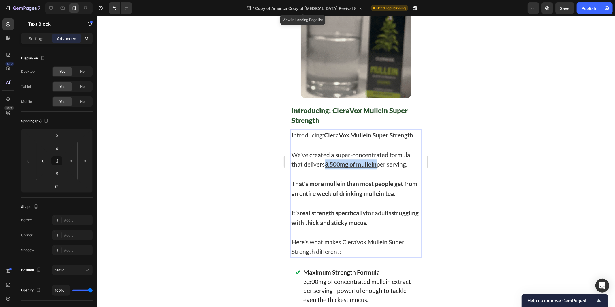
drag, startPoint x: 326, startPoint y: 238, endPoint x: 376, endPoint y: 241, distance: 50.0
click at [376, 167] on u "3,500mg of mullein" at bounding box center [350, 163] width 52 height 7
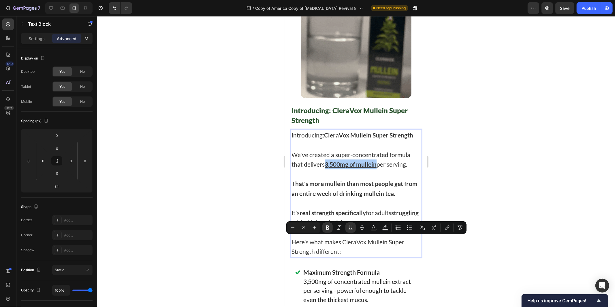
click at [500, 236] on div at bounding box center [356, 161] width 518 height 290
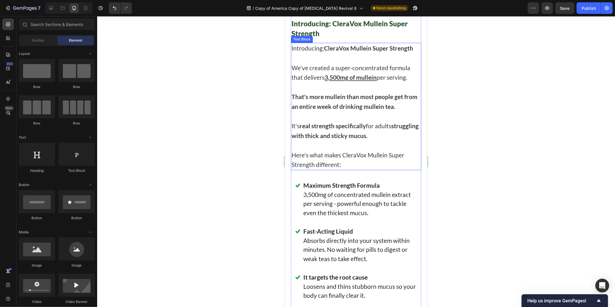
scroll to position [3137, 0]
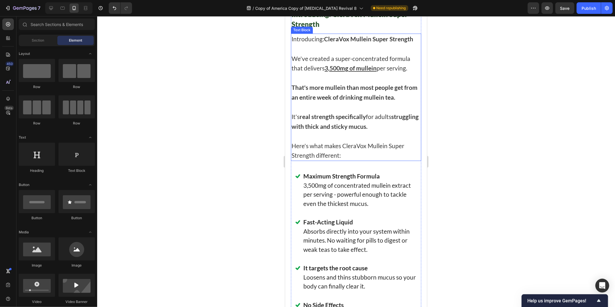
click at [306, 120] on strong "real strength specifically" at bounding box center [332, 115] width 66 height 7
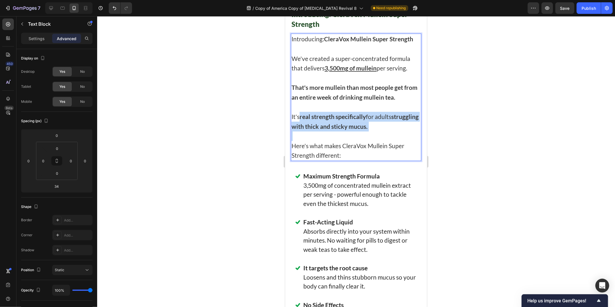
drag, startPoint x: 302, startPoint y: 190, endPoint x: 397, endPoint y: 203, distance: 95.7
click at [397, 131] on p "It's real strength specifically for adults struggling with thick and sticky muc…" at bounding box center [355, 120] width 129 height 19
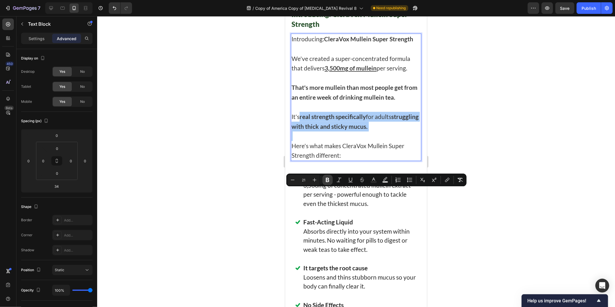
click at [324, 183] on button "Bold" at bounding box center [327, 179] width 10 height 10
click at [342, 131] on p "It's real strength specifically for adults struggling with thick and sticky muc…" at bounding box center [355, 120] width 129 height 19
click at [371, 131] on p "It's real strength specifically for adults struggling with thick and sticky muc…" at bounding box center [355, 120] width 129 height 19
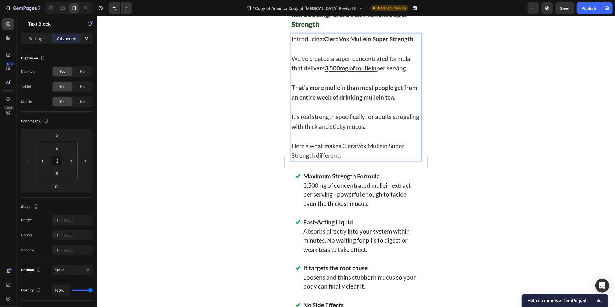
click at [390, 131] on p "It's real strength specifically for adults struggling with thick and sticky muc…" at bounding box center [355, 120] width 129 height 19
click at [305, 131] on p "It's real strength specifically for adults struggling with thick and sticky muc…" at bounding box center [355, 120] width 129 height 19
click at [399, 131] on p "It's real strength specifically for adults struggling with thick and sticky muc…" at bounding box center [355, 120] width 129 height 19
click at [329, 160] on p "Here's what makes CleraVox Mullein Super Strength different:" at bounding box center [355, 149] width 129 height 19
click at [360, 160] on p "Here's what makes CleraVox Mullein Super Strength different:" at bounding box center [355, 149] width 129 height 19
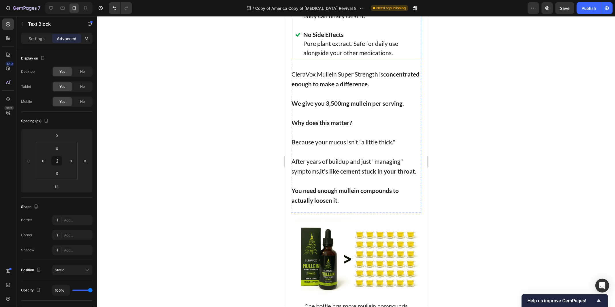
scroll to position [3425, 0]
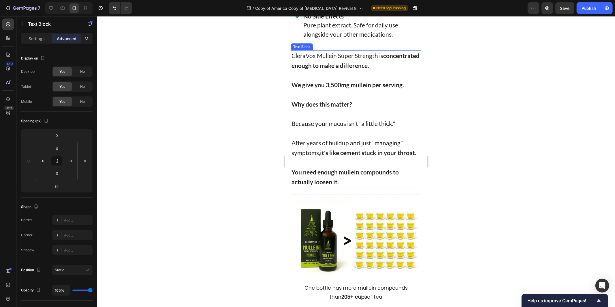
click at [354, 109] on p "Why does this matter?" at bounding box center [355, 104] width 129 height 10
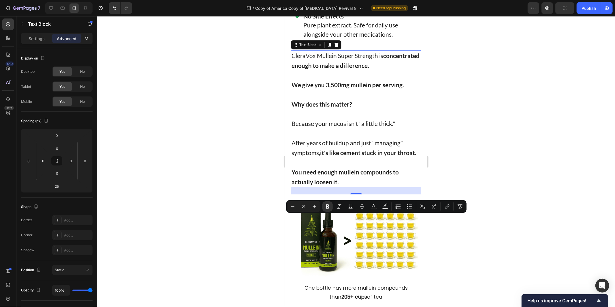
click at [373, 157] on p "After years of buildup and just "managing" symptoms, it's like cement stuck in …" at bounding box center [355, 147] width 129 height 19
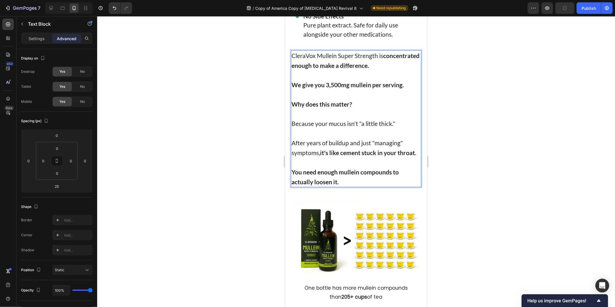
click at [476, 224] on div at bounding box center [356, 161] width 518 height 290
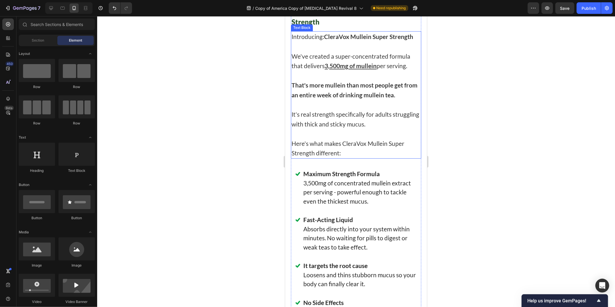
scroll to position [3137, 0]
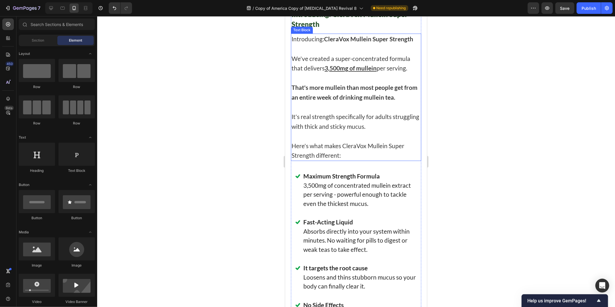
click at [331, 71] on u "3,500mg of mullein" at bounding box center [350, 67] width 52 height 7
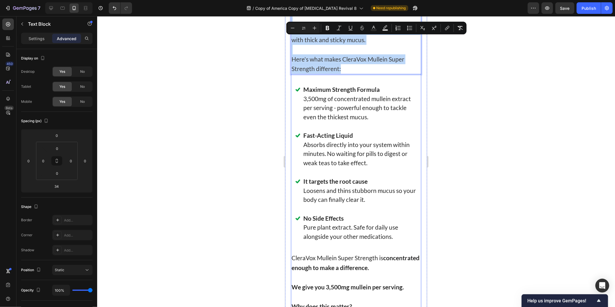
scroll to position [3233, 0]
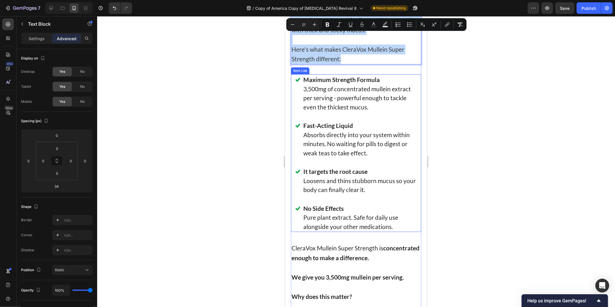
click at [321, 111] on p "3,500mg of concentrated mullein extract per serving - powerful enough to tackle…" at bounding box center [360, 97] width 114 height 27
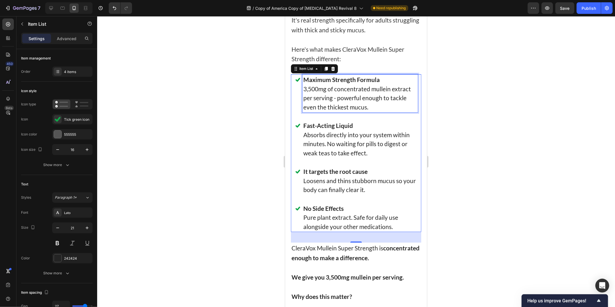
copy div "Introducing: CleraVox Mullein Super Strength We've created a super-concentrated…"
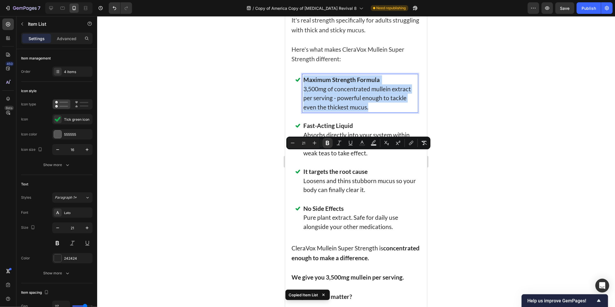
click at [335, 157] on p "Absorbs directly into your system within minutes. No waiting for pills to diges…" at bounding box center [360, 143] width 114 height 27
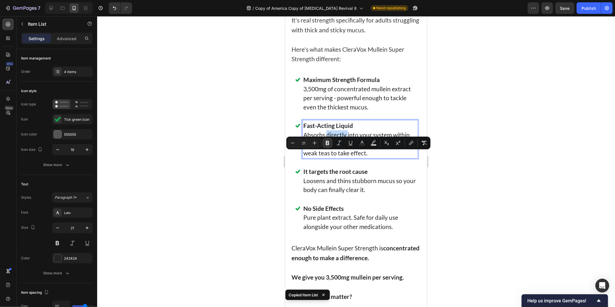
click at [335, 157] on p "Absorbs directly into your system within minutes. No waiting for pills to diges…" at bounding box center [360, 143] width 114 height 27
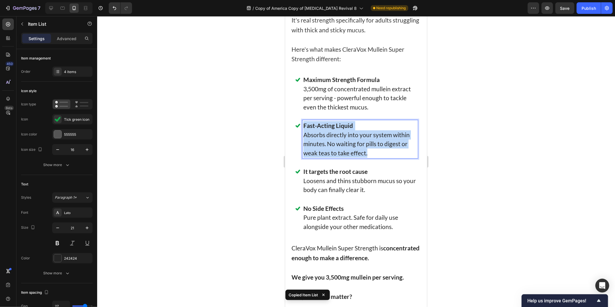
click at [335, 157] on p "Absorbs directly into your system within minutes. No waiting for pills to diges…" at bounding box center [360, 143] width 114 height 27
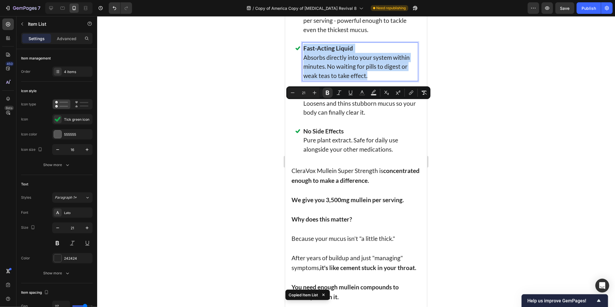
scroll to position [3329, 0]
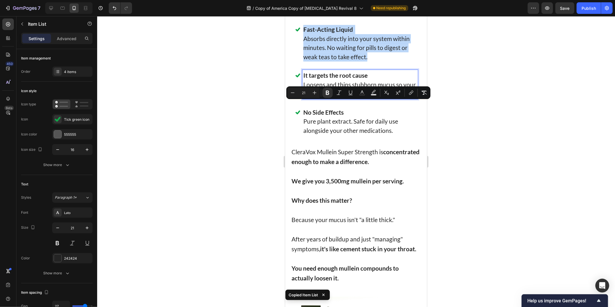
click at [339, 98] on p "Loosens and thins stubborn mucus so your body can finally clear it." at bounding box center [360, 89] width 114 height 18
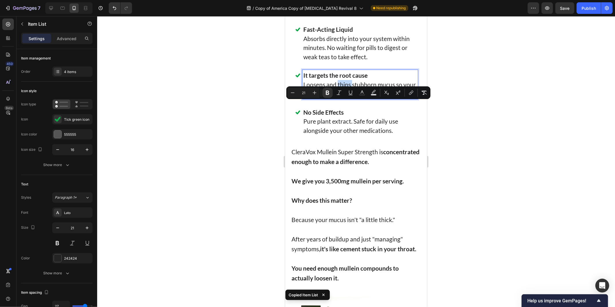
click at [339, 98] on p "Loosens and thins stubborn mucus so your body can finally clear it." at bounding box center [360, 89] width 114 height 18
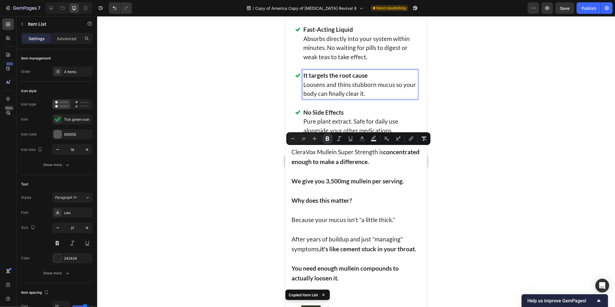
click at [336, 134] on p "Pure plant extract. Safe for daily use alongside your other medications." at bounding box center [360, 125] width 114 height 18
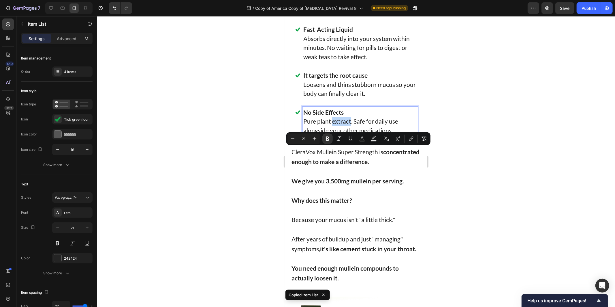
click at [336, 134] on p "Pure plant extract. Safe for daily use alongside your other medications." at bounding box center [360, 125] width 114 height 18
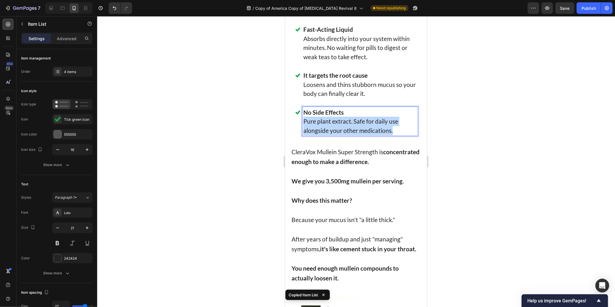
click at [336, 134] on p "Pure plant extract. Safe for daily use alongside your other medications." at bounding box center [360, 125] width 114 height 18
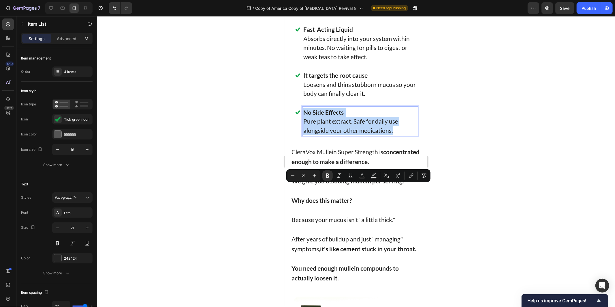
click at [322, 15] on p "3,500mg of concentrated mullein extract per serving - powerful enough to tackle…" at bounding box center [360, 1] width 114 height 27
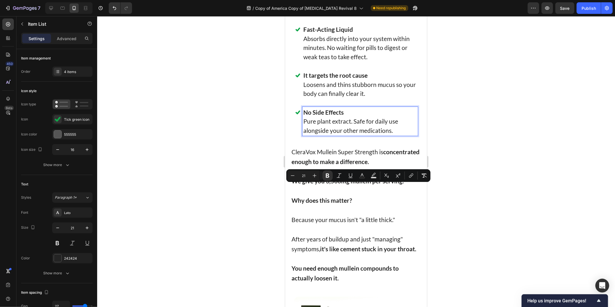
click at [322, 15] on p "3,500mg of concentrated mullein extract per serving - powerful enough to tackle…" at bounding box center [360, 1] width 114 height 27
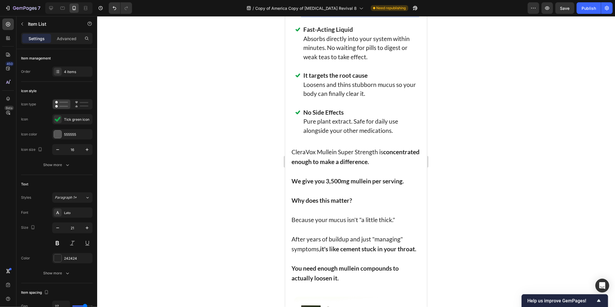
click at [322, 15] on p "3,500mg of concentrated mullein extract per serving - powerful enough to tackle…" at bounding box center [360, 1] width 114 height 27
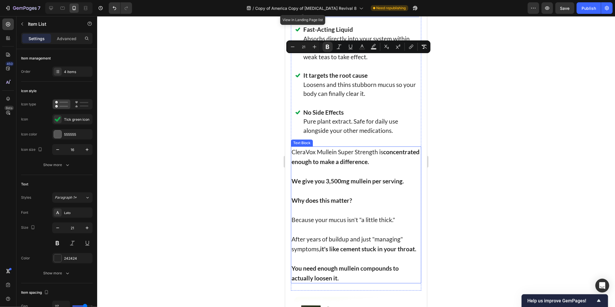
click at [329, 176] on p "Rich Text Editor. Editing area: main" at bounding box center [355, 171] width 129 height 10
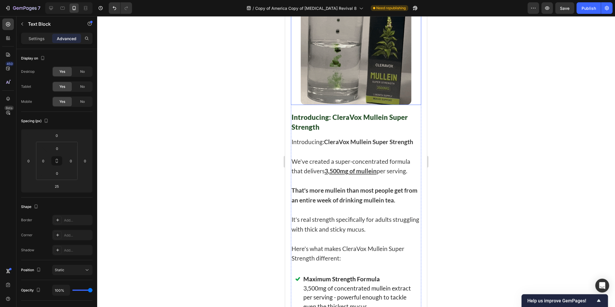
scroll to position [3041, 0]
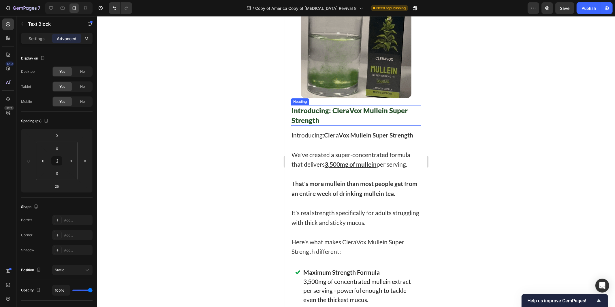
click at [350, 125] on h1 "Introducing: CleraVox Mullein Super Strength" at bounding box center [356, 115] width 130 height 20
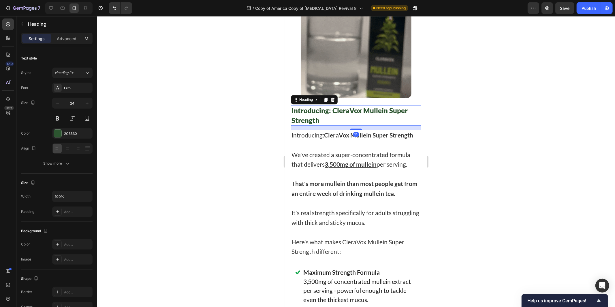
click at [354, 136] on div "14" at bounding box center [356, 134] width 6 height 5
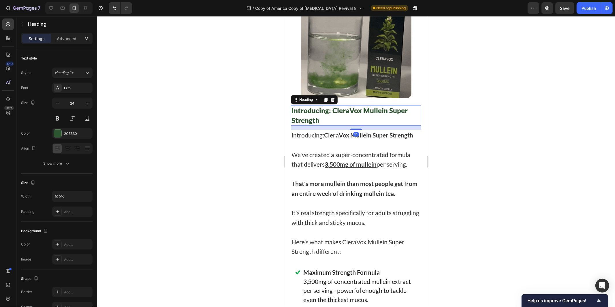
click at [354, 136] on div "14" at bounding box center [356, 134] width 6 height 5
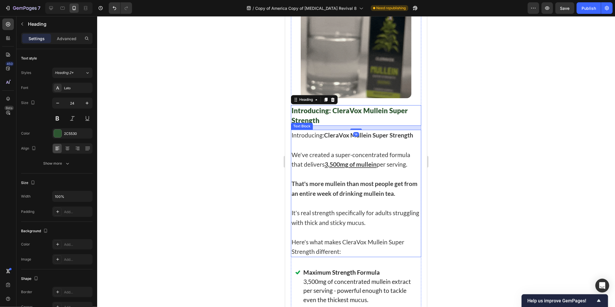
click at [356, 149] on p "Rich Text Editor. Editing area: main" at bounding box center [355, 145] width 129 height 10
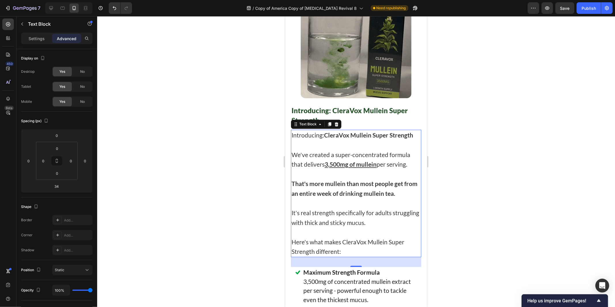
click at [365, 149] on p "Rich Text Editor. Editing area: main" at bounding box center [355, 145] width 129 height 10
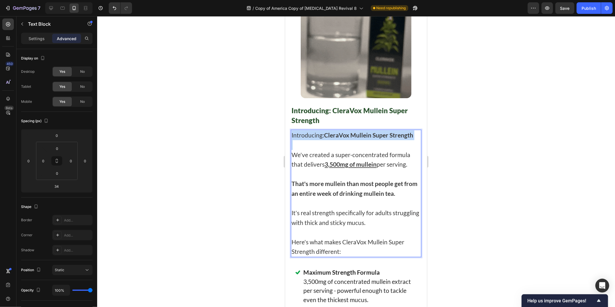
drag, startPoint x: 365, startPoint y: 223, endPoint x: 271, endPoint y: 207, distance: 94.5
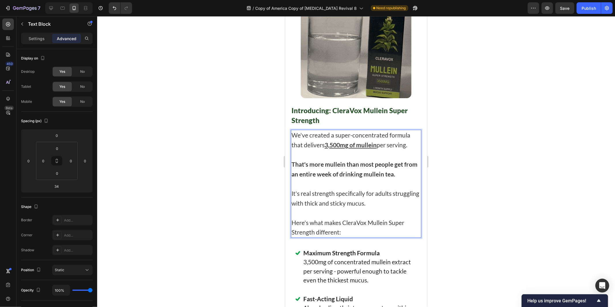
click at [234, 181] on div at bounding box center [356, 161] width 518 height 290
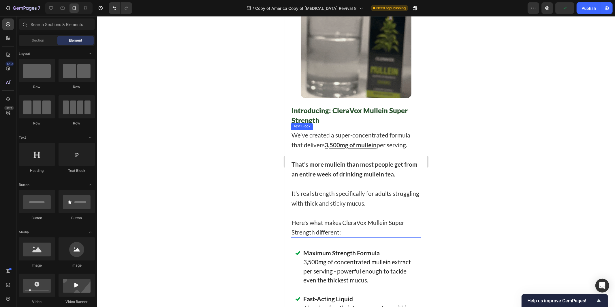
click at [370, 188] on p "Rich Text Editor. Editing area: main" at bounding box center [355, 183] width 129 height 10
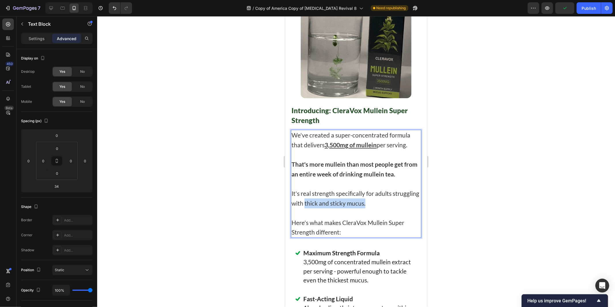
drag, startPoint x: 390, startPoint y: 278, endPoint x: 339, endPoint y: 279, distance: 51.3
click at [339, 207] on p "It's real strength specifically for adults struggling with thick and sticky muc…" at bounding box center [355, 197] width 129 height 19
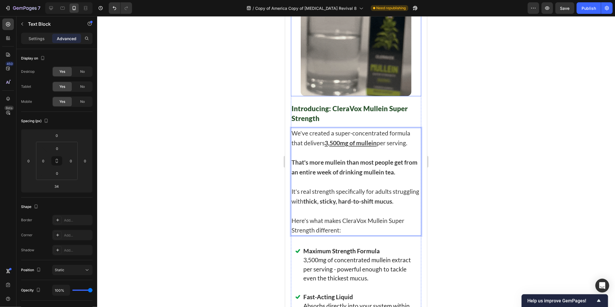
scroll to position [3139, 0]
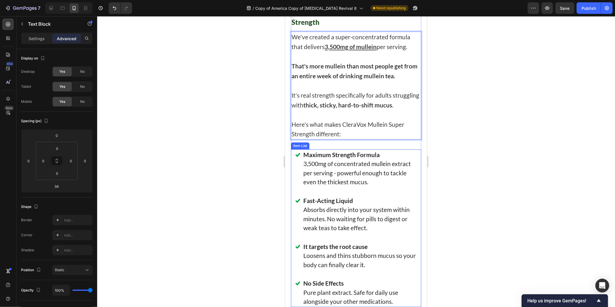
click at [371, 186] on p "3,500mg of concentrated mullein extract per serving - powerful enough to tackle…" at bounding box center [360, 172] width 114 height 27
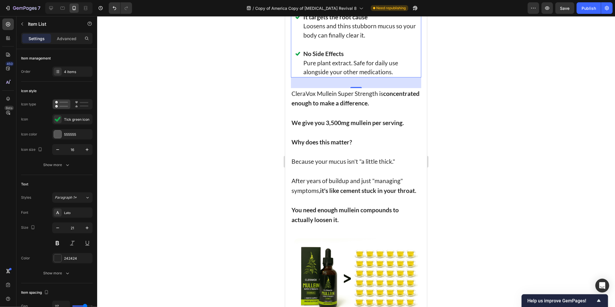
scroll to position [3427, 0]
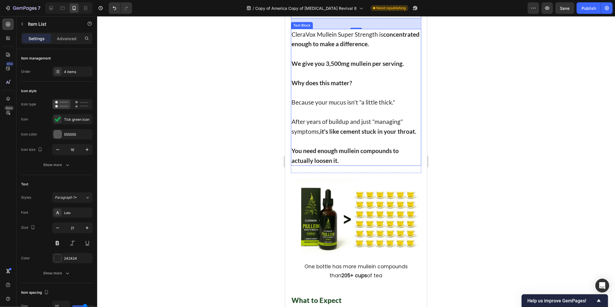
click at [357, 58] on p "Rich Text Editor. Editing area: main" at bounding box center [355, 53] width 129 height 10
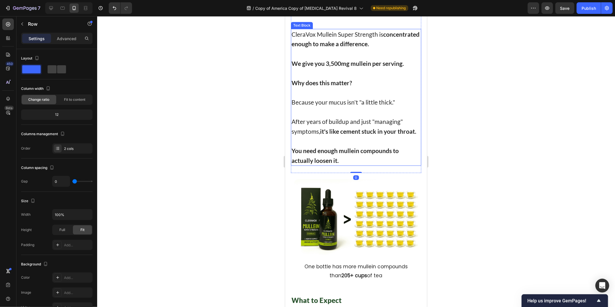
click at [369, 48] on p "CleraVox Mullein Super Strength is concentrated enough to make a difference." at bounding box center [355, 38] width 129 height 19
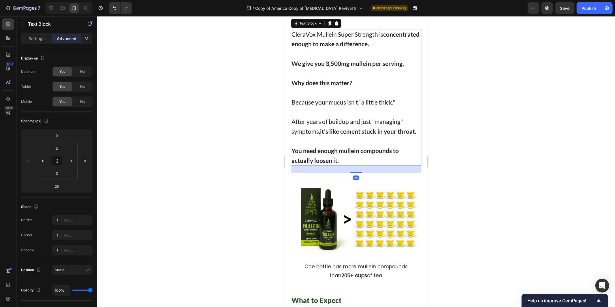
click at [315, 48] on p "CleraVox Mullein Super Strength is concentrated enough to make a difference." at bounding box center [355, 38] width 129 height 19
click at [295, 48] on p "CleraVox Mullein Super Strength is concentrated enough to make a difference." at bounding box center [355, 38] width 129 height 19
click at [291, 118] on div "CleraVox Mullein Super Strength is concentrated enough to make a difference. We…" at bounding box center [356, 97] width 130 height 137
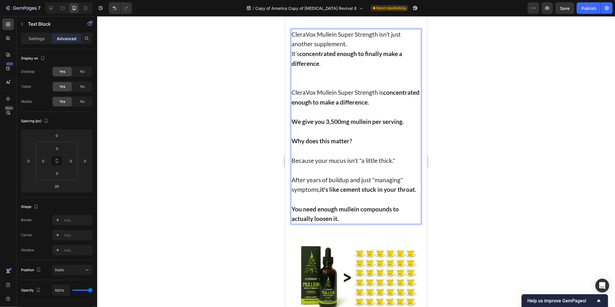
click at [300, 106] on p "CleraVox Mullein Super Strength is concentrated enough to make a difference." at bounding box center [355, 96] width 129 height 19
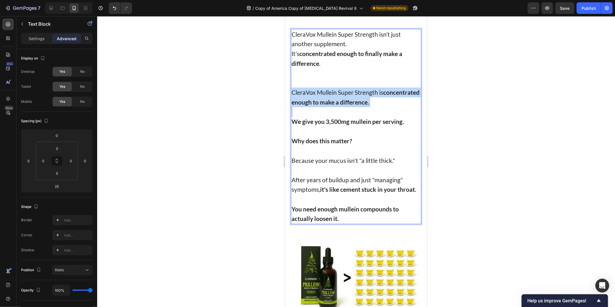
click at [300, 106] on p "CleraVox Mullein Super Strength is concentrated enough to make a difference." at bounding box center [355, 96] width 129 height 19
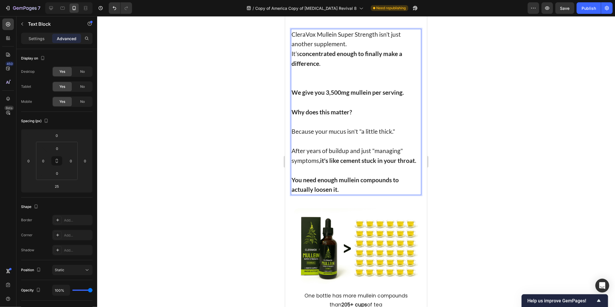
click at [356, 68] on p "CleraVox Mullein Super Strength isn’t just another supplement. It’s concentrate…" at bounding box center [355, 48] width 129 height 39
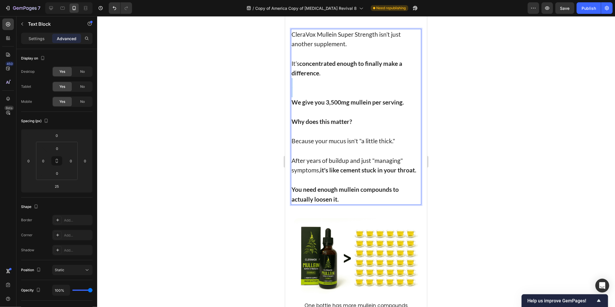
click at [320, 173] on div "CleraVox Mullein Super Strength isn’t just another supplement. ⁠⁠⁠⁠⁠⁠⁠ It’s con…" at bounding box center [356, 117] width 130 height 176
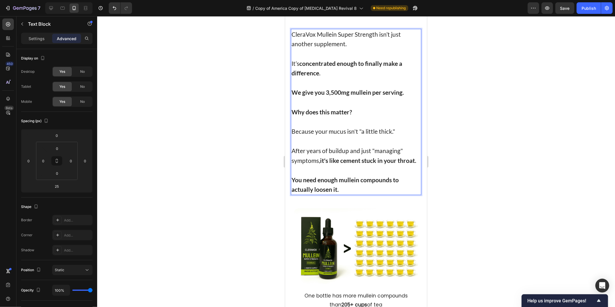
click at [342, 78] on p "It’s concentrated enough to finally make a difference ." at bounding box center [355, 62] width 129 height 29
click at [335, 95] on strong "We give you 3,500mg mullein per serving." at bounding box center [347, 91] width 112 height 7
click at [375, 95] on strong "We give you 3,500mg mullein per serving." at bounding box center [347, 91] width 112 height 7
click at [310, 95] on strong "We give you 3,500mg mullein per serving." at bounding box center [347, 91] width 112 height 7
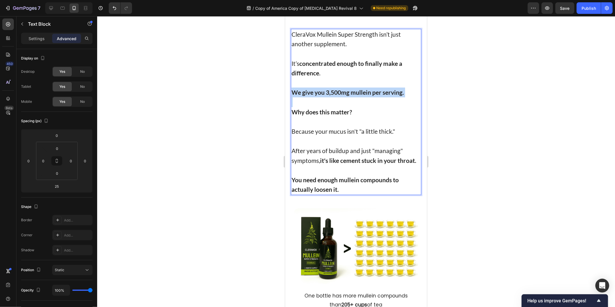
click at [310, 95] on strong "We give you 3,500mg mullein per serving." at bounding box center [347, 91] width 112 height 7
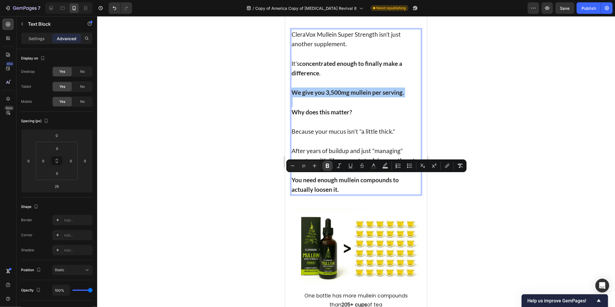
click at [329, 163] on icon "Editor contextual toolbar" at bounding box center [328, 166] width 6 height 6
click at [334, 97] on p "We give you 3,500mg mullein per serving." at bounding box center [355, 92] width 129 height 10
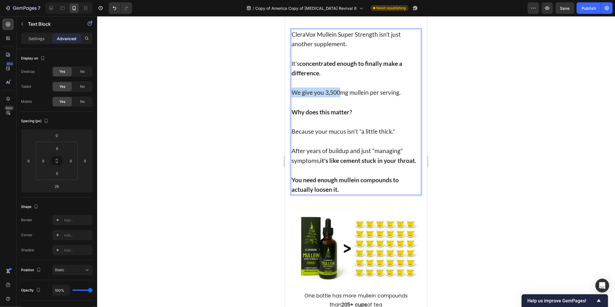
drag, startPoint x: 334, startPoint y: 176, endPoint x: 340, endPoint y: 176, distance: 5.8
click at [340, 97] on p "We give you 3,500mg mullein per serving." at bounding box center [355, 92] width 129 height 10
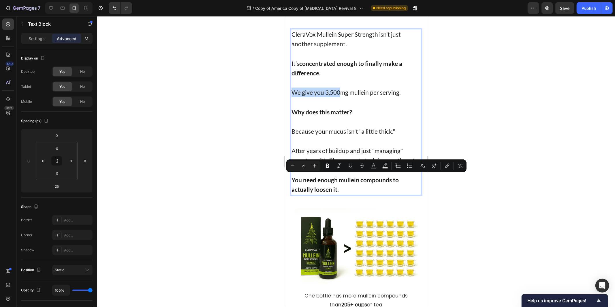
click at [331, 97] on p "We give you 3,500mg mullein per serving." at bounding box center [355, 92] width 129 height 10
drag, startPoint x: 331, startPoint y: 179, endPoint x: 339, endPoint y: 172, distance: 11.0
click at [347, 97] on p "We give you 3,500mg mullein per serving." at bounding box center [355, 92] width 129 height 10
click at [328, 97] on p "We give you 3,500mg mullein per serving." at bounding box center [355, 92] width 129 height 10
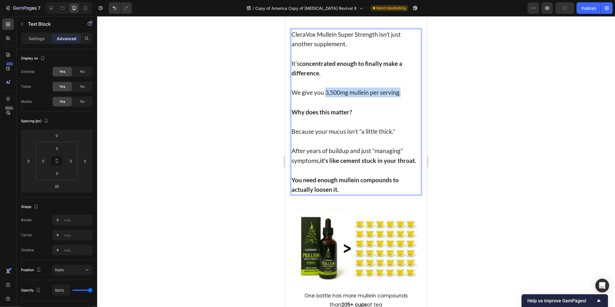
drag, startPoint x: 328, startPoint y: 174, endPoint x: 400, endPoint y: 176, distance: 71.3
click at [400, 97] on p "We give you 3,500mg mullein per serving." at bounding box center [355, 92] width 129 height 10
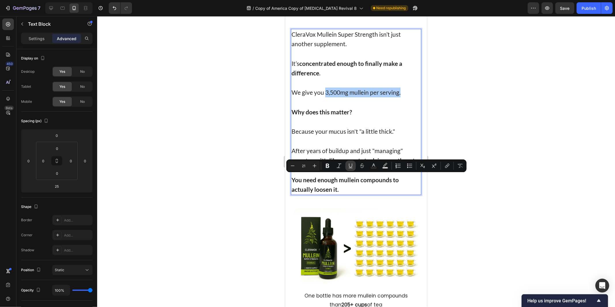
click at [350, 167] on icon "Editor contextual toolbar" at bounding box center [350, 165] width 3 height 4
click at [329, 107] on p "Rich Text Editor. Editing area: main" at bounding box center [355, 102] width 129 height 10
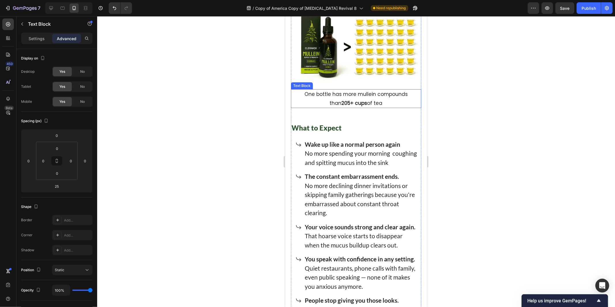
scroll to position [3619, 0]
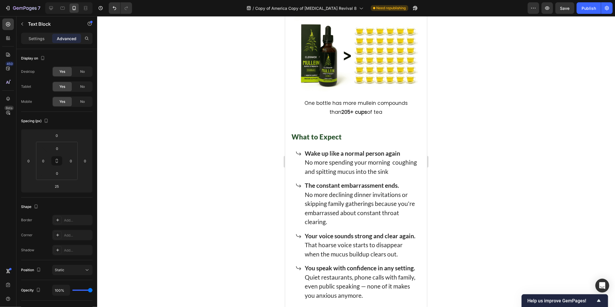
click at [211, 115] on div at bounding box center [356, 161] width 518 height 290
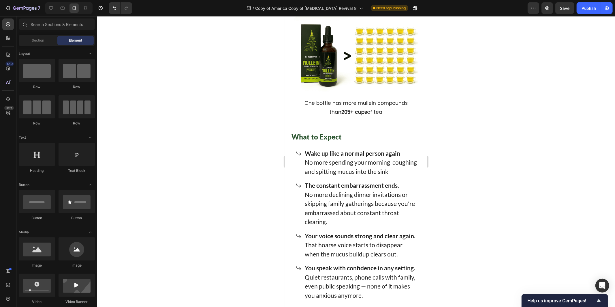
drag, startPoint x: 508, startPoint y: 133, endPoint x: 294, endPoint y: 121, distance: 214.3
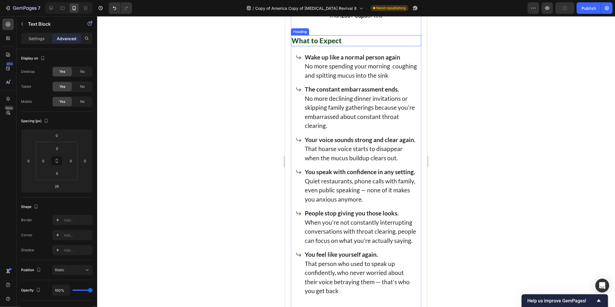
scroll to position [3811, 0]
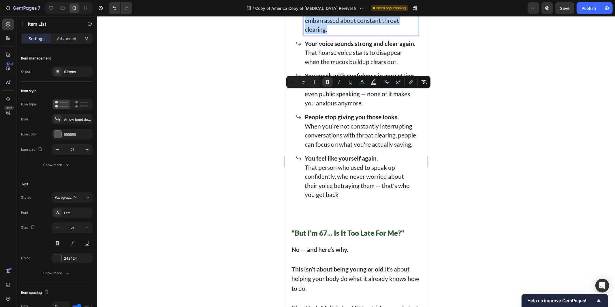
click at [323, 66] on p "That hoarse voice starts to disappear when the mucus buildup clears out." at bounding box center [361, 57] width 112 height 18
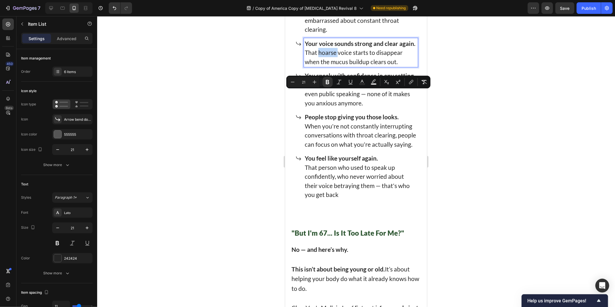
click at [323, 66] on p "That hoarse voice starts to disappear when the mucus buildup clears out." at bounding box center [361, 57] width 112 height 18
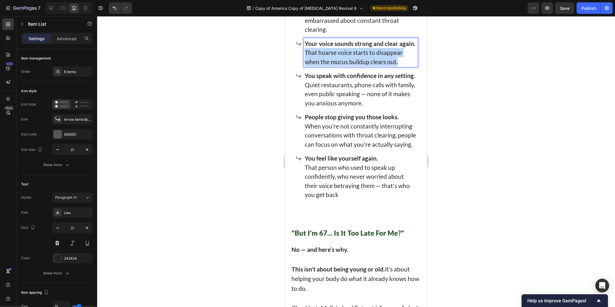
click at [323, 66] on p "That hoarse voice starts to disappear when the mucus buildup clears out." at bounding box center [361, 57] width 112 height 18
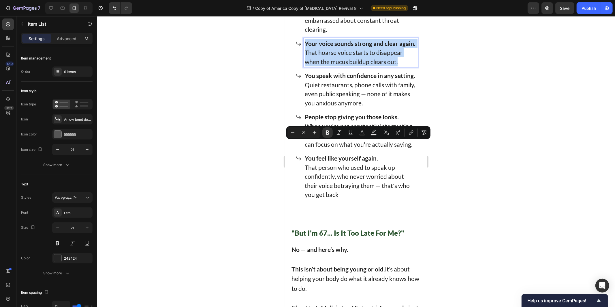
click at [328, 80] on p "You speak with confidence in any setting." at bounding box center [361, 75] width 112 height 9
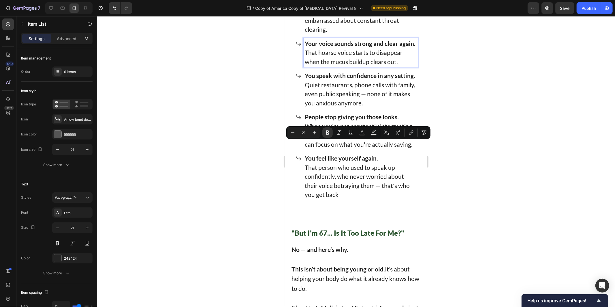
click at [328, 80] on p "You speak with confidence in any setting." at bounding box center [361, 75] width 112 height 9
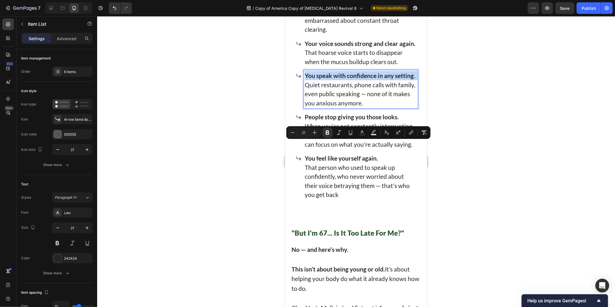
click at [328, 80] on p "You speak with confidence in any setting." at bounding box center [361, 75] width 112 height 9
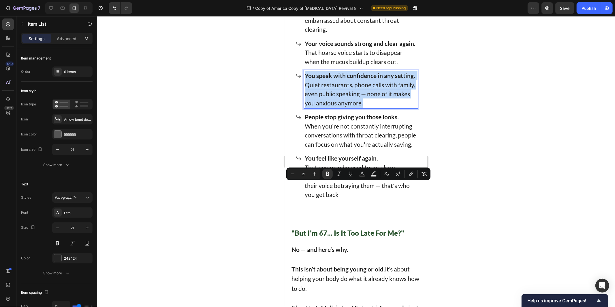
click at [334, 120] on strong "People stop giving you those looks." at bounding box center [352, 116] width 94 height 7
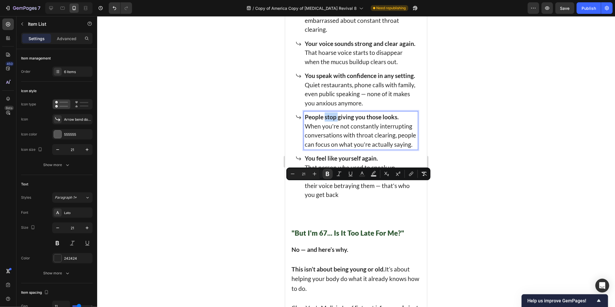
click at [334, 120] on strong "People stop giving you those looks." at bounding box center [352, 116] width 94 height 7
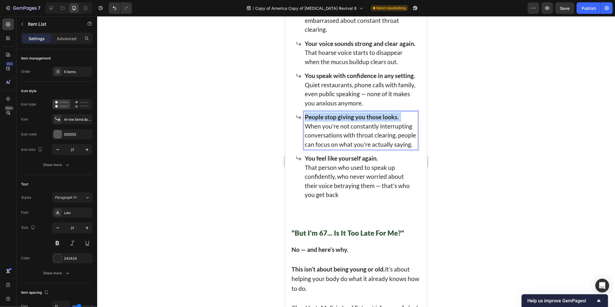
click at [334, 120] on strong "People stop giving you those looks." at bounding box center [352, 116] width 94 height 7
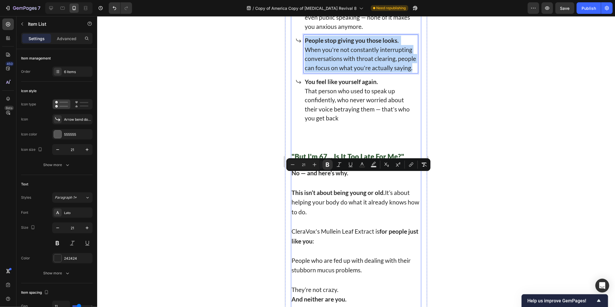
scroll to position [3908, 0]
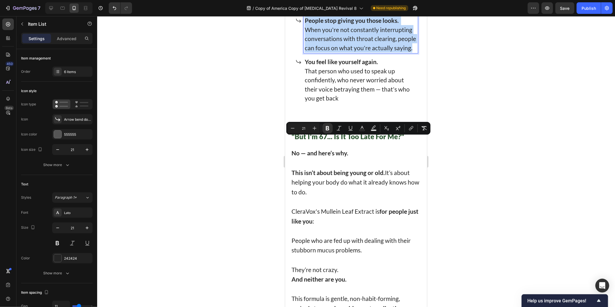
click at [329, 102] on p "That person who used to speak up confidently, who never worried about their voi…" at bounding box center [361, 84] width 112 height 36
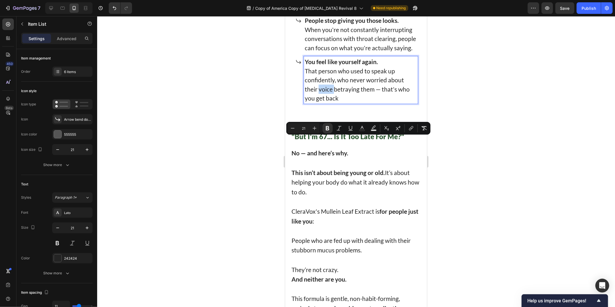
click at [329, 102] on p "That person who used to speak up confidently, who never worried about their voi…" at bounding box center [361, 84] width 112 height 36
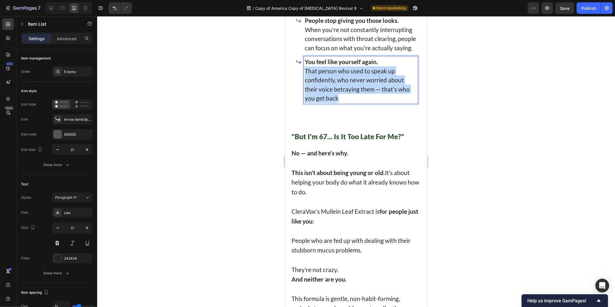
click at [329, 102] on p "That person who used to speak up confidently, who never worried about their voi…" at bounding box center [361, 84] width 112 height 36
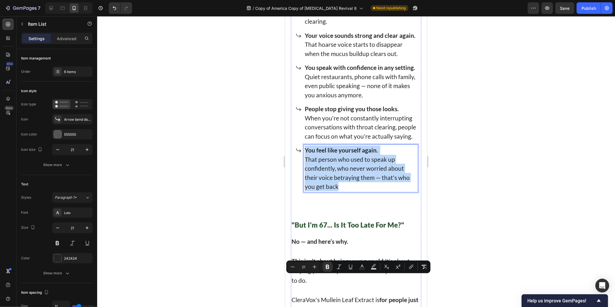
scroll to position [3715, 0]
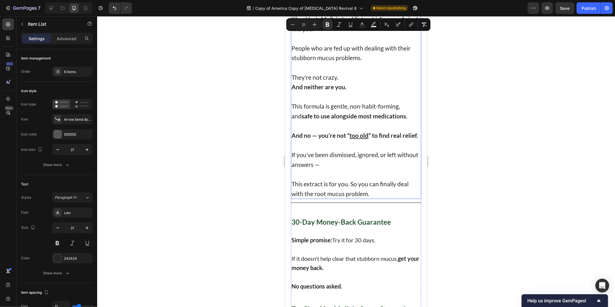
click at [377, 14] on p at bounding box center [355, 9] width 129 height 10
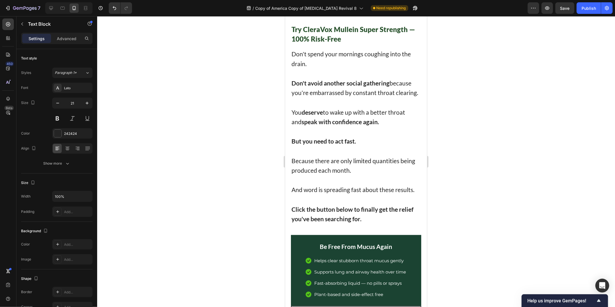
scroll to position [4388, 0]
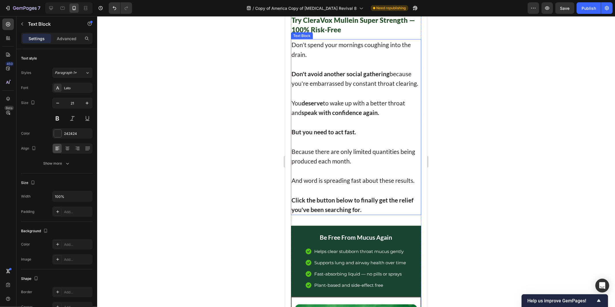
click at [350, 88] on p "Don't avoid another social gathering because you're embarrassed by constant thr…" at bounding box center [355, 78] width 129 height 19
click at [349, 88] on p "Don't avoid another social gathering because you're embarrassed by constant thr…" at bounding box center [355, 78] width 129 height 19
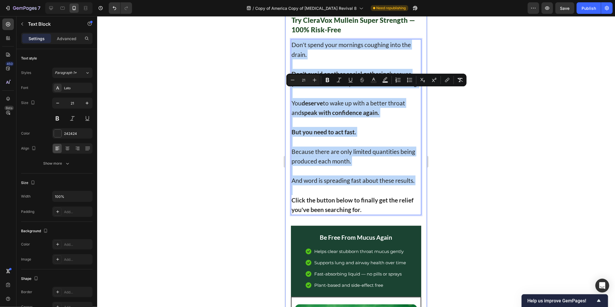
scroll to position [4485, 0]
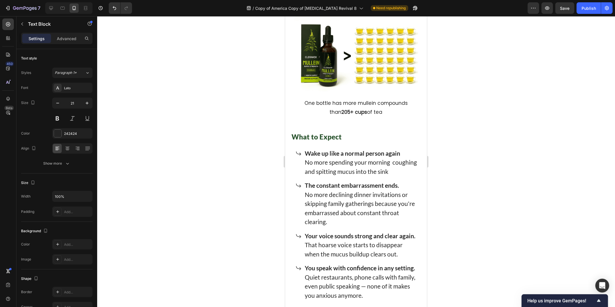
click at [237, 106] on div at bounding box center [356, 161] width 518 height 290
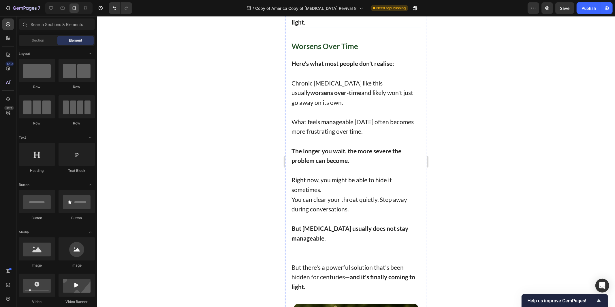
scroll to position [1793, 0]
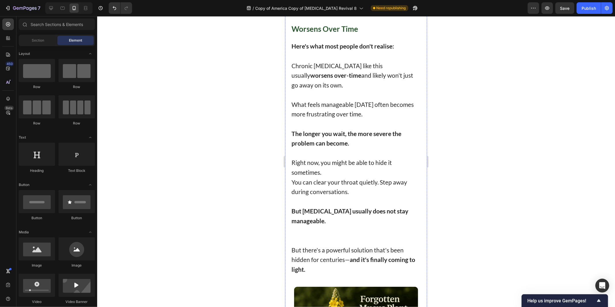
click at [333, 89] on p "Chronic post-nasal drip like this usually worsens over-time and likely won't ju…" at bounding box center [355, 70] width 129 height 39
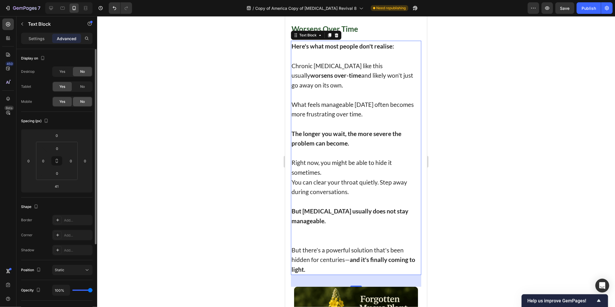
click at [79, 101] on div "No" at bounding box center [82, 101] width 19 height 9
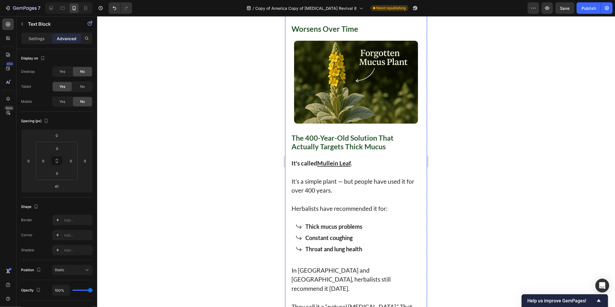
click at [338, 34] on h1 "Worsens Over Time" at bounding box center [356, 29] width 130 height 10
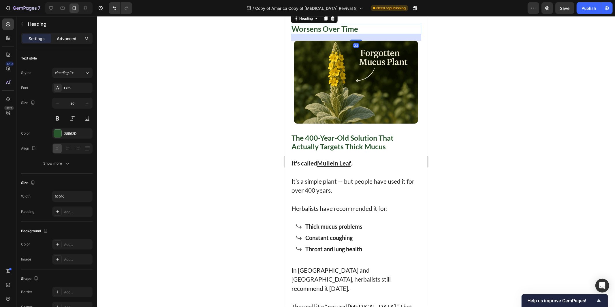
click at [63, 39] on p "Advanced" at bounding box center [67, 38] width 20 height 6
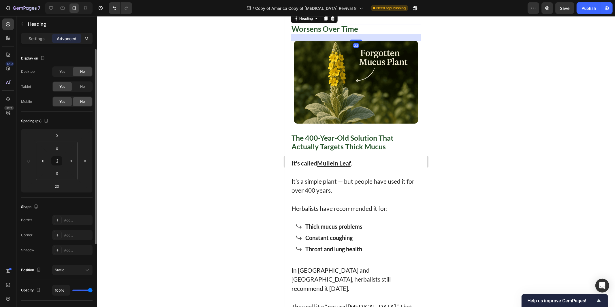
click at [83, 105] on div "No" at bounding box center [82, 101] width 19 height 9
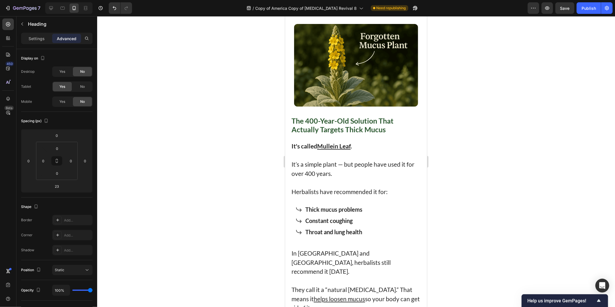
drag, startPoint x: 205, startPoint y: 129, endPoint x: 208, endPoint y: 130, distance: 3.0
click at [205, 129] on div at bounding box center [356, 161] width 518 height 290
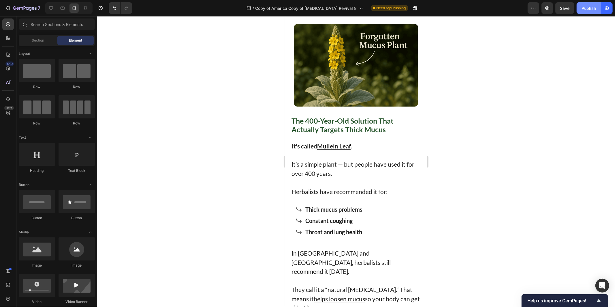
click at [595, 9] on button "Publish" at bounding box center [589, 8] width 24 height 12
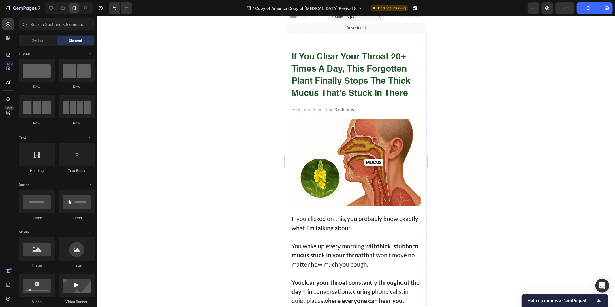
scroll to position [0, 0]
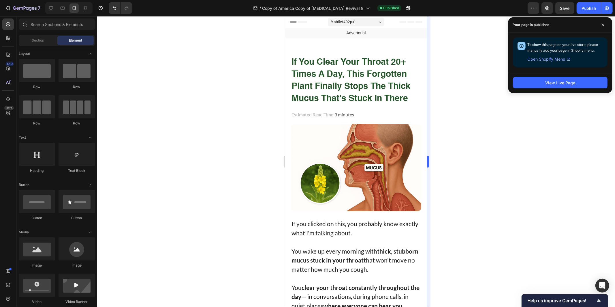
drag, startPoint x: 433, startPoint y: 215, endPoint x: 428, endPoint y: 217, distance: 5.8
click at [431, 217] on div at bounding box center [356, 161] width 518 height 290
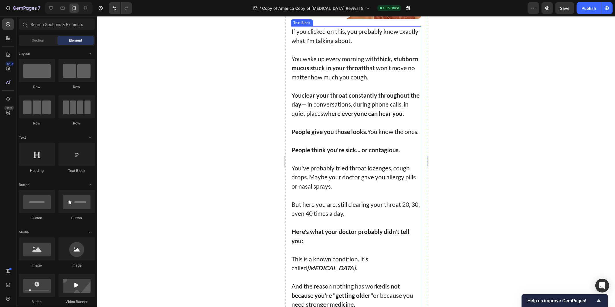
scroll to position [288, 0]
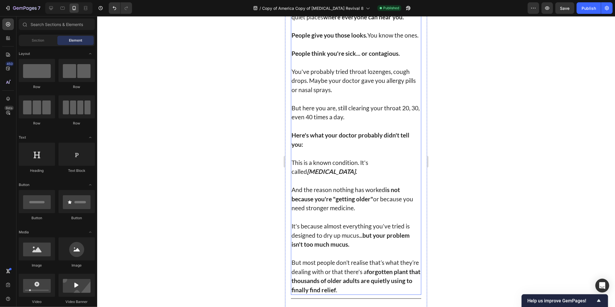
click at [327, 148] on p "Here's what your doctor probably didn't tell you:" at bounding box center [355, 139] width 129 height 18
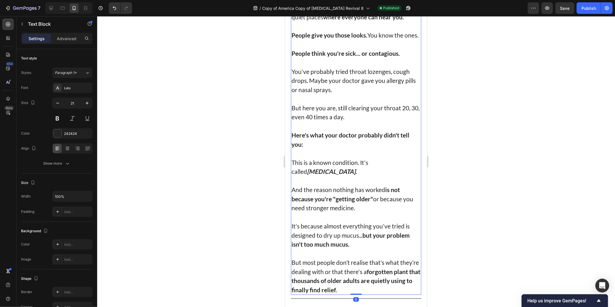
drag, startPoint x: 319, startPoint y: 153, endPoint x: 317, endPoint y: 172, distance: 19.1
click at [317, 172] on p "This is a known condition. It's called post-nasal drip." at bounding box center [355, 166] width 129 height 18
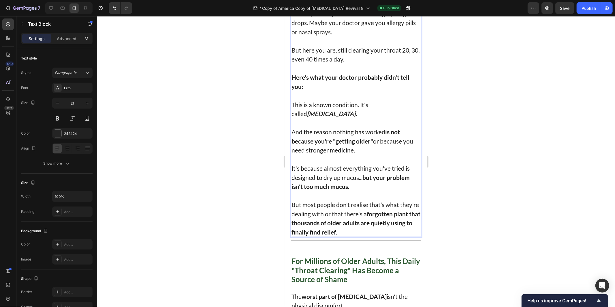
scroll to position [384, 0]
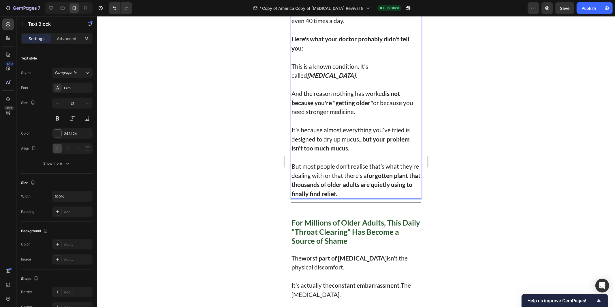
click at [360, 121] on p "Rich Text Editor. Editing area: main" at bounding box center [355, 120] width 129 height 9
click at [356, 116] on p "And the reason nothing has worked is not because you're "getting older" or beca…" at bounding box center [355, 102] width 129 height 27
click at [340, 151] on strong "but your problem isn't too much mucus." at bounding box center [350, 143] width 118 height 16
click at [346, 159] on p "Rich Text Editor. Editing area: main" at bounding box center [355, 156] width 129 height 9
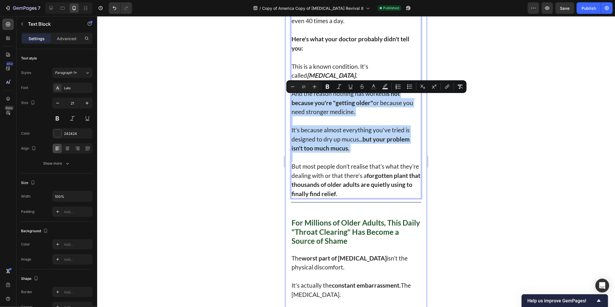
drag, startPoint x: 367, startPoint y: 160, endPoint x: 287, endPoint y: 94, distance: 103.8
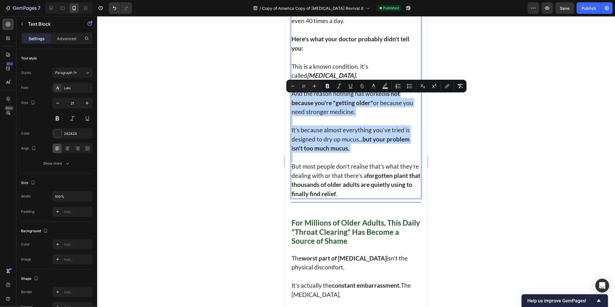
click at [352, 138] on p "It's because almost everything you've tried is designed to dry up mucus... but …" at bounding box center [355, 138] width 129 height 27
click at [357, 159] on p "Rich Text Editor. Editing area: main" at bounding box center [355, 156] width 129 height 9
drag, startPoint x: 360, startPoint y: 155, endPoint x: 283, endPoint y: 93, distance: 98.4
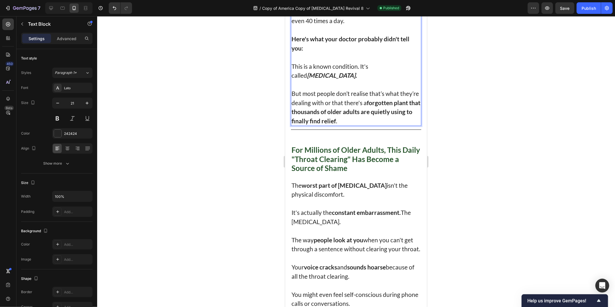
click at [298, 115] on strong "that thousands of older adults are quietly using to" at bounding box center [355, 107] width 129 height 16
click at [480, 65] on div at bounding box center [356, 161] width 518 height 290
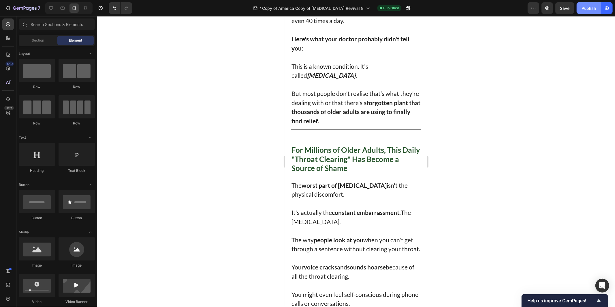
click at [578, 9] on button "Publish" at bounding box center [589, 8] width 24 height 12
drag, startPoint x: 380, startPoint y: 116, endPoint x: 385, endPoint y: 119, distance: 6.2
click at [380, 115] on strong "that thousands of older adults are using to" at bounding box center [355, 107] width 129 height 16
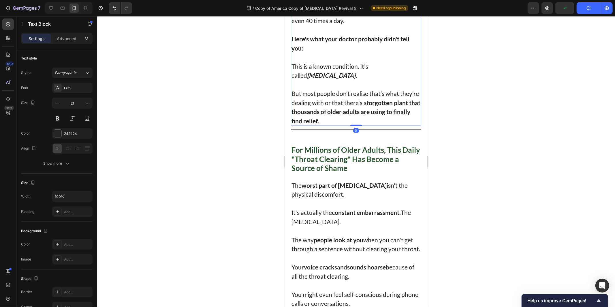
click at [483, 140] on div at bounding box center [356, 161] width 518 height 290
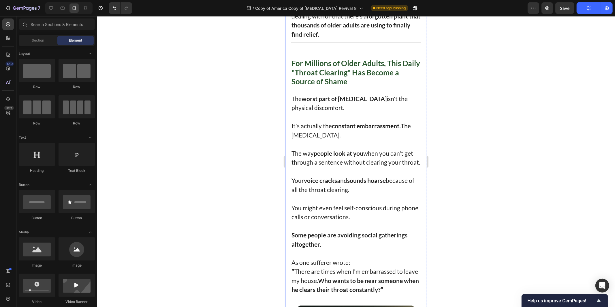
scroll to position [480, 0]
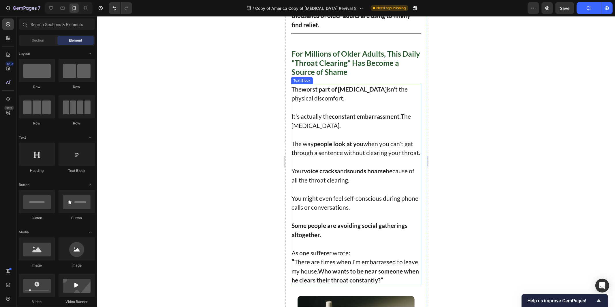
click at [324, 157] on p "The way people look at you when you can't get through a sentence without cleari…" at bounding box center [355, 148] width 129 height 18
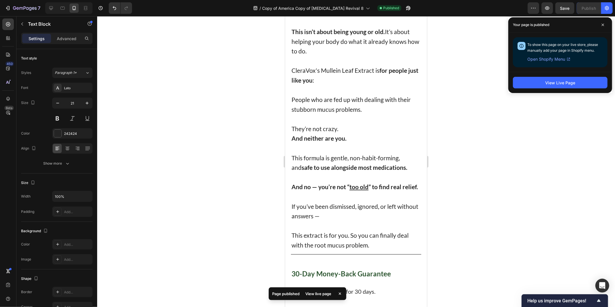
scroll to position [3941, 0]
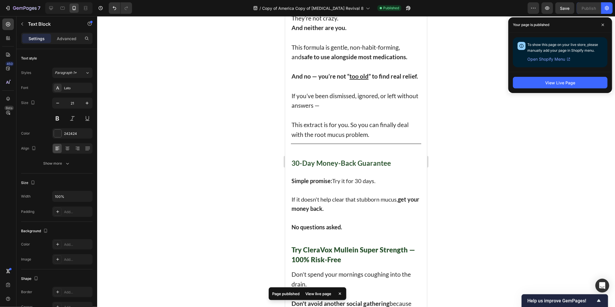
click at [357, 167] on strong "30-Day Money-Back Guarantee" at bounding box center [340, 162] width 99 height 8
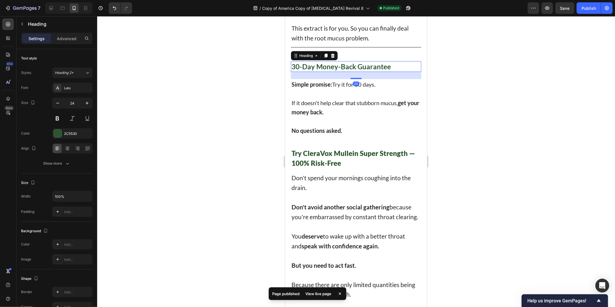
click at [357, 168] on h1 "Try CleraVox Mullein Super Strength — 100% Risk-Free" at bounding box center [356, 157] width 130 height 20
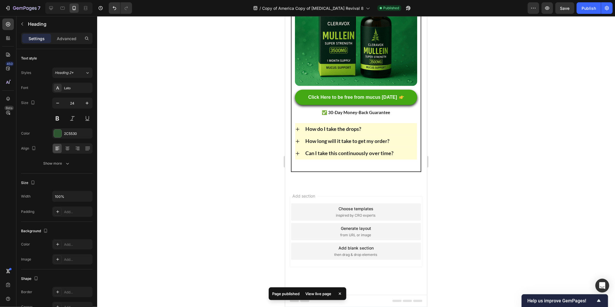
scroll to position [4154, 0]
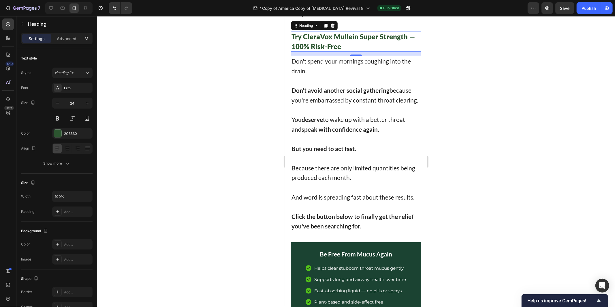
click at [343, 114] on p "Rich Text Editor. Editing area: main" at bounding box center [355, 109] width 129 height 10
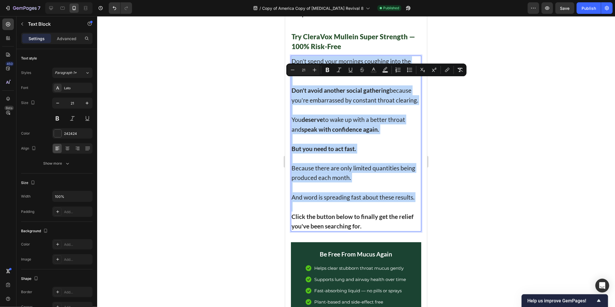
click at [333, 104] on p "Don't avoid another social gathering because you're embarrassed by constant thr…" at bounding box center [355, 94] width 129 height 19
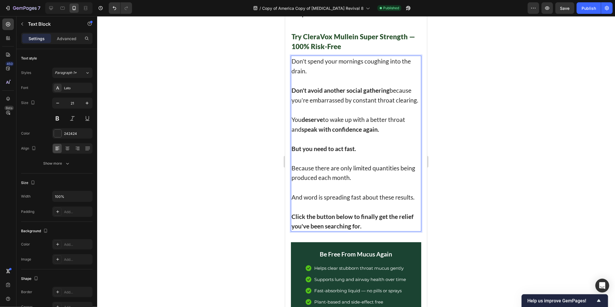
click at [387, 134] on p "You deserve to wake up with a better throat and speak with confidence again." at bounding box center [355, 123] width 129 height 19
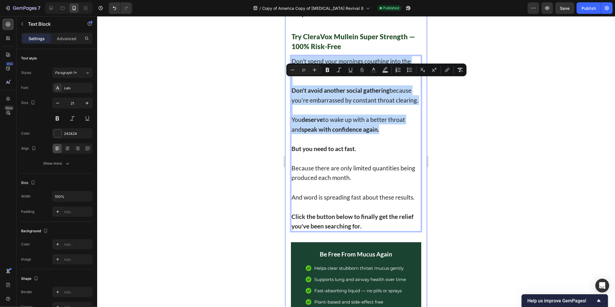
drag, startPoint x: 383, startPoint y: 159, endPoint x: 288, endPoint y: 78, distance: 125.0
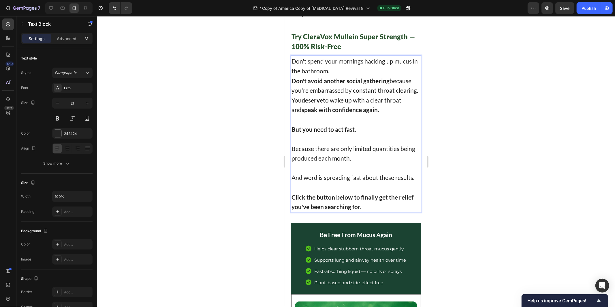
click at [335, 95] on p "Don't avoid another social gathering because you're embarrassed by constant thr…" at bounding box center [355, 85] width 129 height 19
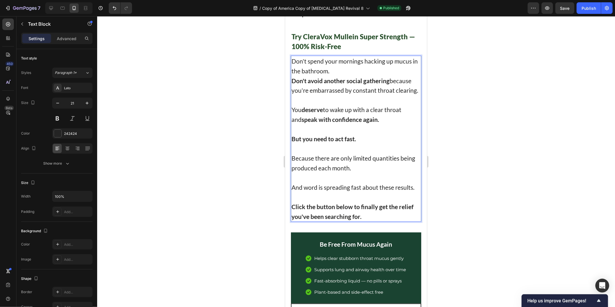
click at [347, 75] on p "Don't spend your mornings hacking up mucus in the bathroom." at bounding box center [355, 65] width 129 height 19
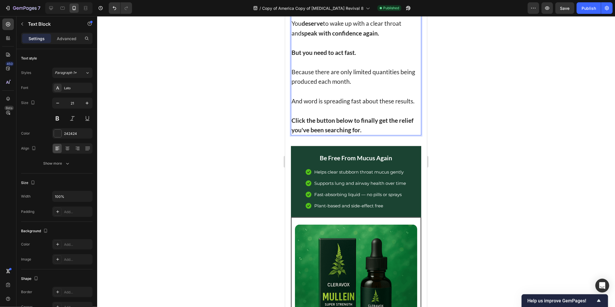
click at [511, 168] on div at bounding box center [356, 161] width 518 height 290
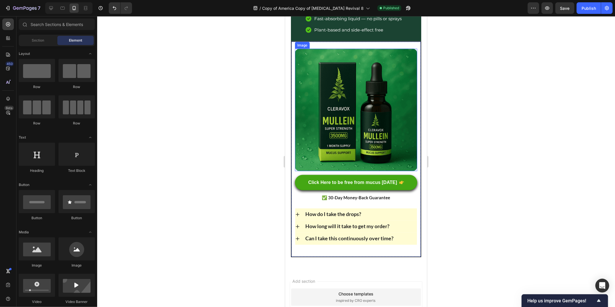
scroll to position [4442, 0]
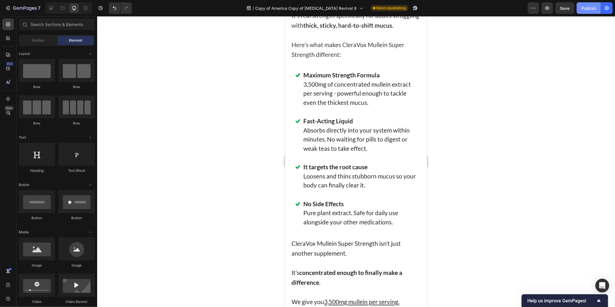
click at [584, 13] on button "Publish" at bounding box center [589, 8] width 24 height 12
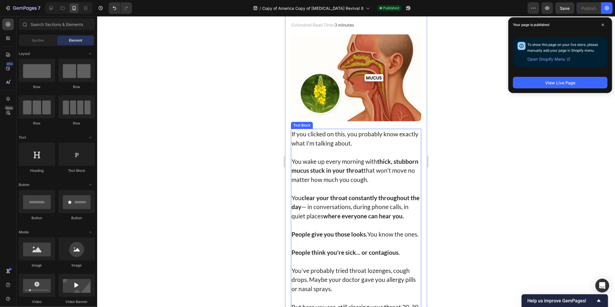
scroll to position [96, 0]
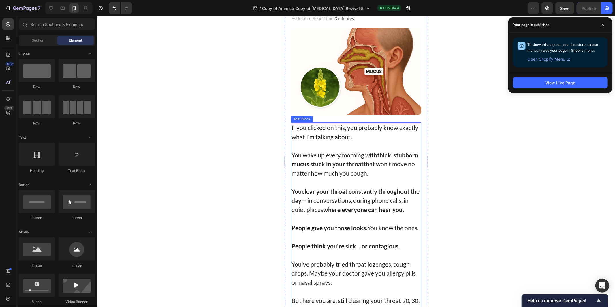
click at [333, 217] on p "Rich Text Editor. Editing area: main" at bounding box center [355, 217] width 129 height 9
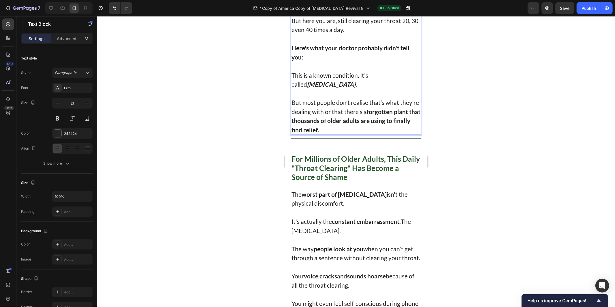
scroll to position [384, 0]
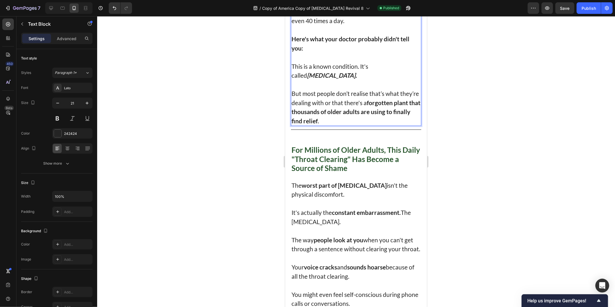
click at [481, 200] on div at bounding box center [356, 161] width 518 height 290
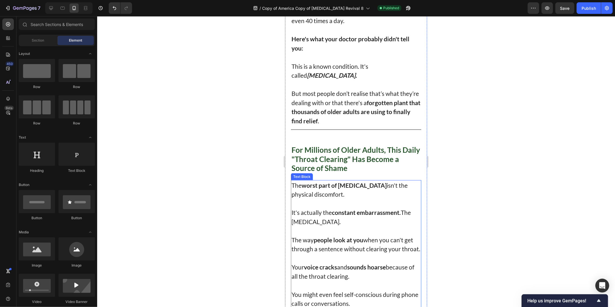
click at [330, 226] on p "It's actually the constant embarrassment. The social anxiety." at bounding box center [355, 216] width 129 height 18
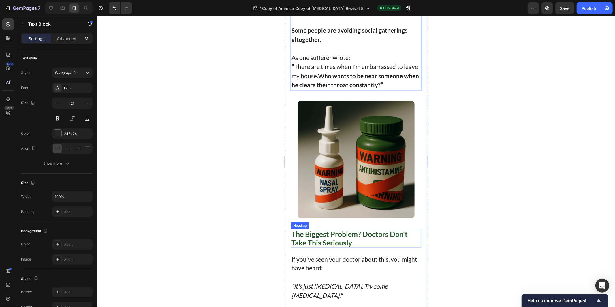
scroll to position [865, 0]
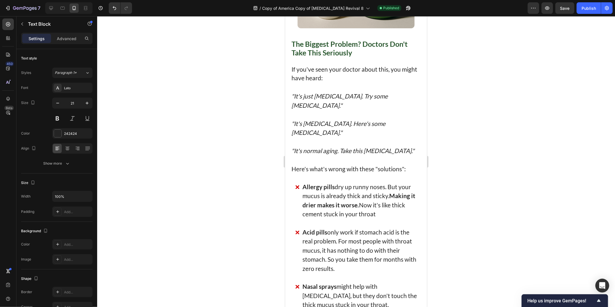
click at [500, 222] on div at bounding box center [356, 161] width 518 height 290
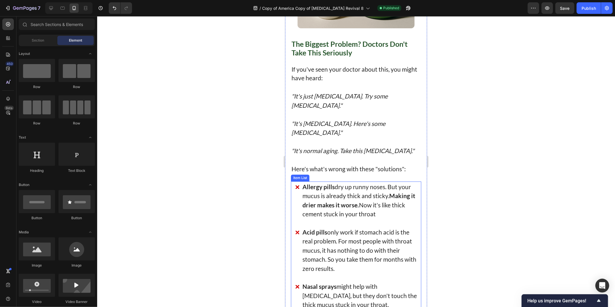
click at [360, 255] on p "Acid pills only work if stomach acid is the real problem. For most people with …" at bounding box center [359, 250] width 114 height 46
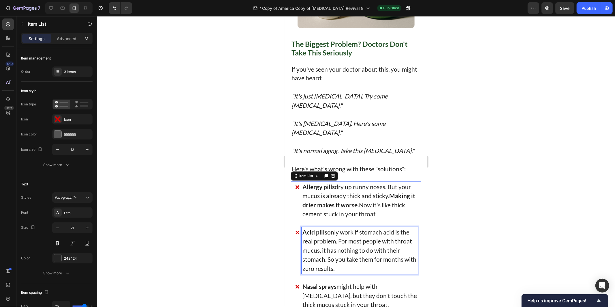
click at [364, 267] on p "Acid pills only work if stomach acid is the real problem. For most people with …" at bounding box center [359, 250] width 114 height 46
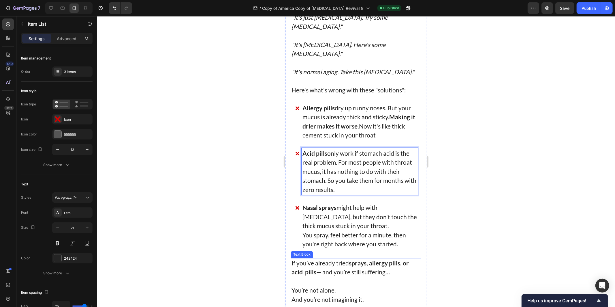
scroll to position [961, 0]
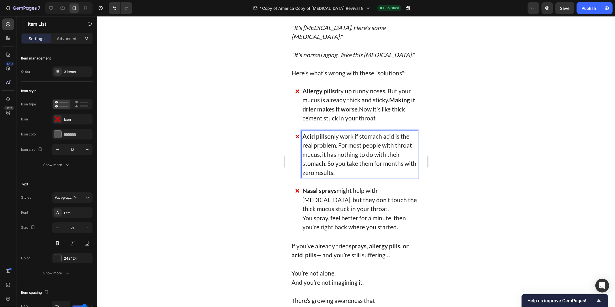
click at [330, 221] on p "You spray, feel better for a minute, then you're right back where you started." at bounding box center [359, 222] width 114 height 18
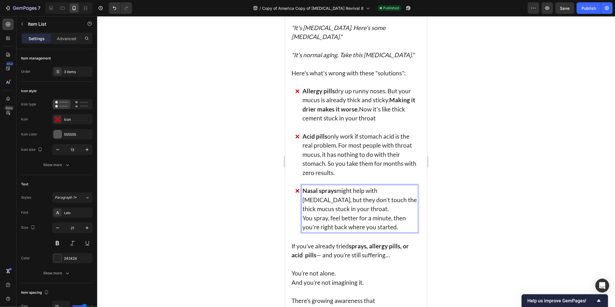
drag, startPoint x: 388, startPoint y: 218, endPoint x: 391, endPoint y: 220, distance: 3.7
click at [388, 217] on p "You spray, feel better for a minute, then you're right back where you started." at bounding box center [359, 222] width 114 height 18
drag, startPoint x: 404, startPoint y: 232, endPoint x: 397, endPoint y: 230, distance: 7.6
click at [404, 230] on p "You spray, feel better for a minute, then you're right back where you started." at bounding box center [359, 222] width 114 height 18
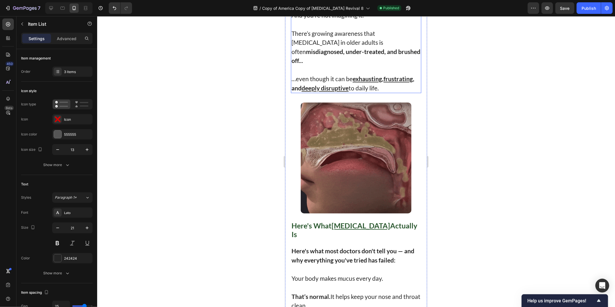
scroll to position [1250, 0]
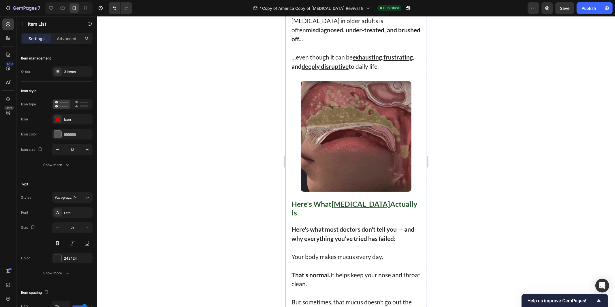
drag, startPoint x: 324, startPoint y: 222, endPoint x: 295, endPoint y: 225, distance: 29.0
click at [324, 224] on p "Here's what most doctors don't tell you — and why everything you've tried has f…" at bounding box center [355, 233] width 129 height 18
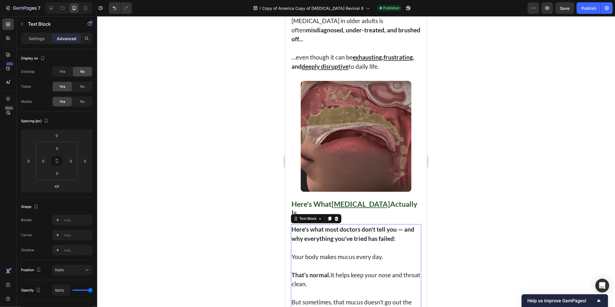
click at [262, 230] on div at bounding box center [356, 161] width 518 height 290
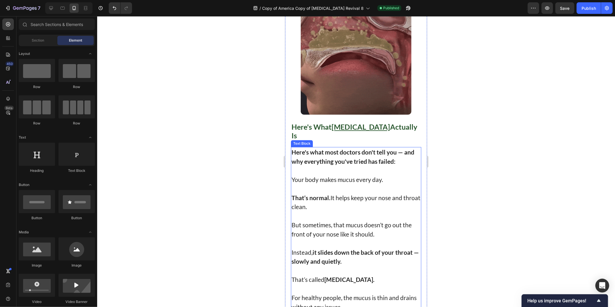
scroll to position [1346, 0]
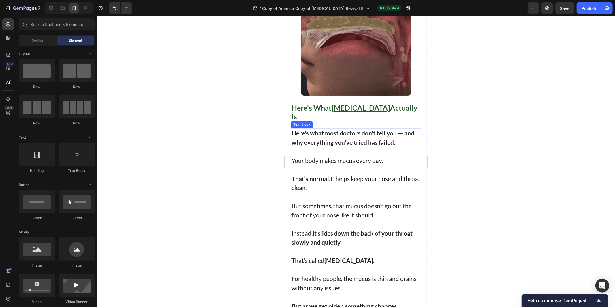
click at [309, 201] on p "But sometimes, that mucus doesn’t go out the front of your nose like it should." at bounding box center [355, 210] width 129 height 18
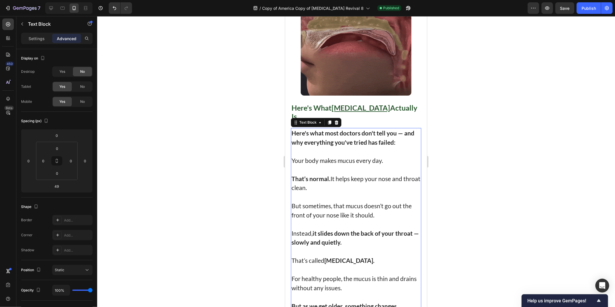
drag, startPoint x: 374, startPoint y: 202, endPoint x: 341, endPoint y: 219, distance: 37.3
click at [373, 201] on p "But sometimes, that mucus doesn’t go out the front of your nose like it should." at bounding box center [355, 210] width 129 height 18
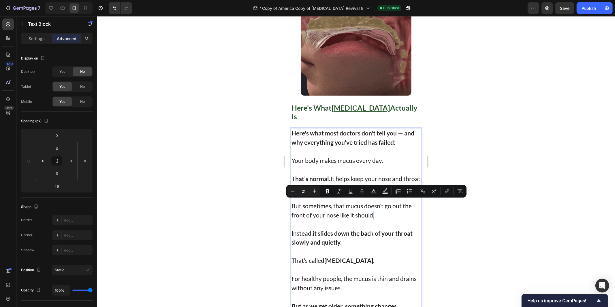
click at [340, 229] on strong "it slides down the back of your throat" at bounding box center [362, 232] width 100 height 7
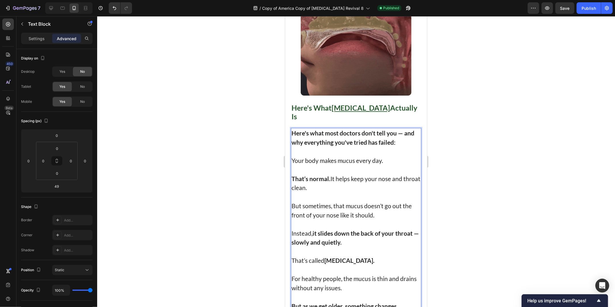
click at [354, 228] on p "Instead, it slides down the back of your throat — slowly and quietly." at bounding box center [355, 237] width 129 height 18
drag, startPoint x: 356, startPoint y: 248, endPoint x: 359, endPoint y: 249, distance: 3.5
click at [356, 256] on strong "post-nasal drip." at bounding box center [349, 259] width 50 height 7
click at [364, 256] on strong "post-nasal drip." at bounding box center [349, 259] width 50 height 7
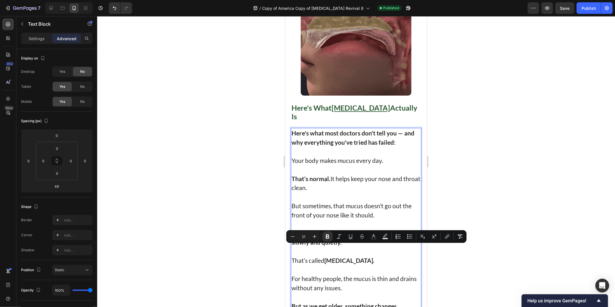
click at [360, 273] on p "For healthy people, the mucus is thin and drains without any issues." at bounding box center [355, 282] width 129 height 18
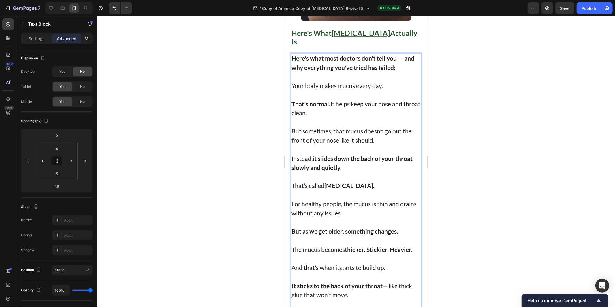
scroll to position [1442, 0]
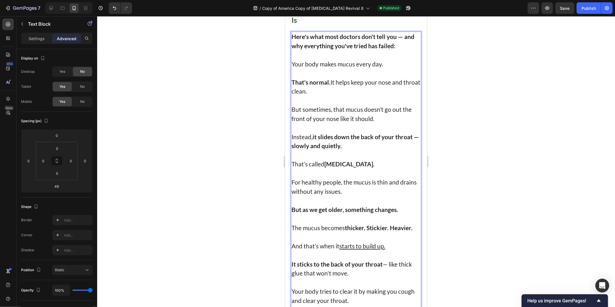
click at [327, 205] on strong "But as we get older, something changes." at bounding box center [344, 208] width 107 height 7
click at [368, 213] on p "Rich Text Editor. Editing area: main" at bounding box center [355, 217] width 129 height 9
click at [366, 224] on strong "thicker. Stickier. Heavier." at bounding box center [379, 227] width 68 height 7
click at [371, 242] on u "starts to build up." at bounding box center [362, 245] width 46 height 7
click at [386, 241] on p "And that’s when it starts to build up." at bounding box center [355, 245] width 129 height 9
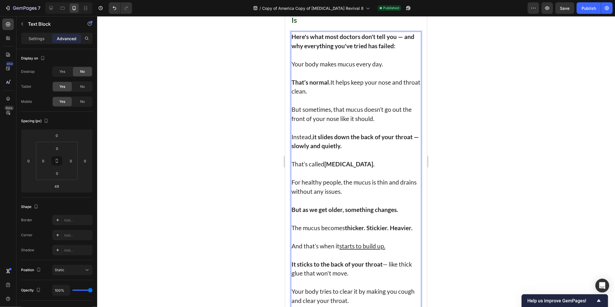
click at [350, 262] on p "It sticks to the back of your throat — like thick glue that won't move." at bounding box center [355, 268] width 129 height 18
click at [314, 260] on strong "It sticks to the back of your throat" at bounding box center [336, 263] width 91 height 7
click at [368, 263] on p "It sticks to the back of your throat — like thick glue that won't move." at bounding box center [355, 268] width 129 height 18
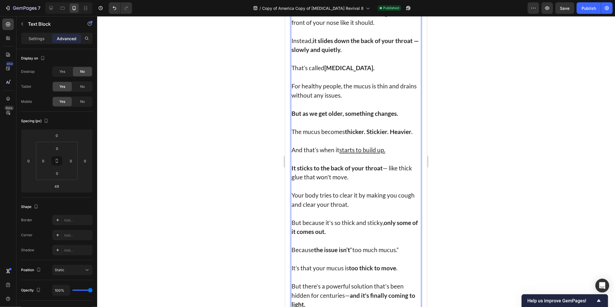
click at [360, 208] on p "Rich Text Editor. Editing area: main" at bounding box center [355, 212] width 129 height 9
click at [373, 190] on p "Your body tries to clear it by making you cough and clear your throat." at bounding box center [355, 199] width 129 height 18
click at [362, 220] on p "But because it's so thick and sticky, only some of it comes out." at bounding box center [355, 226] width 129 height 18
click at [337, 236] on p "Rich Text Editor. Editing area: main" at bounding box center [355, 240] width 129 height 9
click at [349, 245] on strong "the issue isn’t" at bounding box center [332, 248] width 36 height 7
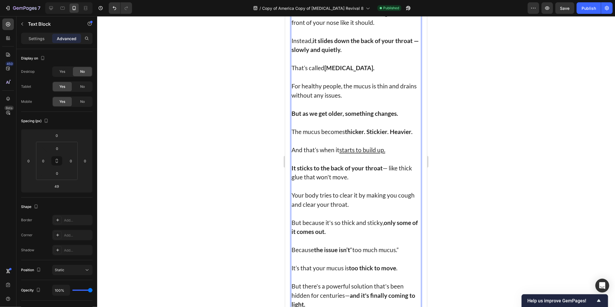
click at [351, 264] on strong "too thick to move" at bounding box center [372, 267] width 47 height 7
click at [401, 236] on p "Rich Text Editor. Editing area: main" at bounding box center [355, 240] width 129 height 9
click at [400, 245] on p "Because the issue isn’t “too much mucus.”" at bounding box center [355, 249] width 129 height 9
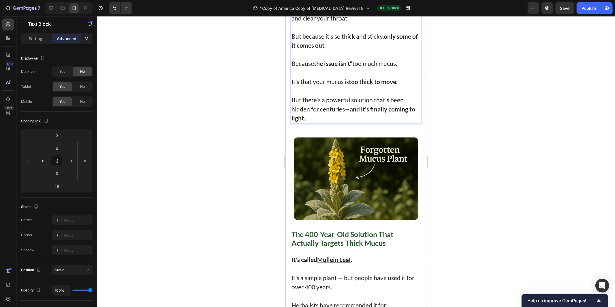
scroll to position [1730, 0]
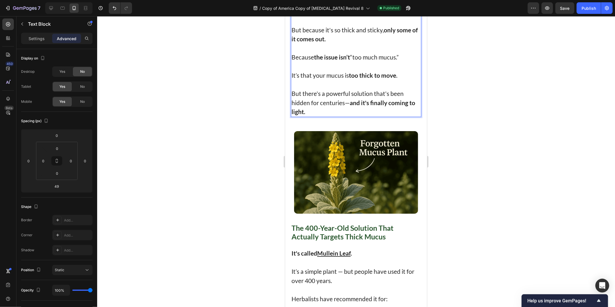
click at [460, 151] on div at bounding box center [356, 161] width 518 height 290
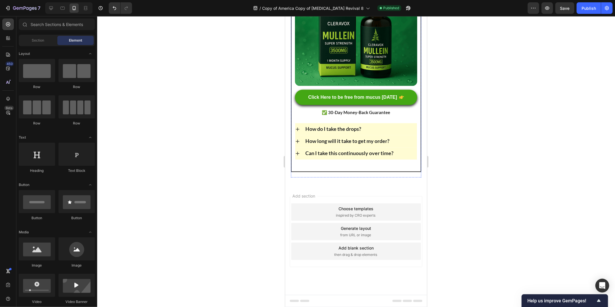
scroll to position [4539, 0]
click at [589, 11] on div "Publish" at bounding box center [589, 8] width 14 height 6
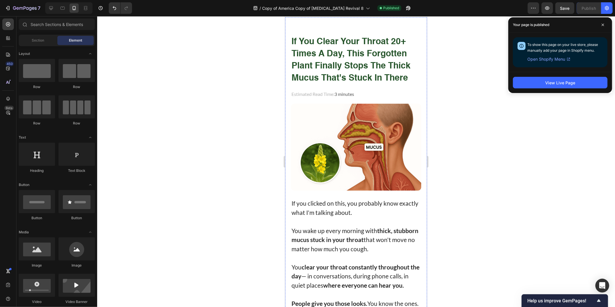
scroll to position [0, 0]
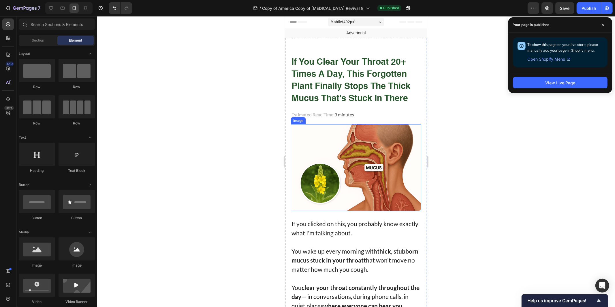
click at [500, 189] on div at bounding box center [356, 161] width 518 height 290
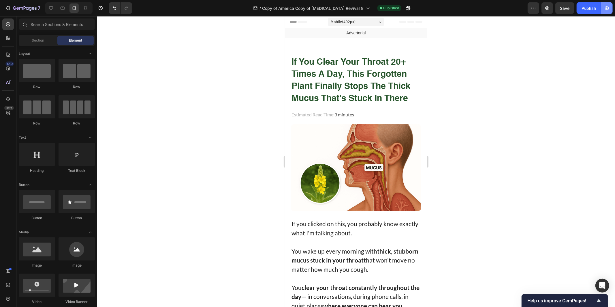
click at [586, 7] on div "Publish" at bounding box center [589, 8] width 14 height 6
click at [607, 7] on icon "button" at bounding box center [607, 8] width 6 height 6
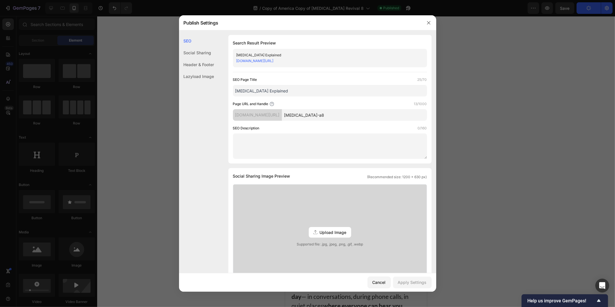
click at [348, 118] on input "nasal-drip-a8" at bounding box center [354, 115] width 145 height 12
click at [177, 126] on div at bounding box center [307, 153] width 615 height 307
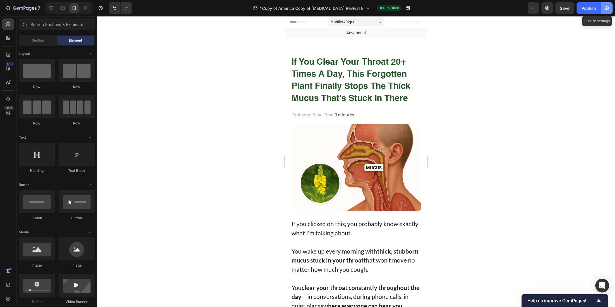
click at [607, 6] on icon "button" at bounding box center [607, 8] width 6 height 6
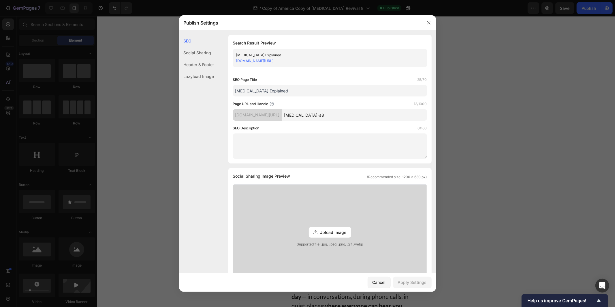
click at [287, 55] on div "Post Nasal Drip Explained" at bounding box center [325, 55] width 178 height 6
click at [286, 57] on div "Post Nasal Drip Explained" at bounding box center [325, 55] width 178 height 6
click at [274, 59] on link "y0jh2u-nc.myshopify.com/pages/nasal-drip-a8" at bounding box center [254, 61] width 37 height 4
click at [433, 21] on div at bounding box center [428, 22] width 15 height 15
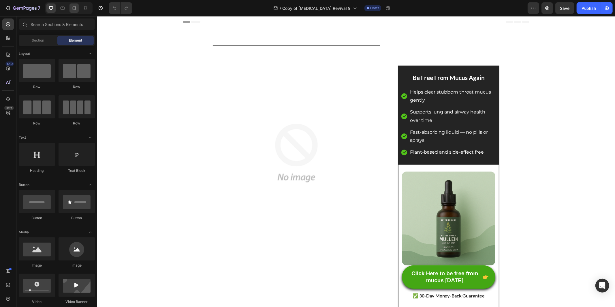
click at [74, 4] on div at bounding box center [74, 7] width 9 height 9
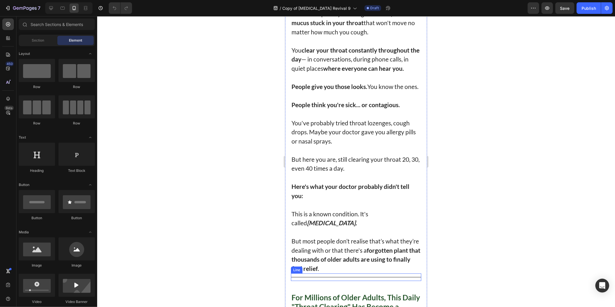
scroll to position [96, 0]
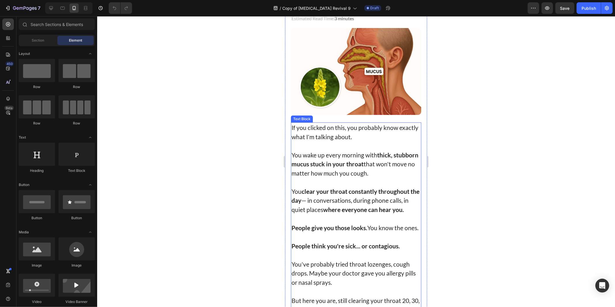
drag, startPoint x: 350, startPoint y: 150, endPoint x: 352, endPoint y: 167, distance: 17.5
click at [349, 150] on p "You wake up every morning with thick, stubborn mucus stuck in your throat that …" at bounding box center [355, 163] width 129 height 27
click at [350, 166] on p "You wake up every morning with thick, stubborn mucus stuck in your throat that …" at bounding box center [355, 163] width 129 height 27
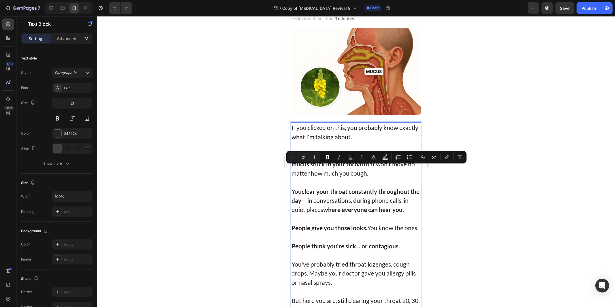
click at [360, 205] on strong "where everyone can hear you." at bounding box center [363, 208] width 81 height 7
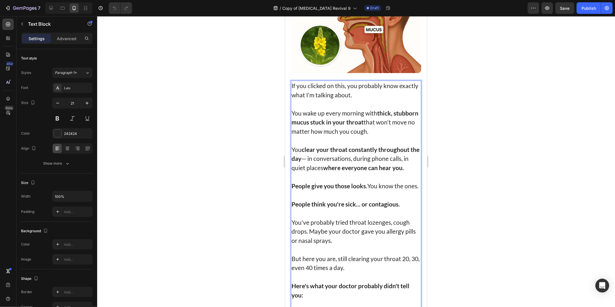
scroll to position [192, 0]
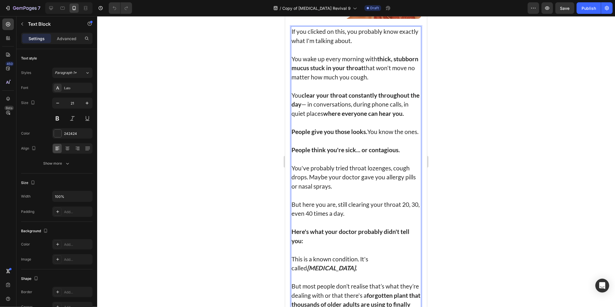
click at [334, 170] on p "You've probably tried throat lozenges, cough drops. Maybe your doctor gave you …" at bounding box center [355, 176] width 129 height 27
click at [346, 189] on p "You've probably tried throat lozenges, cough drops. Maybe your doctor gave you …" at bounding box center [355, 176] width 129 height 27
click at [367, 217] on p "But here you are, still clearing your throat 20, 30, even 40 times a day." at bounding box center [355, 208] width 129 height 18
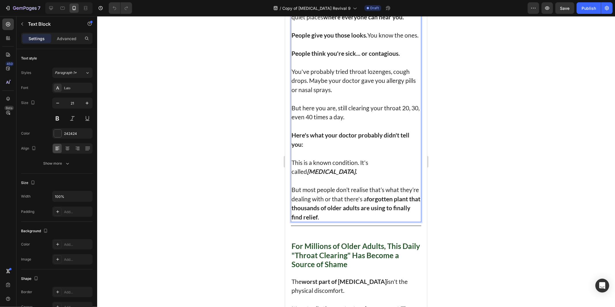
click at [336, 176] on p "This is a known condition. It's called [MEDICAL_DATA]." at bounding box center [355, 166] width 129 height 18
drag, startPoint x: 364, startPoint y: 206, endPoint x: 374, endPoint y: 220, distance: 18.2
click at [365, 208] on p "But most people don’t realise that’s what they’re dealing with or that there's …" at bounding box center [355, 203] width 129 height 36
click at [376, 221] on p "But most people don’t realise that’s what they’re dealing with or that there's …" at bounding box center [355, 203] width 129 height 36
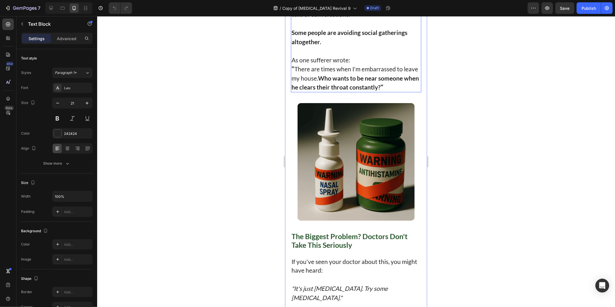
scroll to position [769, 0]
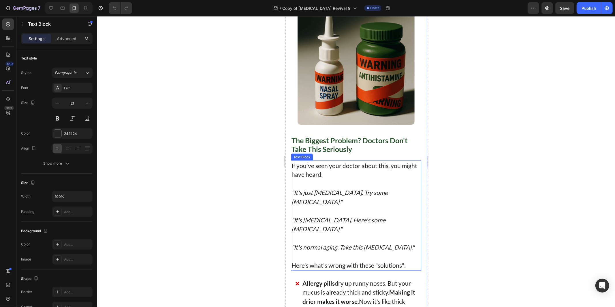
click at [369, 229] on icon ""It's [MEDICAL_DATA]. Here's some [MEDICAL_DATA]."" at bounding box center [338, 224] width 94 height 16
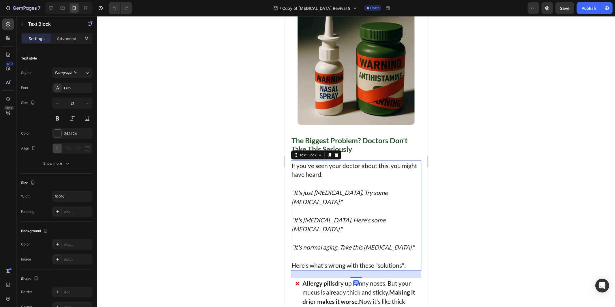
click at [369, 229] on icon ""It's [MEDICAL_DATA]. Here's some [MEDICAL_DATA]."" at bounding box center [338, 224] width 94 height 16
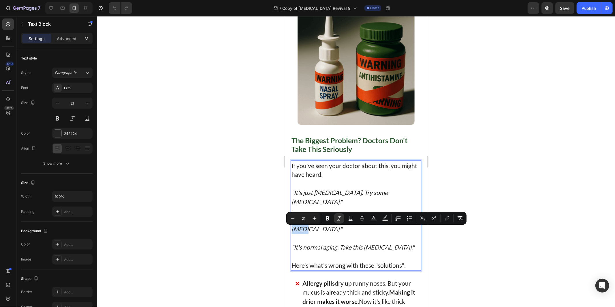
click at [341, 153] on h1 "The Biggest Problem? Doctors Don't Take This Seriously" at bounding box center [356, 144] width 130 height 18
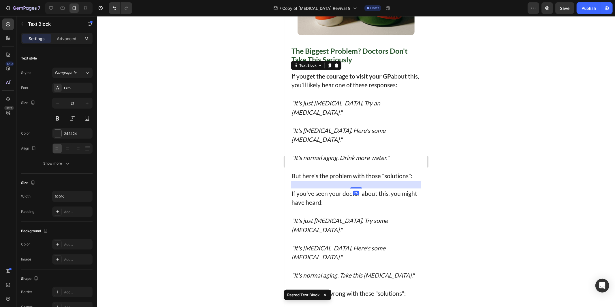
scroll to position [865, 0]
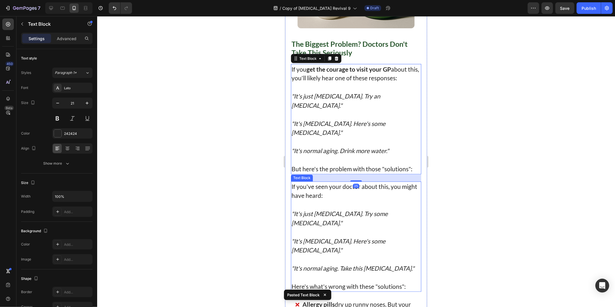
click at [353, 227] on p "Rich Text Editor. Editing area: main" at bounding box center [355, 231] width 129 height 9
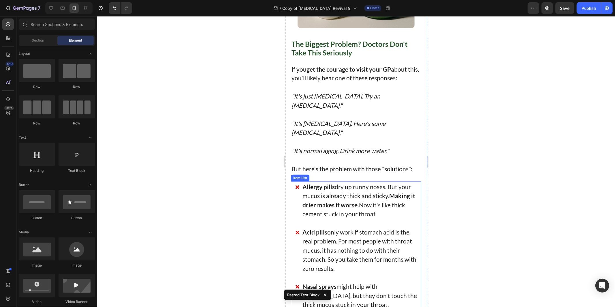
click at [305, 200] on p "Allergy pills dry up runny noses. But your mucus is already thick and sticky. M…" at bounding box center [359, 200] width 114 height 36
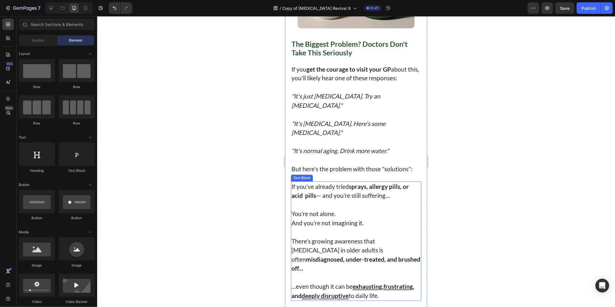
click at [338, 217] on p "You’re not alone. And you’re not imagining it." at bounding box center [355, 218] width 129 height 18
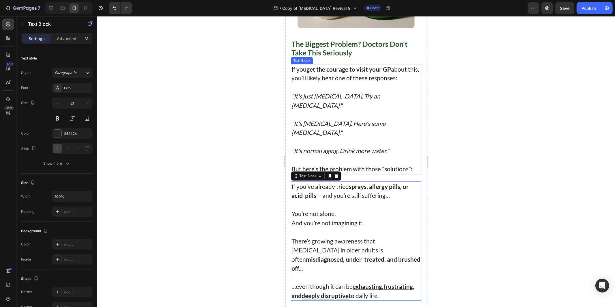
click at [350, 142] on p at bounding box center [355, 141] width 129 height 9
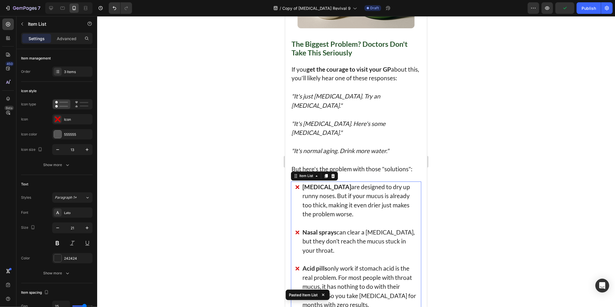
scroll to position [961, 0]
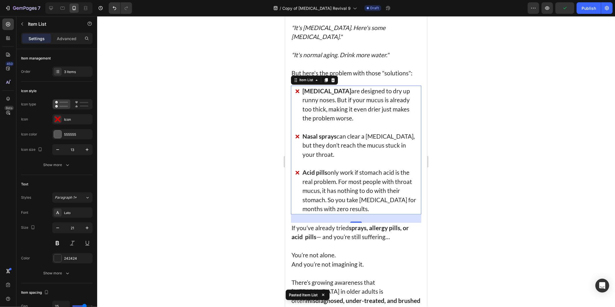
click at [228, 187] on div at bounding box center [356, 161] width 518 height 290
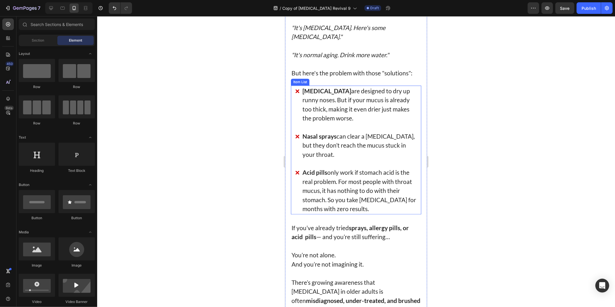
click at [295, 195] on div "Acid pills only work if stomach acid is the real problem. For most people with …" at bounding box center [356, 189] width 122 height 47
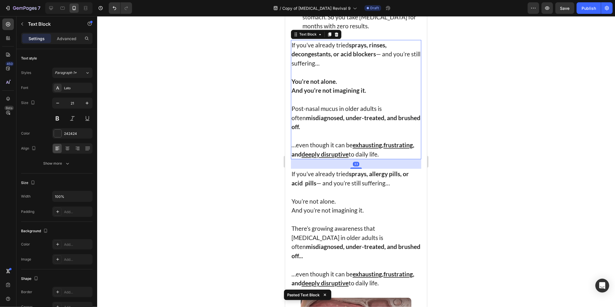
scroll to position [1154, 0]
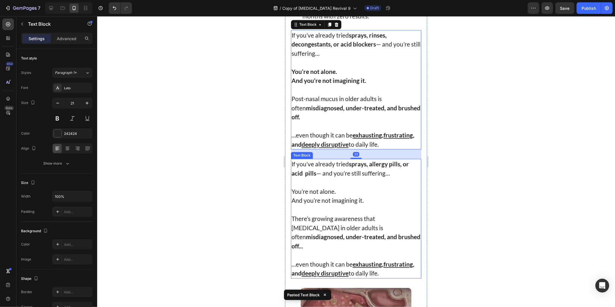
click at [329, 204] on p at bounding box center [355, 208] width 129 height 9
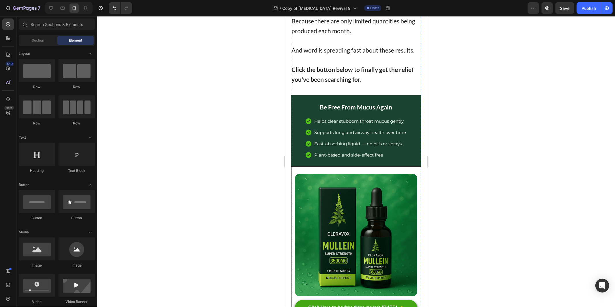
scroll to position [4038, 0]
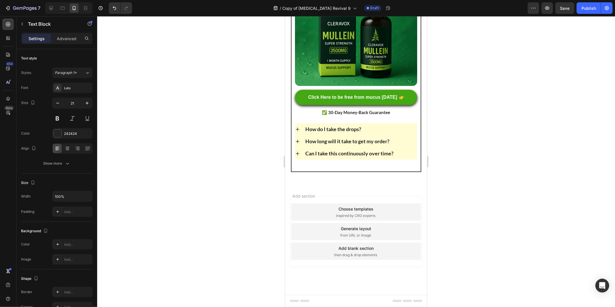
scroll to position [4326, 0]
click at [586, 6] on div "Publish" at bounding box center [589, 8] width 14 height 6
click at [610, 5] on button "button" at bounding box center [607, 8] width 12 height 12
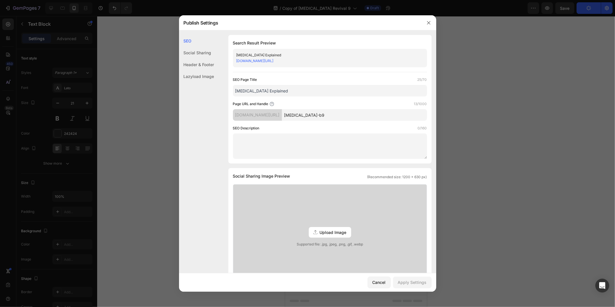
click at [274, 60] on link "[DOMAIN_NAME][URL]" at bounding box center [254, 61] width 37 height 4
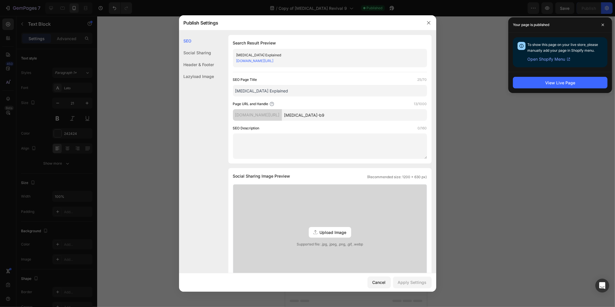
click at [162, 64] on div at bounding box center [307, 153] width 615 height 307
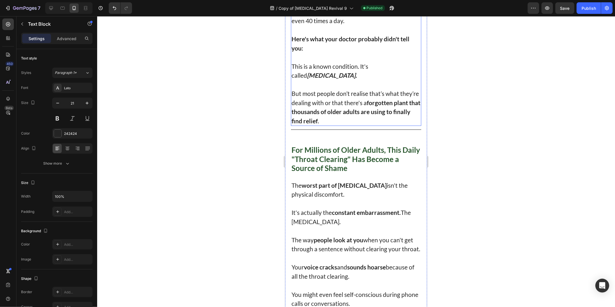
scroll to position [0, 0]
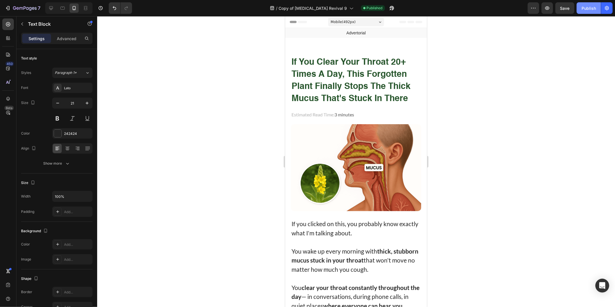
click at [583, 4] on button "Publish" at bounding box center [589, 8] width 24 height 12
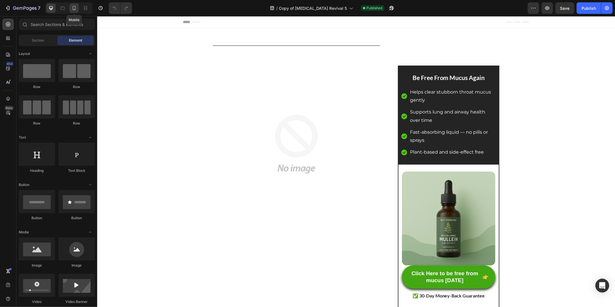
click at [71, 7] on icon at bounding box center [74, 8] width 6 height 6
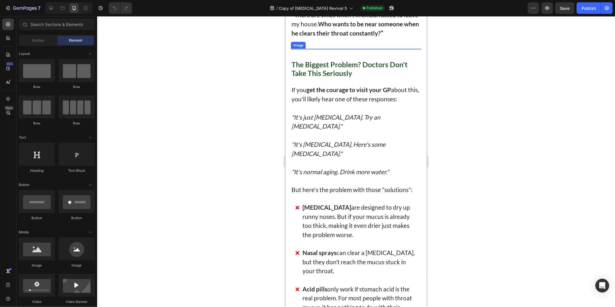
scroll to position [769, 0]
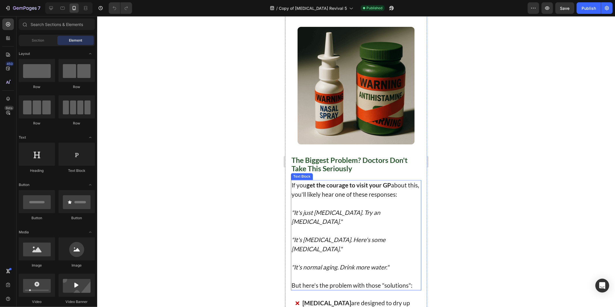
click at [344, 208] on p at bounding box center [355, 202] width 129 height 9
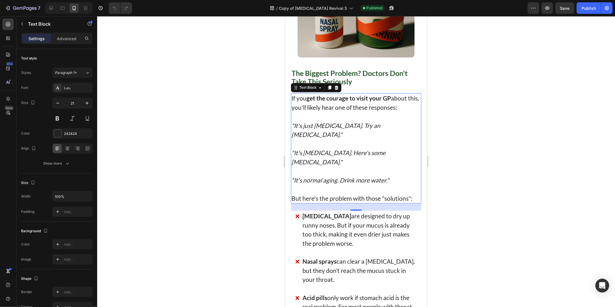
scroll to position [865, 0]
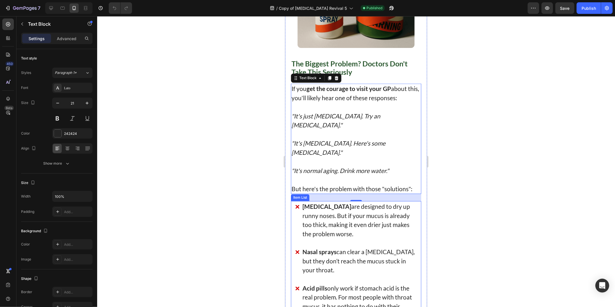
click at [296, 223] on div "[MEDICAL_DATA] are designed to dry up runny noses. But if your mucus is already…" at bounding box center [356, 220] width 122 height 38
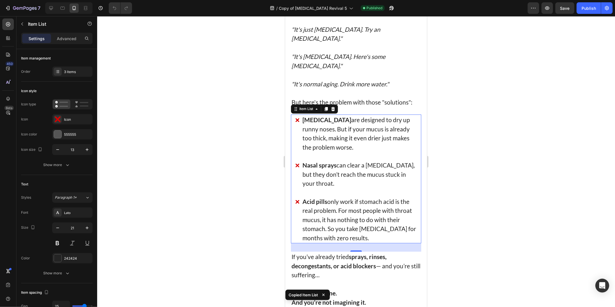
scroll to position [961, 0]
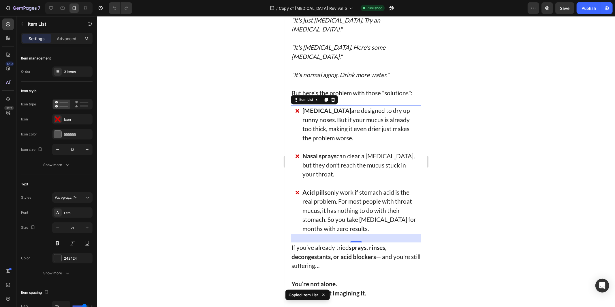
click at [337, 254] on p "If you’ve already tried sprays, rinses, decongestants, or acid blockers — and y…" at bounding box center [355, 255] width 129 height 27
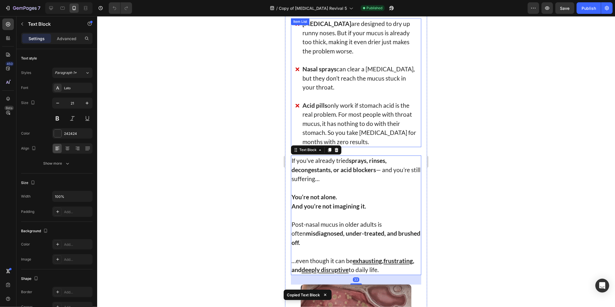
scroll to position [1057, 0]
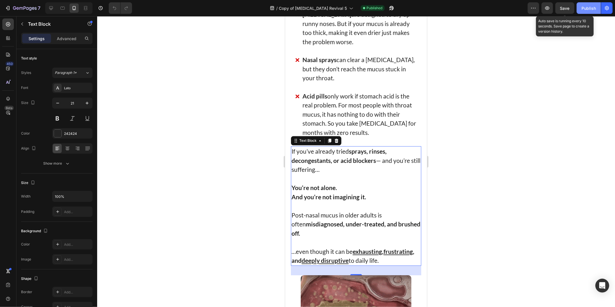
click at [582, 9] on div "Publish" at bounding box center [589, 8] width 14 height 6
